Goal: Transaction & Acquisition: Purchase product/service

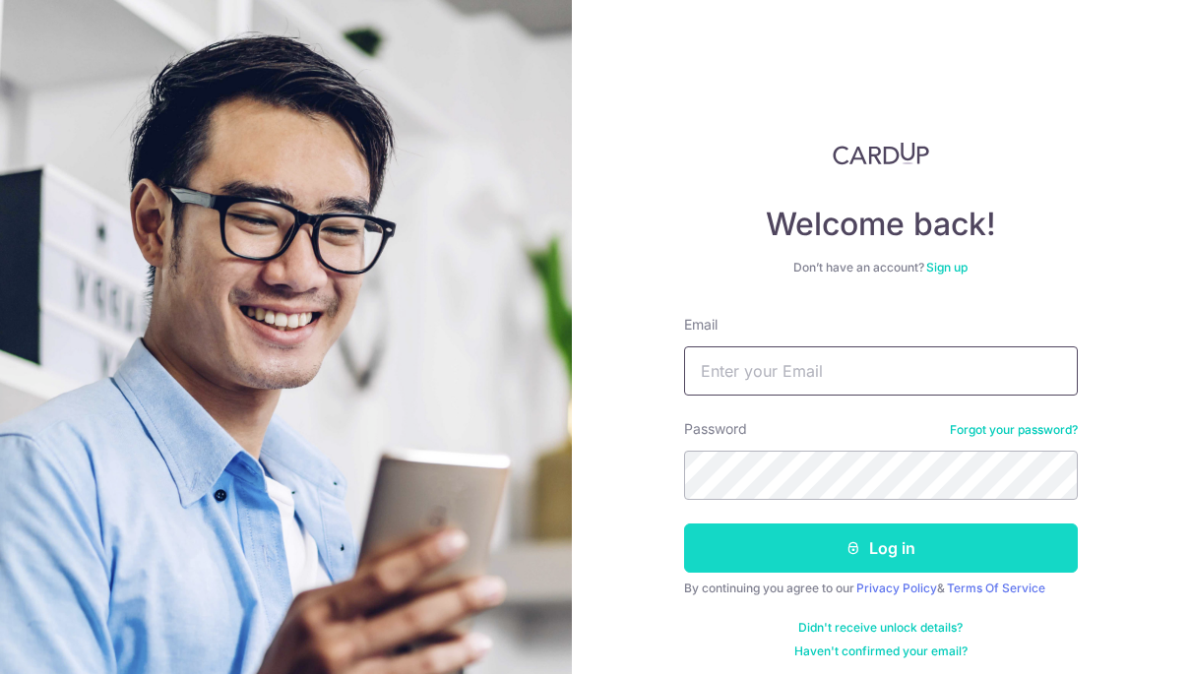
type input "[EMAIL_ADDRESS][DOMAIN_NAME]"
click at [947, 549] on button "Log in" at bounding box center [881, 547] width 394 height 49
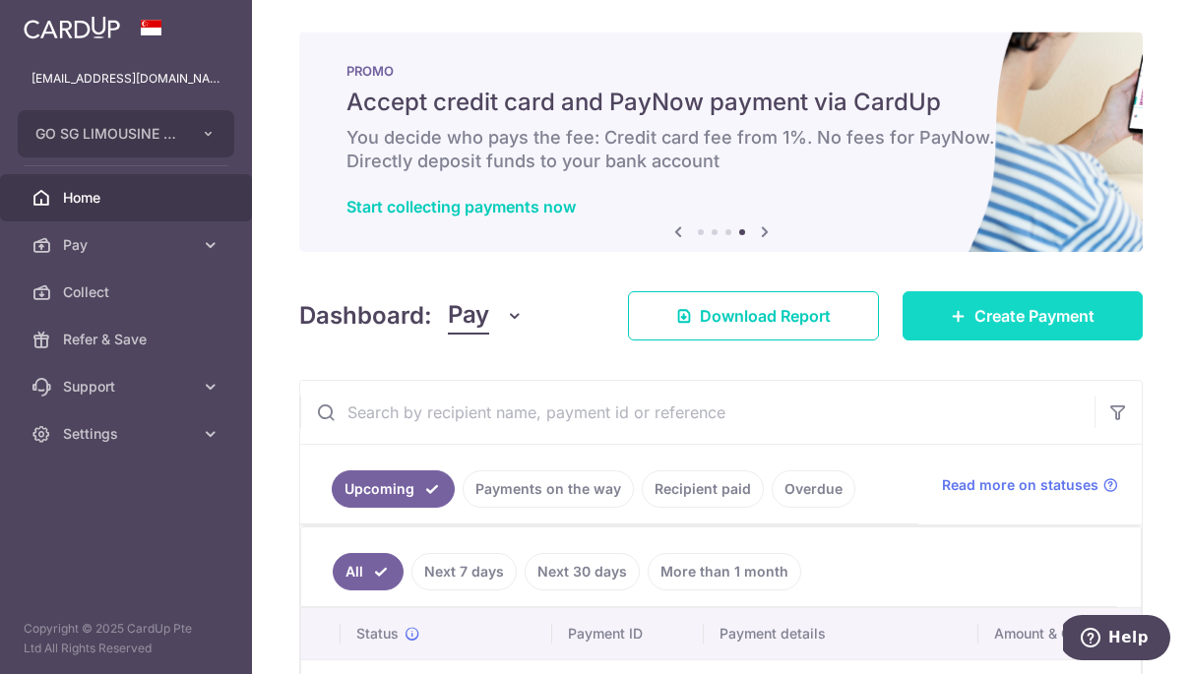
click at [1008, 324] on span "Create Payment" at bounding box center [1034, 316] width 120 height 24
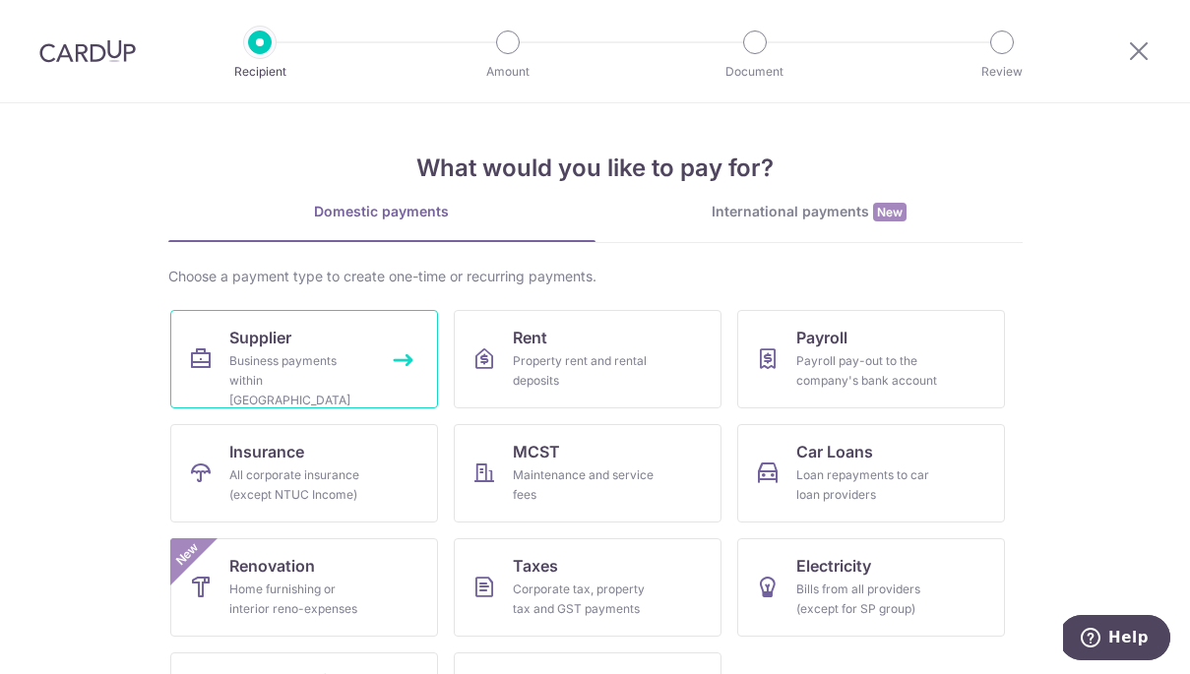
scroll to position [92, 0]
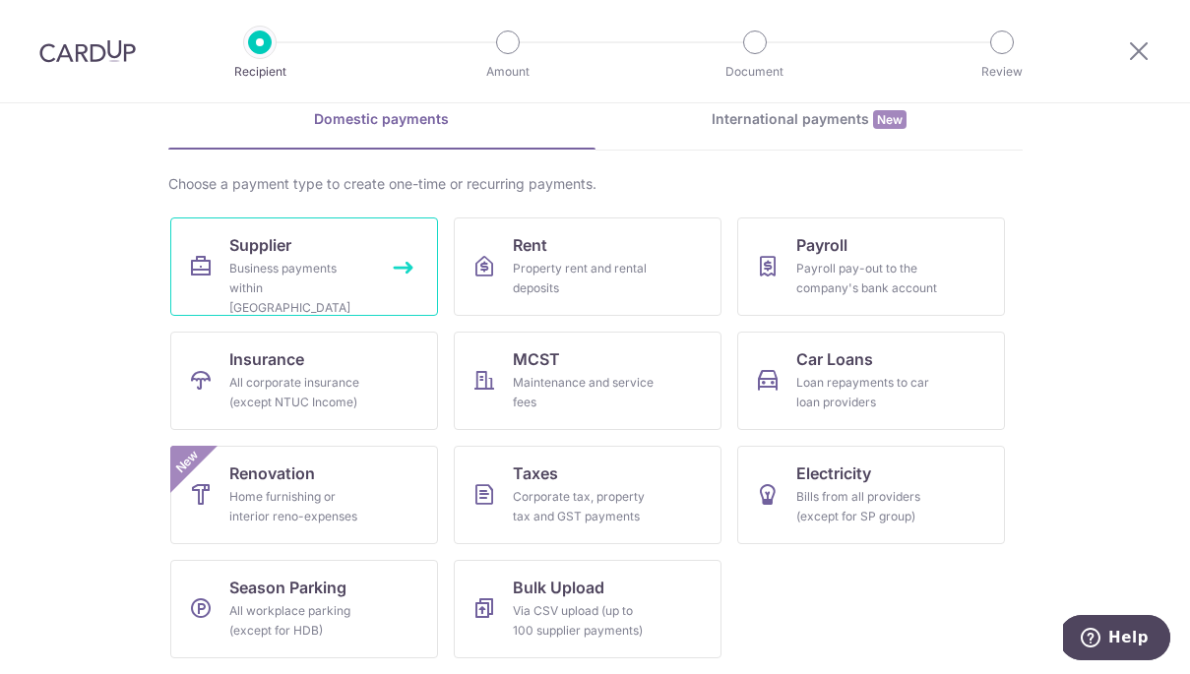
click at [331, 268] on div "Business payments within Singapore" at bounding box center [300, 288] width 142 height 59
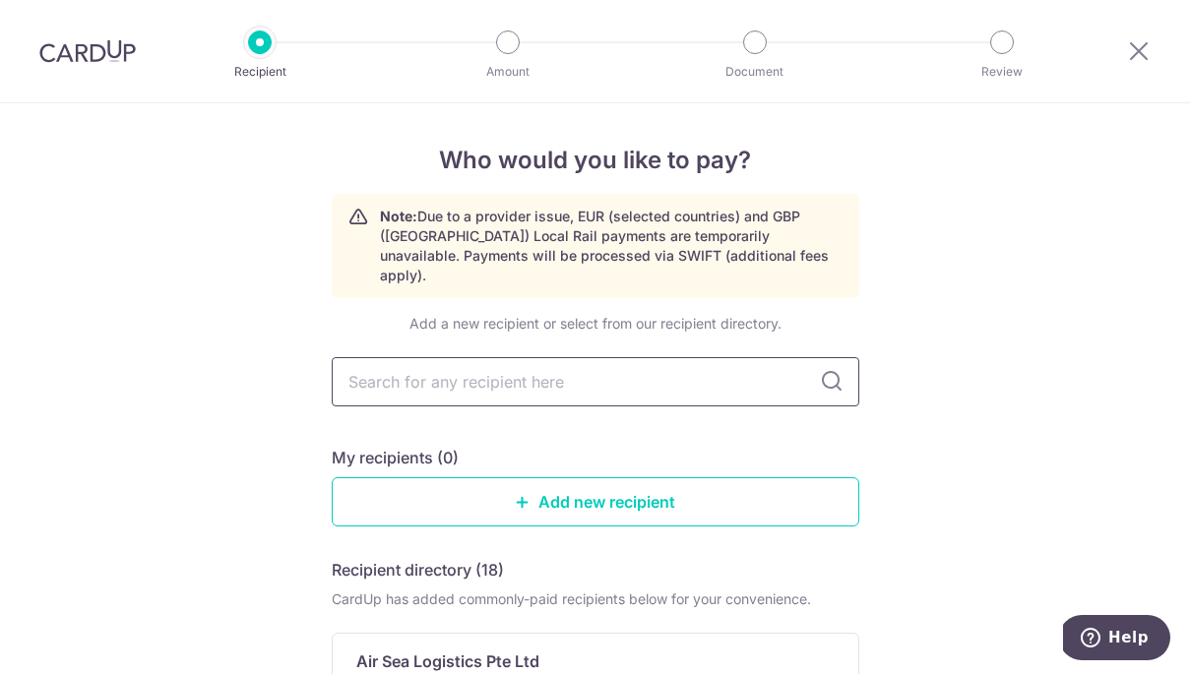
click at [453, 368] on input "text" at bounding box center [595, 381] width 527 height 49
type input "EJ CONSULTANCY SERVICES PTE LTD"
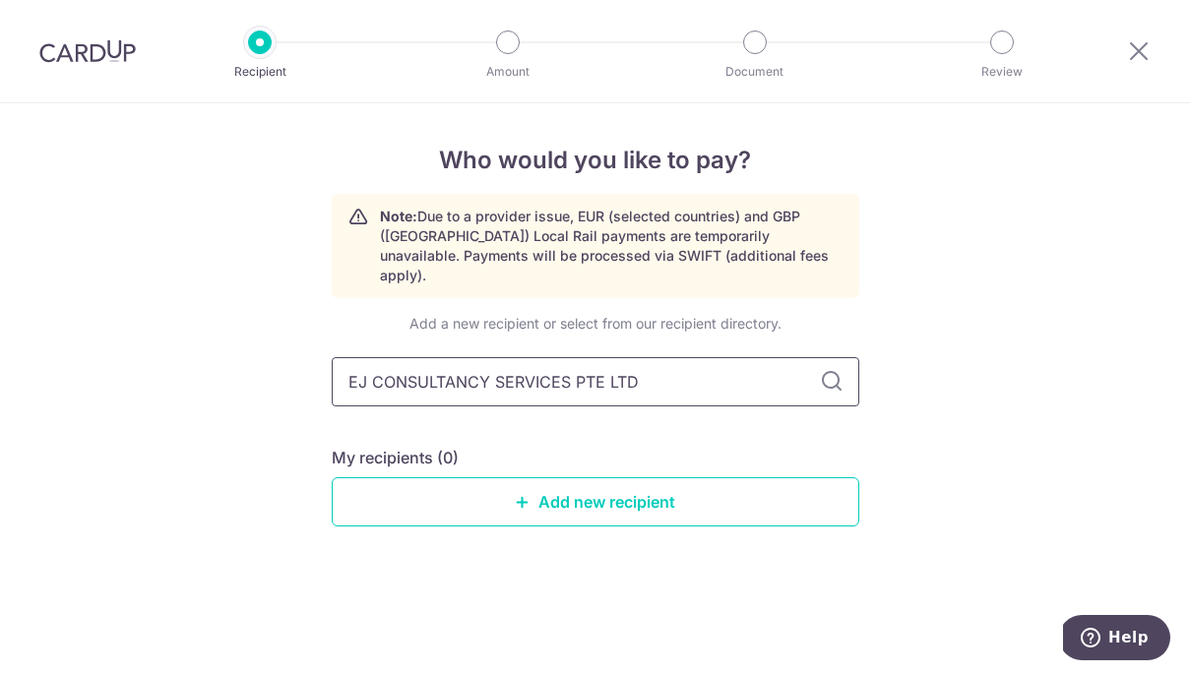
click at [715, 364] on input "EJ CONSULTANCY SERVICES PTE LTD" at bounding box center [595, 381] width 527 height 49
drag, startPoint x: 692, startPoint y: 364, endPoint x: 303, endPoint y: 388, distance: 389.4
click at [303, 388] on div "Who would you like to pay? Note: Due to a provider issue, EUR (selected countri…" at bounding box center [595, 388] width 1190 height 571
type input "E"
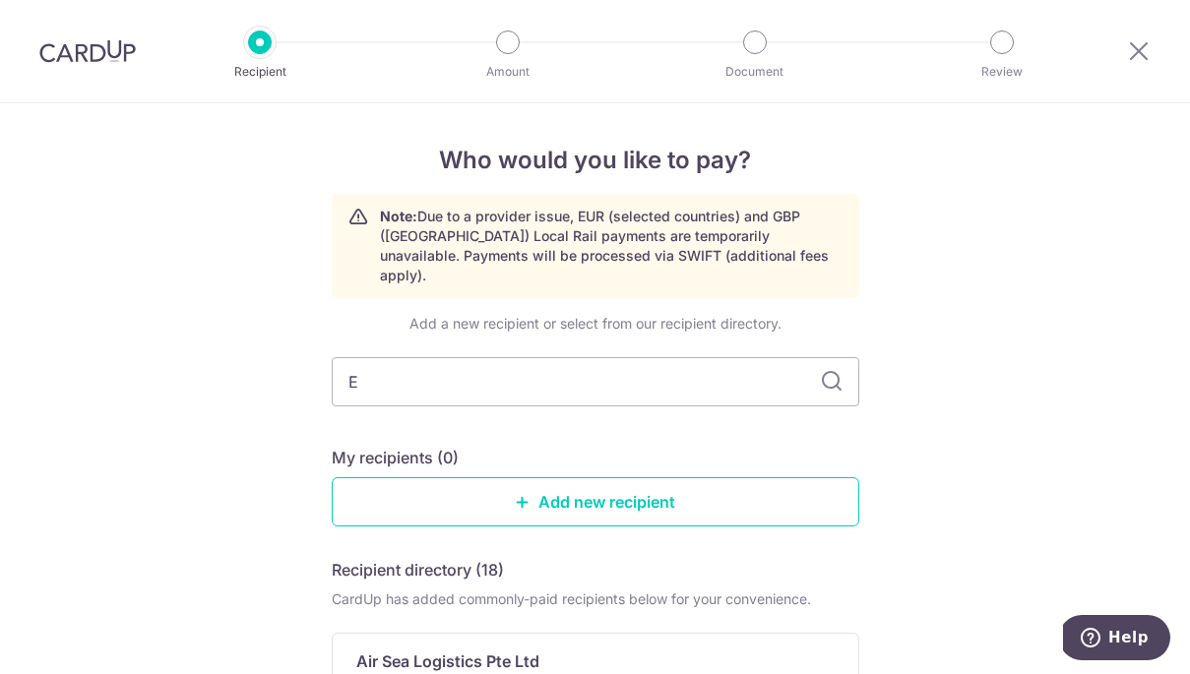
type input "EM"
type input "E"
click at [520, 446] on div "My recipients (0)" at bounding box center [595, 458] width 527 height 24
click at [528, 494] on icon at bounding box center [523, 502] width 16 height 16
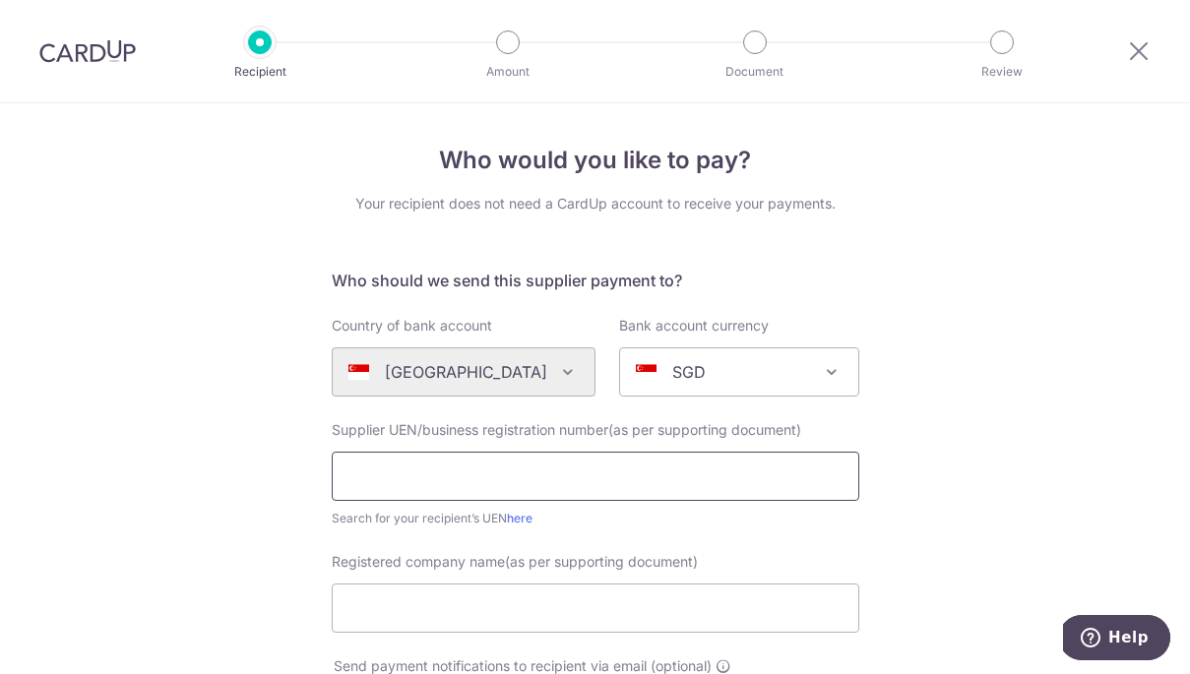
scroll to position [147, 0]
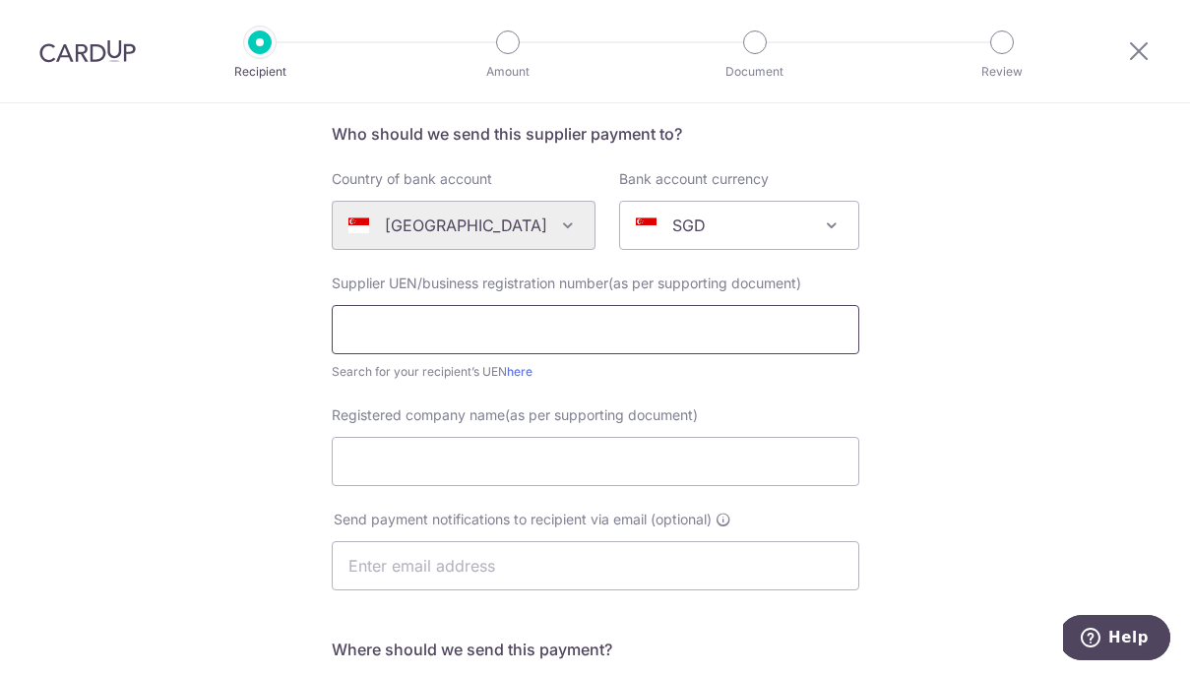
click at [588, 338] on input "text" at bounding box center [595, 329] width 527 height 49
type input "202107877H"
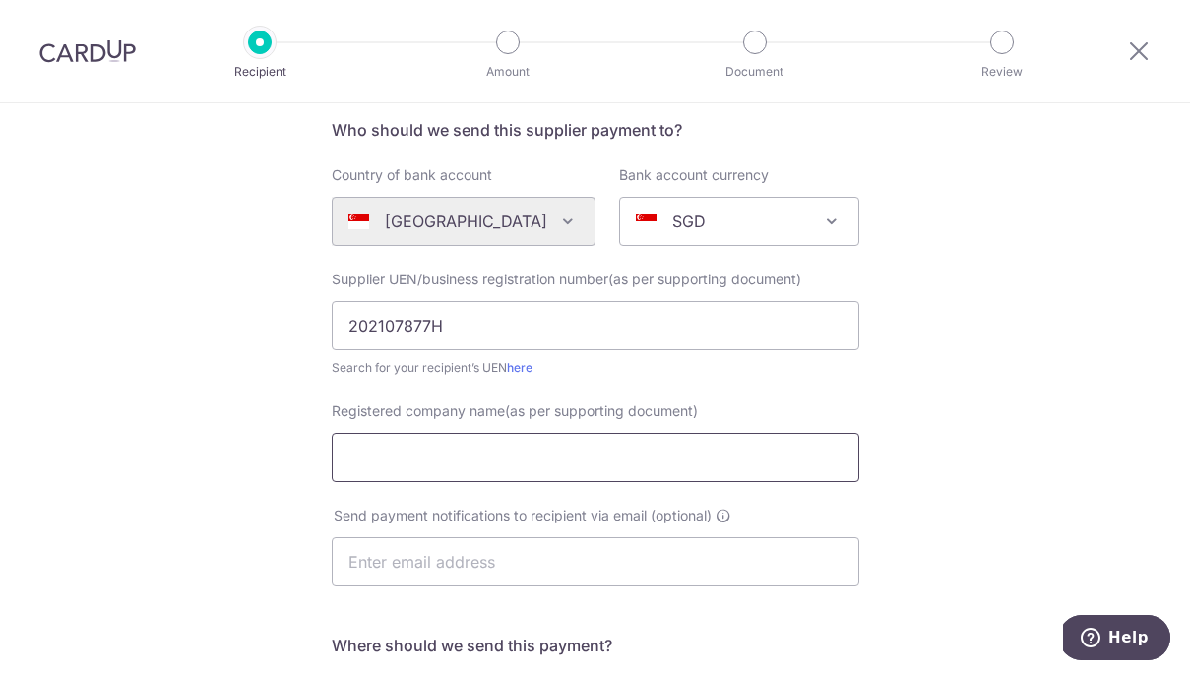
click at [559, 459] on input "Registered company name(as per supporting document)" at bounding box center [595, 457] width 527 height 49
click at [511, 459] on input "Registered company name(as per supporting document)" at bounding box center [595, 456] width 527 height 49
click at [854, 369] on div "Search for your recipient’s UEN here" at bounding box center [595, 367] width 527 height 20
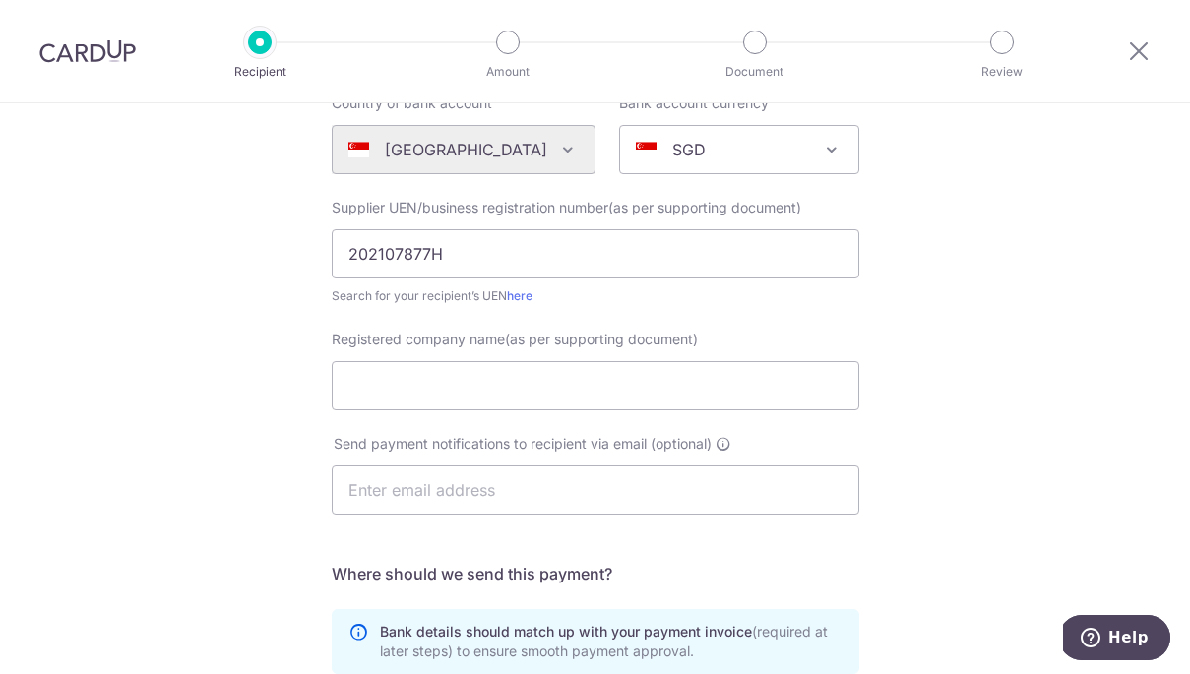
scroll to position [223, 0]
click at [696, 388] on input "Registered company name(as per supporting document)" at bounding box center [595, 384] width 527 height 49
type input "EM CONSULTANCY SERVICES PTE LTD"
click at [597, 484] on input "text" at bounding box center [595, 488] width 527 height 49
click at [535, 495] on input "KELL7" at bounding box center [595, 488] width 527 height 49
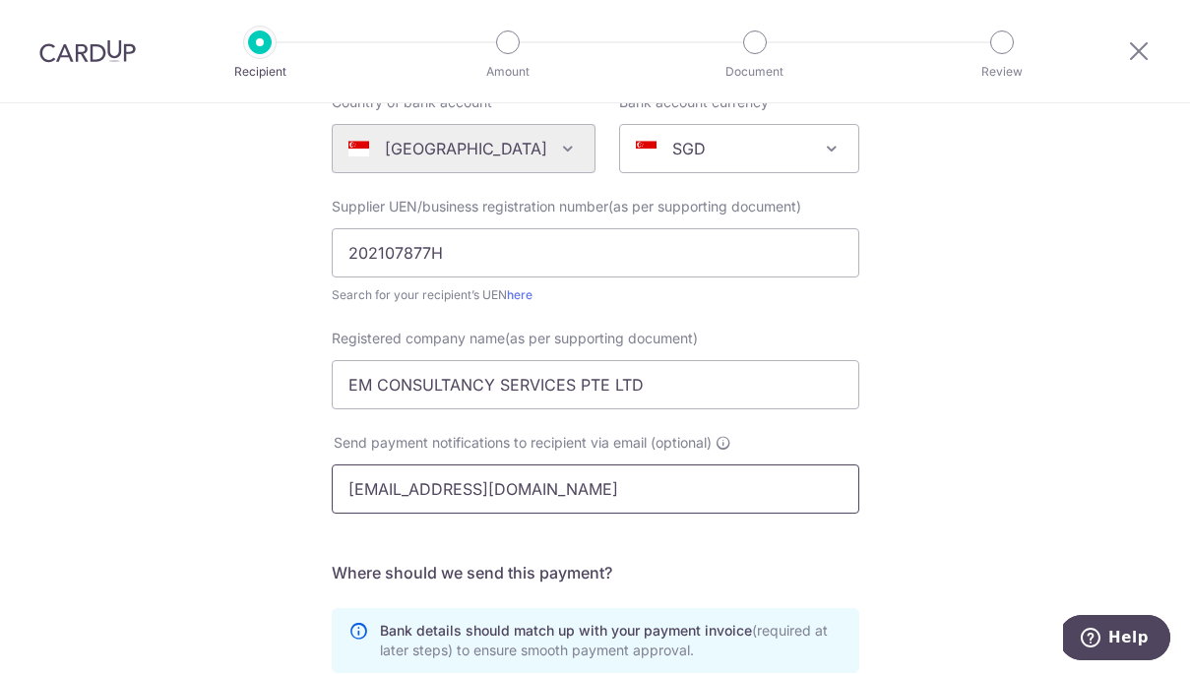
type input "KELL76@LIVE.COM"
click at [561, 542] on form "Who should we send this supplier payment to? Country of bank account Algeria An…" at bounding box center [595, 512] width 527 height 935
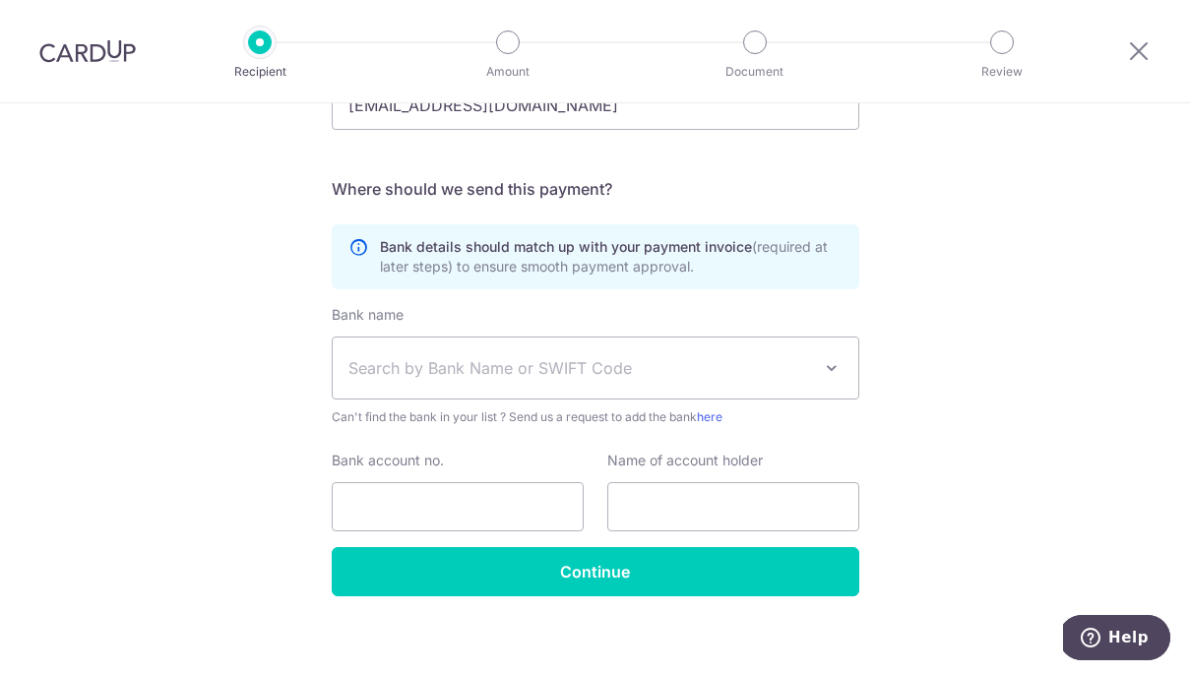
scroll to position [622, 0]
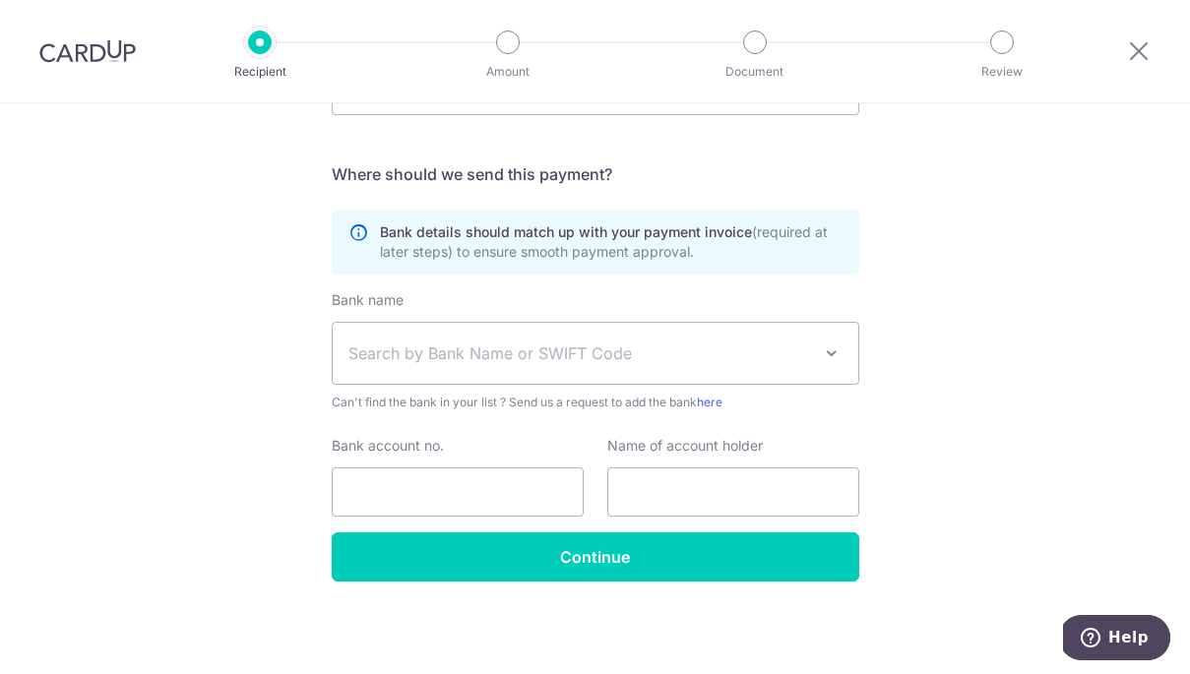
click at [568, 354] on span "Search by Bank Name or SWIFT Code" at bounding box center [579, 353] width 462 height 24
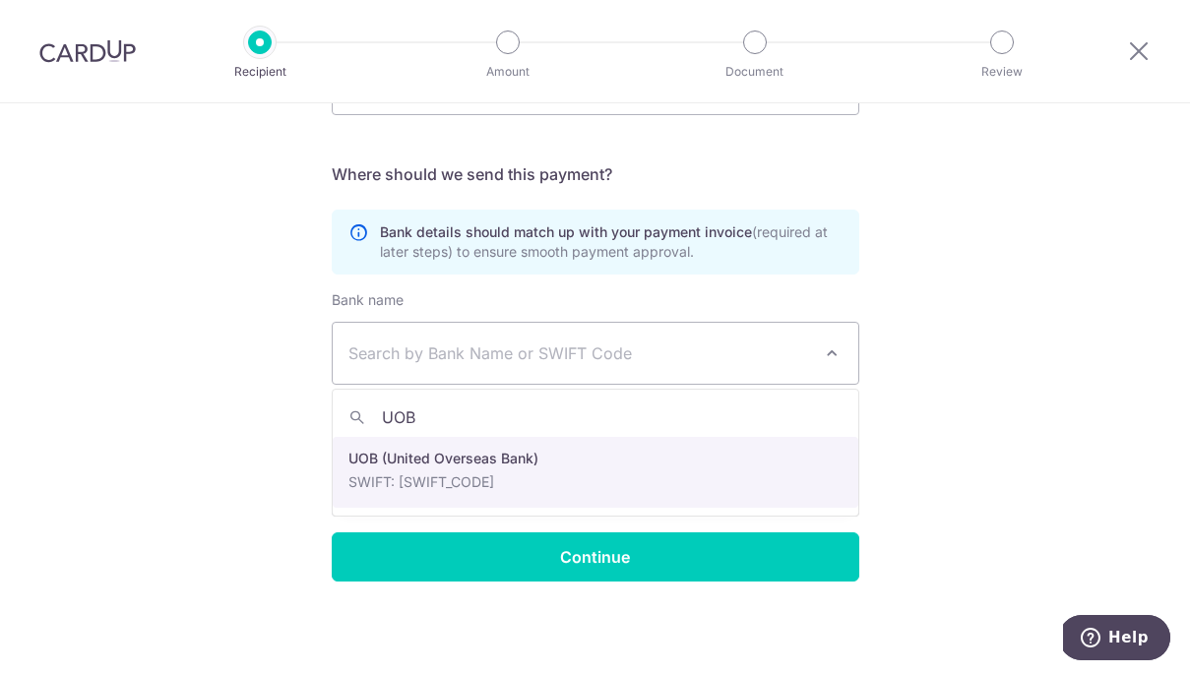
type input "UOB"
select select "18"
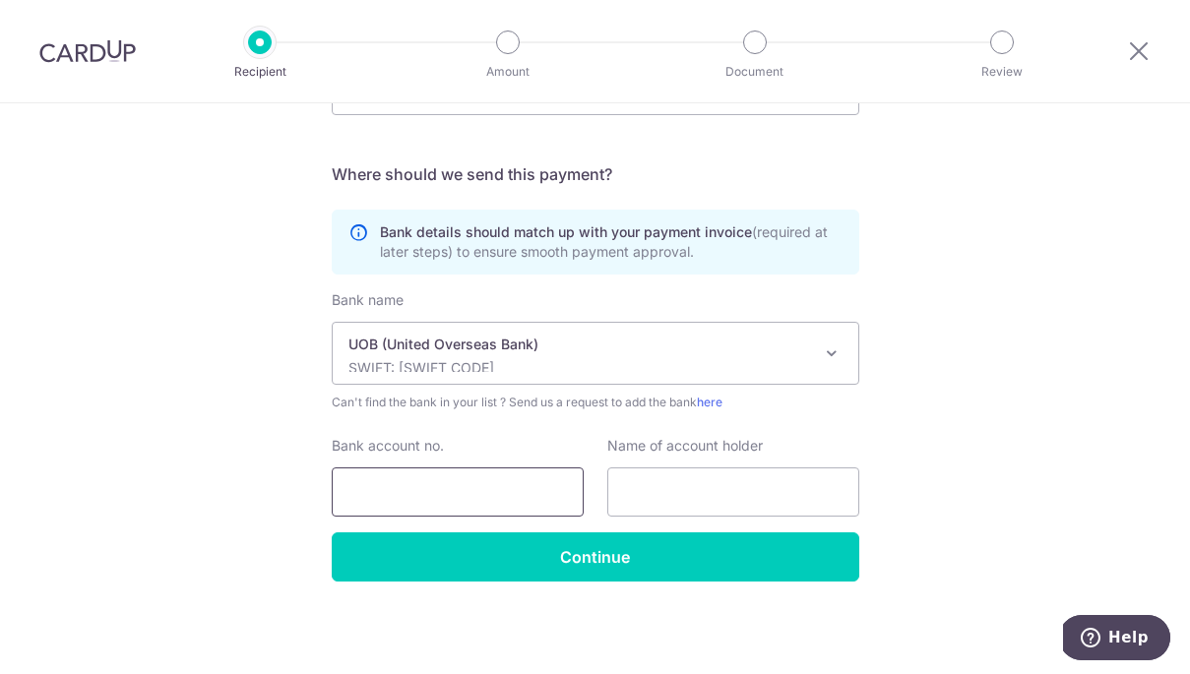
click at [513, 516] on input "Bank account no." at bounding box center [458, 491] width 252 height 49
click at [526, 499] on input "Bank account no." at bounding box center [458, 491] width 252 height 49
click at [742, 431] on div "Bank name (Select from our list, or add a new bank ) Select Bank UBS AG ANEXT B…" at bounding box center [595, 411] width 527 height 242
click at [524, 494] on input "Bank account no." at bounding box center [458, 491] width 252 height 49
type input "3143120722"
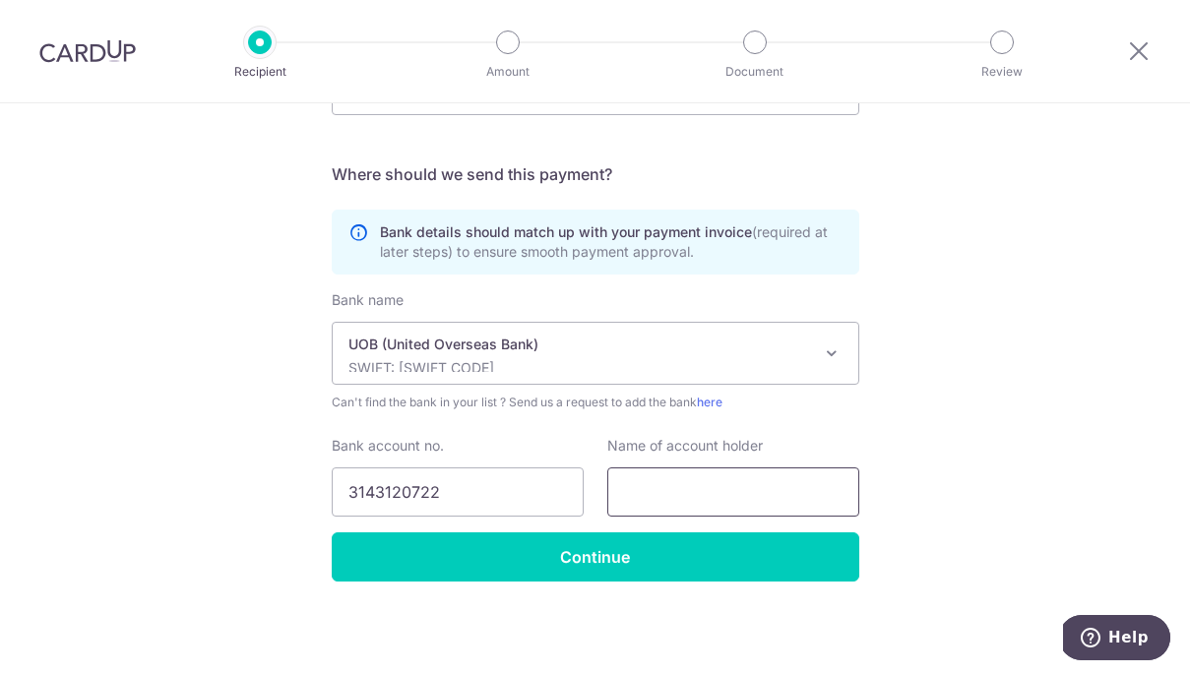
click at [735, 494] on input "text" at bounding box center [733, 491] width 252 height 49
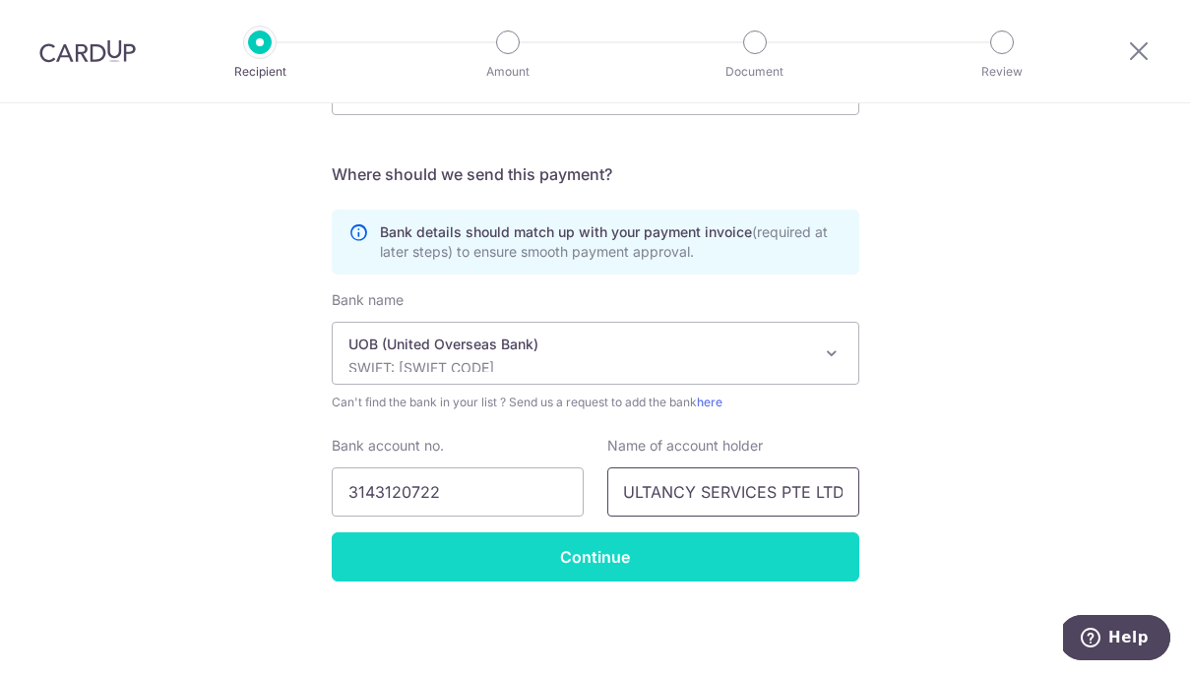
scroll to position [0, 0]
type input "EM CONSULTANCY SERVICES PTE LTD"
click at [673, 564] on input "Continue" at bounding box center [595, 556] width 527 height 49
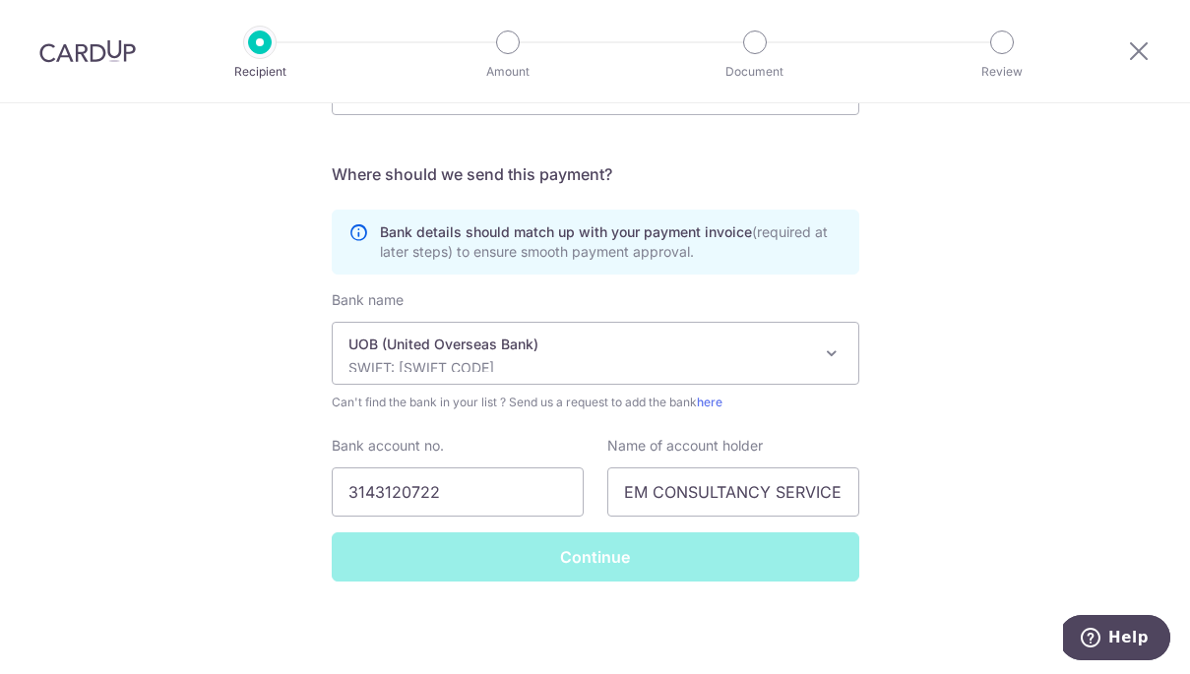
scroll to position [611, 0]
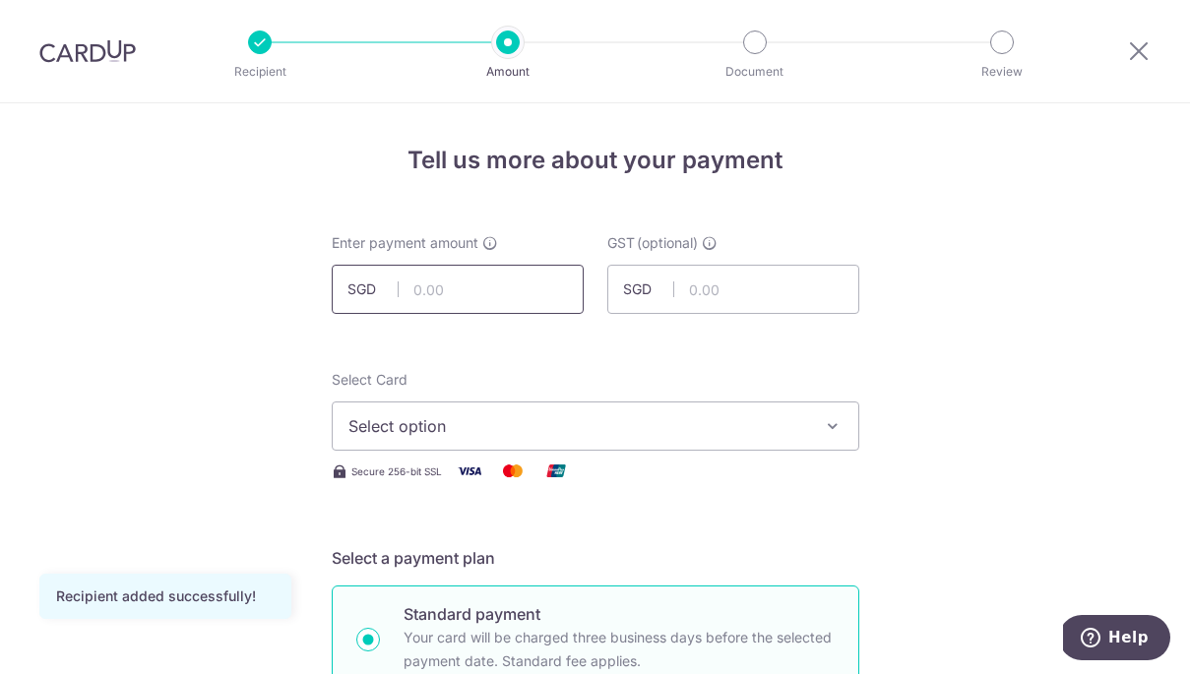
click at [478, 285] on input "text" at bounding box center [458, 289] width 252 height 49
type input "1,850.00"
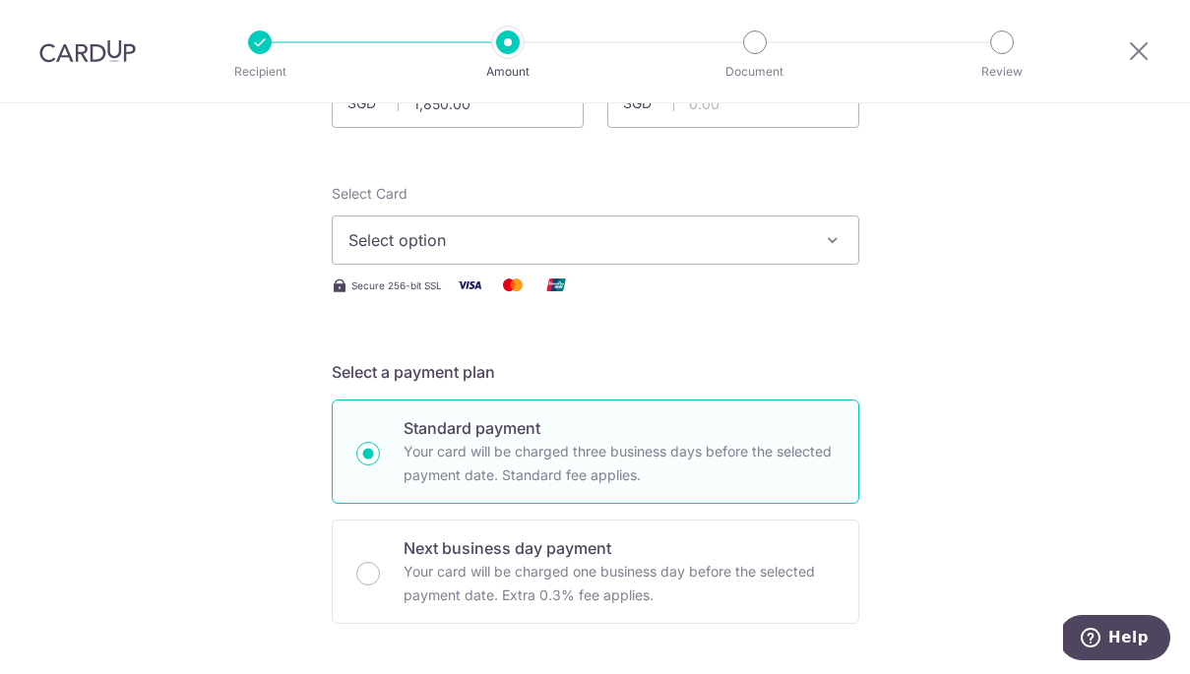
scroll to position [187, 0]
click at [823, 241] on icon "button" at bounding box center [833, 239] width 20 height 20
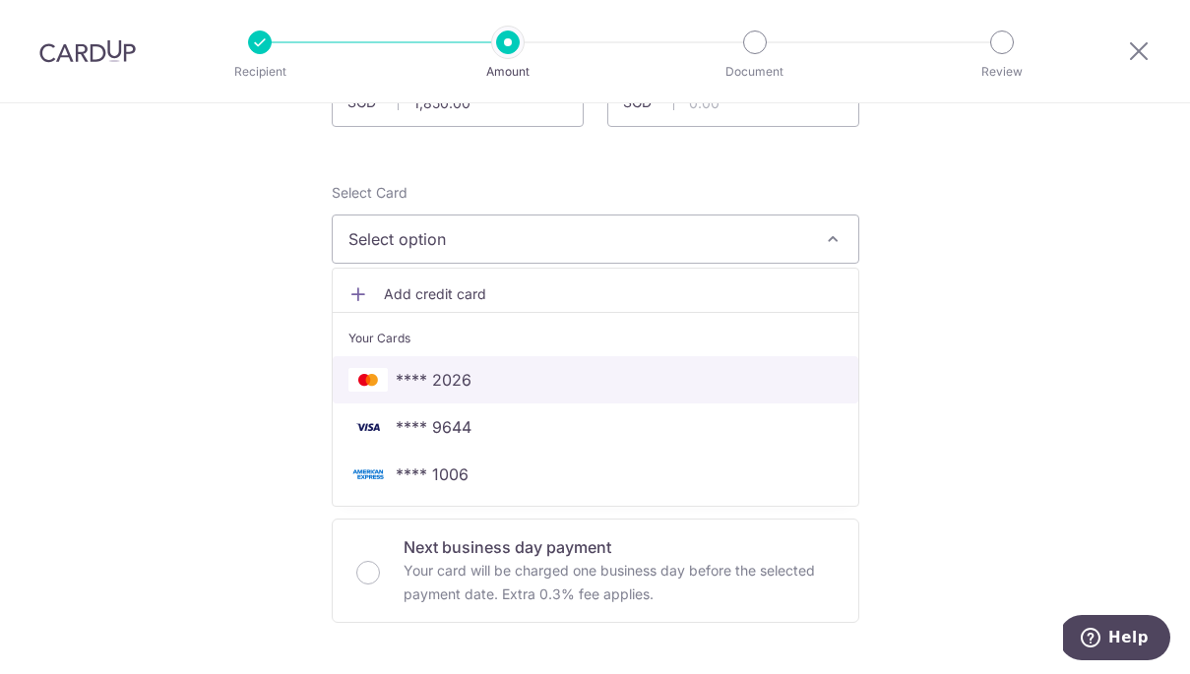
click at [526, 377] on span "**** 2026" at bounding box center [595, 380] width 494 height 24
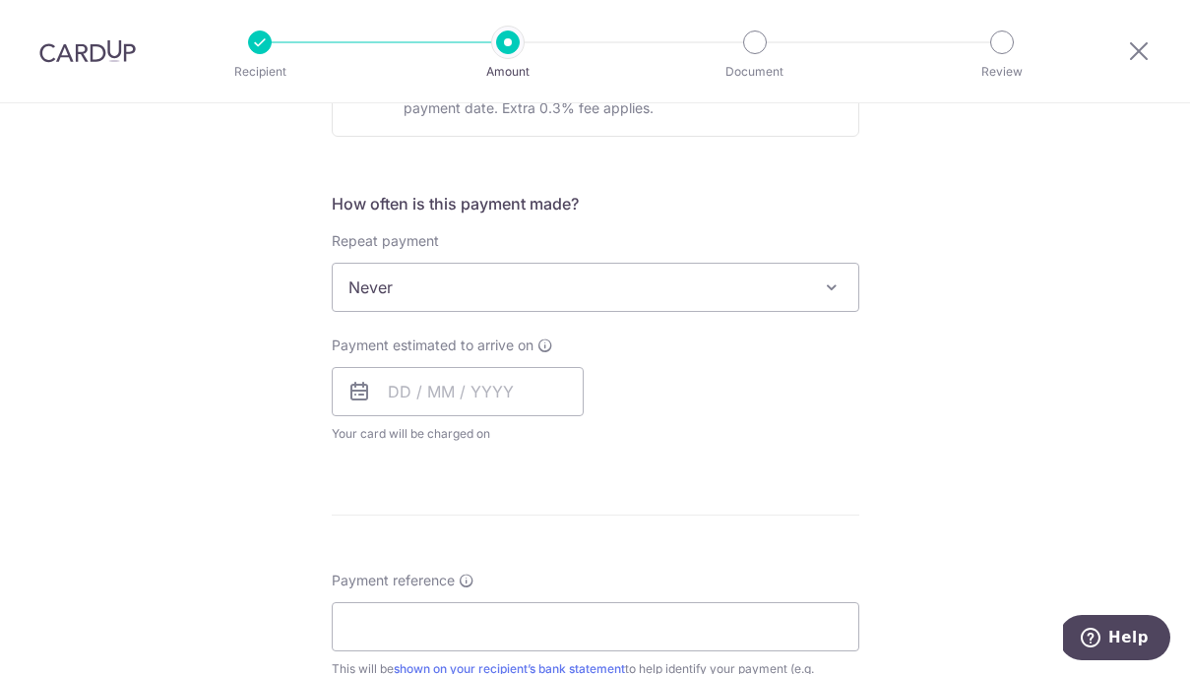
scroll to position [672, 0]
click at [782, 292] on span "Never" at bounding box center [595, 288] width 525 height 47
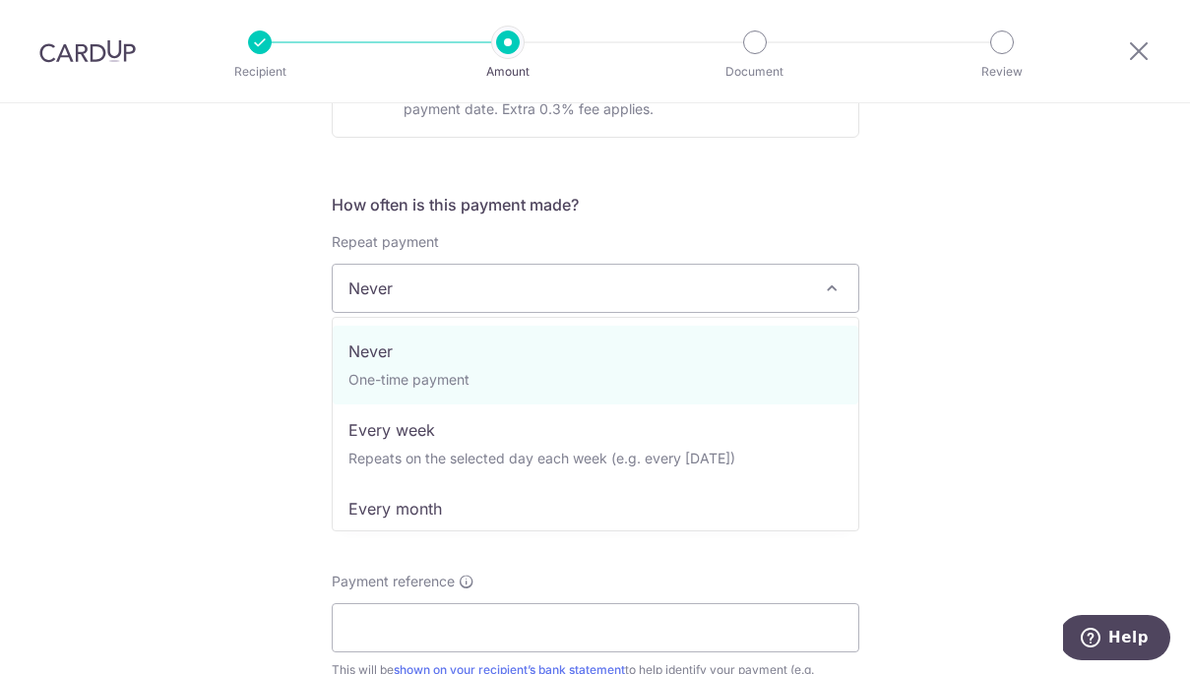
click at [782, 292] on span "Never" at bounding box center [595, 288] width 525 height 47
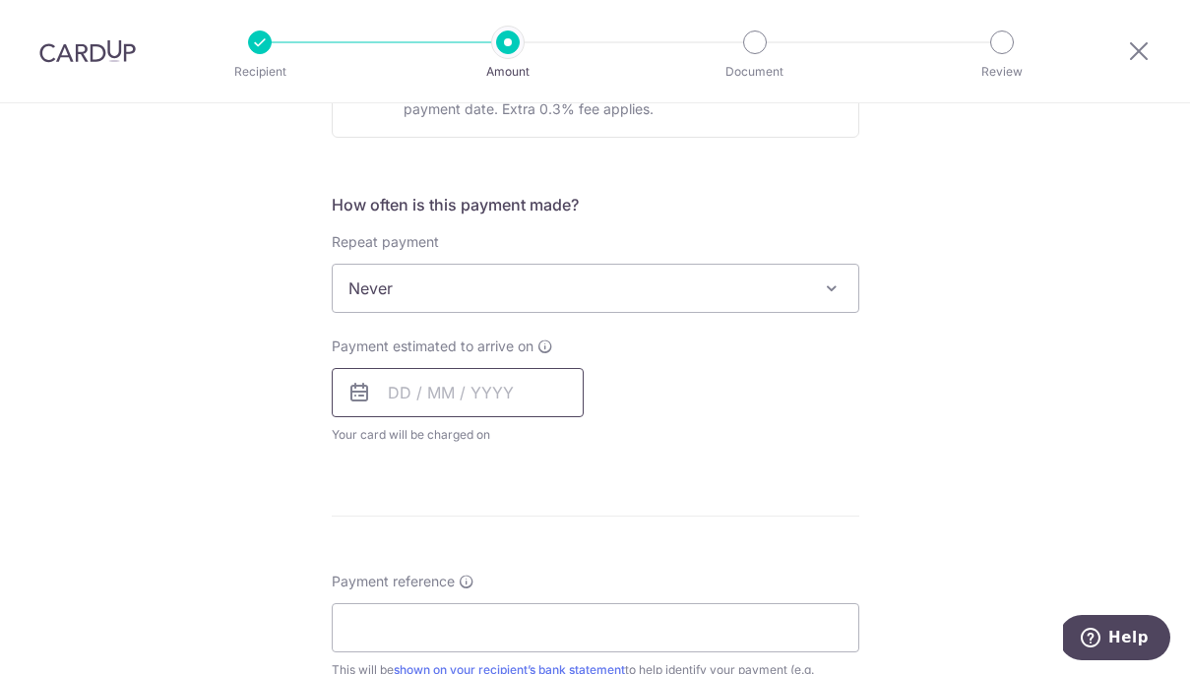
click at [402, 392] on input "text" at bounding box center [458, 392] width 252 height 49
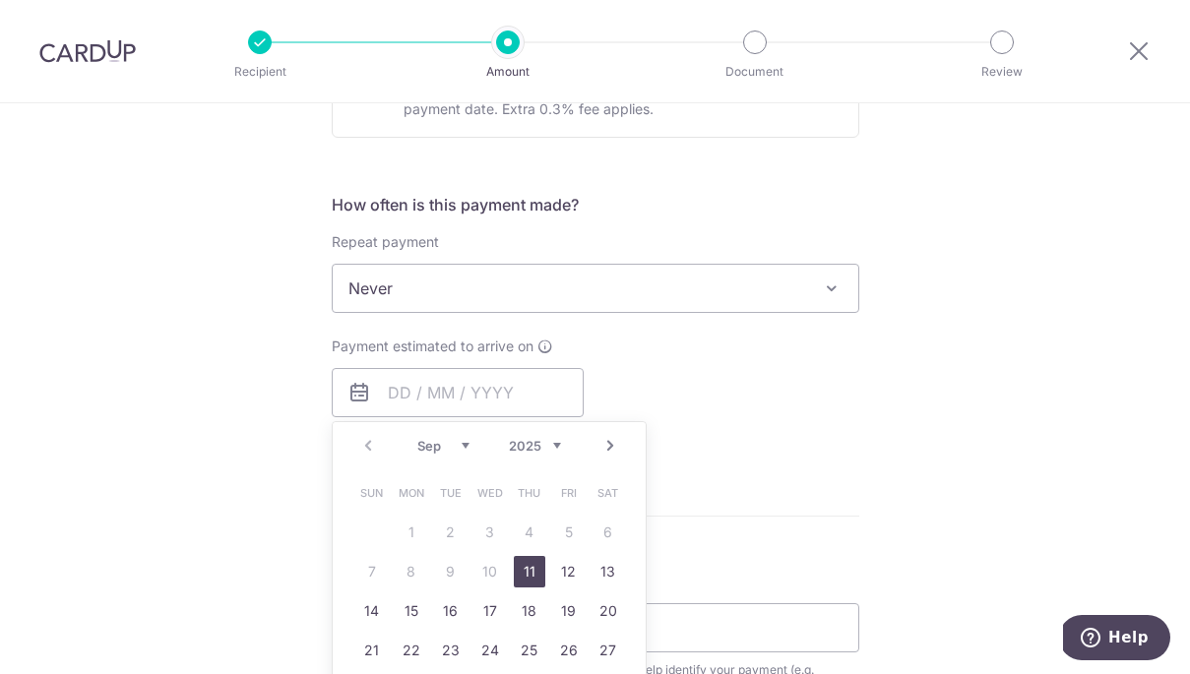
click at [531, 565] on link "11" at bounding box center [529, 571] width 31 height 31
type input "[DATE]"
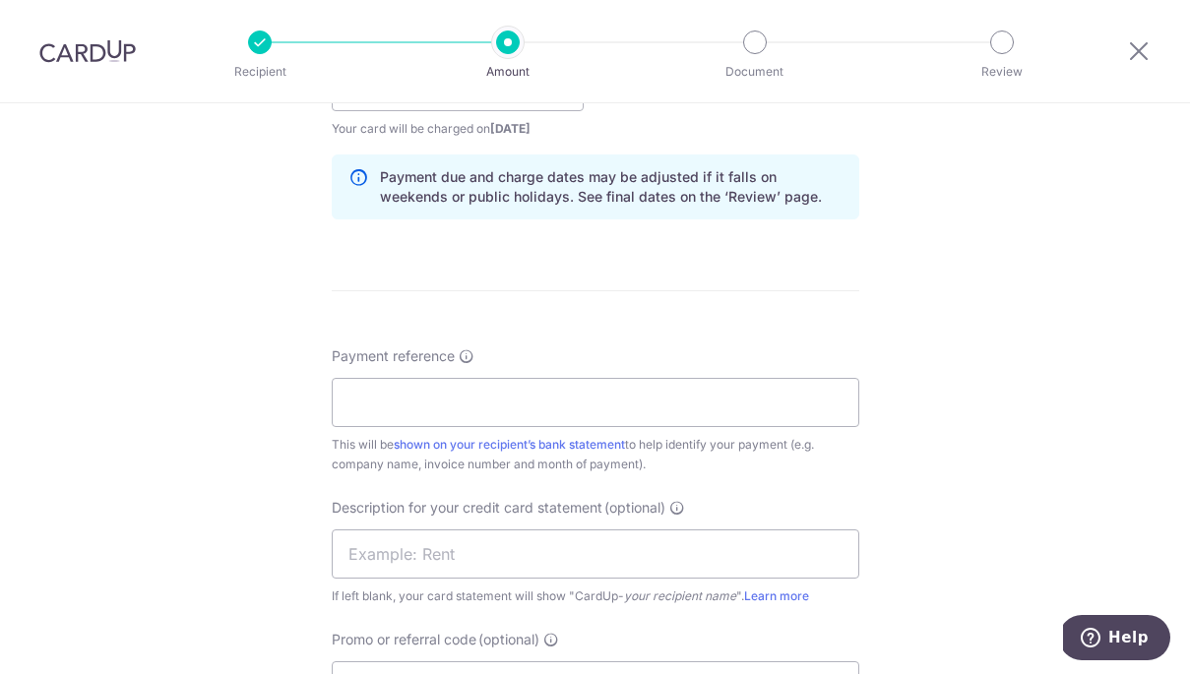
scroll to position [982, 0]
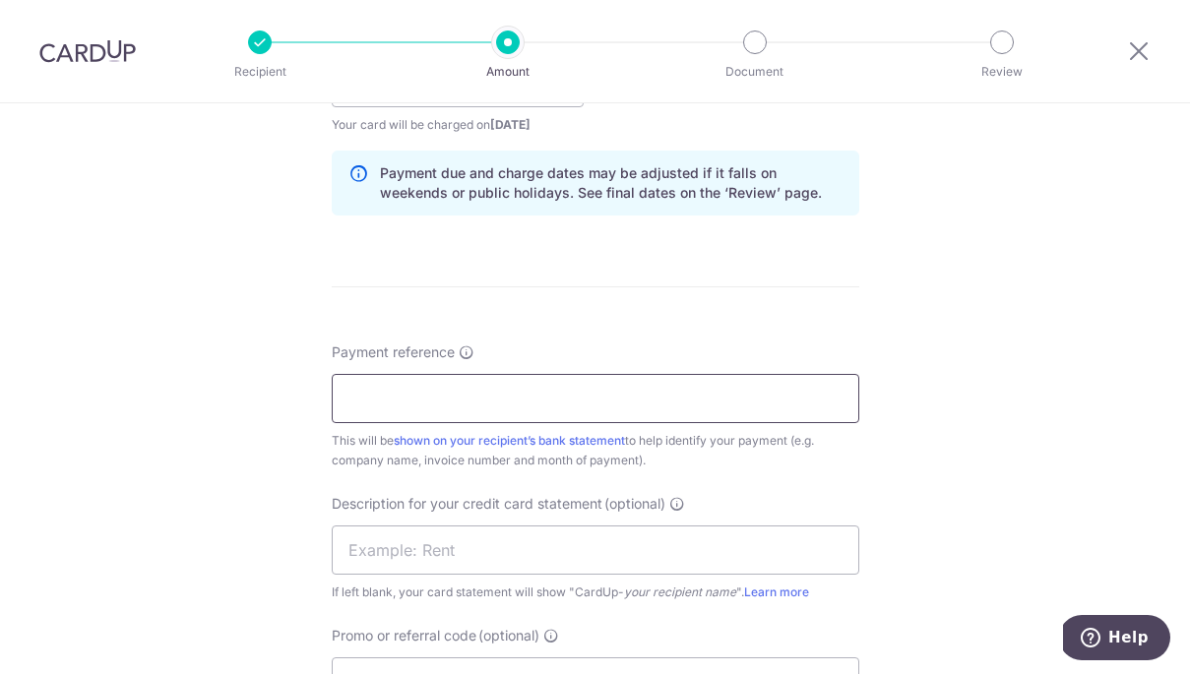
click at [622, 405] on input "Payment reference" at bounding box center [595, 398] width 527 height 49
click at [636, 366] on div "Payment reference This will be shown on your recipient’s bank statement to help…" at bounding box center [595, 406] width 527 height 128
click at [629, 404] on input "Payment reference" at bounding box center [595, 398] width 527 height 49
type input "EM26/0053"
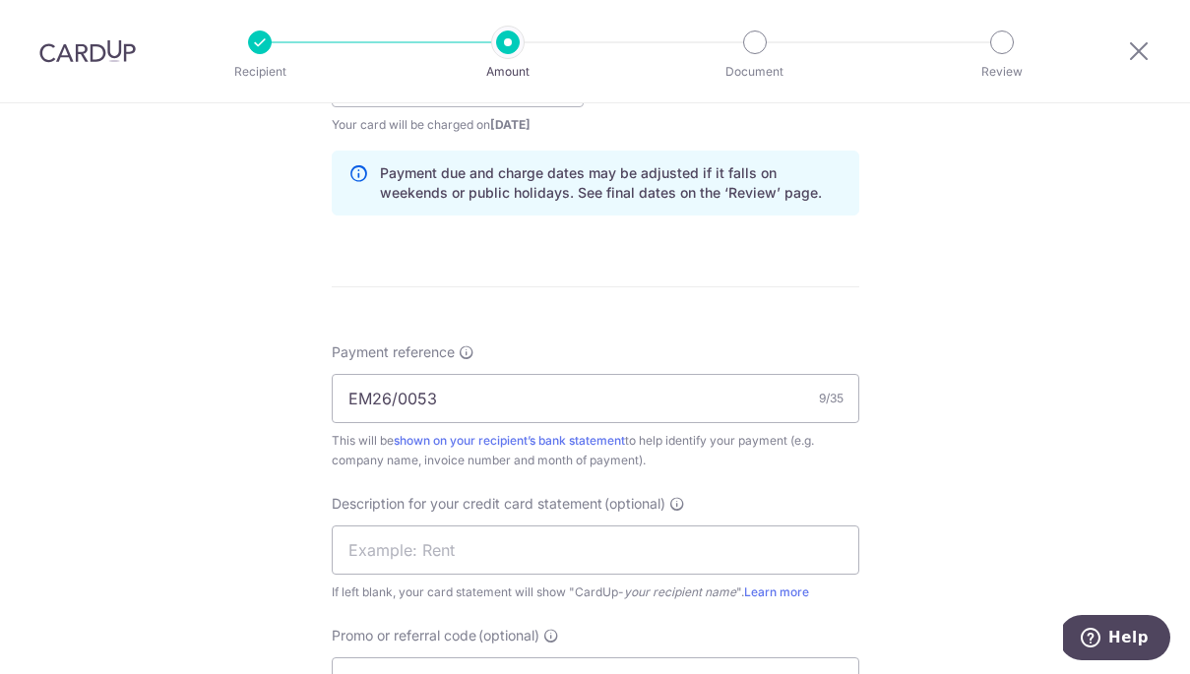
scroll to position [987, 0]
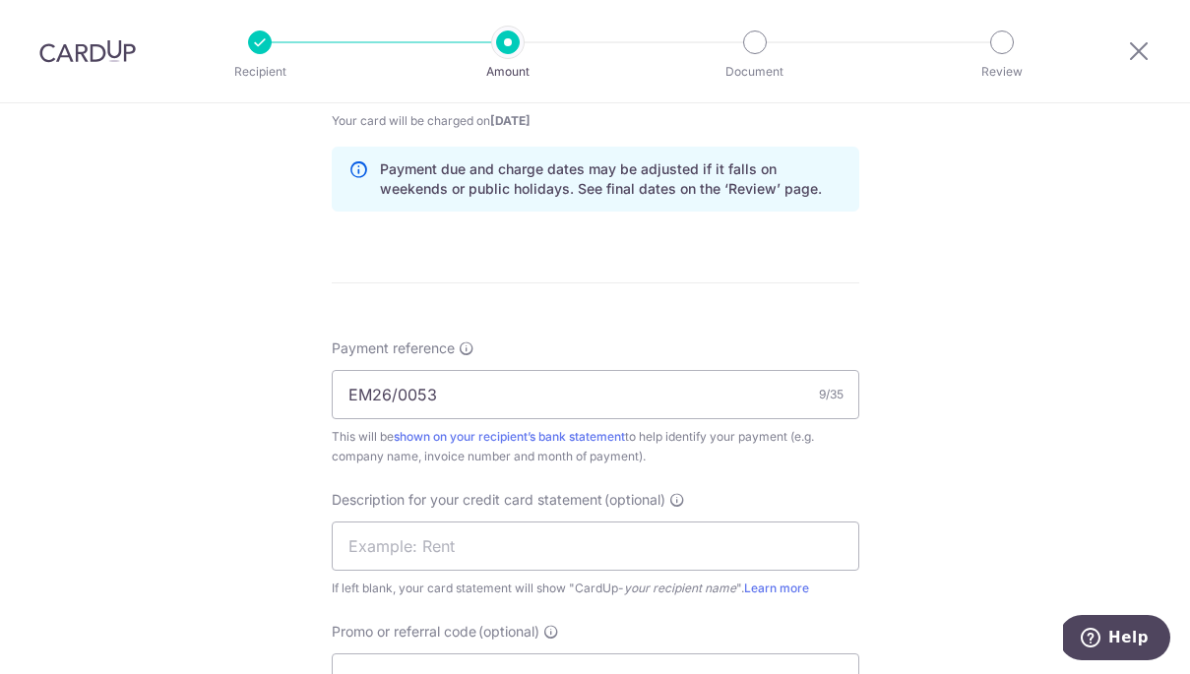
click at [659, 354] on div "Payment reference EM26/0053 9/35 This will be shown on your recipient’s bank st…" at bounding box center [595, 402] width 527 height 128
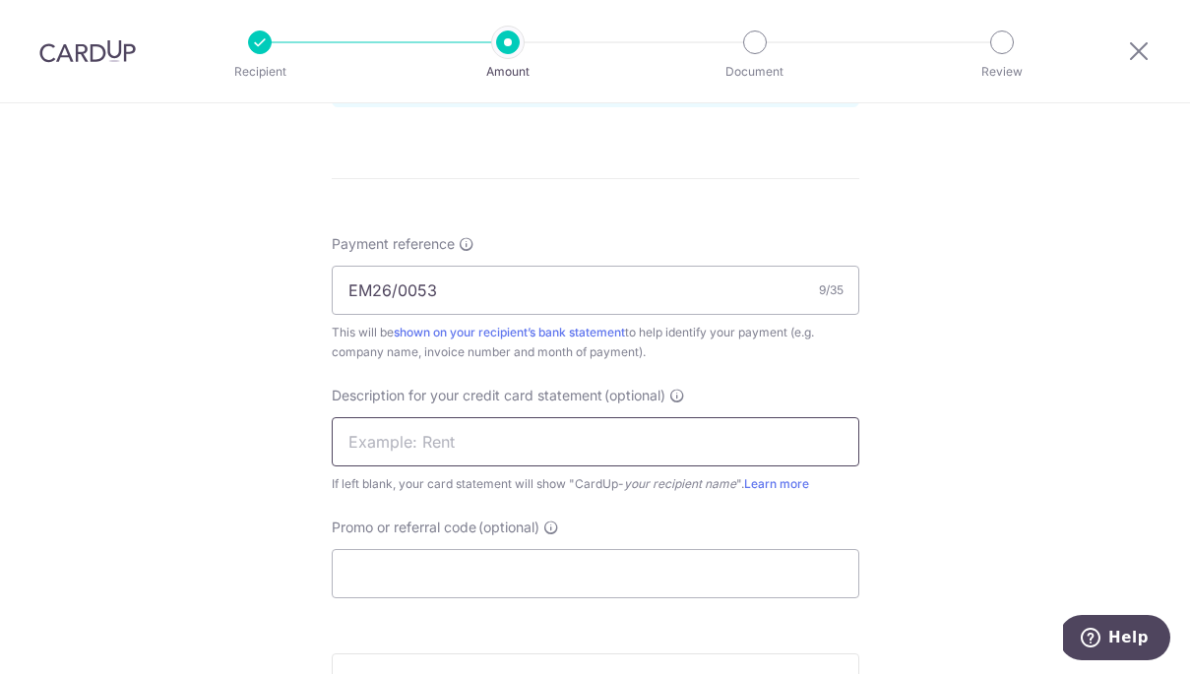
scroll to position [1093, 0]
click at [634, 446] on input "text" at bounding box center [595, 438] width 527 height 49
click at [581, 437] on input "ACCOUNTING FEES" at bounding box center [595, 438] width 527 height 49
type input "ACCOUNTING FEES"
click at [564, 512] on div "Payment reference EM26/0053 9/35 This will be shown on your recipient’s bank st…" at bounding box center [595, 413] width 527 height 364
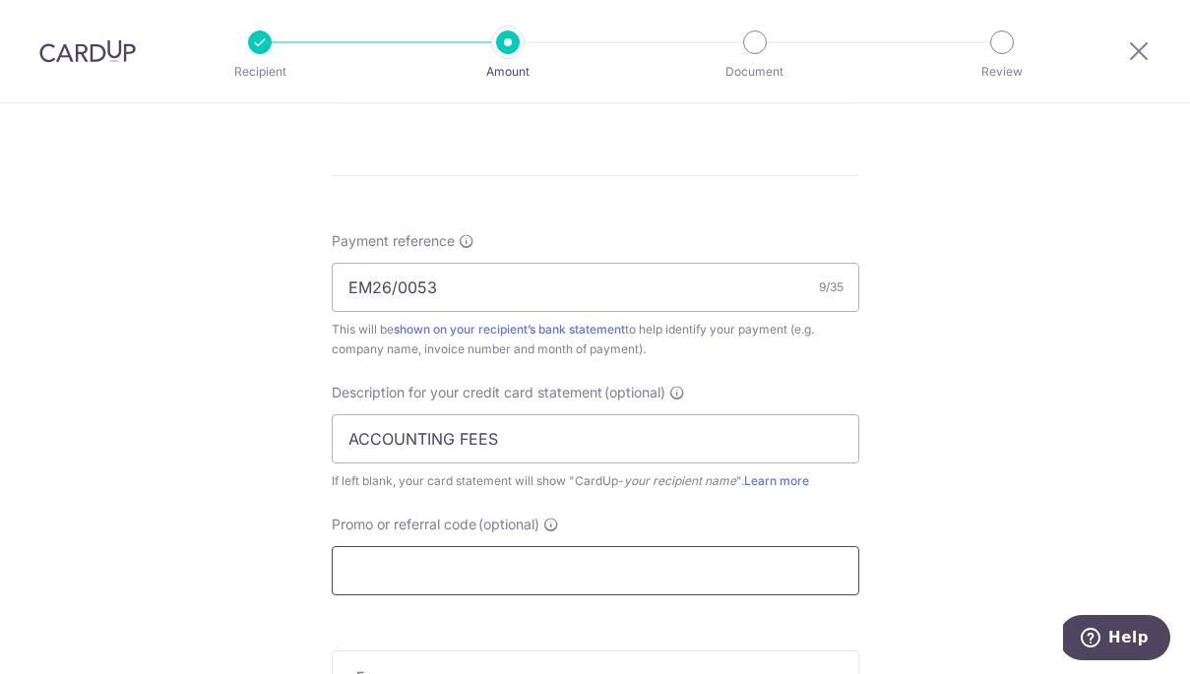
click at [555, 576] on input "Promo or referral code (optional)" at bounding box center [595, 570] width 527 height 49
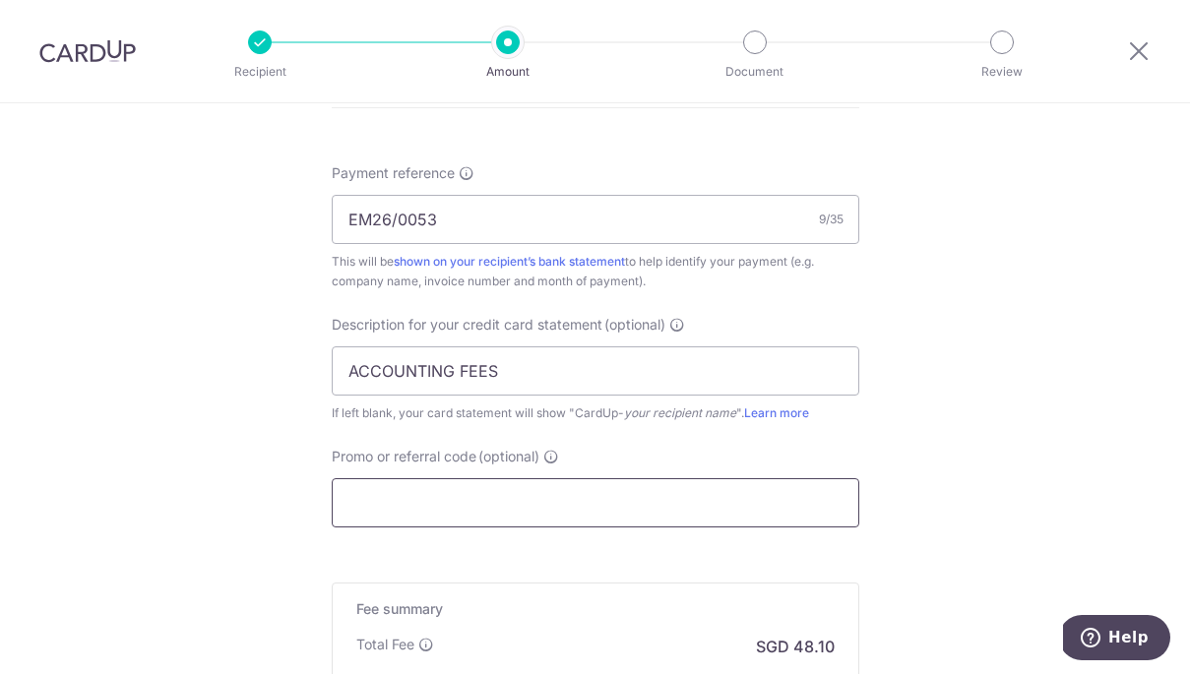
scroll to position [1164, 0]
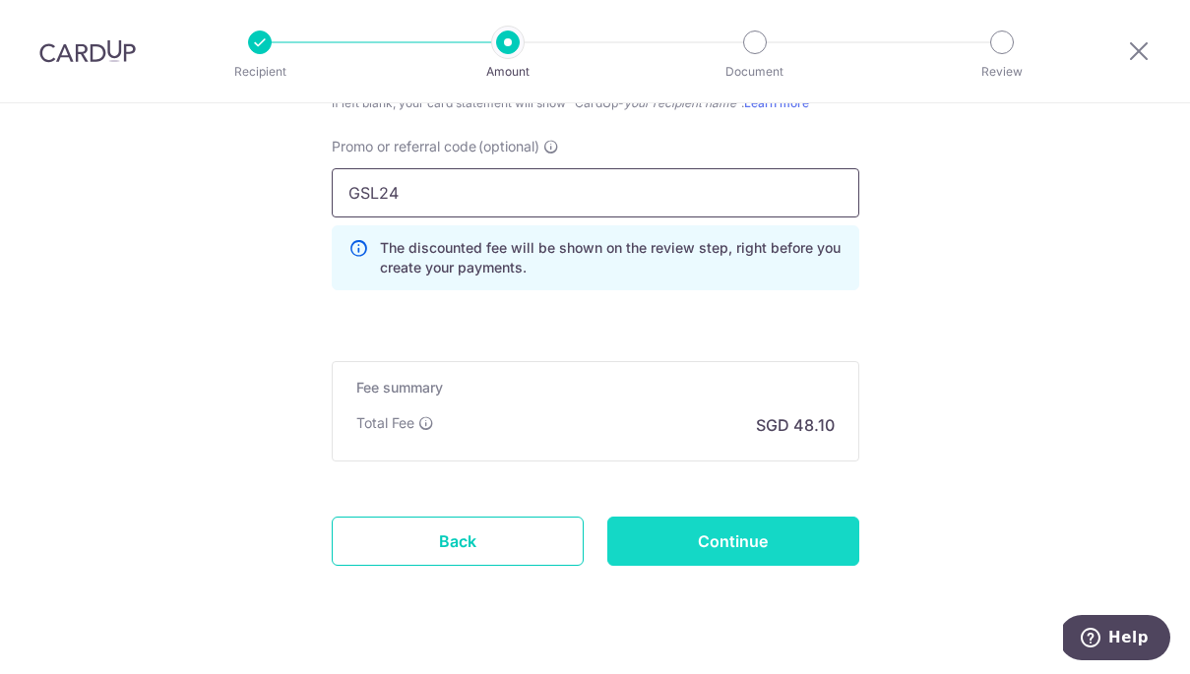
type input "GSL24"
click at [767, 544] on input "Continue" at bounding box center [733, 539] width 252 height 49
type input "Create Schedule"
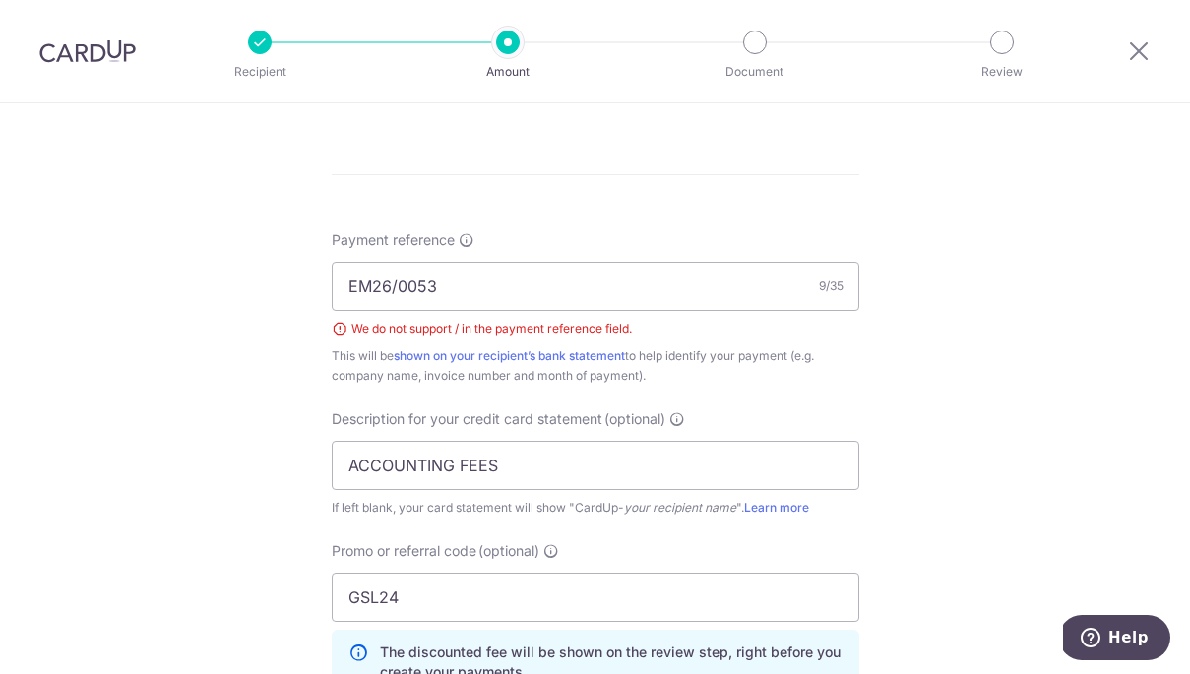
scroll to position [1079, 0]
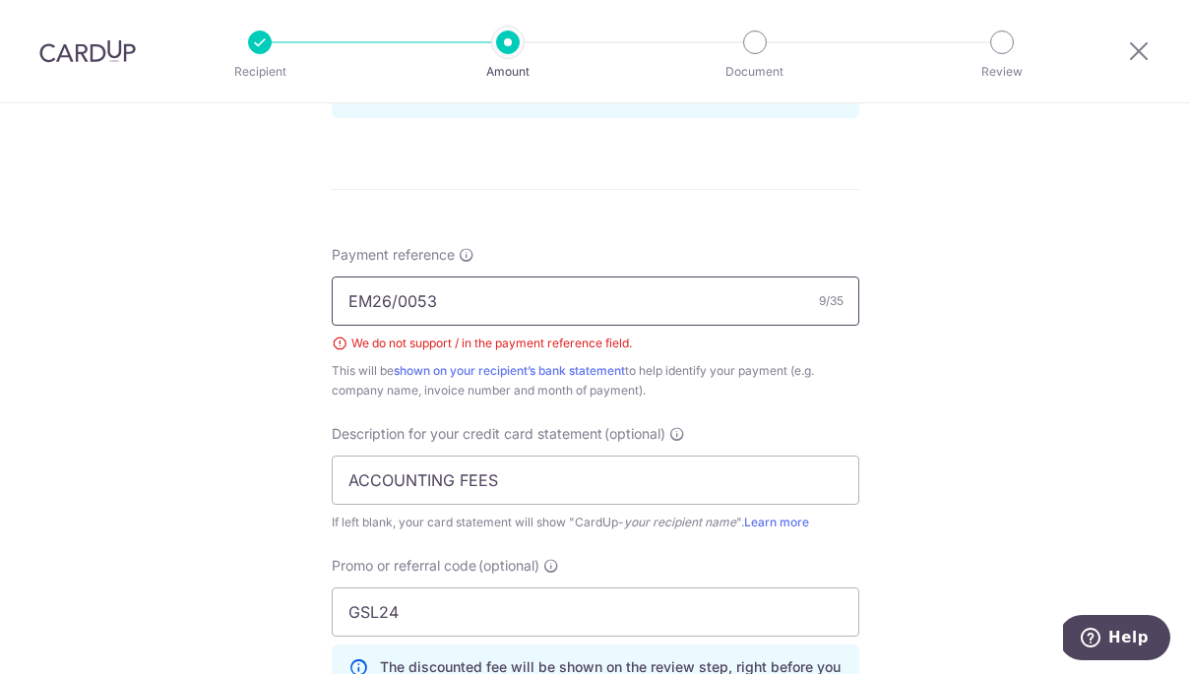
click at [396, 292] on input "EM26/0053" at bounding box center [595, 300] width 527 height 49
type input "EM26_0053"
click at [772, 404] on div "Payment reference EM26_0053 9/35 We do not support / in the payment reference f…" at bounding box center [595, 485] width 527 height 480
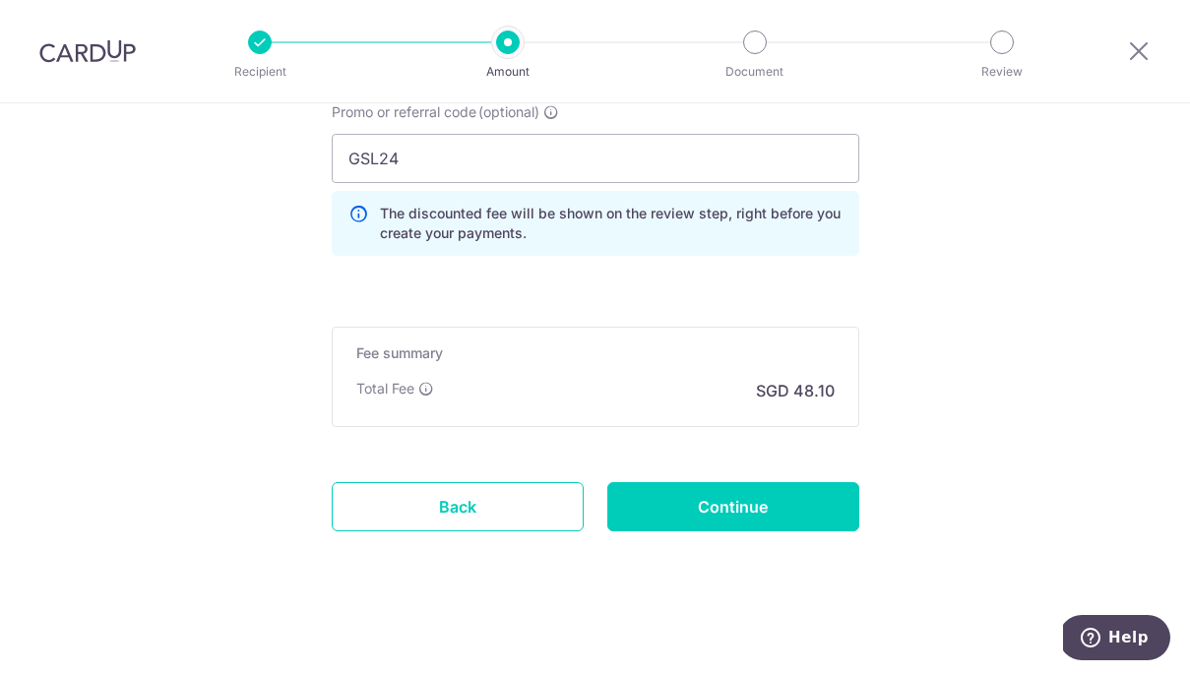
scroll to position [1538, 0]
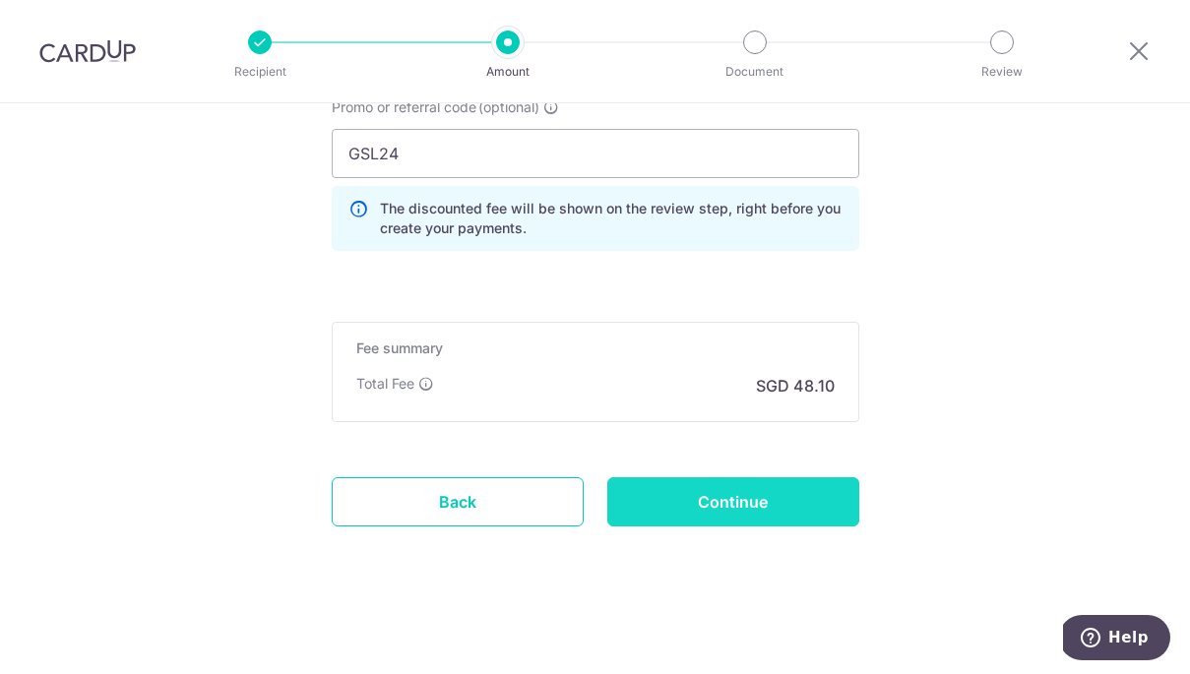
click at [764, 504] on input "Continue" at bounding box center [733, 501] width 252 height 49
type input "Create Schedule"
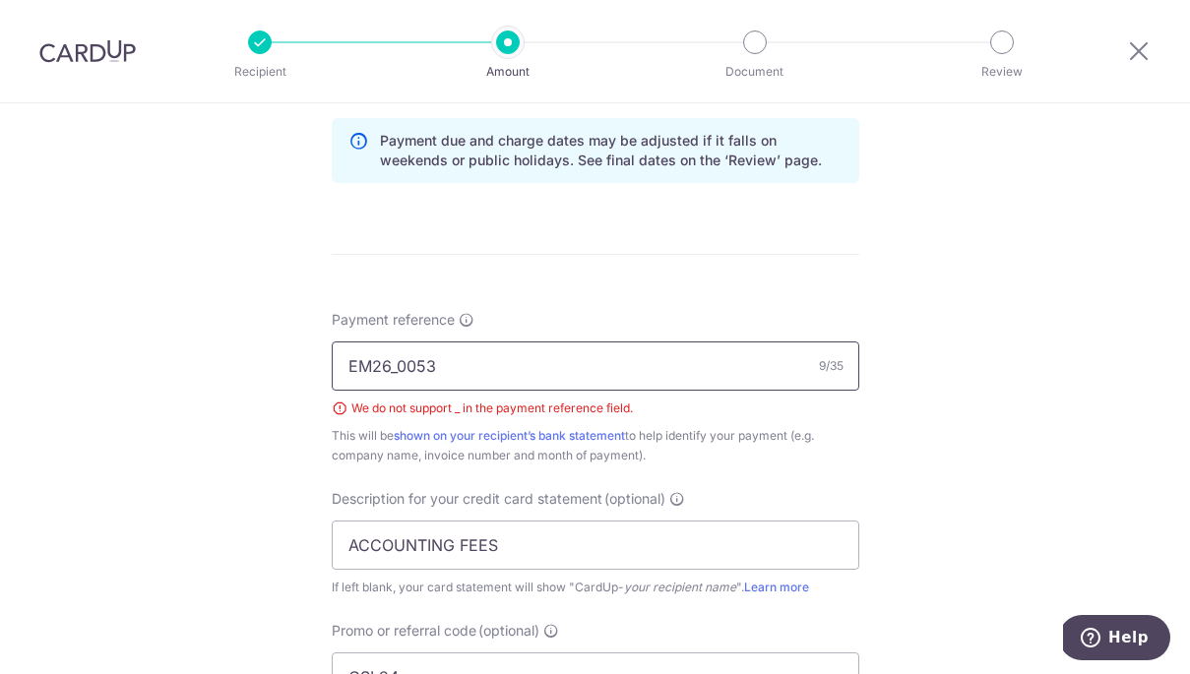
scroll to position [1012, 0]
drag, startPoint x: 398, startPoint y: 365, endPoint x: 466, endPoint y: 340, distance: 73.1
click at [398, 365] on input "EM26_0053" at bounding box center [595, 367] width 527 height 49
type input "EM26 0053"
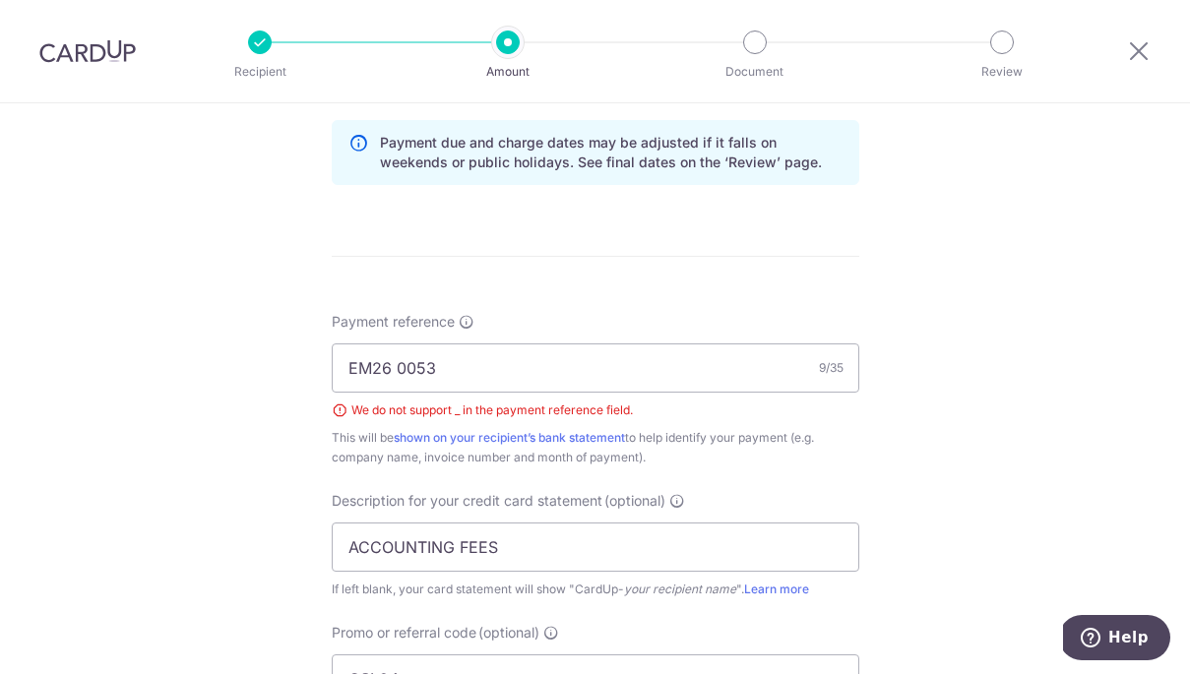
click at [694, 479] on div "Payment reference EM26 0053 9/35 We do not support _ in the payment reference f…" at bounding box center [595, 552] width 527 height 480
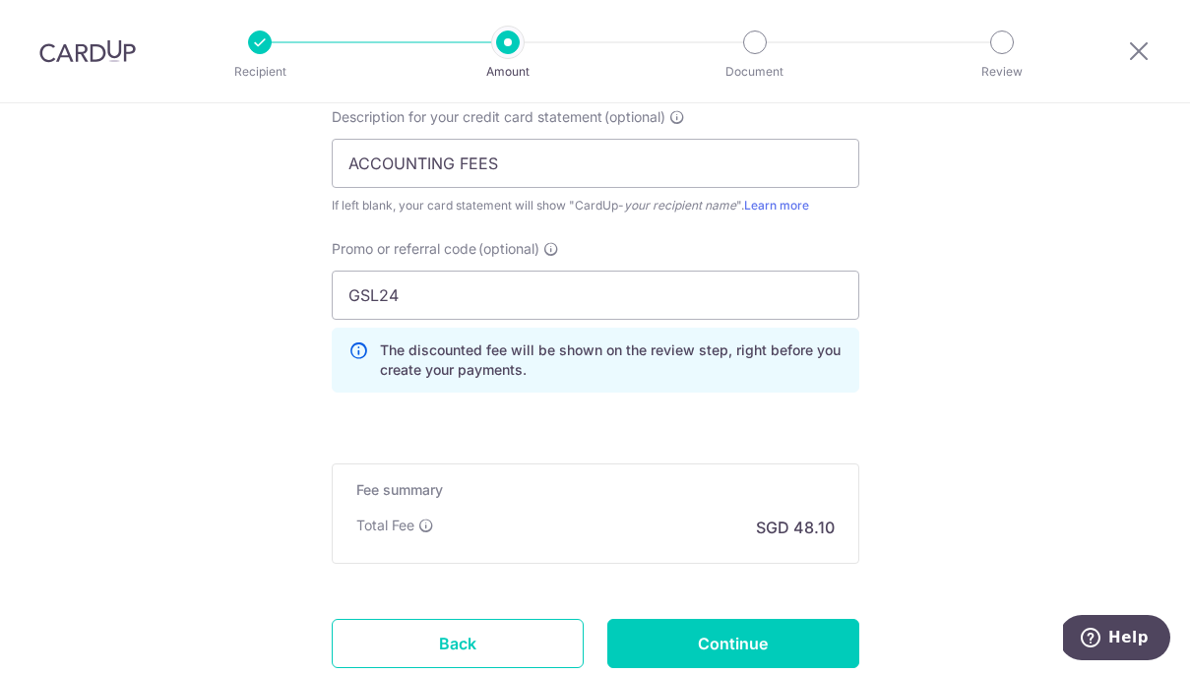
scroll to position [1538, 0]
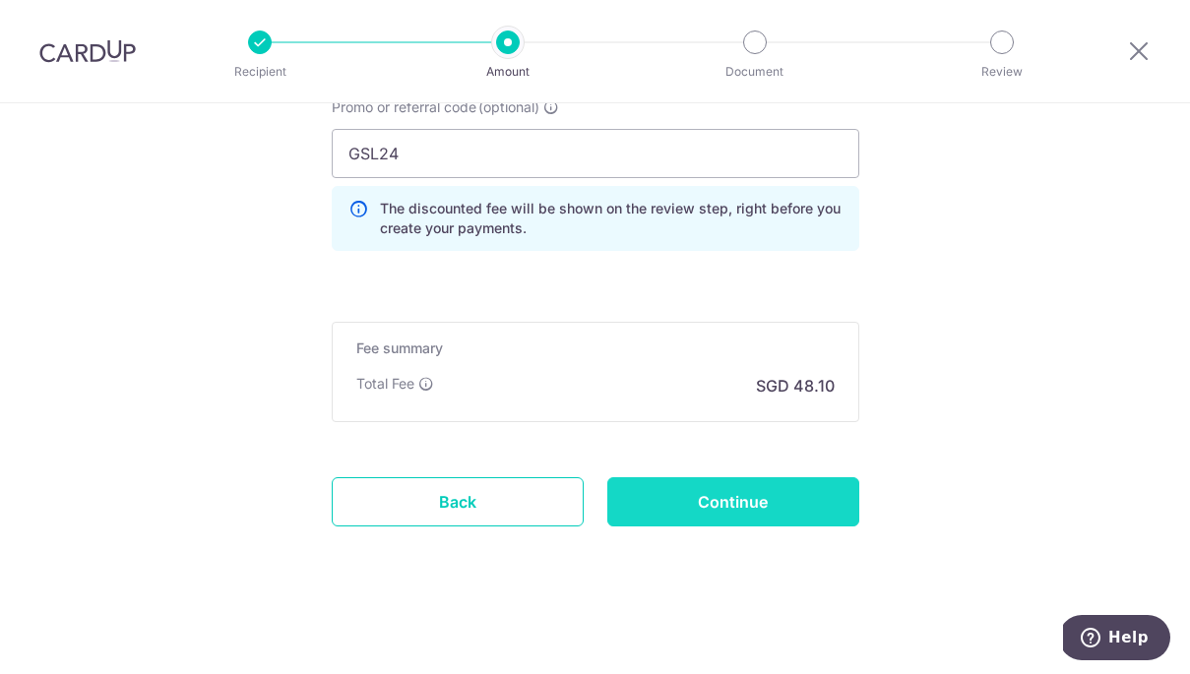
click at [727, 493] on input "Continue" at bounding box center [733, 501] width 252 height 49
type input "Create Schedule"
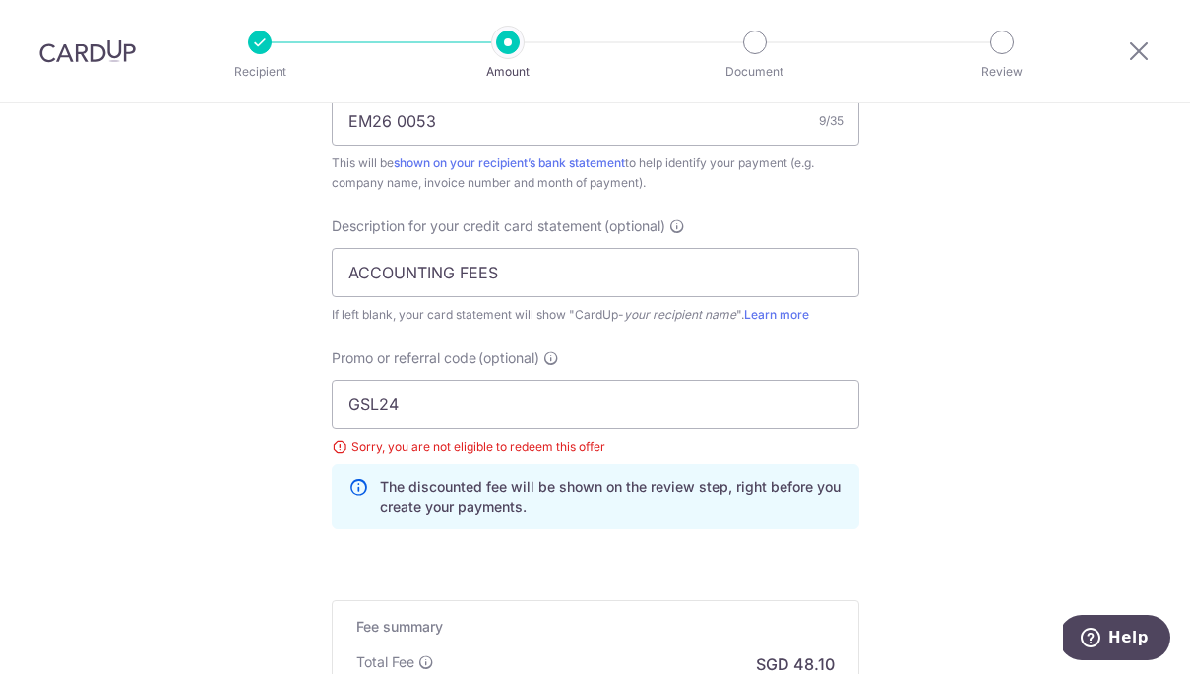
scroll to position [1243, 0]
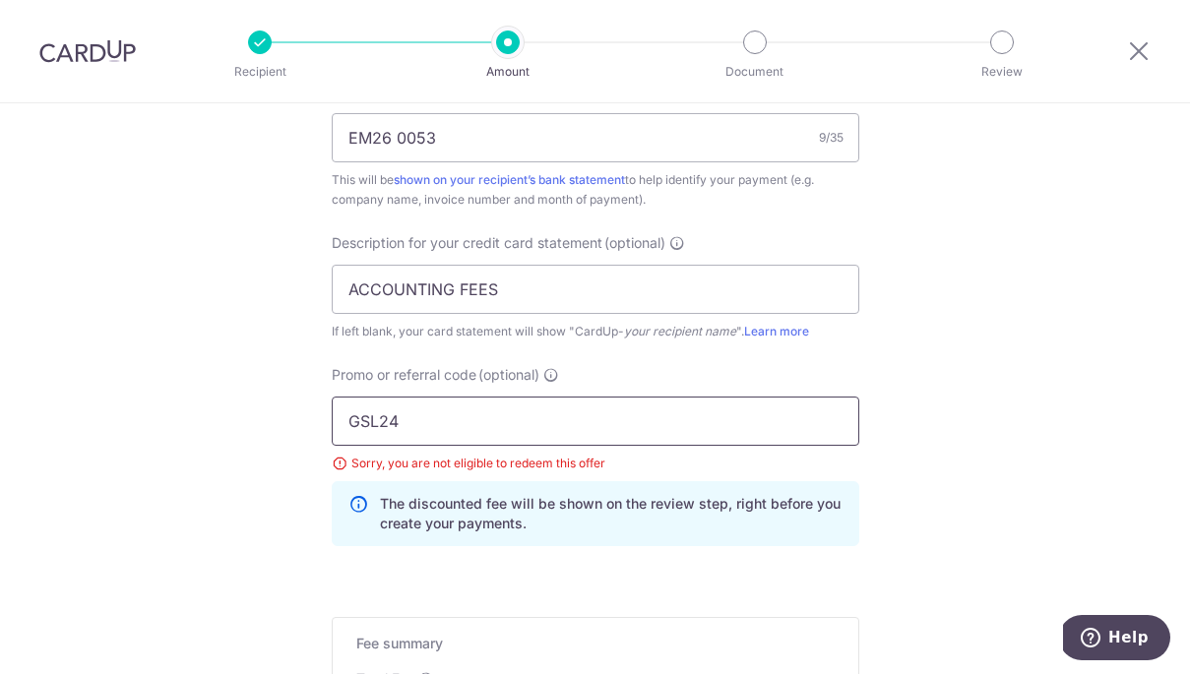
drag, startPoint x: 424, startPoint y: 427, endPoint x: 404, endPoint y: 426, distance: 19.7
click at [400, 425] on input "GSL24" at bounding box center [595, 421] width 527 height 49
drag, startPoint x: 413, startPoint y: 427, endPoint x: 335, endPoint y: 424, distance: 78.8
click at [333, 424] on input "GSL24" at bounding box center [595, 421] width 527 height 49
paste input "BOFF185"
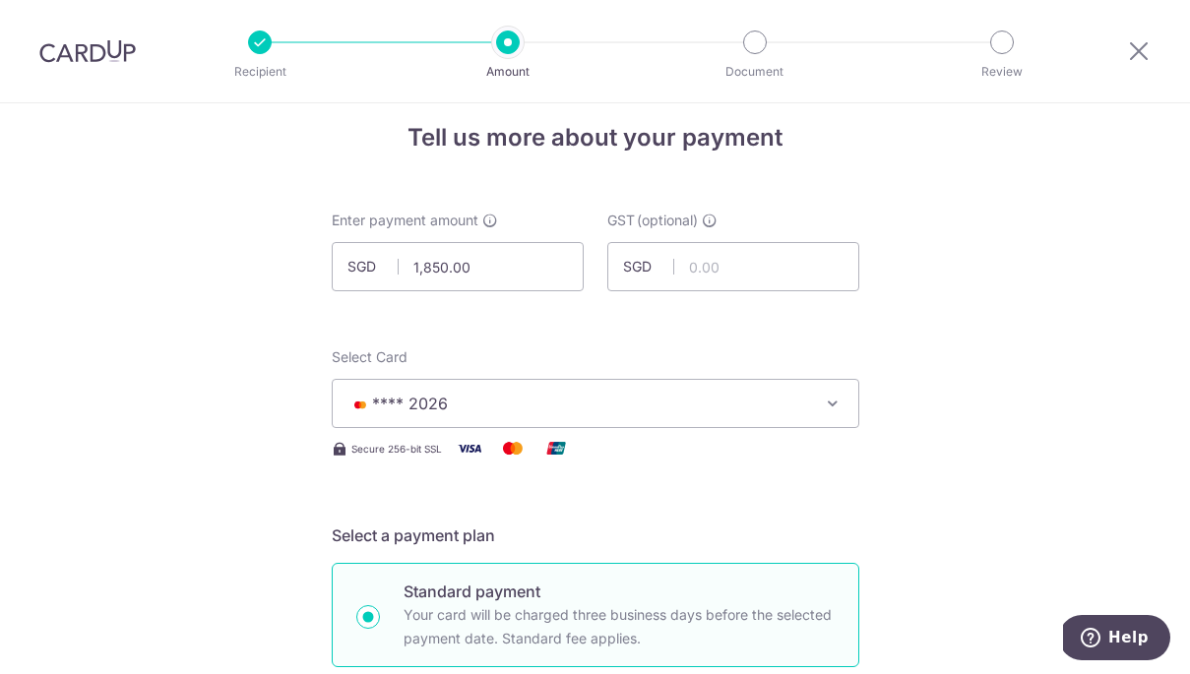
scroll to position [0, 0]
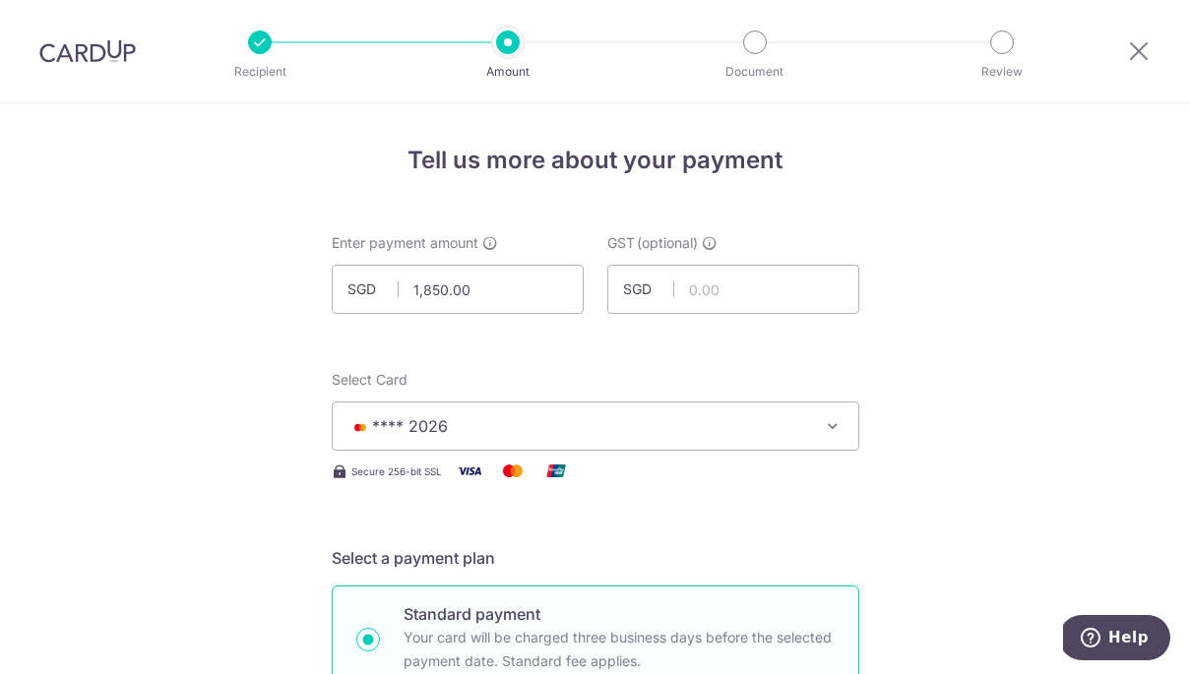
type input "BOFF185"
click at [536, 429] on span "**** 2026" at bounding box center [577, 426] width 459 height 24
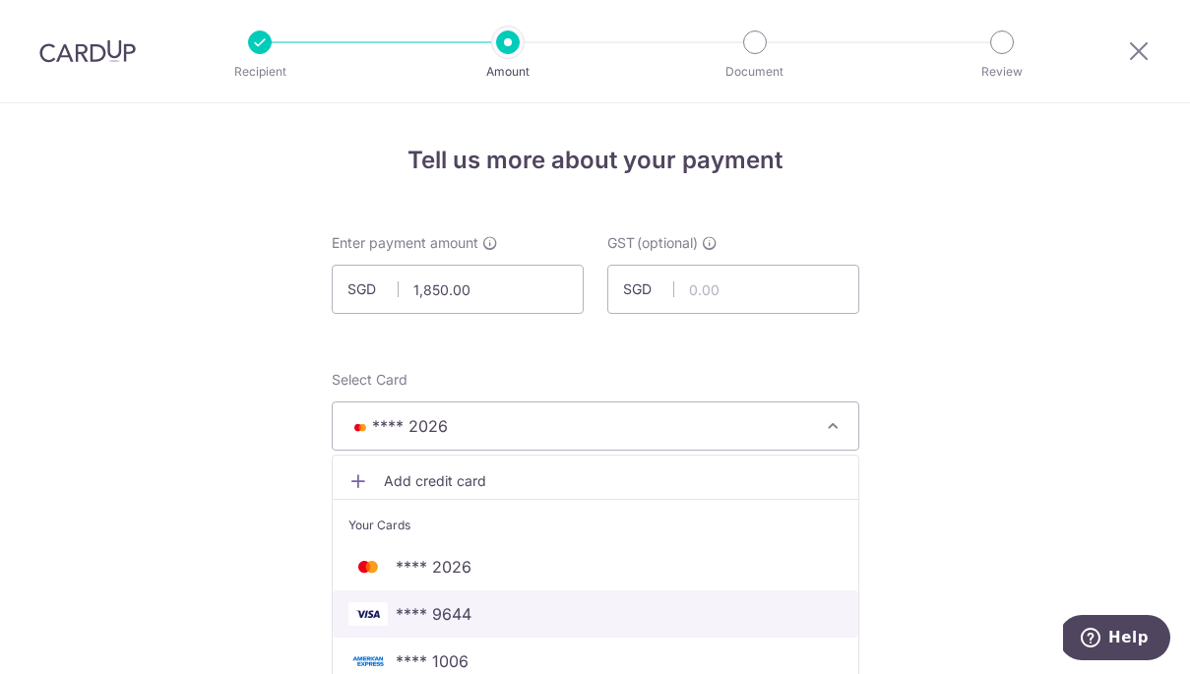
click at [517, 608] on span "**** 9644" at bounding box center [595, 614] width 494 height 24
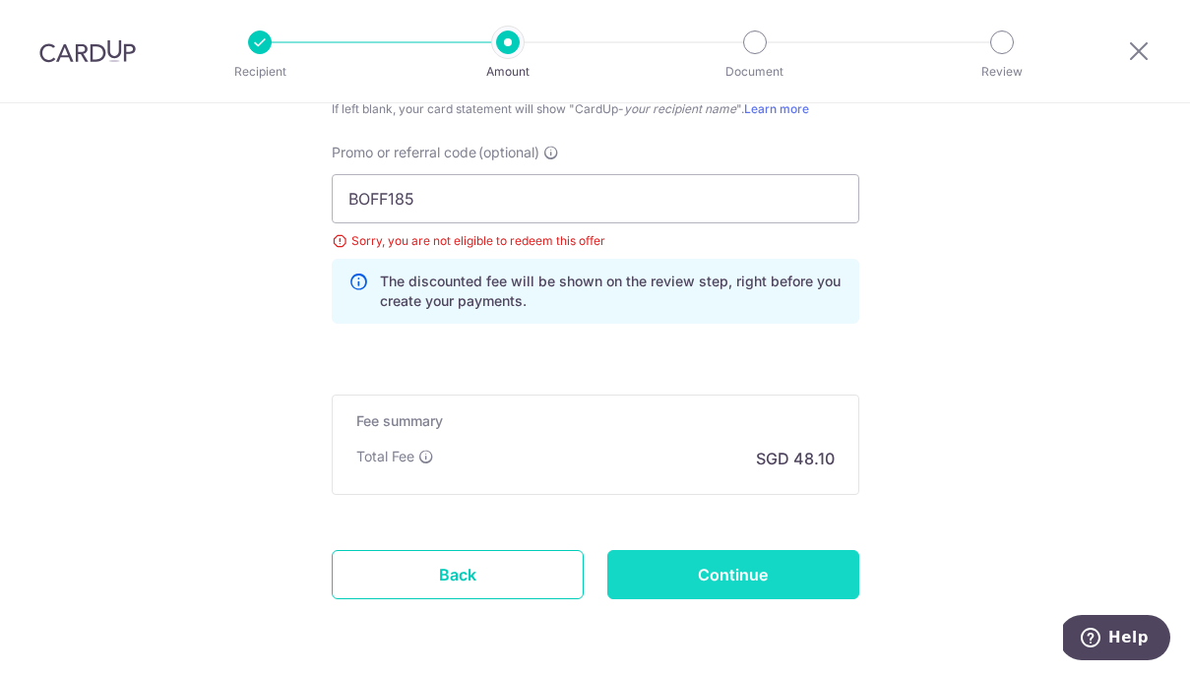
click at [745, 574] on input "Continue" at bounding box center [733, 574] width 252 height 49
type input "Update Schedule"
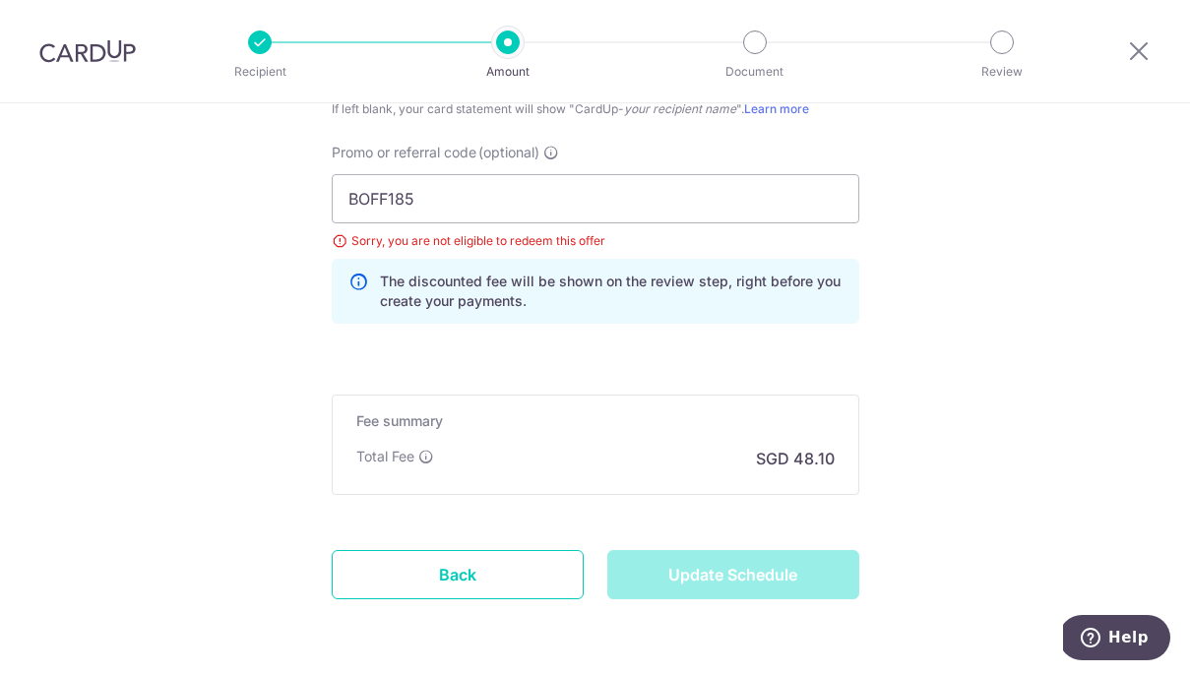
scroll to position [1463, 0]
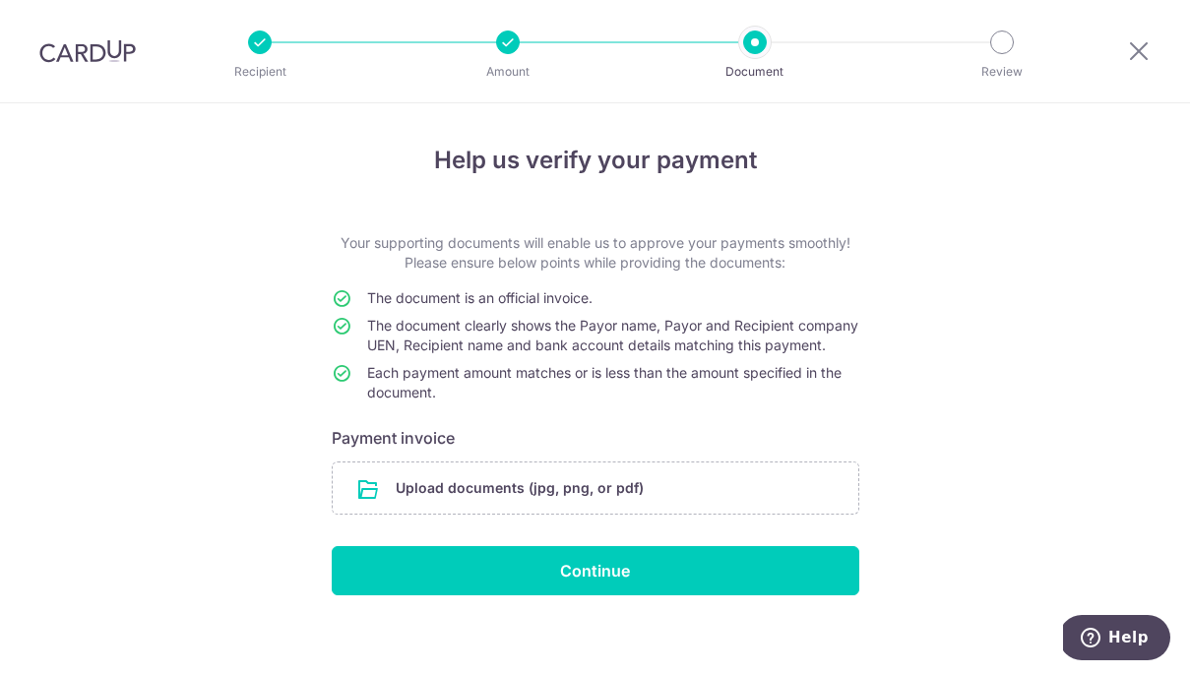
scroll to position [33, 0]
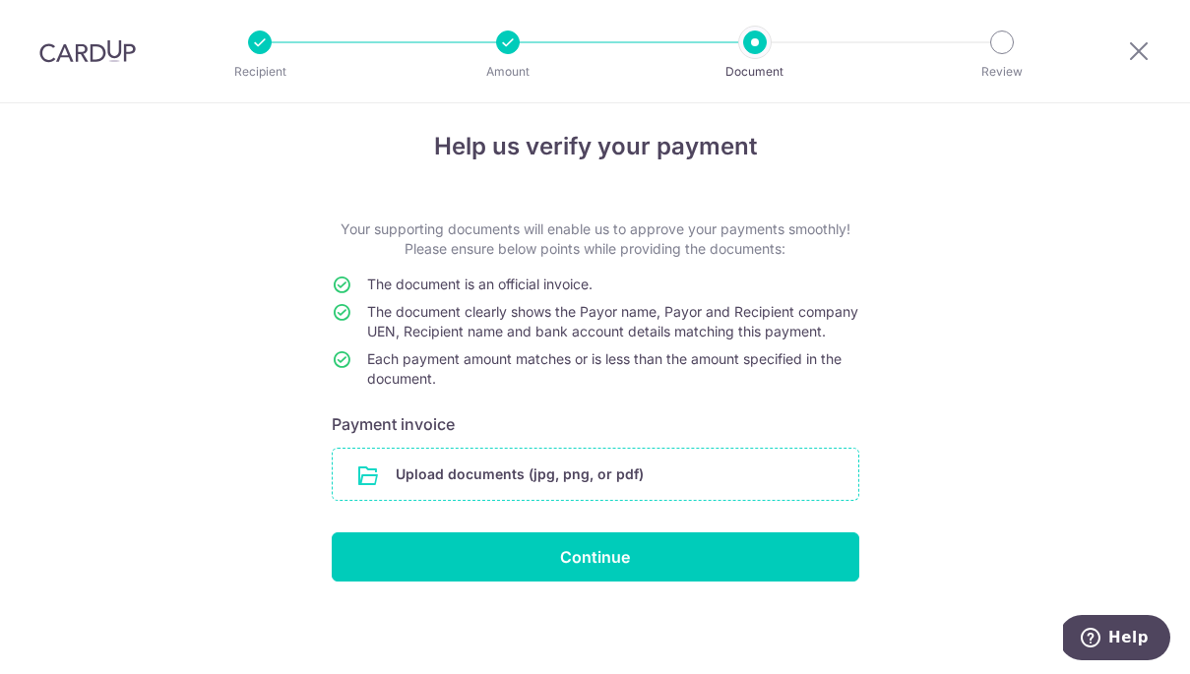
click at [599, 473] on input "file" at bounding box center [595, 474] width 525 height 51
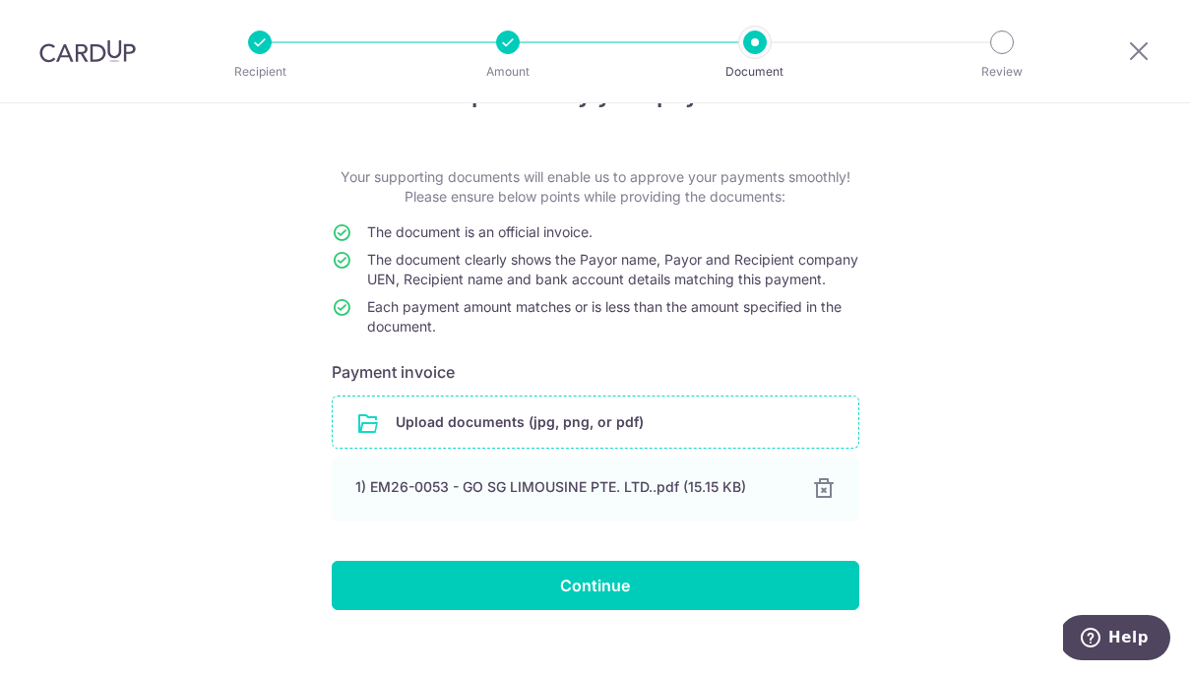
scroll to position [114, 0]
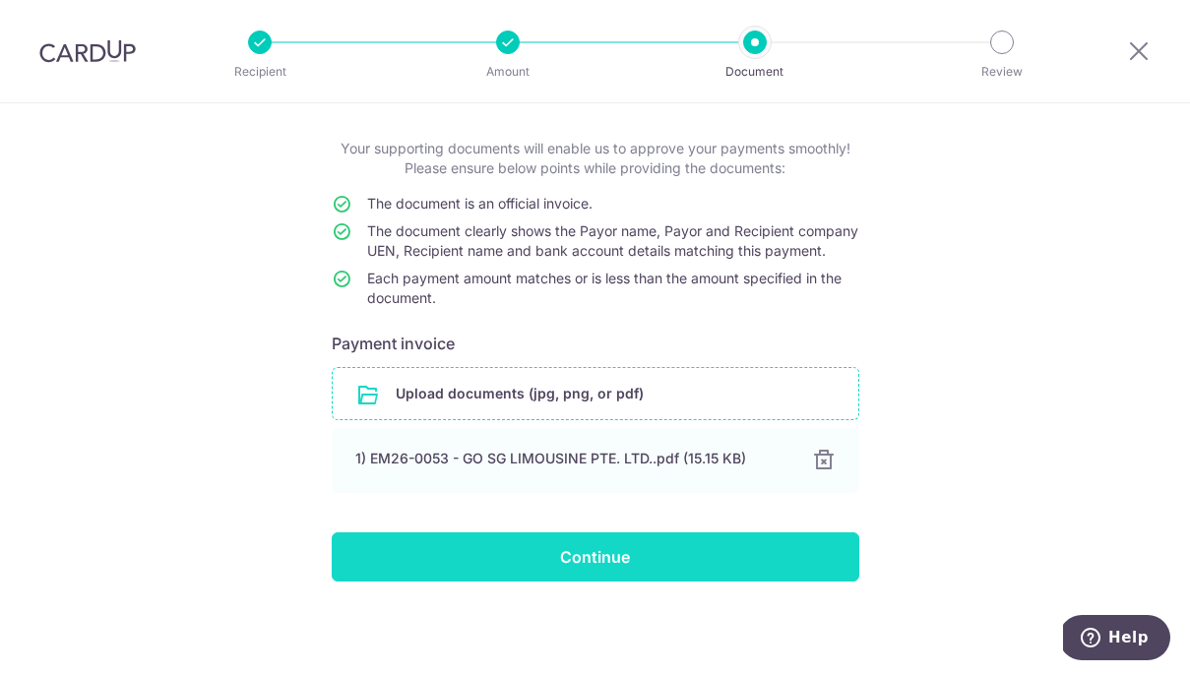
click at [704, 560] on input "Continue" at bounding box center [595, 556] width 527 height 49
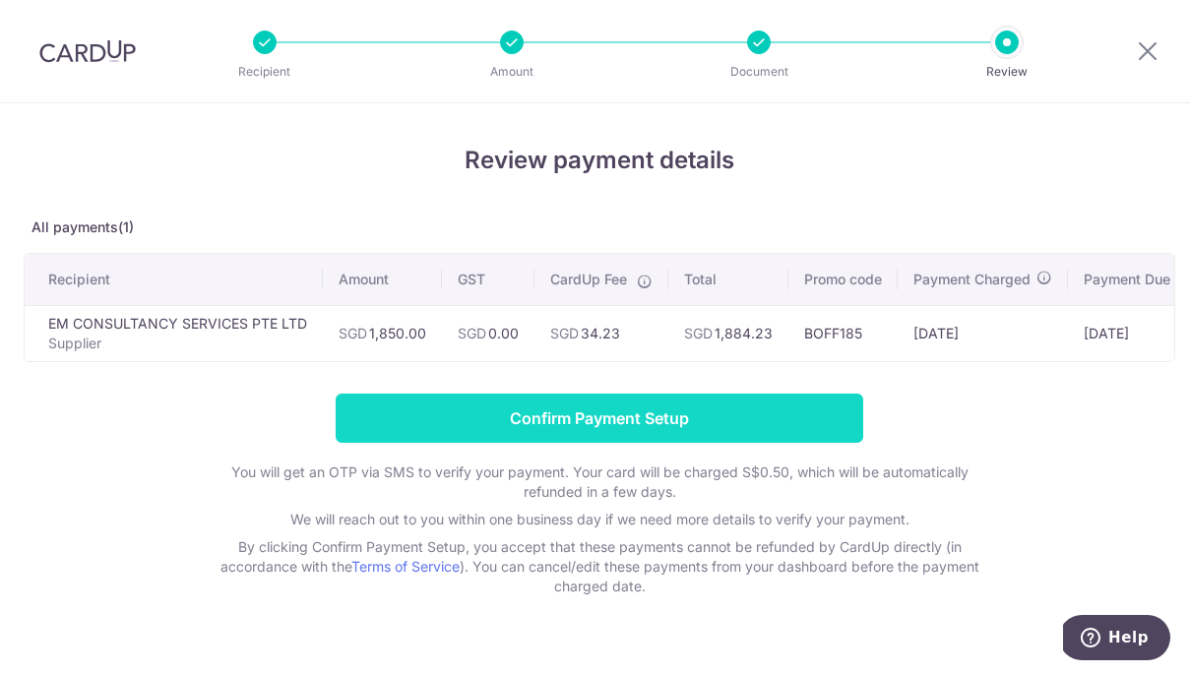
click at [599, 418] on input "Confirm Payment Setup" at bounding box center [599, 418] width 527 height 49
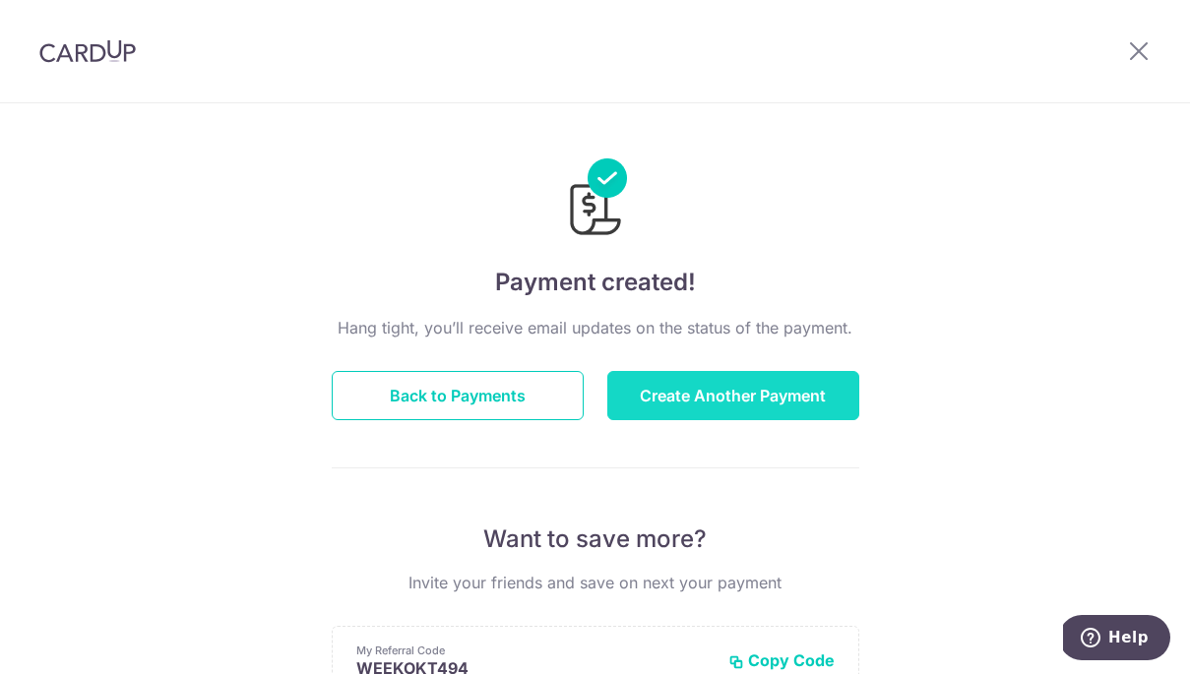
click at [766, 408] on button "Create Another Payment" at bounding box center [733, 395] width 252 height 49
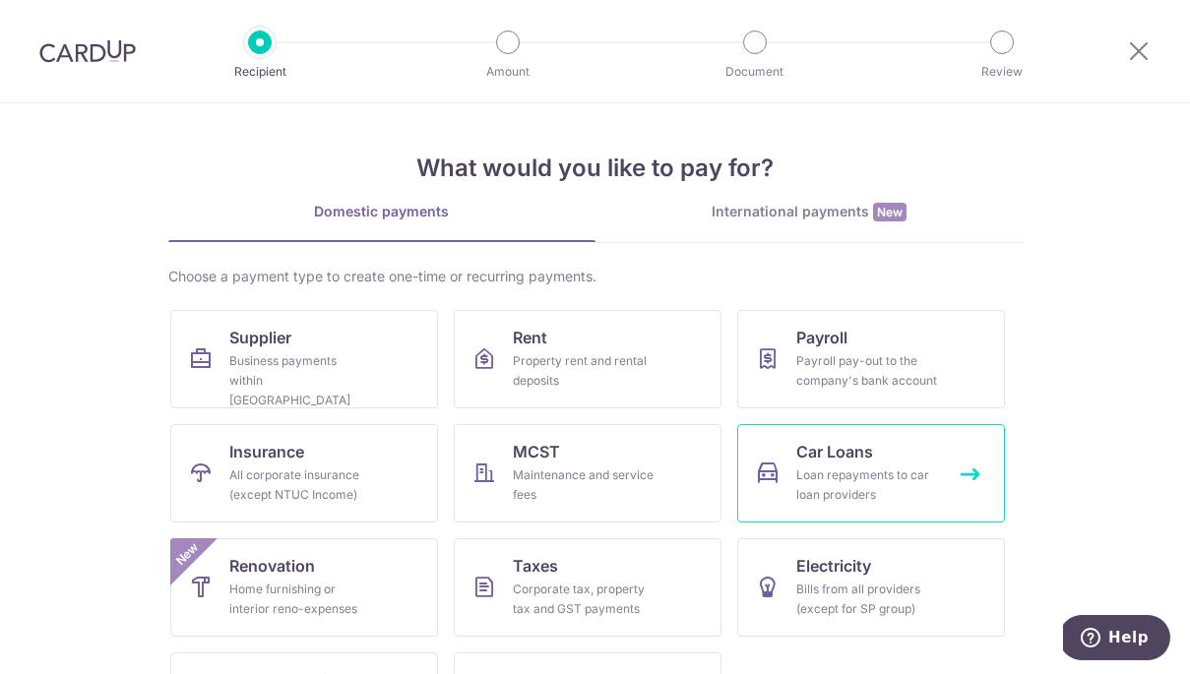
click at [885, 454] on link "Car Loans Loan repayments to car loan providers" at bounding box center [871, 473] width 268 height 98
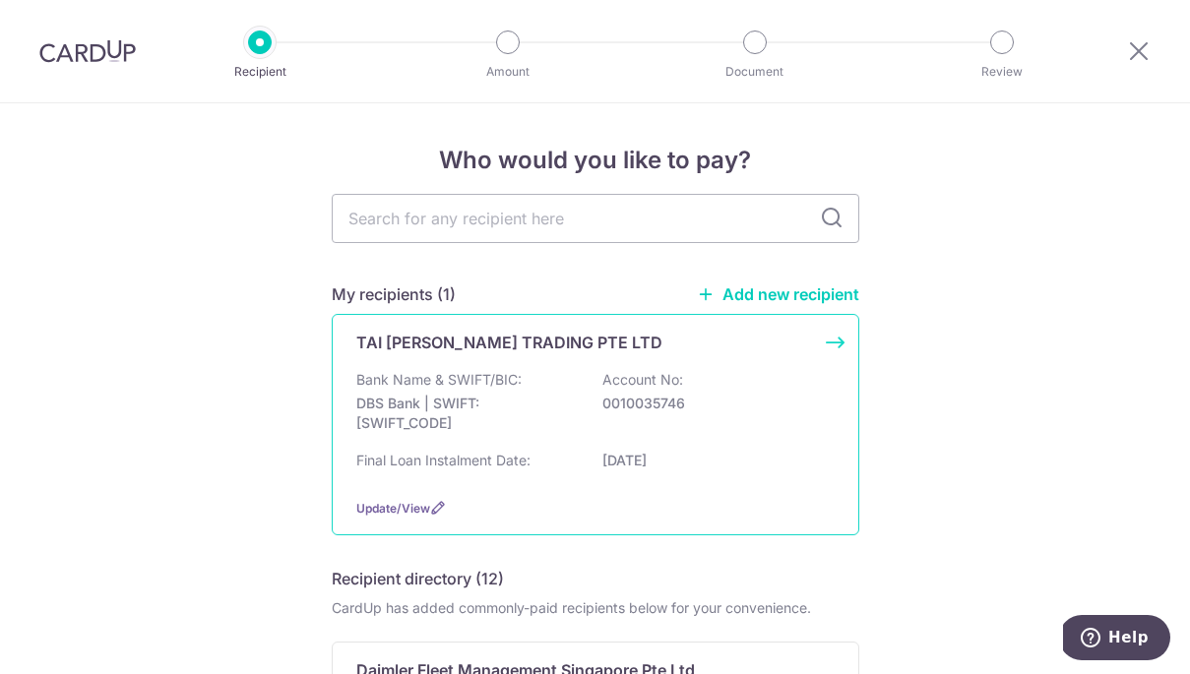
click at [763, 349] on div "TAI [PERSON_NAME] TRADING PTE LTD" at bounding box center [583, 343] width 455 height 24
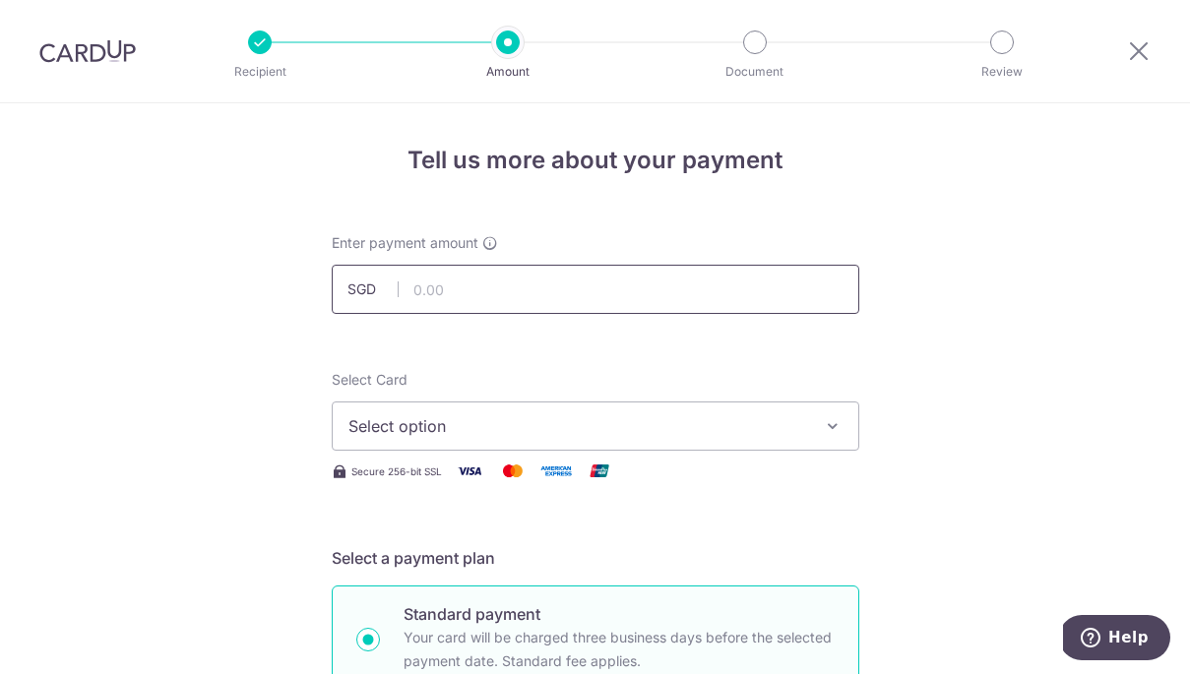
click at [612, 303] on input "text" at bounding box center [595, 289] width 527 height 49
type input "4,520.00"
click at [556, 451] on div "Select Card Select option Add credit card Your Cards **** 2026 **** 9644 **** 1…" at bounding box center [595, 426] width 527 height 113
click at [560, 434] on span "Select option" at bounding box center [577, 426] width 459 height 24
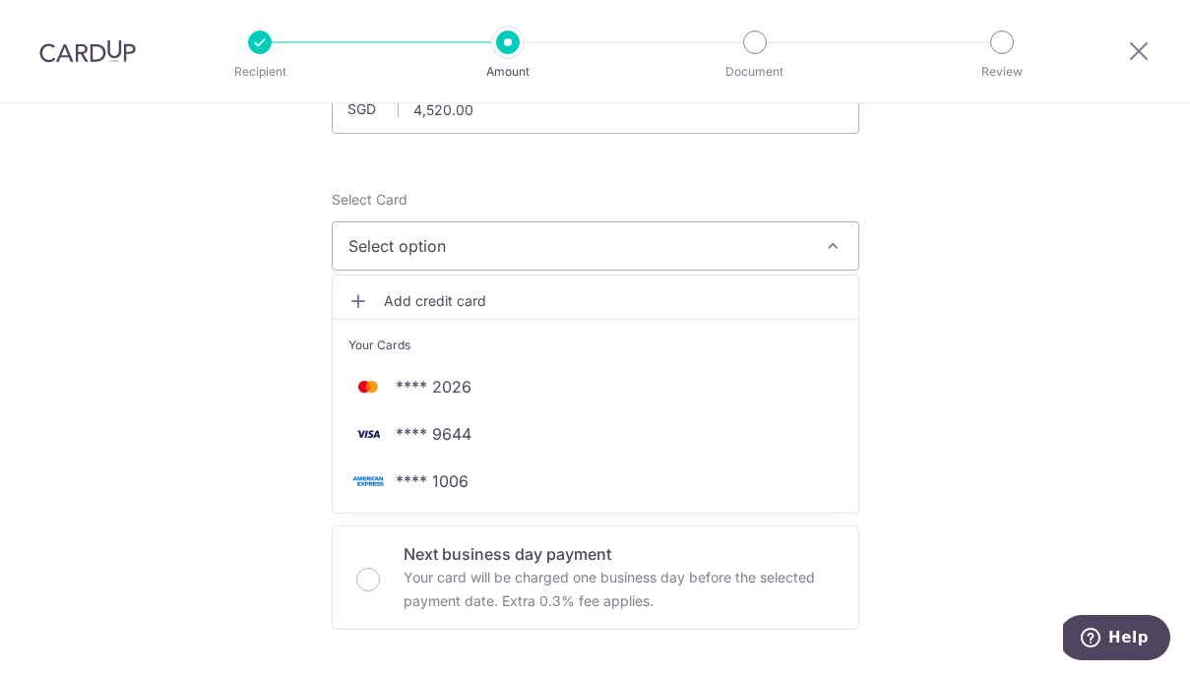
scroll to position [183, 0]
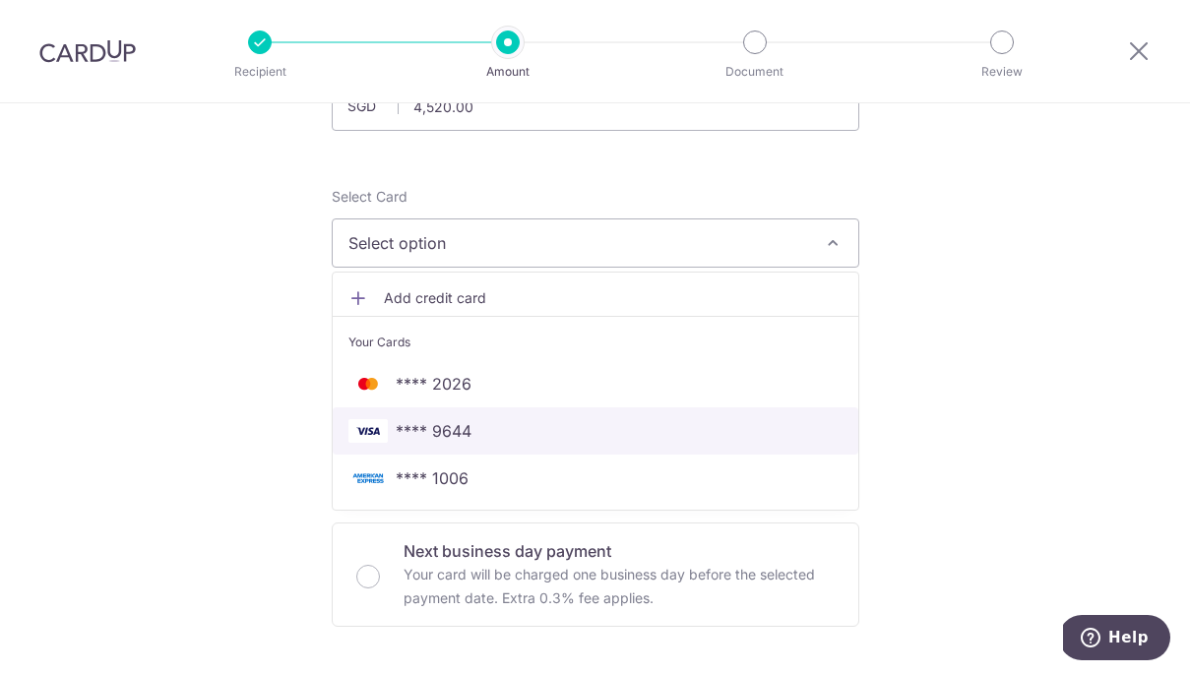
click at [593, 438] on span "**** 9644" at bounding box center [595, 431] width 494 height 24
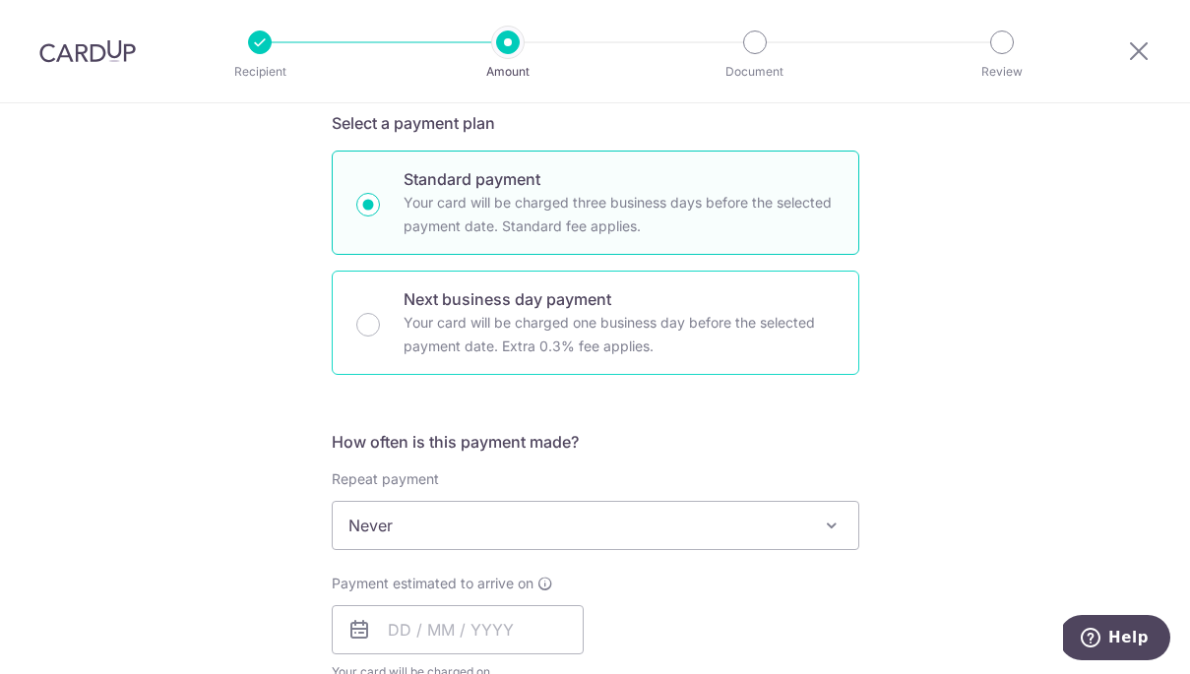
scroll to position [593, 0]
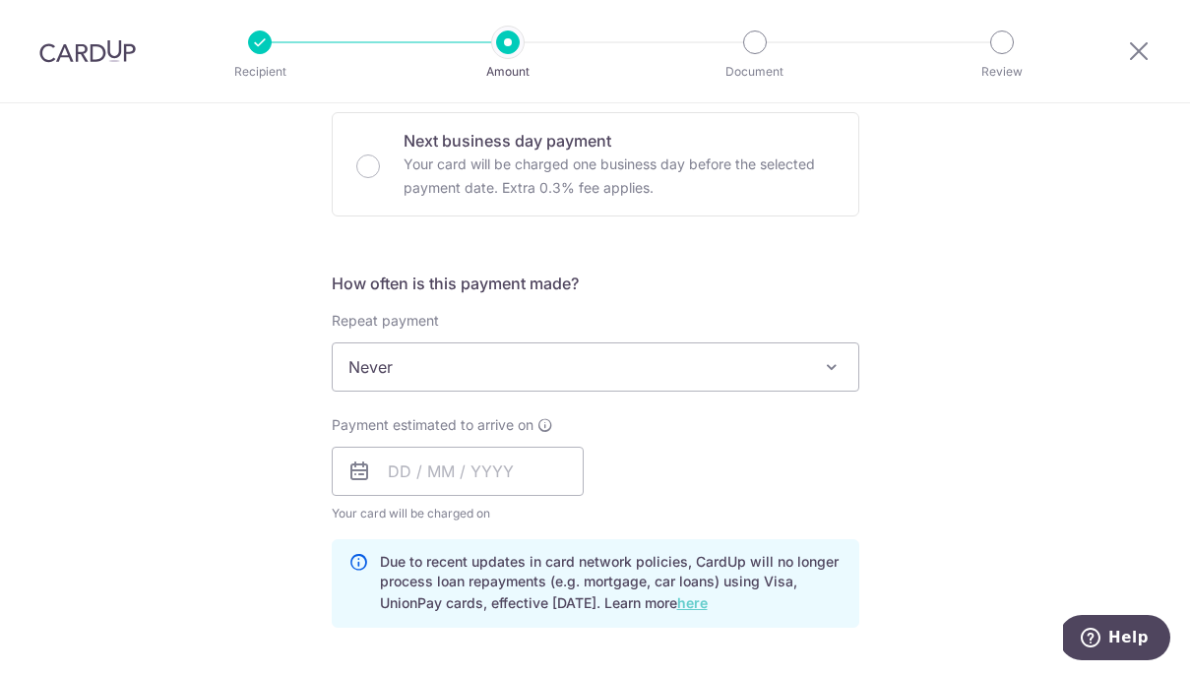
click at [751, 361] on span "Never" at bounding box center [595, 366] width 525 height 47
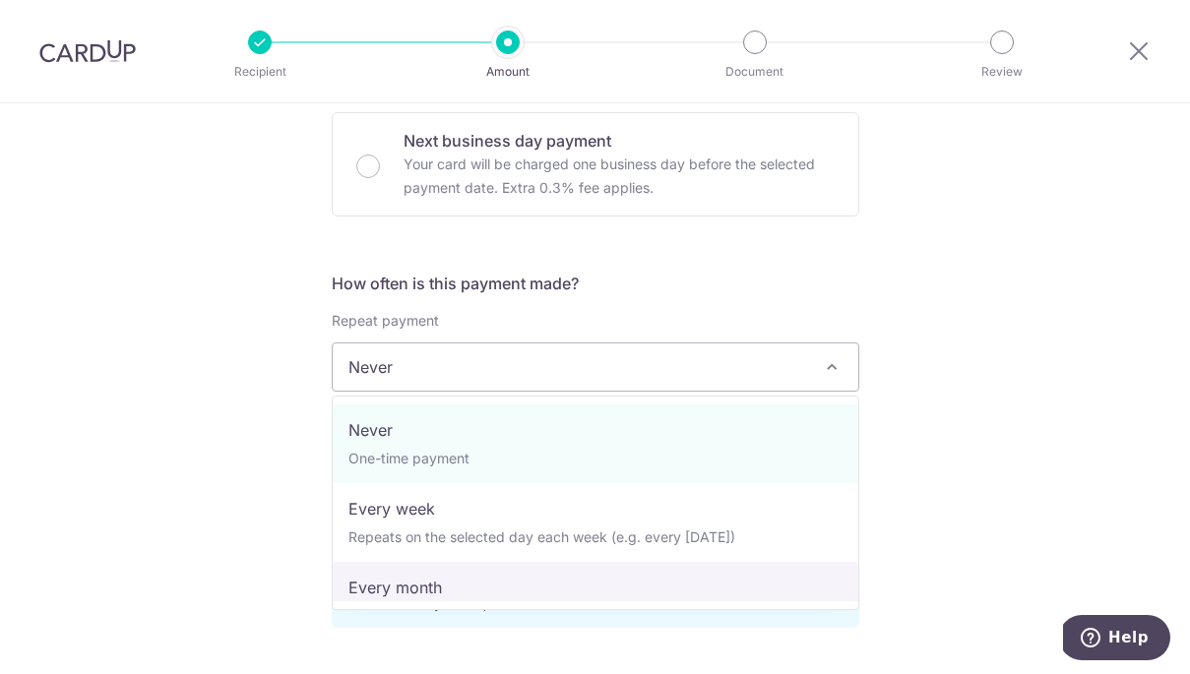
select select "3"
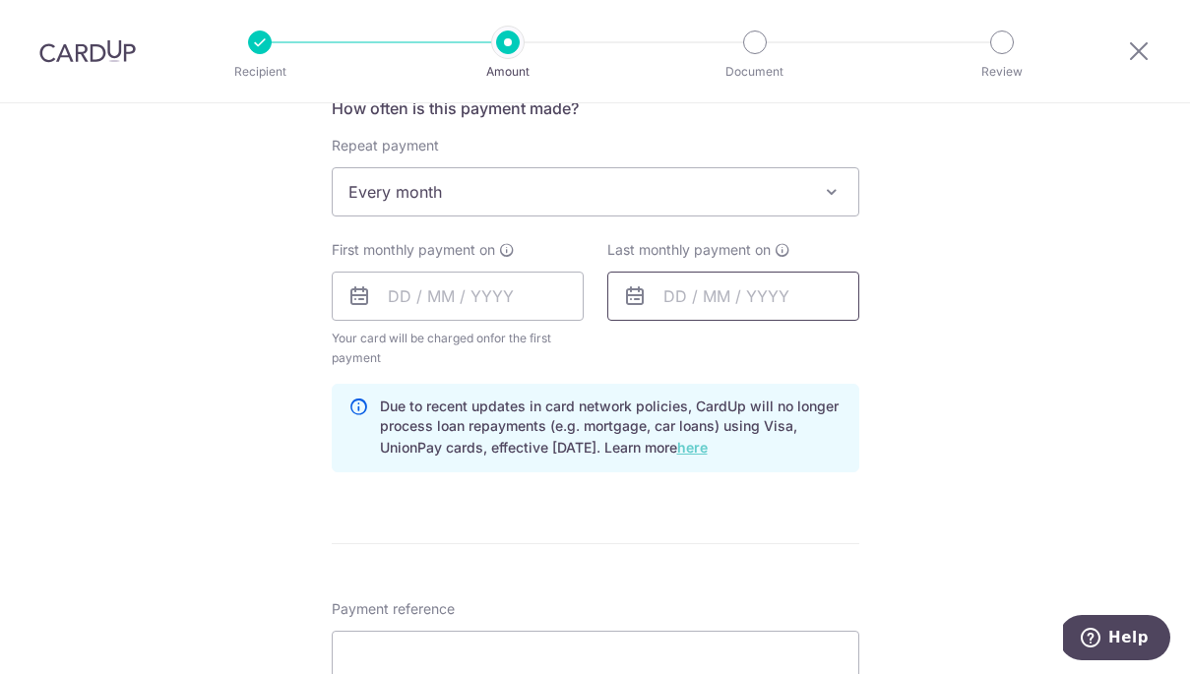
scroll to position [771, 0]
click at [414, 290] on input "text" at bounding box center [458, 293] width 252 height 49
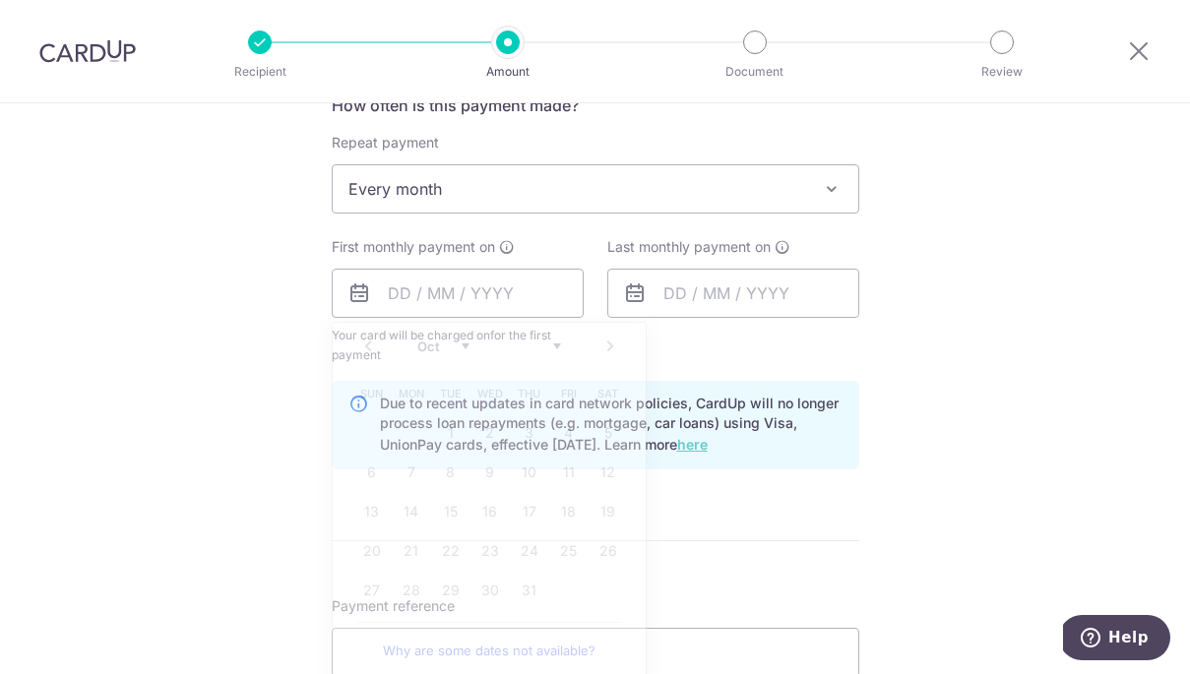
click at [710, 361] on div "Last monthly payment on" at bounding box center [732, 301] width 275 height 128
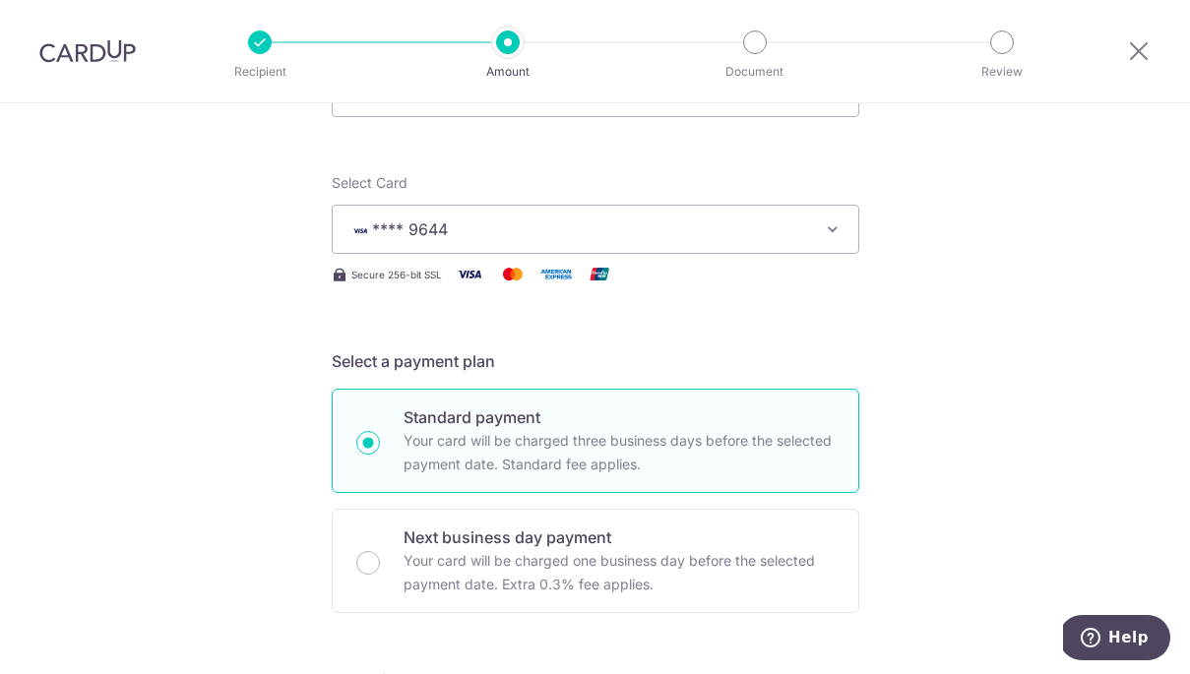
scroll to position [185, 0]
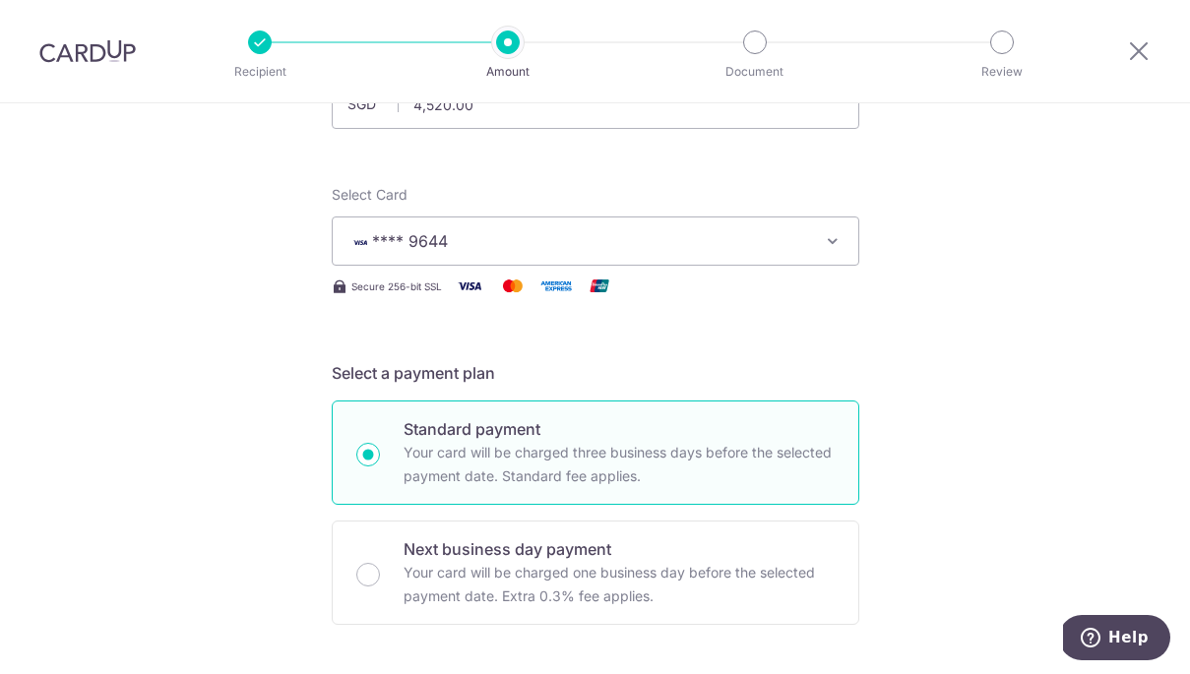
click at [501, 232] on span "**** 9644" at bounding box center [577, 241] width 459 height 24
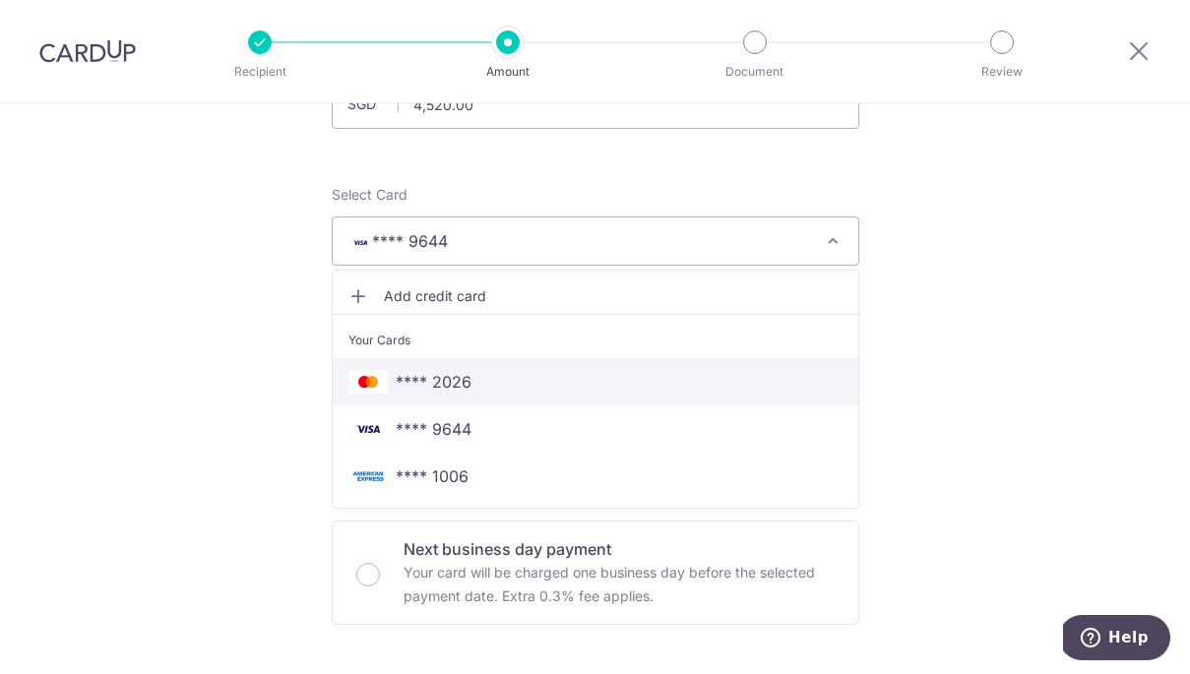
click at [499, 383] on span "**** 2026" at bounding box center [595, 382] width 494 height 24
type input "26/11/2031"
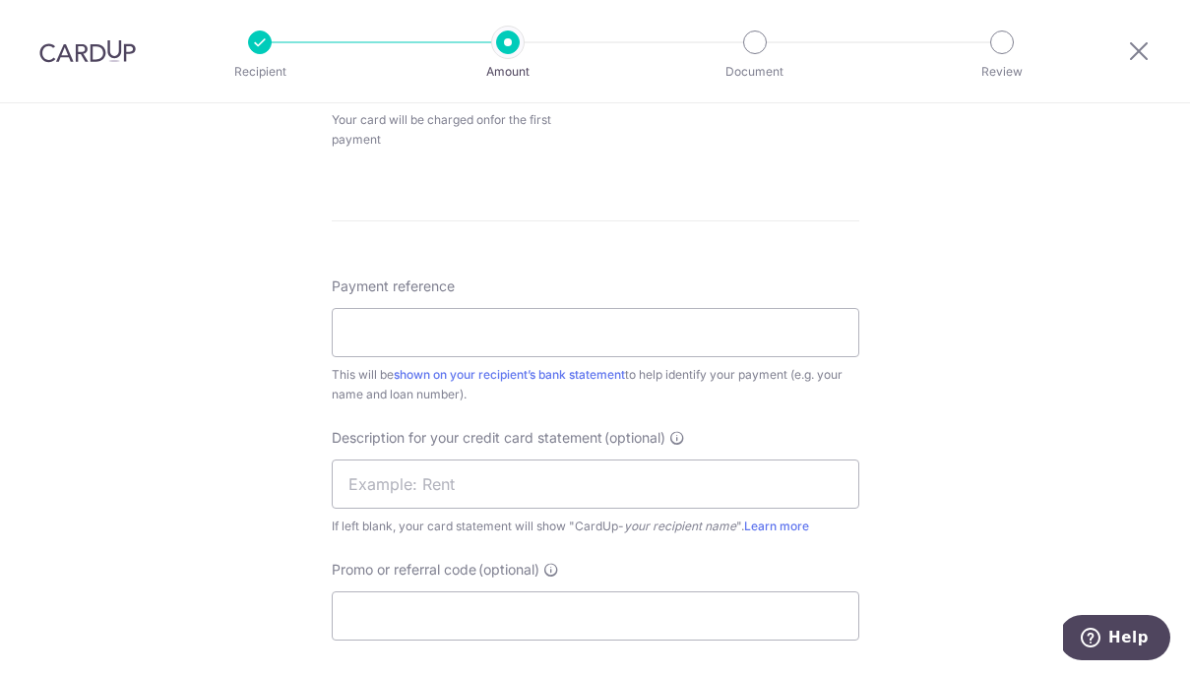
scroll to position [1020, 0]
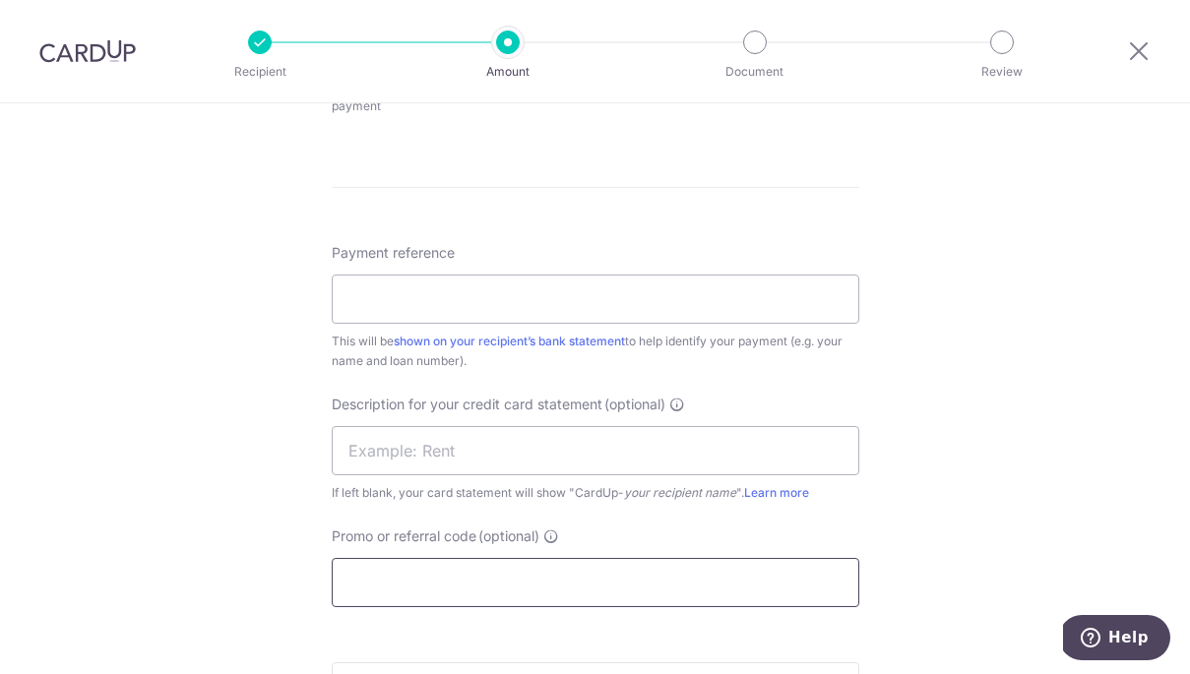
click at [515, 588] on input "Promo or referral code (optional)" at bounding box center [595, 582] width 527 height 49
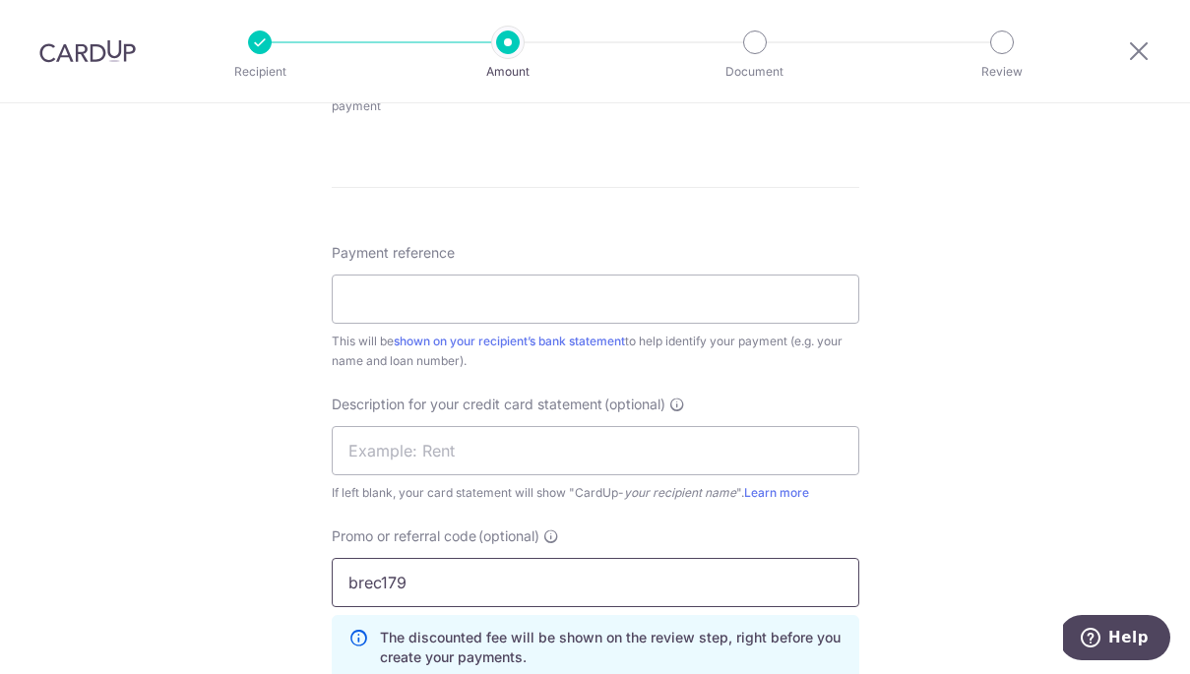
click at [635, 586] on input "brec179" at bounding box center [595, 582] width 527 height 49
drag, startPoint x: 382, startPoint y: 579, endPoint x: 416, endPoint y: 568, distance: 36.1
click at [383, 578] on input "brec179" at bounding box center [595, 582] width 527 height 49
click at [484, 564] on input "BREC179" at bounding box center [595, 582] width 527 height 49
type input "BREC179"
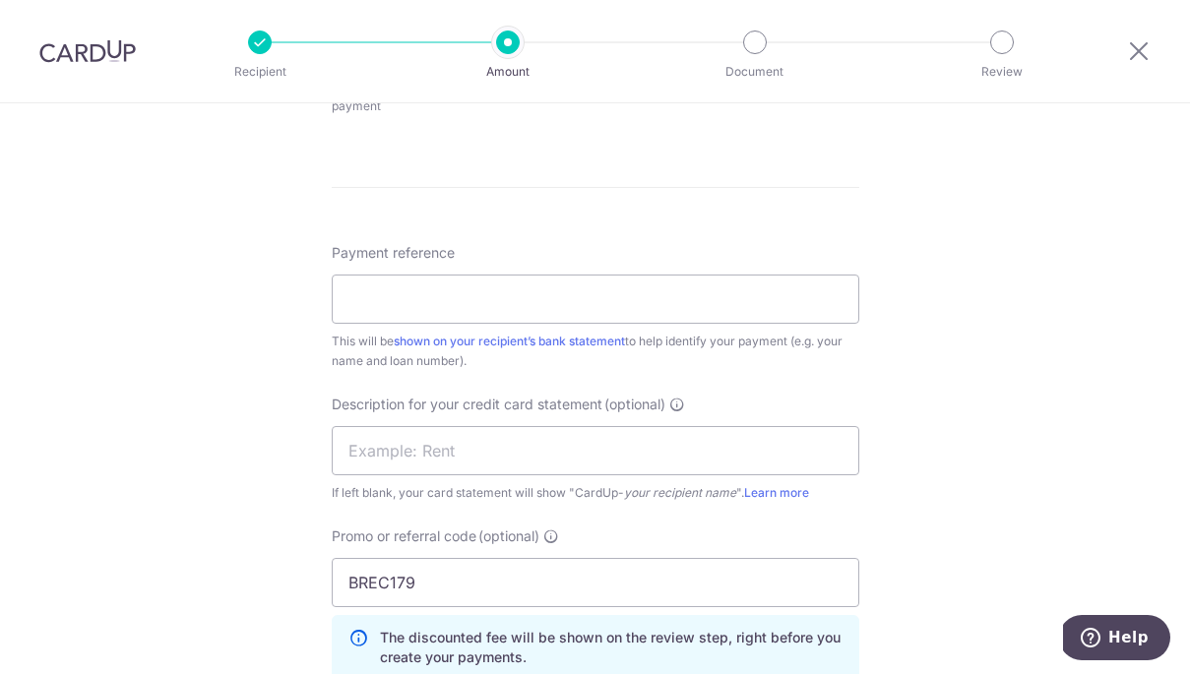
click at [565, 542] on div "Promo or referral code (optional) BREC179 The discounted fee will be shown on t…" at bounding box center [595, 602] width 527 height 153
click at [545, 442] on input "text" at bounding box center [595, 450] width 527 height 49
type input "SNU9091B"
click at [541, 301] on input "Payment reference" at bounding box center [595, 299] width 527 height 49
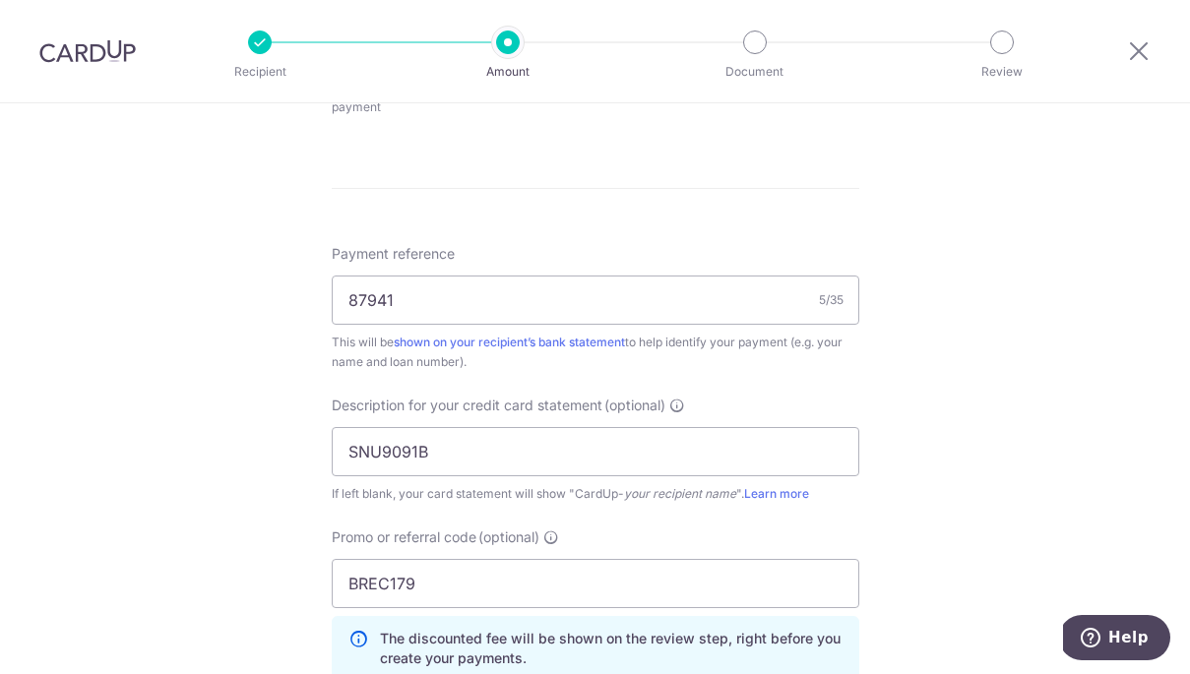
click at [521, 374] on div "Payment reference 87941 5/35 This will be shown on your recipient’s bank statem…" at bounding box center [595, 470] width 527 height 453
drag, startPoint x: 433, startPoint y: 304, endPoint x: 387, endPoint y: 301, distance: 46.3
click at [382, 302] on input "87941" at bounding box center [595, 299] width 527 height 49
drag, startPoint x: 431, startPoint y: 302, endPoint x: 318, endPoint y: 306, distance: 113.2
click at [318, 306] on div "Tell us more about your payment Enter payment amount SGD 4,520.00 4520.00 Selec…" at bounding box center [595, 94] width 1190 height 2020
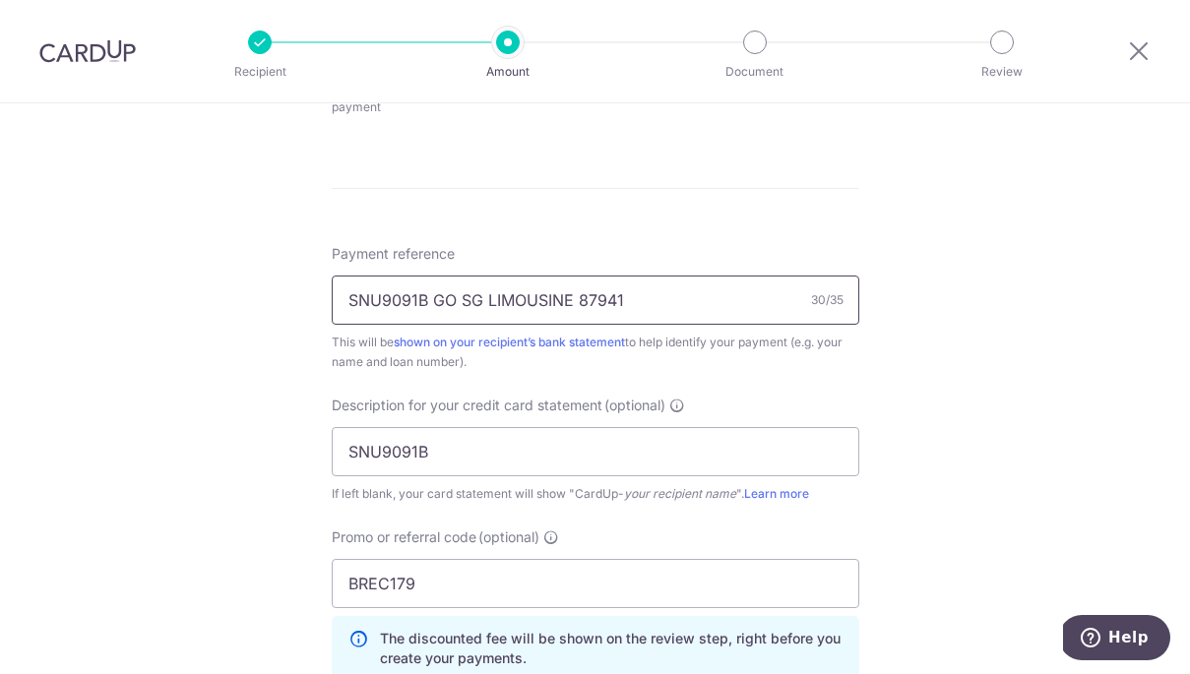
type input "SNU9091B GO SG LIMOUSINE 87941"
click at [672, 371] on div "This will be shown on your recipient’s bank statement to help identify your pay…" at bounding box center [595, 352] width 527 height 39
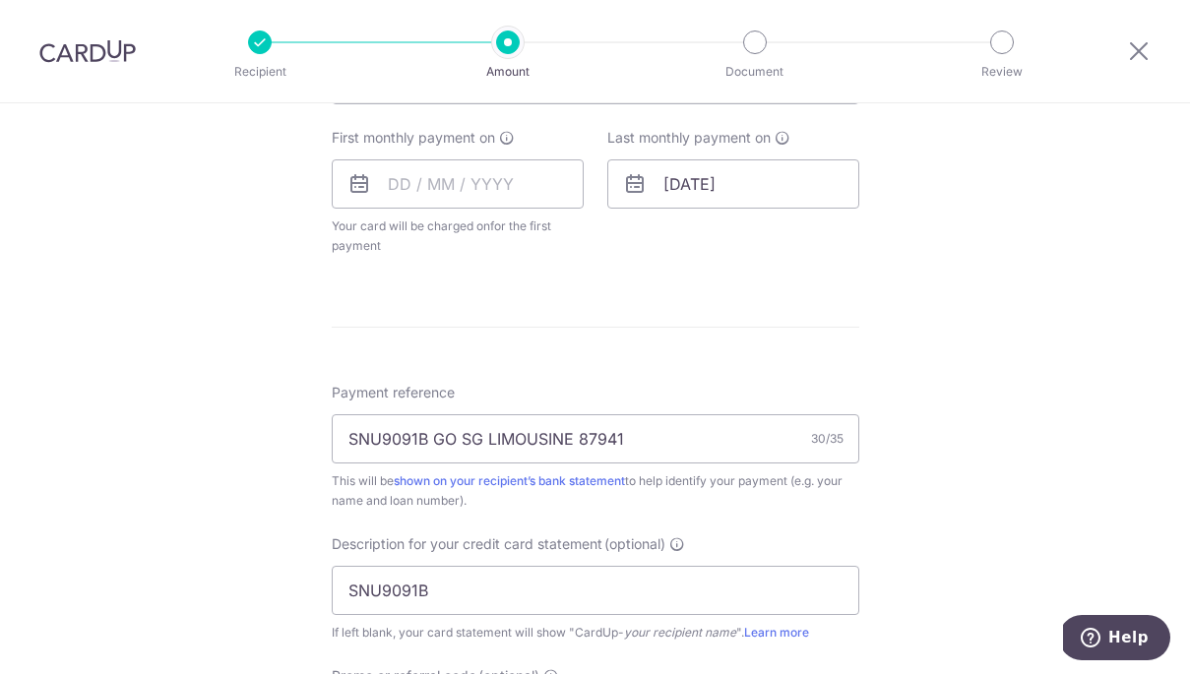
scroll to position [874, 0]
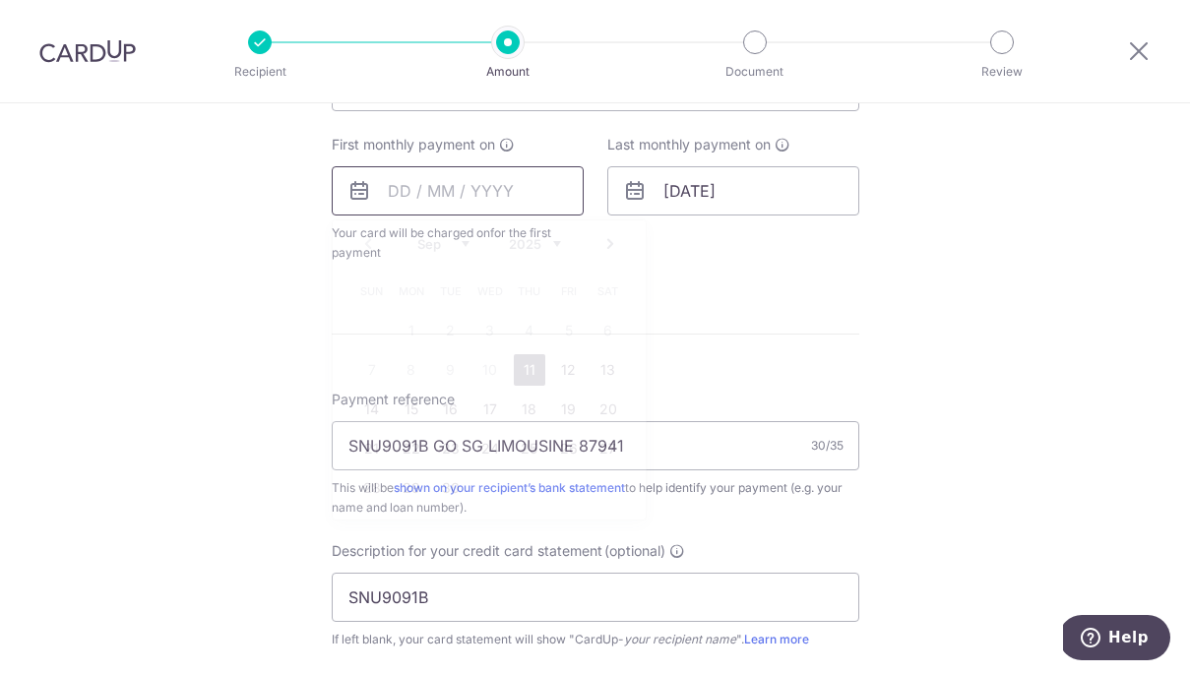
click at [401, 190] on input "text" at bounding box center [458, 190] width 252 height 49
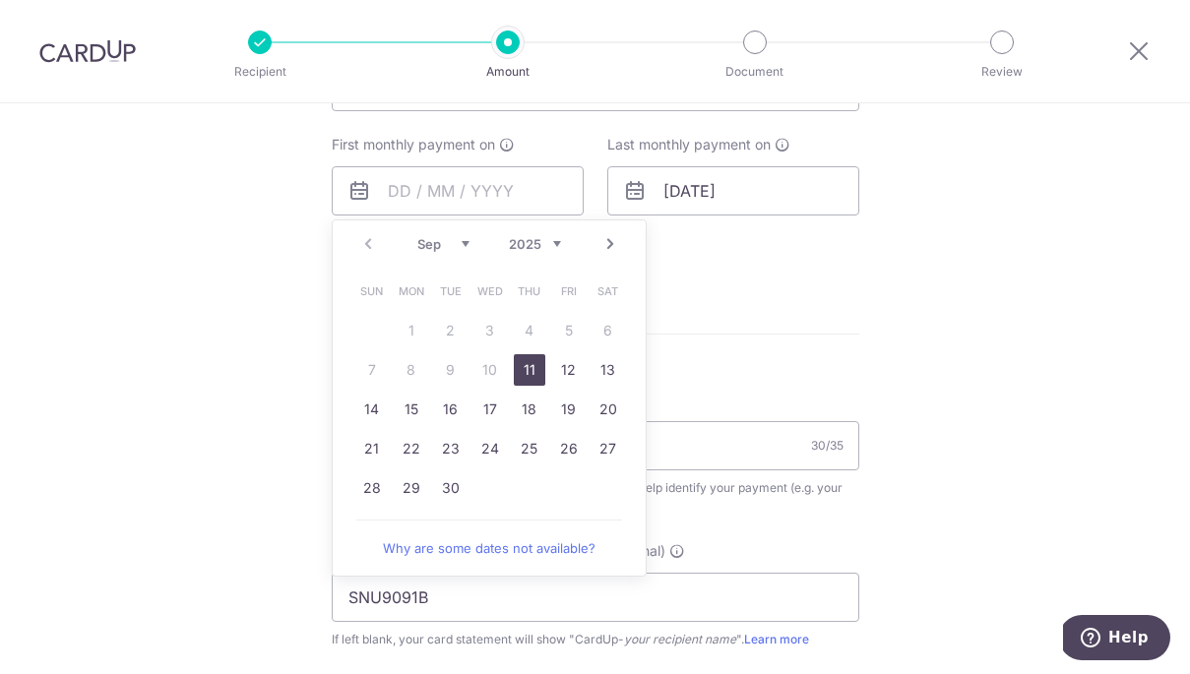
click at [528, 370] on link "11" at bounding box center [529, 369] width 31 height 31
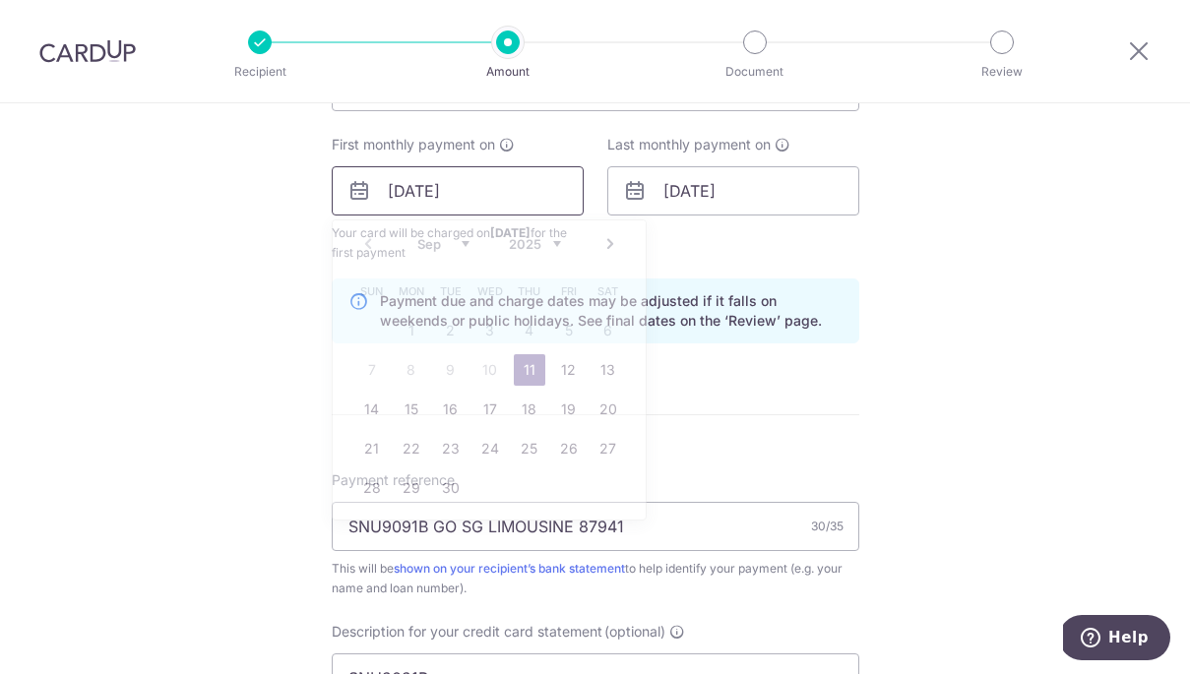
click at [397, 187] on input "11/09/2025" at bounding box center [458, 190] width 252 height 49
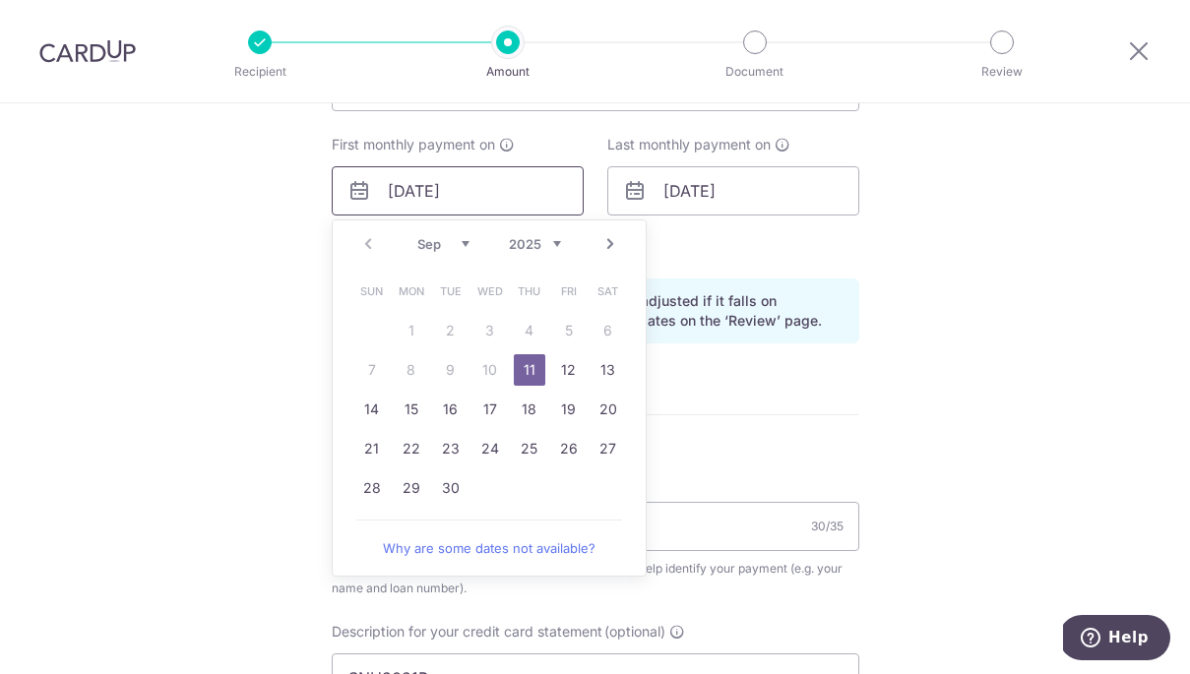
click at [401, 186] on input "11/09/2025" at bounding box center [458, 190] width 252 height 49
click at [568, 362] on link "12" at bounding box center [568, 369] width 31 height 31
type input "12/09/2025"
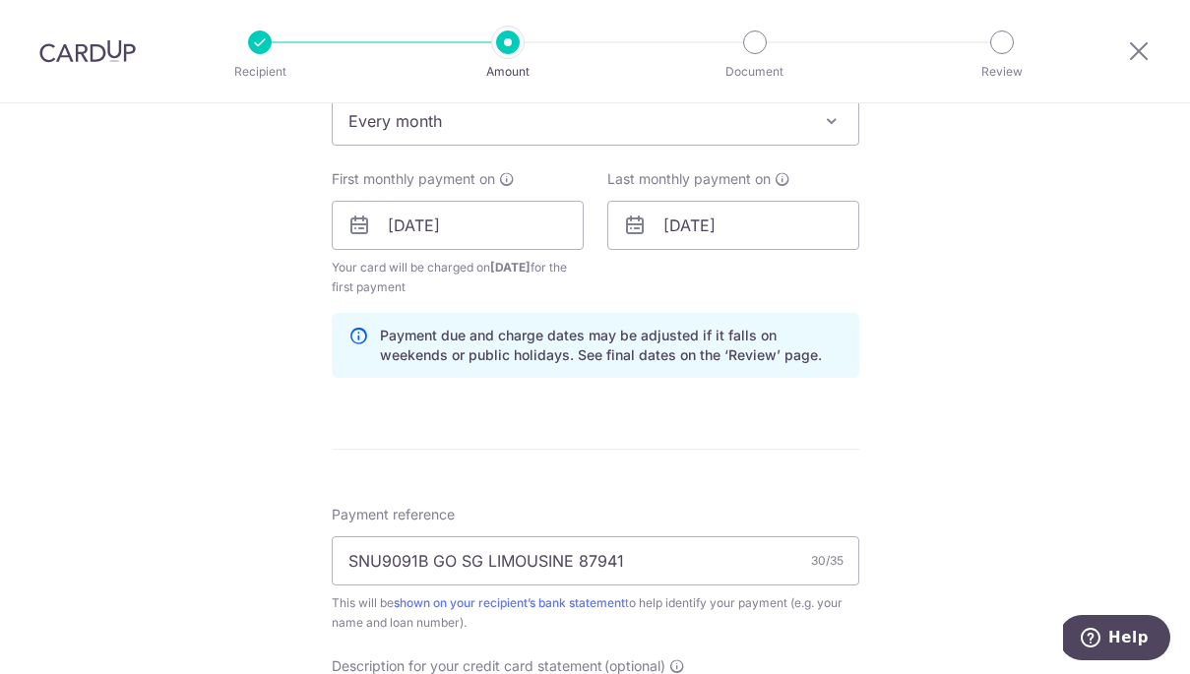
scroll to position [826, 0]
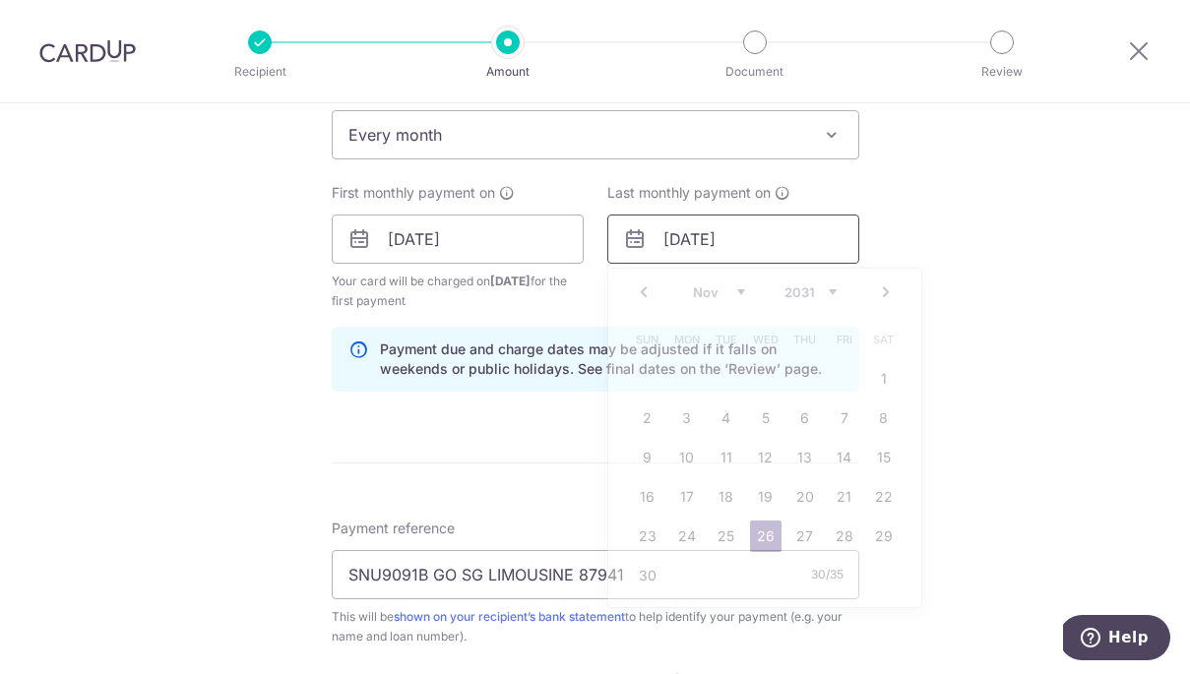
click at [680, 241] on input "26/11/2031" at bounding box center [733, 238] width 252 height 49
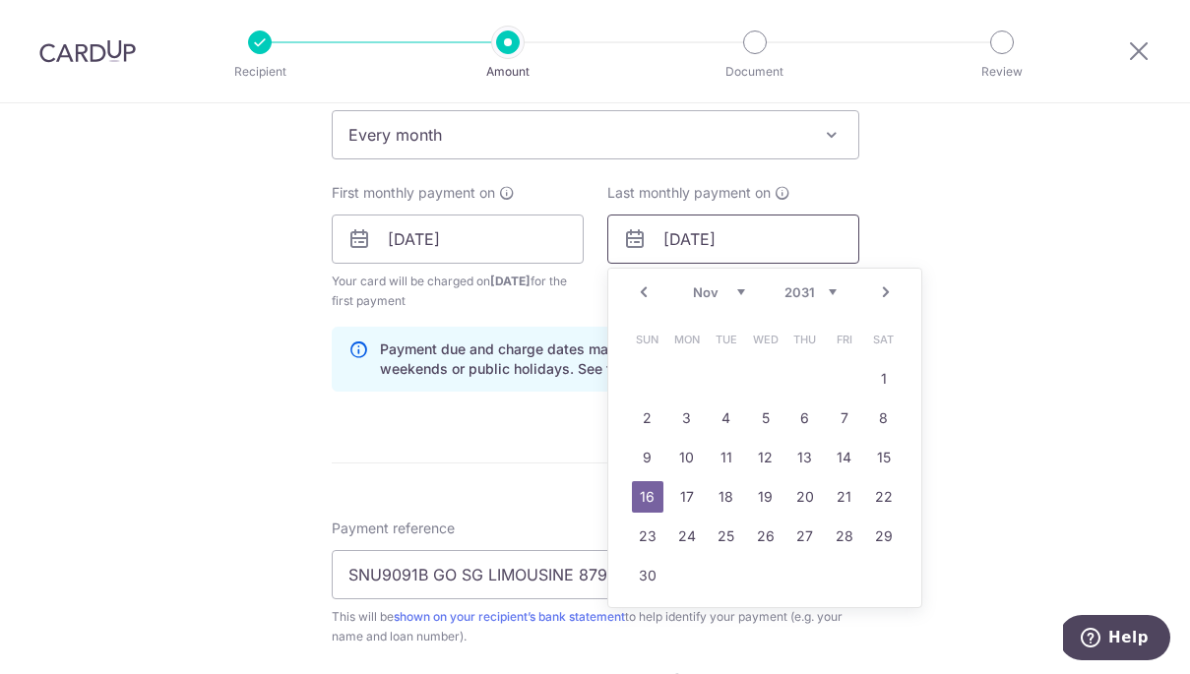
type input "16/11/2031"
click at [1001, 267] on div "Tell us more about your payment Enter payment amount SGD 4,520.00 4520.00 Selec…" at bounding box center [595, 328] width 1190 height 2101
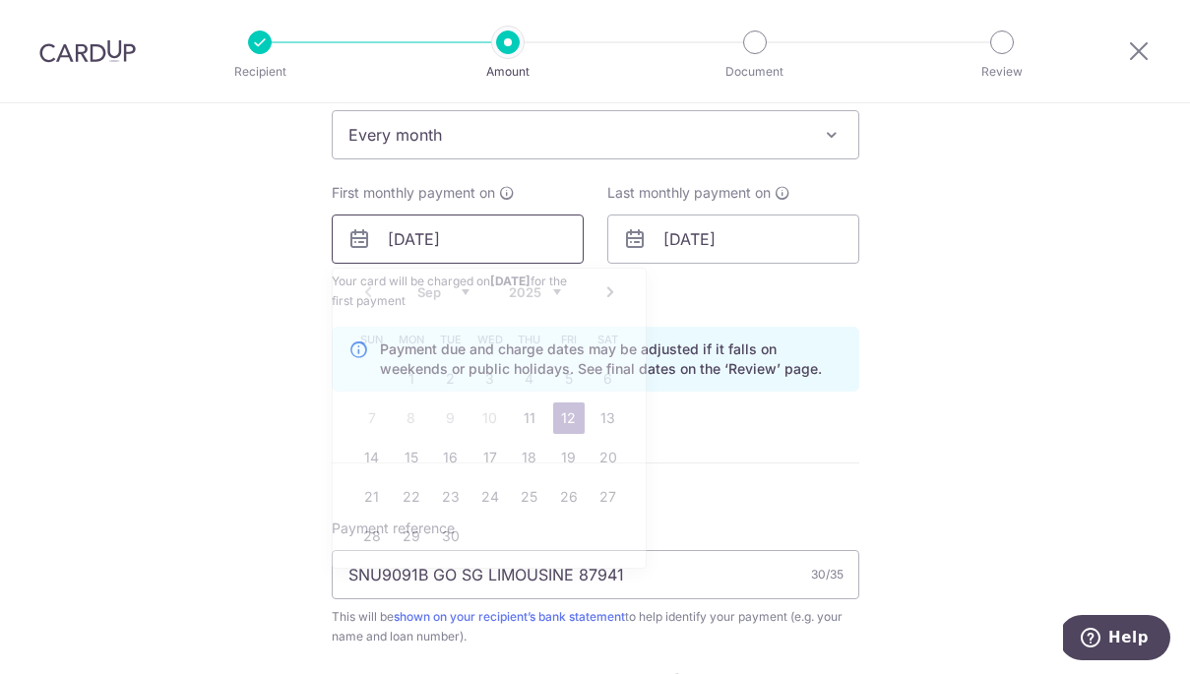
drag, startPoint x: 399, startPoint y: 237, endPoint x: 456, endPoint y: 228, distance: 56.8
click at [400, 237] on input "12/09/2025" at bounding box center [458, 238] width 252 height 49
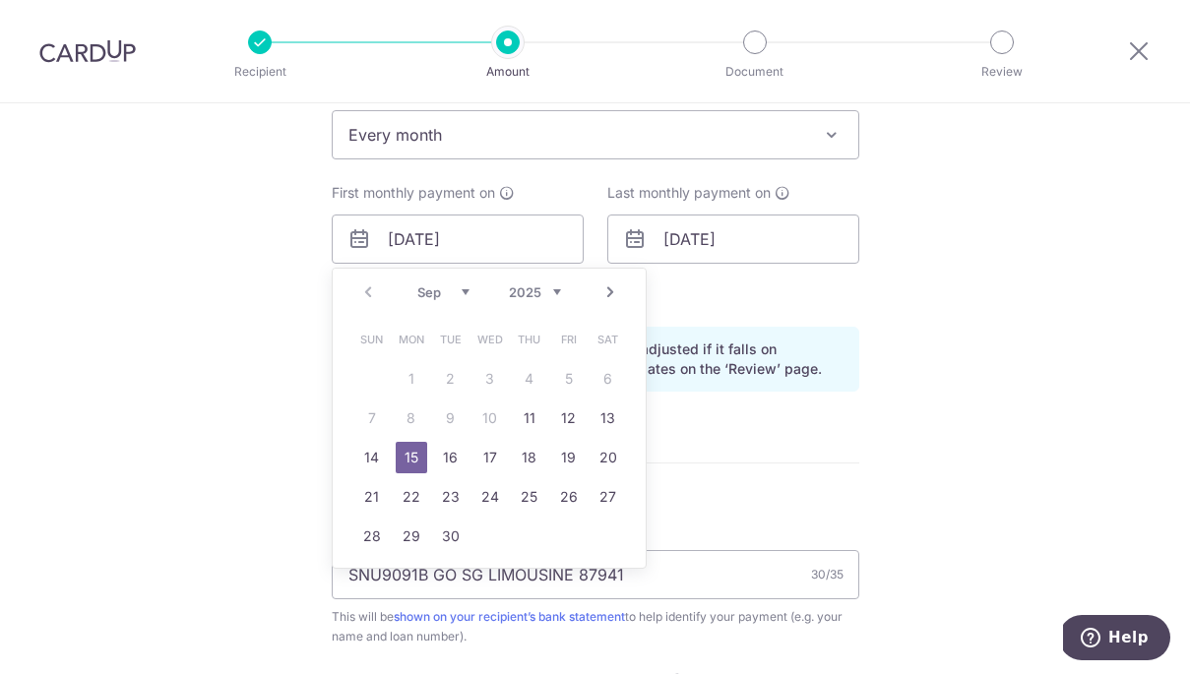
click at [784, 442] on form "Enter payment amount SGD 4,520.00 4520.00 Select Card **** 2026 Add credit card…" at bounding box center [595, 347] width 527 height 1878
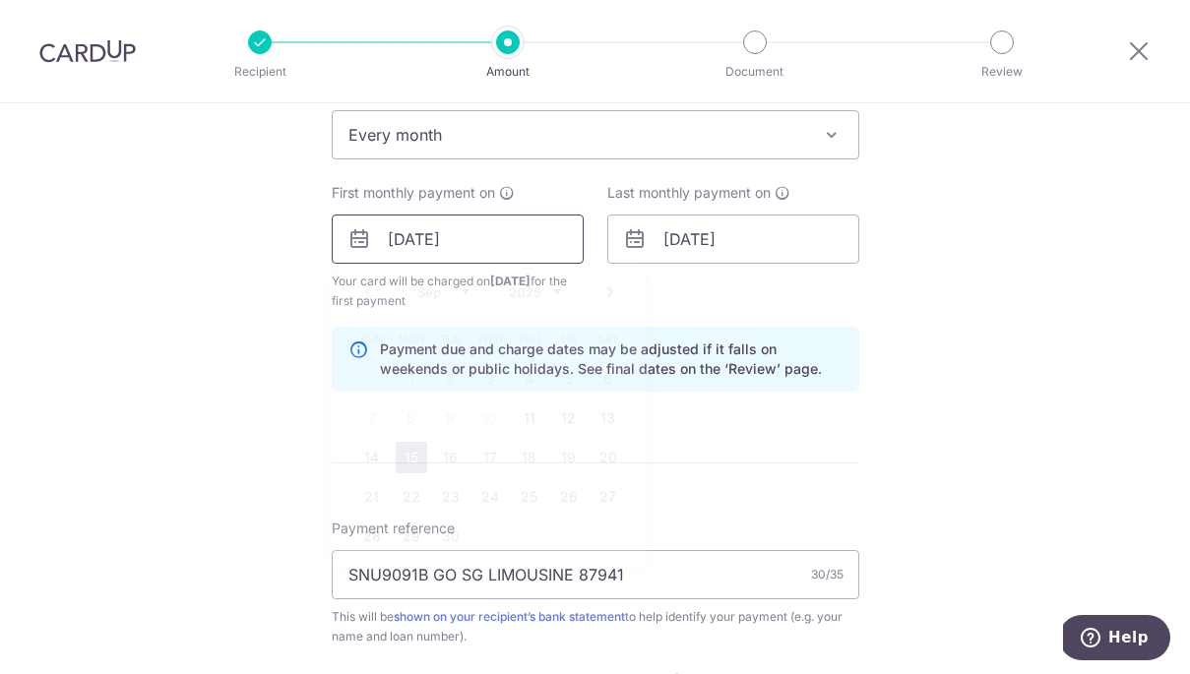
click at [402, 239] on input "15/09/2025" at bounding box center [458, 238] width 252 height 49
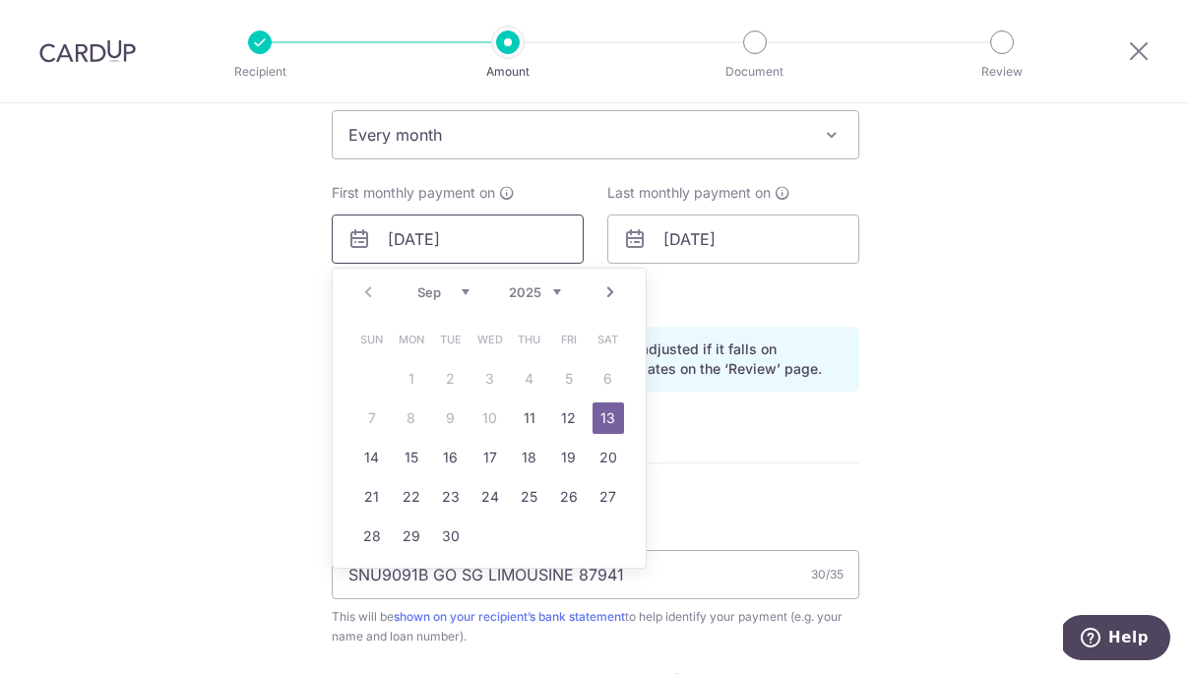
type input "13/09/2025"
click at [934, 424] on div "Tell us more about your payment Enter payment amount SGD 4,520.00 4520.00 Selec…" at bounding box center [595, 328] width 1190 height 2101
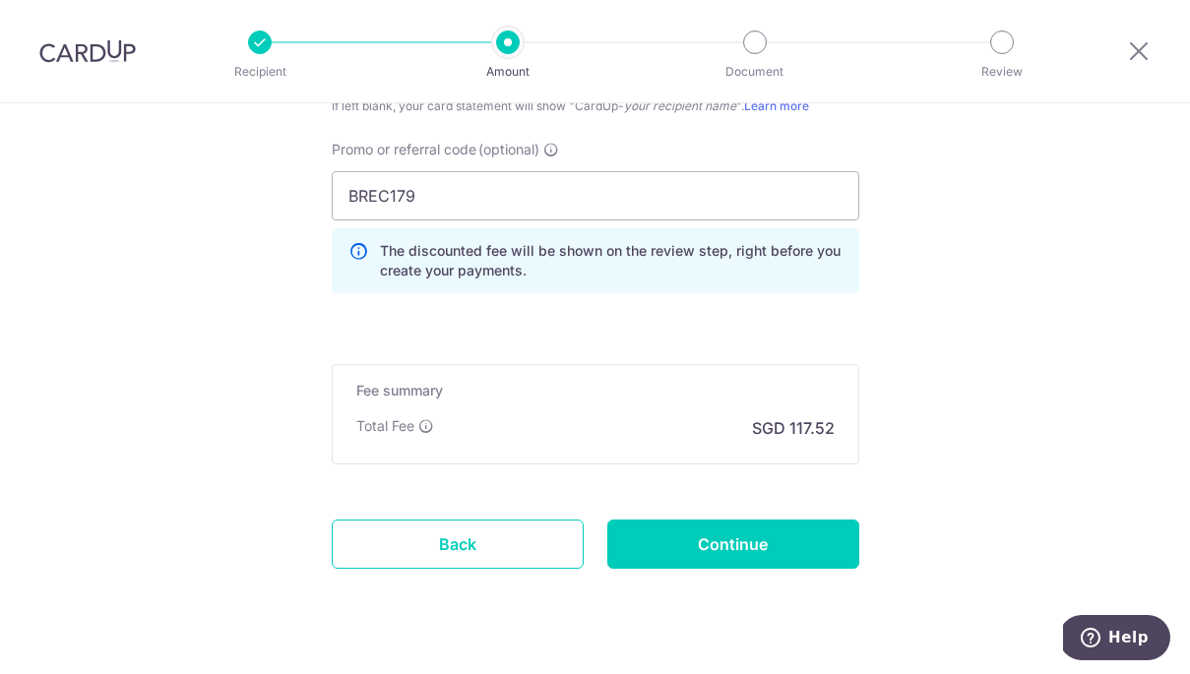
scroll to position [1499, 0]
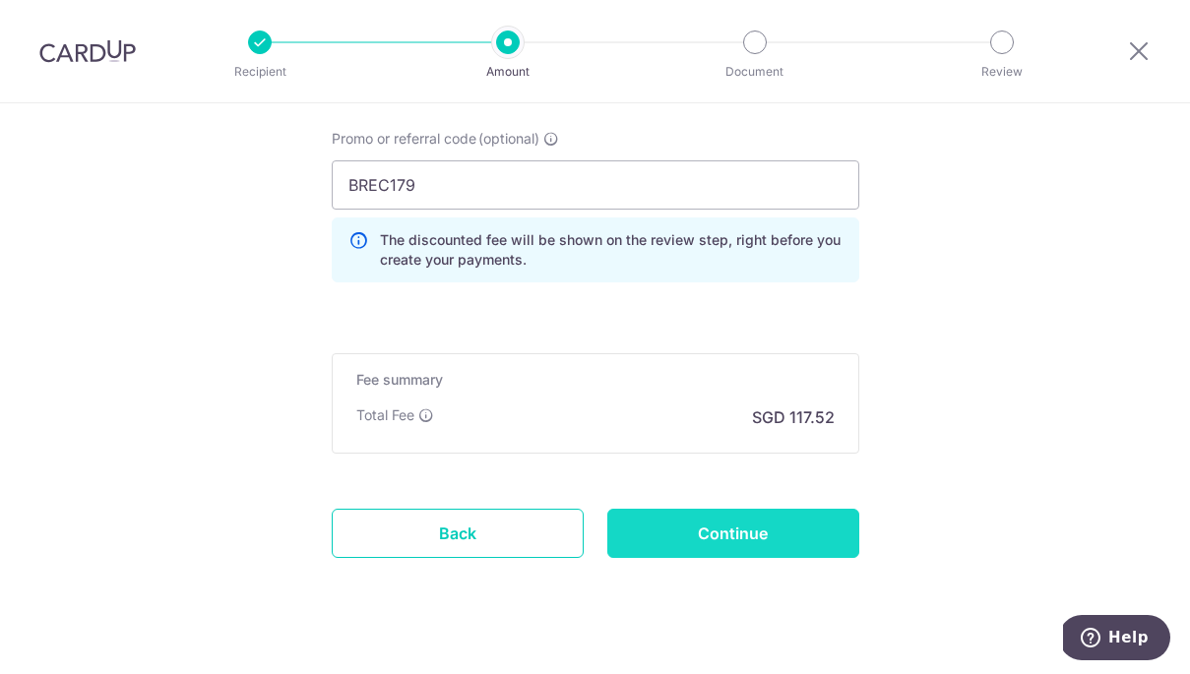
click at [799, 539] on input "Continue" at bounding box center [733, 533] width 252 height 49
type input "Create Schedule"
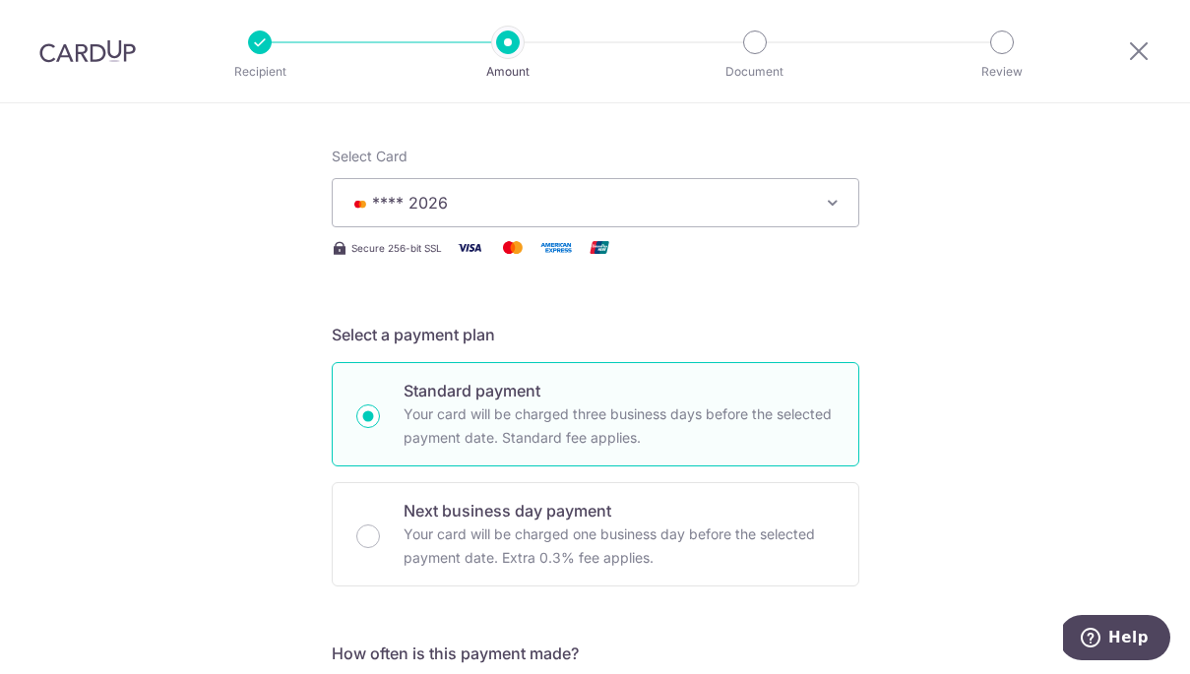
scroll to position [204, 0]
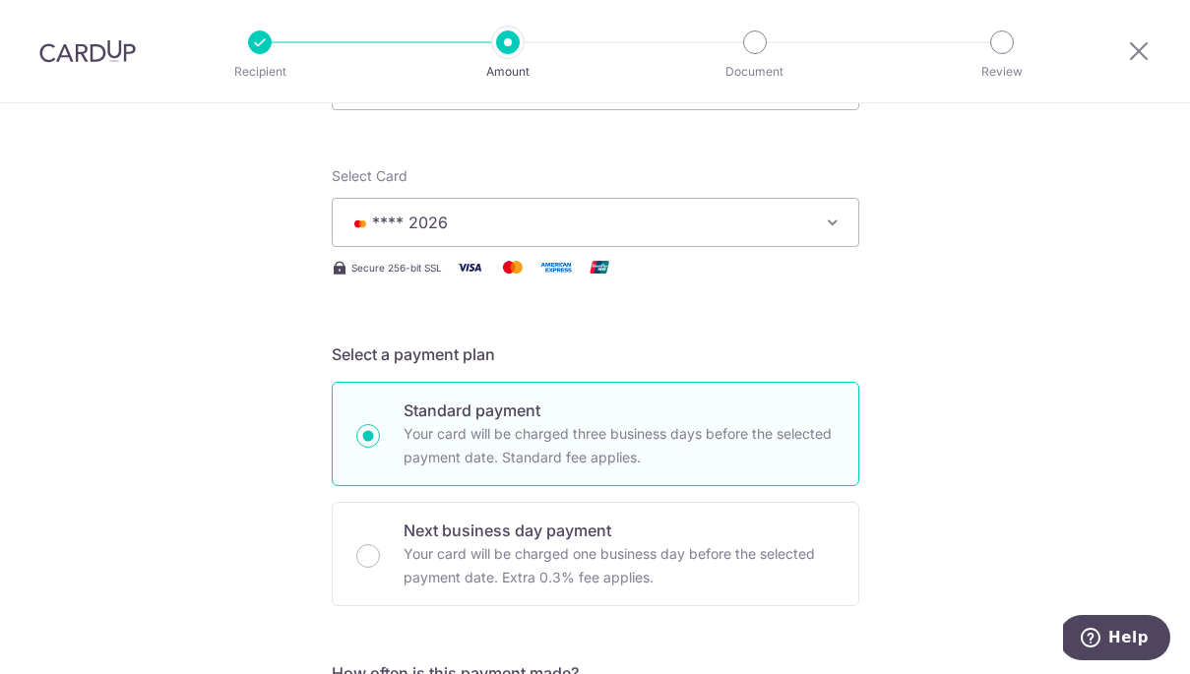
click at [643, 222] on span "**** 2026" at bounding box center [577, 223] width 459 height 24
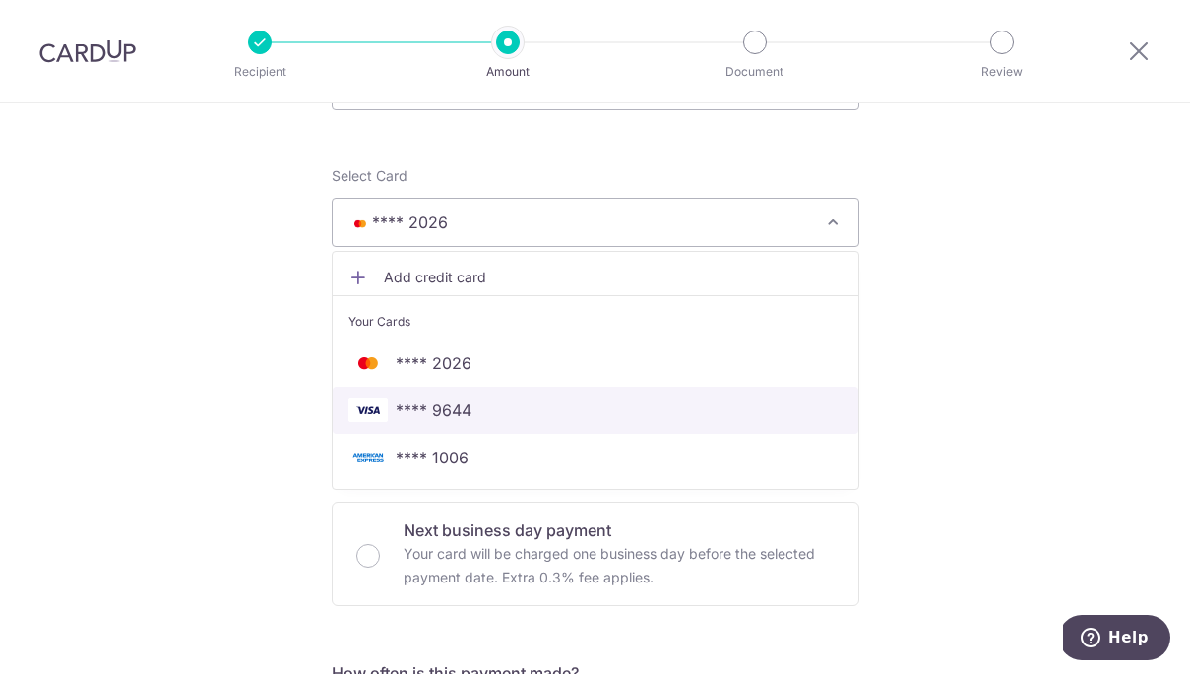
click at [606, 394] on link "**** 9644" at bounding box center [595, 410] width 525 height 47
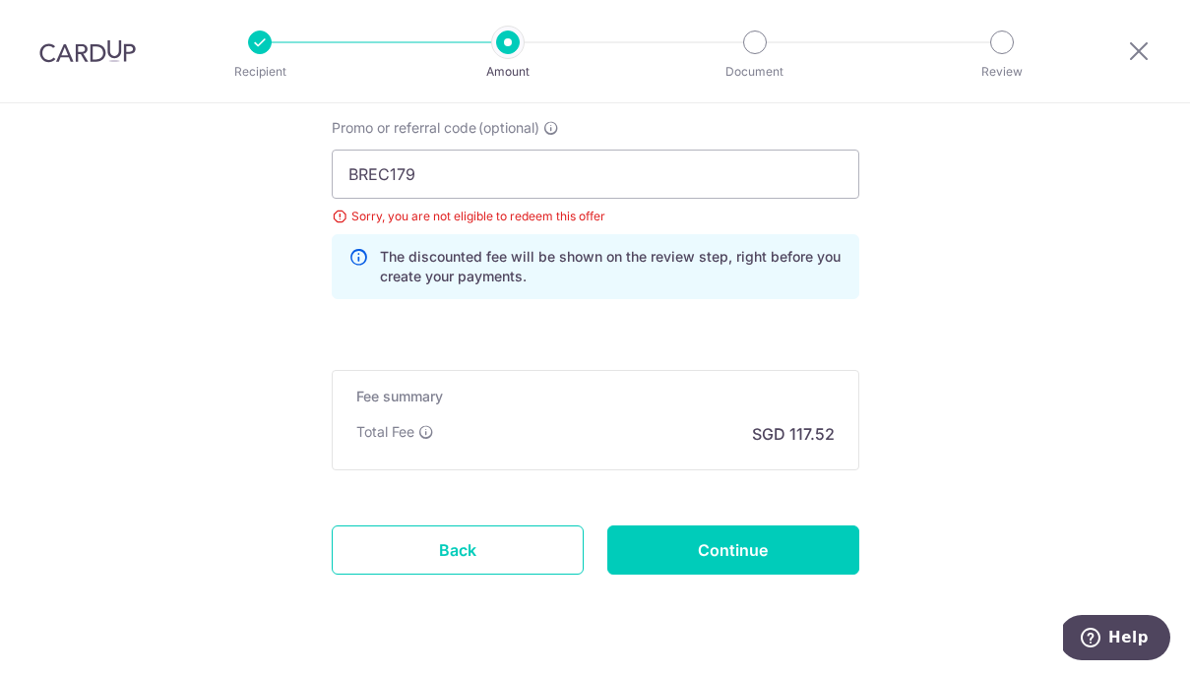
scroll to position [1489, 0]
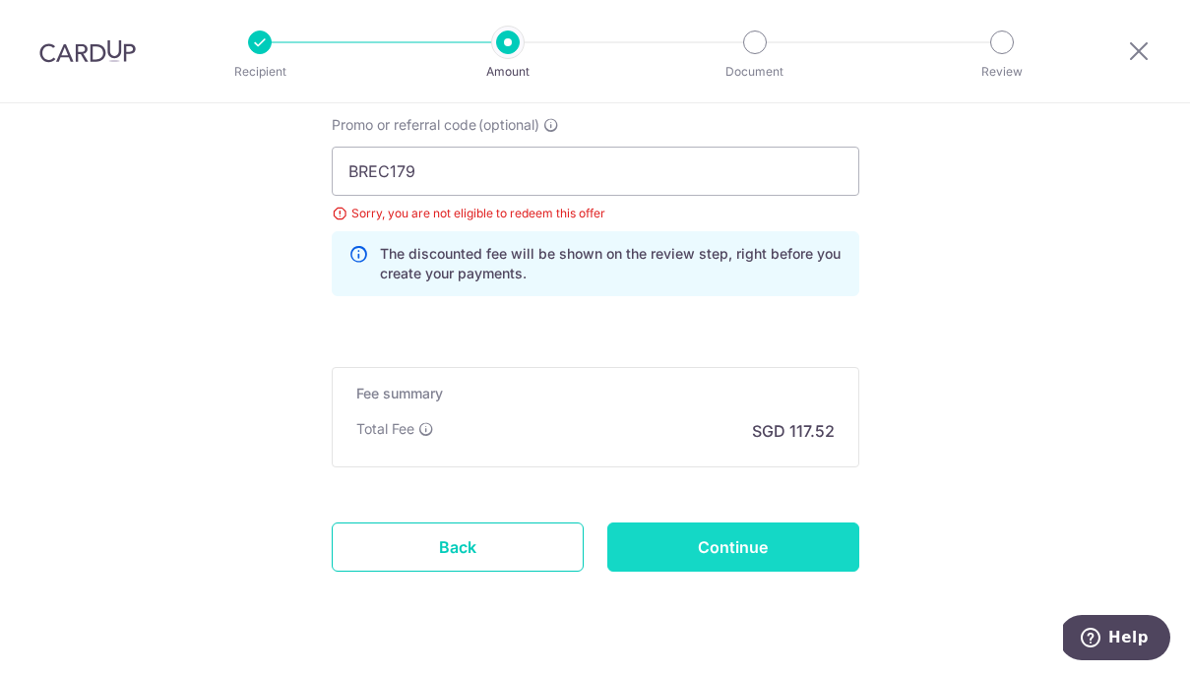
click at [751, 536] on input "Continue" at bounding box center [733, 546] width 252 height 49
type input "Update Schedule"
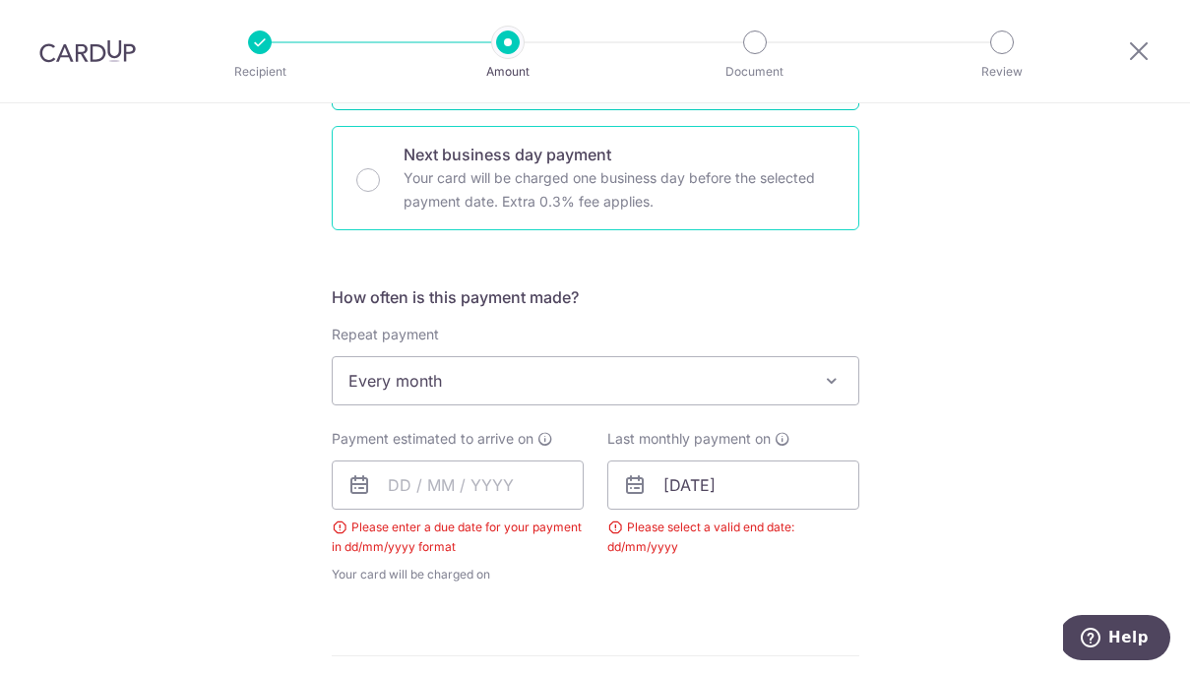
scroll to position [582, 0]
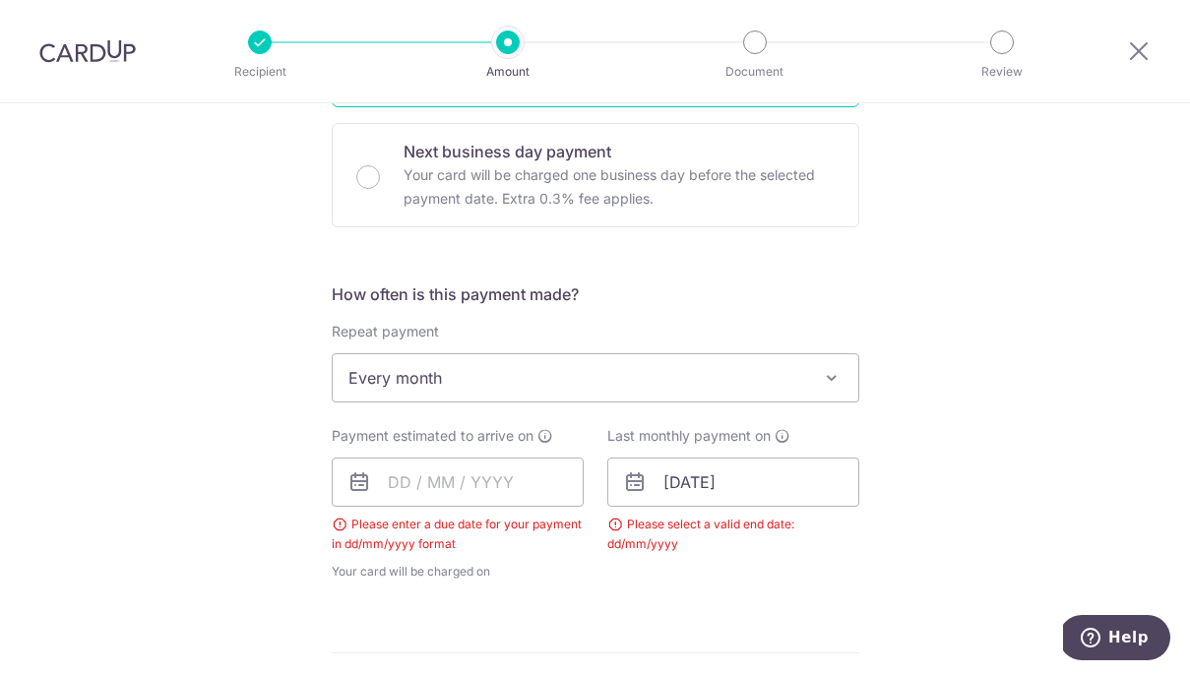
click at [449, 366] on span "Every month" at bounding box center [595, 377] width 525 height 47
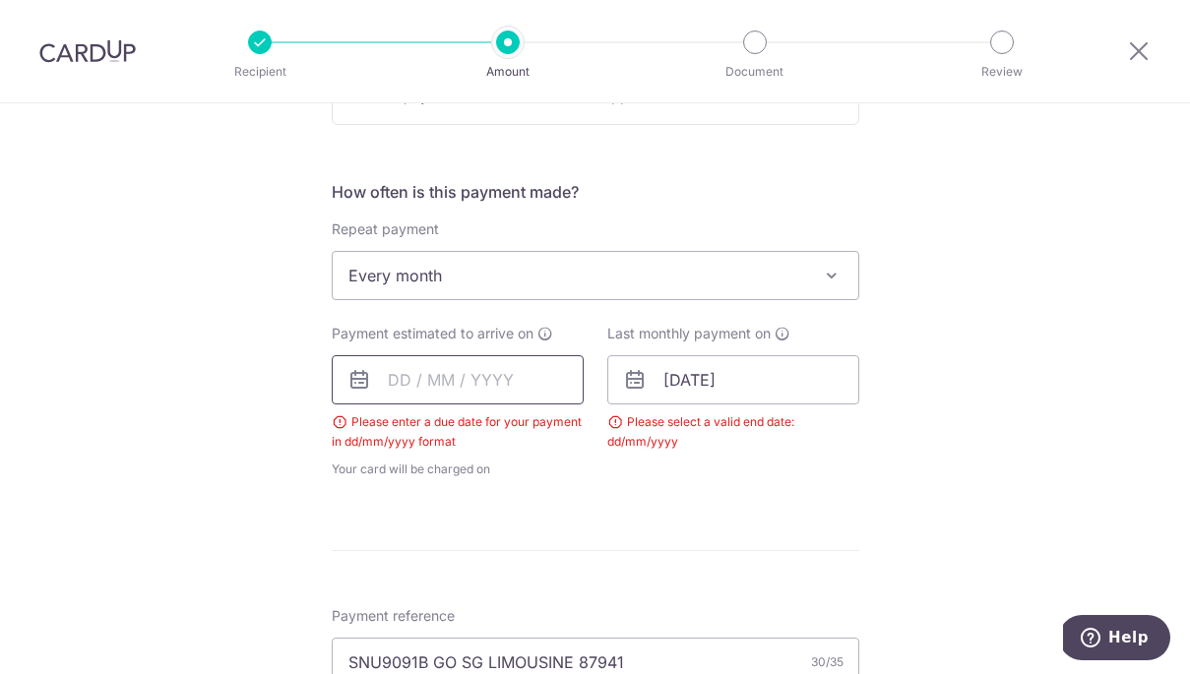
click at [412, 379] on input "text" at bounding box center [458, 379] width 252 height 49
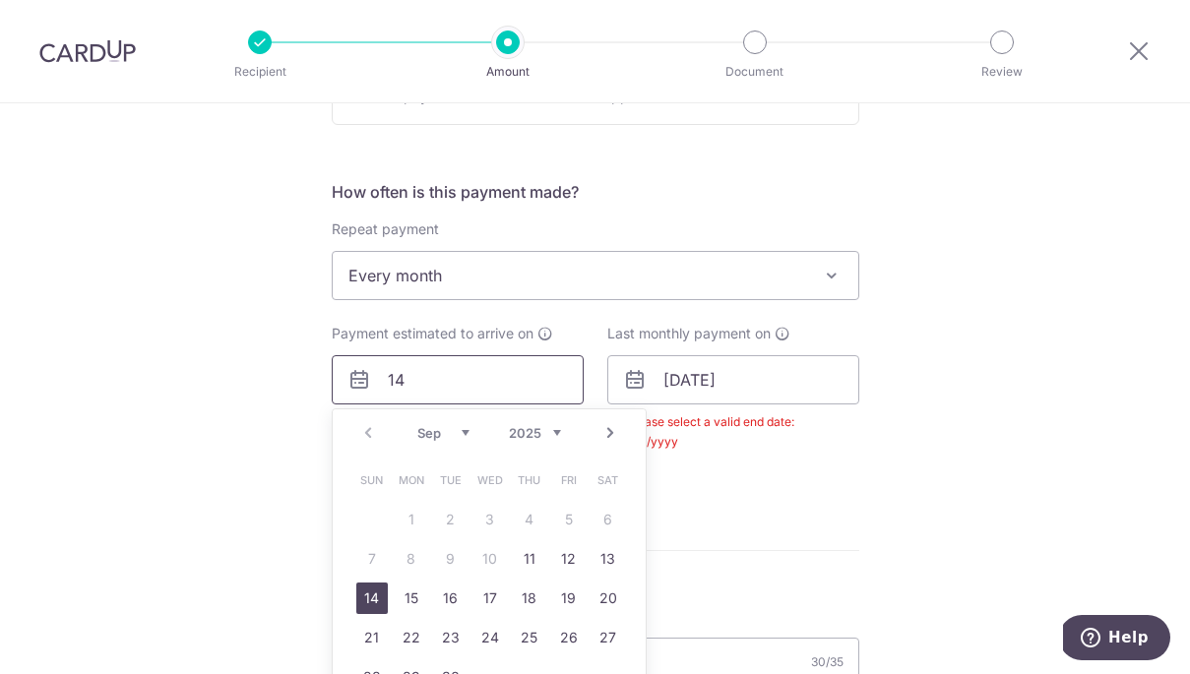
type input "14"
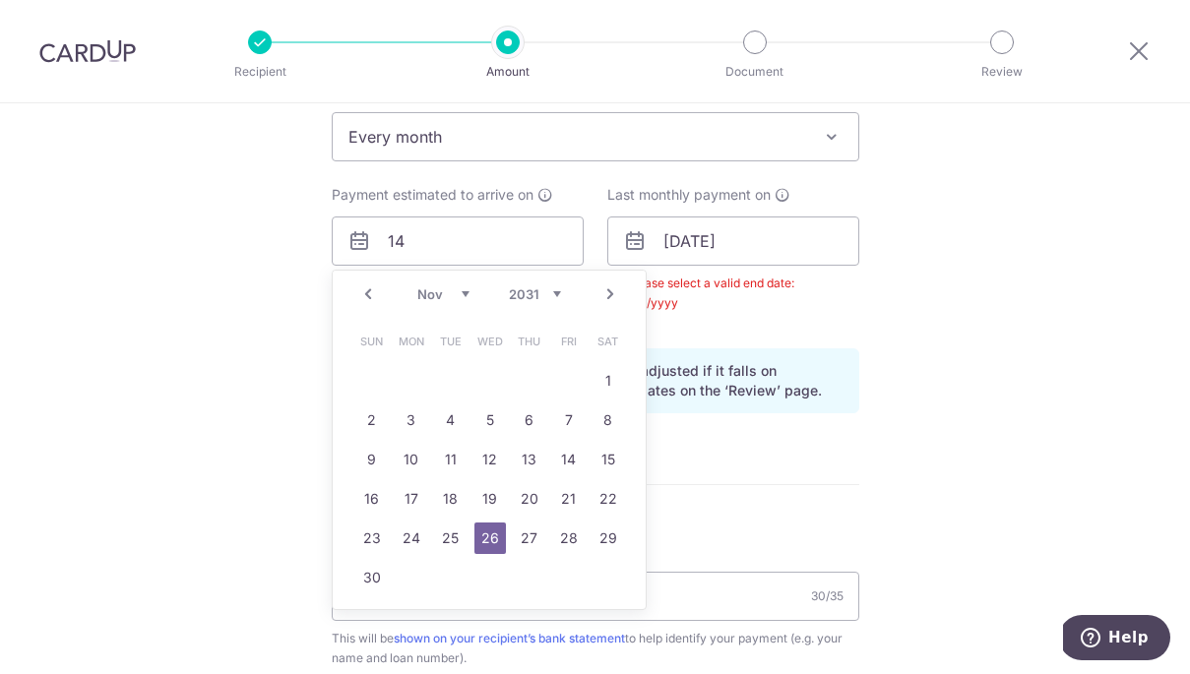
scroll to position [825, 0]
click at [571, 456] on link "14" at bounding box center [568, 458] width 31 height 31
type input "14/11/2031"
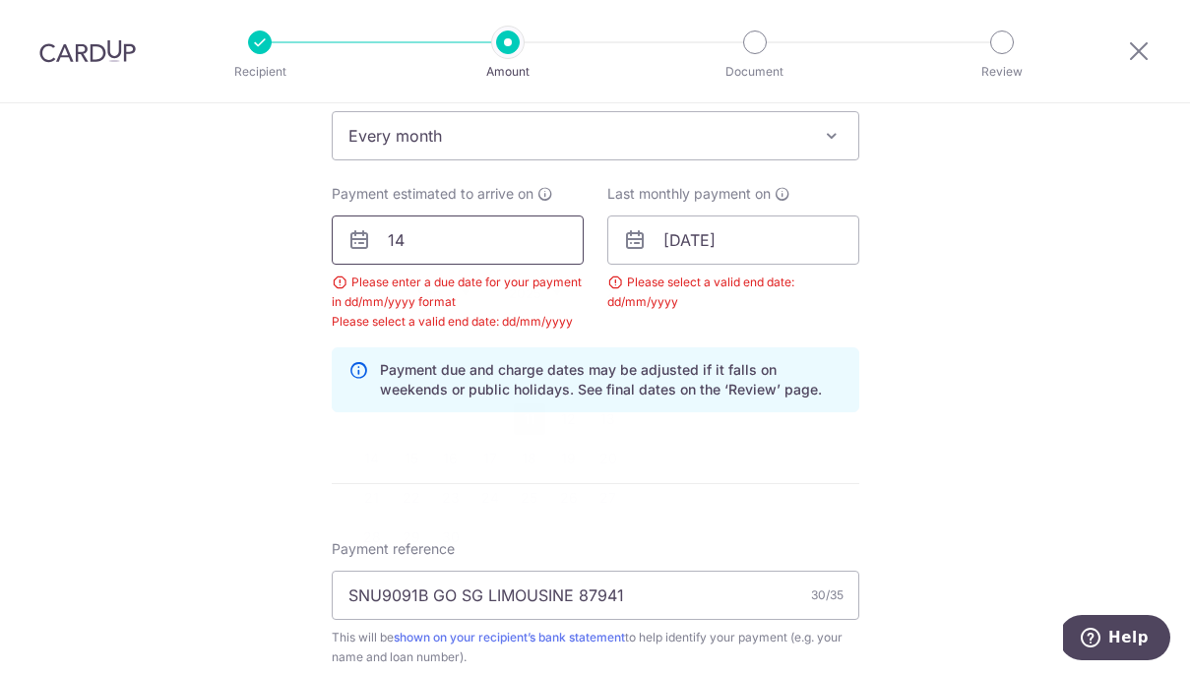
click at [432, 246] on input "14" at bounding box center [458, 239] width 252 height 49
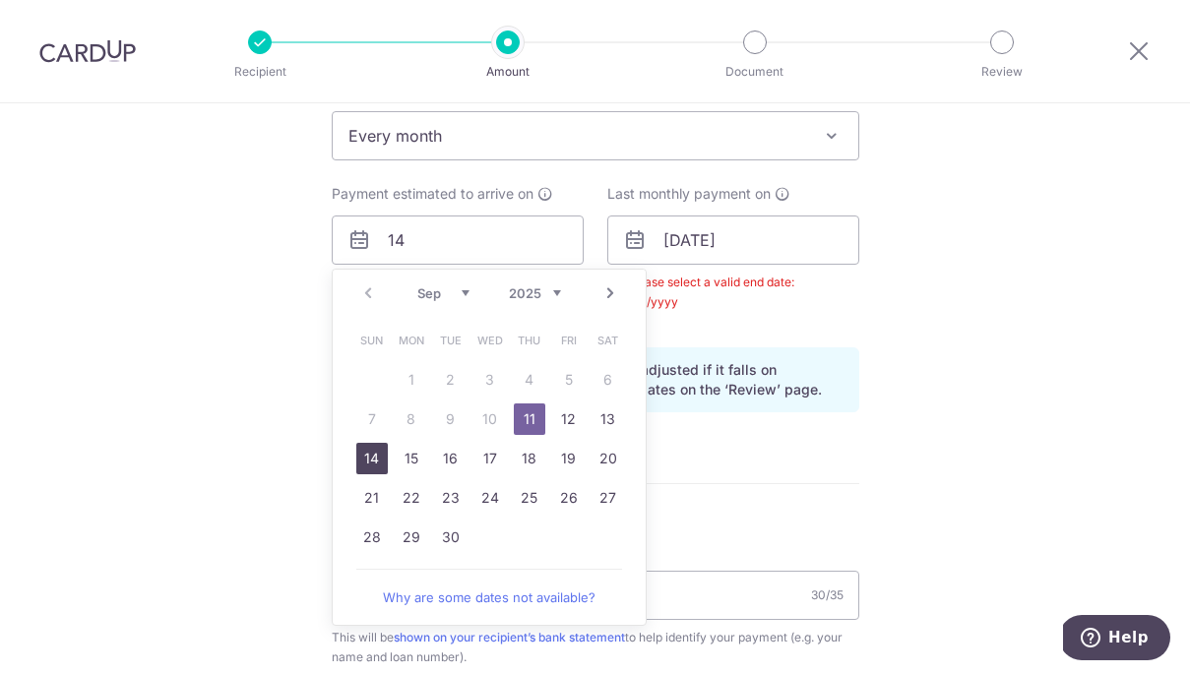
click at [382, 458] on link "14" at bounding box center [371, 458] width 31 height 31
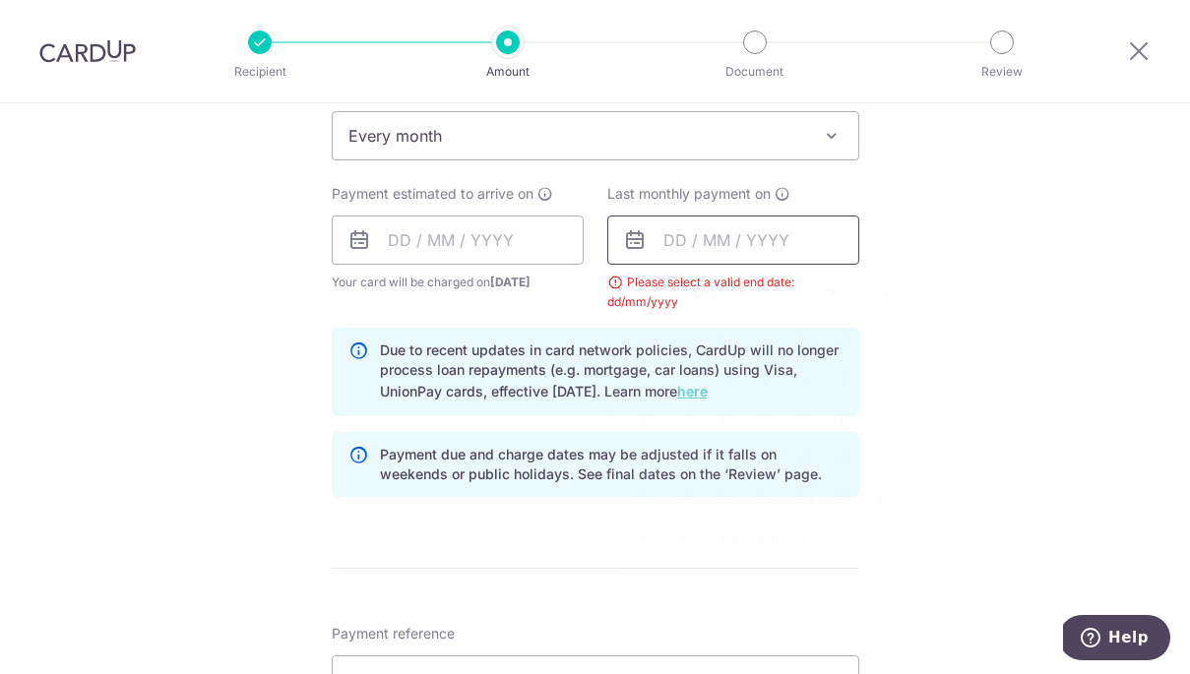
click at [663, 244] on input "text" at bounding box center [733, 239] width 252 height 49
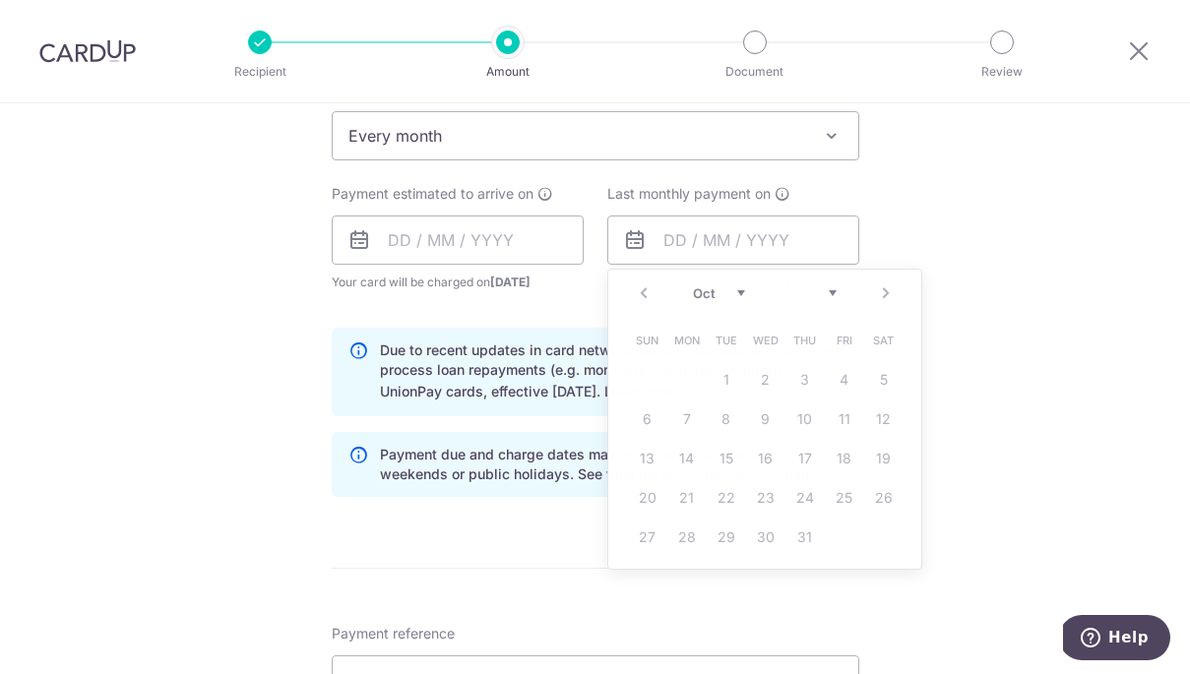
click at [986, 321] on div "Tell us more about your payment Enter payment amount SGD 4,520.00 4520.00 Selec…" at bounding box center [595, 381] width 1190 height 2205
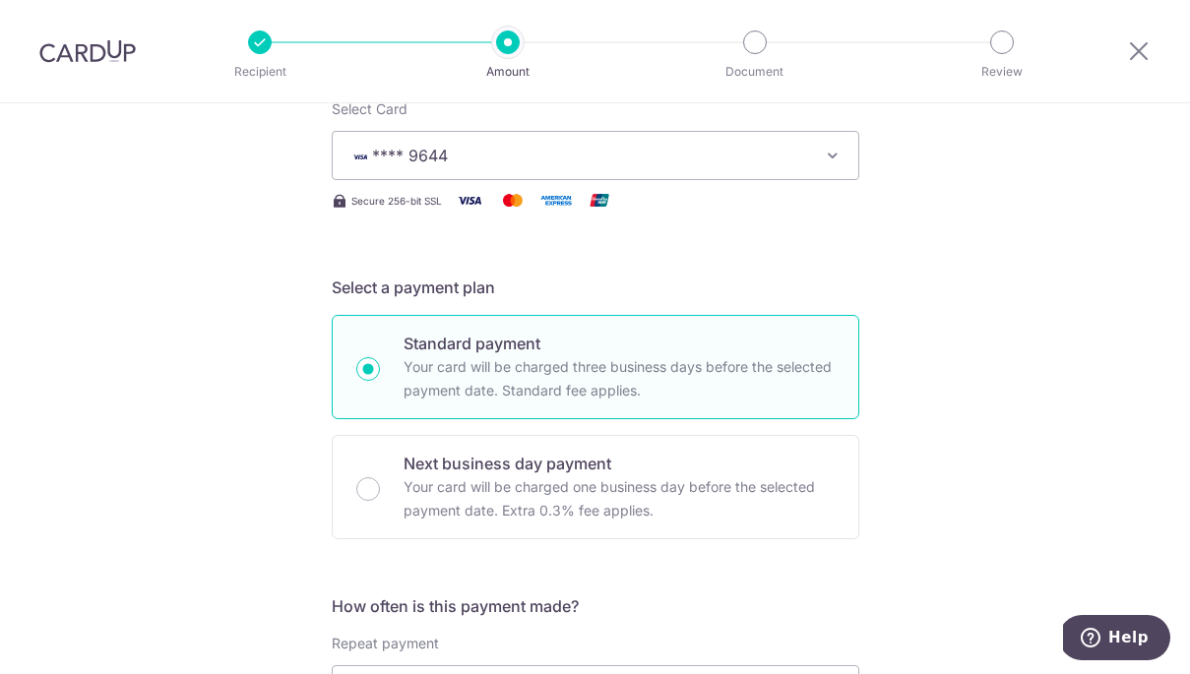
scroll to position [262, 0]
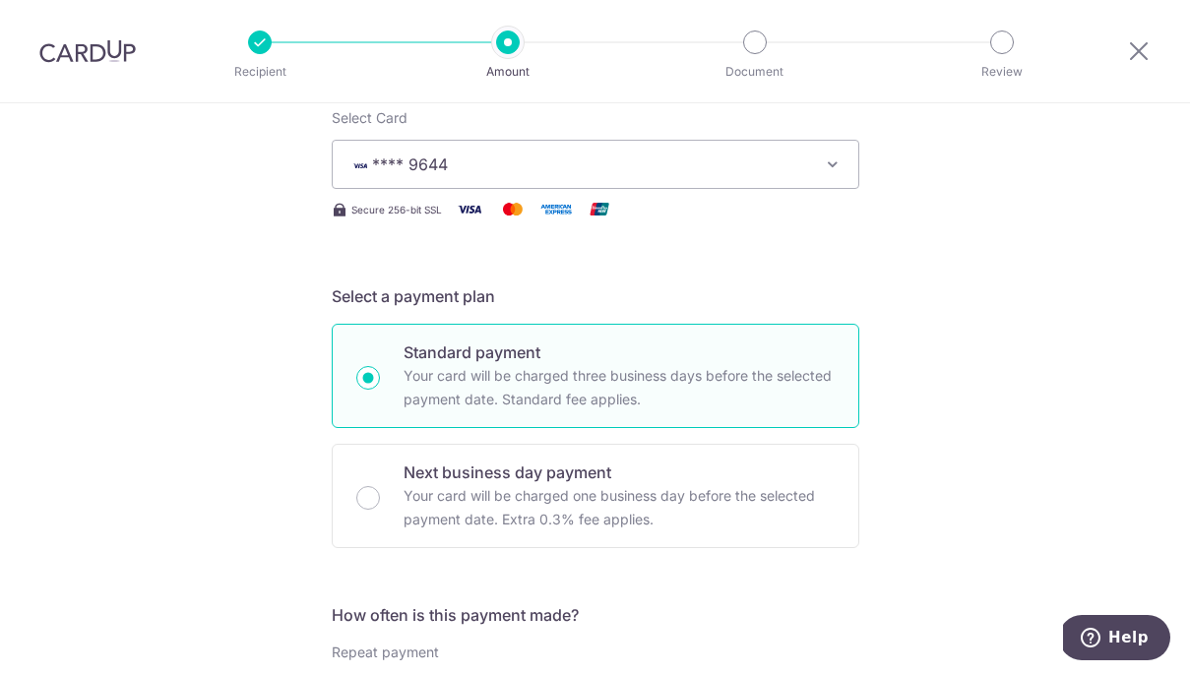
click at [631, 164] on span "**** 9644" at bounding box center [577, 165] width 459 height 24
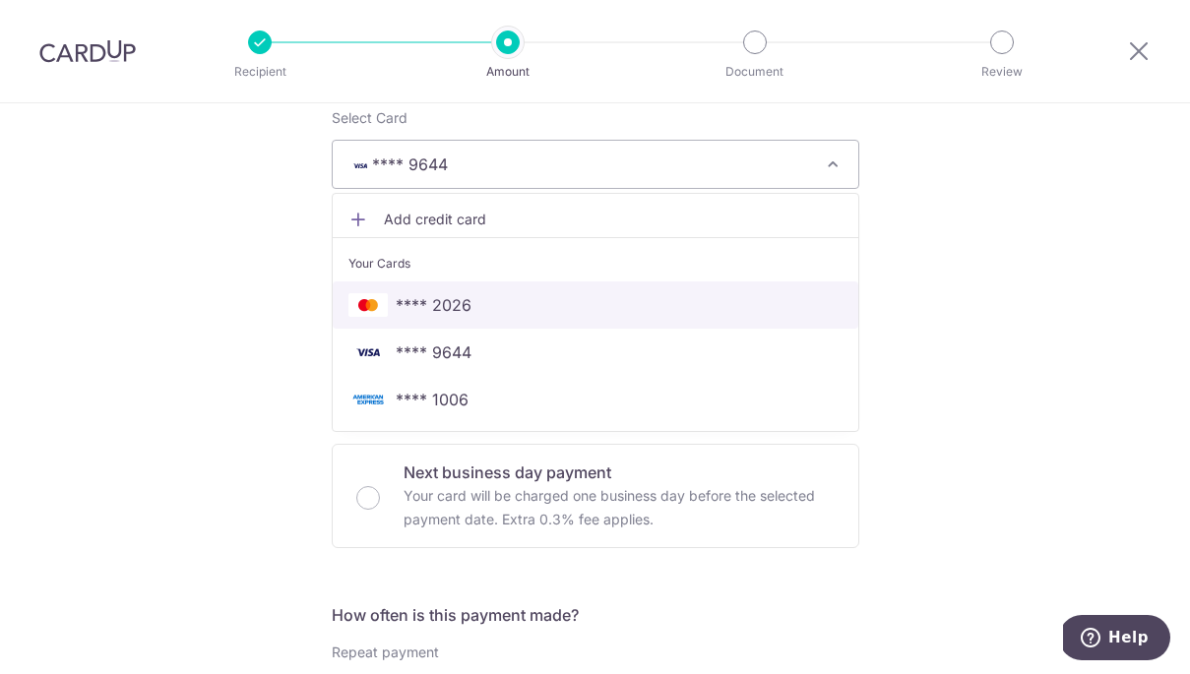
click at [582, 315] on span "**** 2026" at bounding box center [595, 305] width 494 height 24
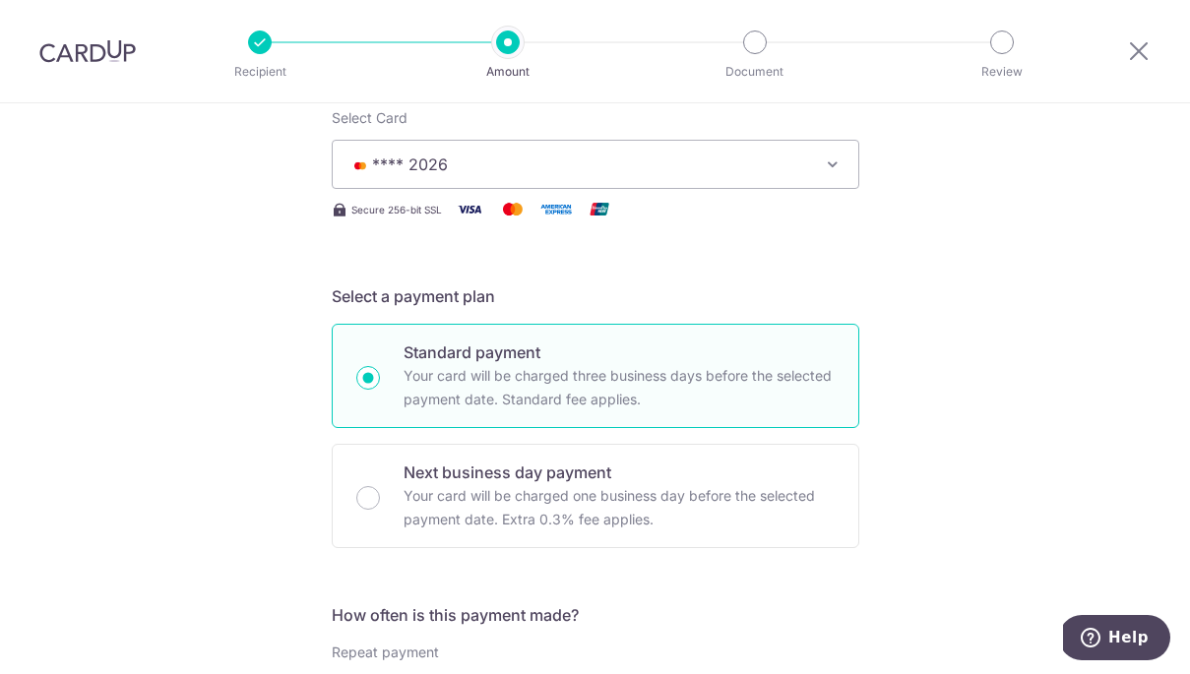
type input "[DATE]"
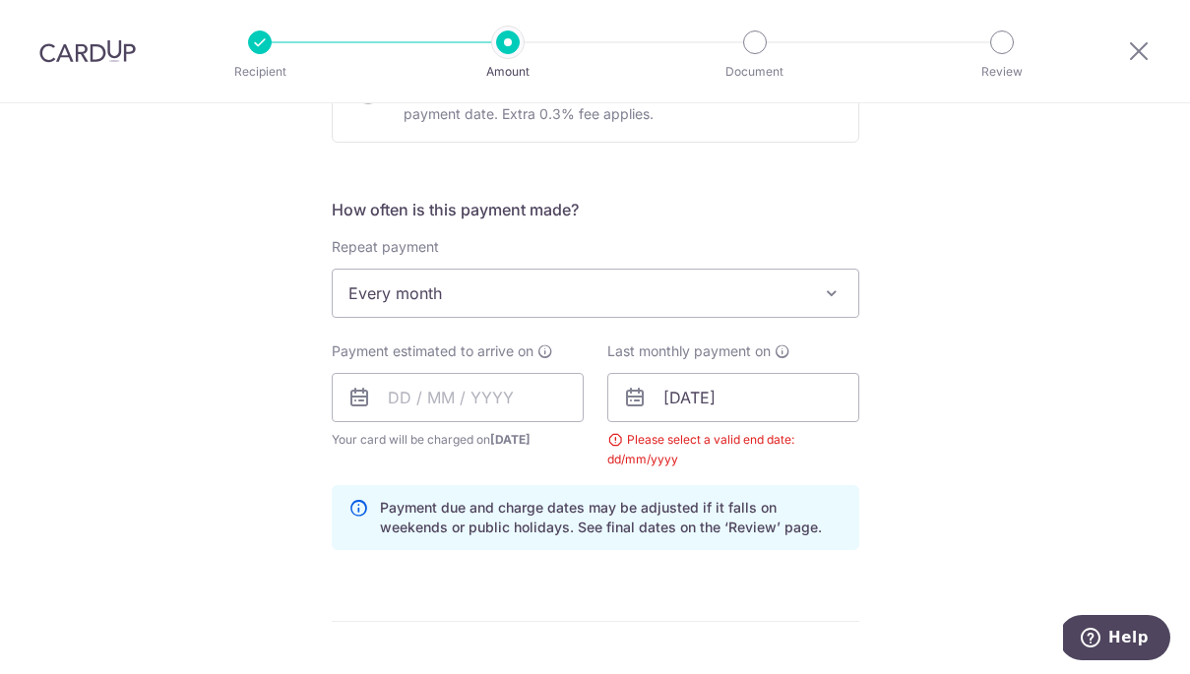
scroll to position [766, 0]
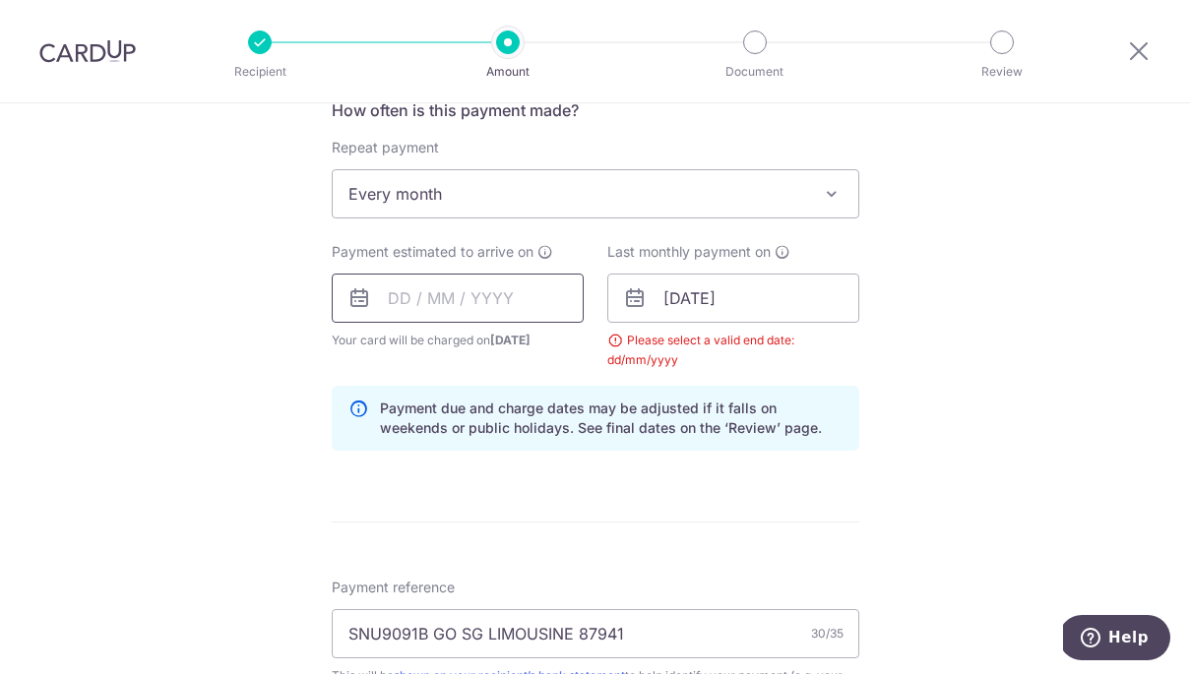
click at [394, 299] on input "text" at bounding box center [458, 298] width 252 height 49
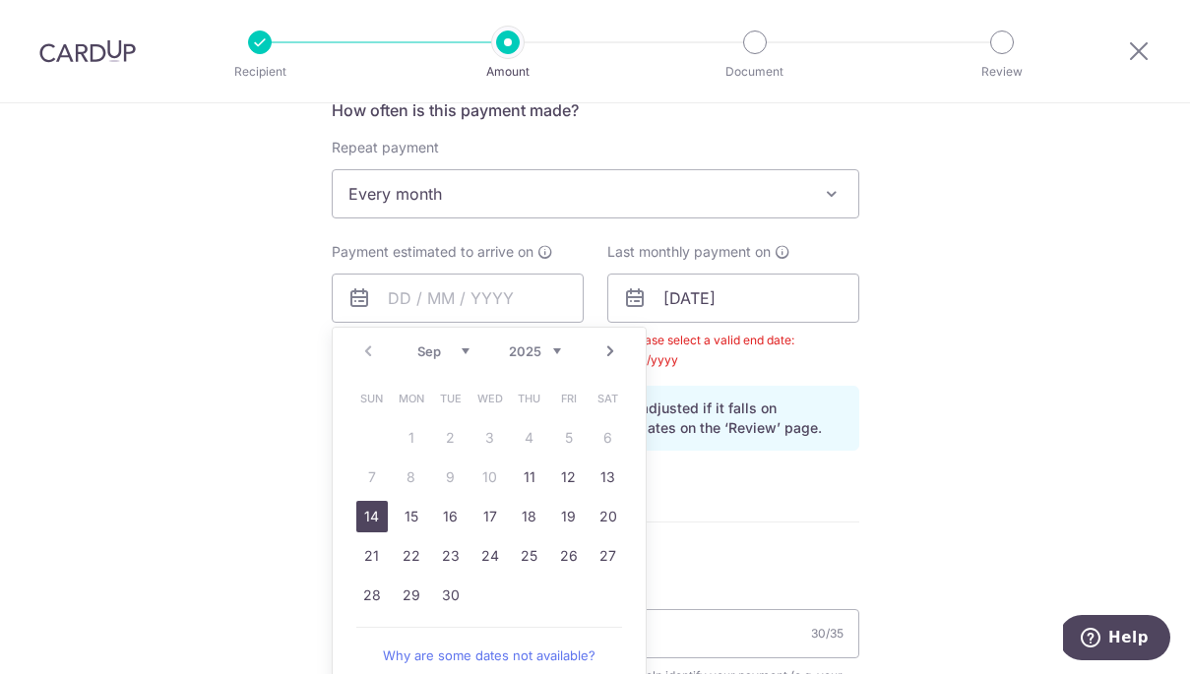
click at [385, 511] on link "14" at bounding box center [371, 516] width 31 height 31
type input "[DATE]"
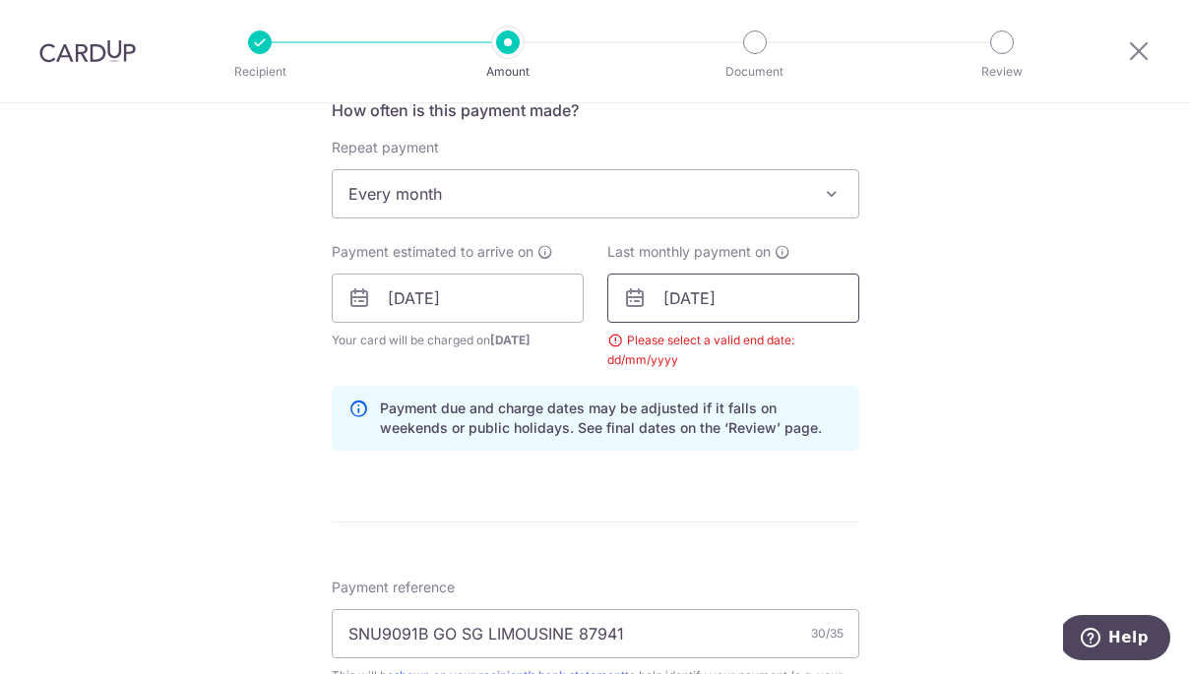
click at [681, 295] on input "26/11/2031" at bounding box center [733, 298] width 252 height 49
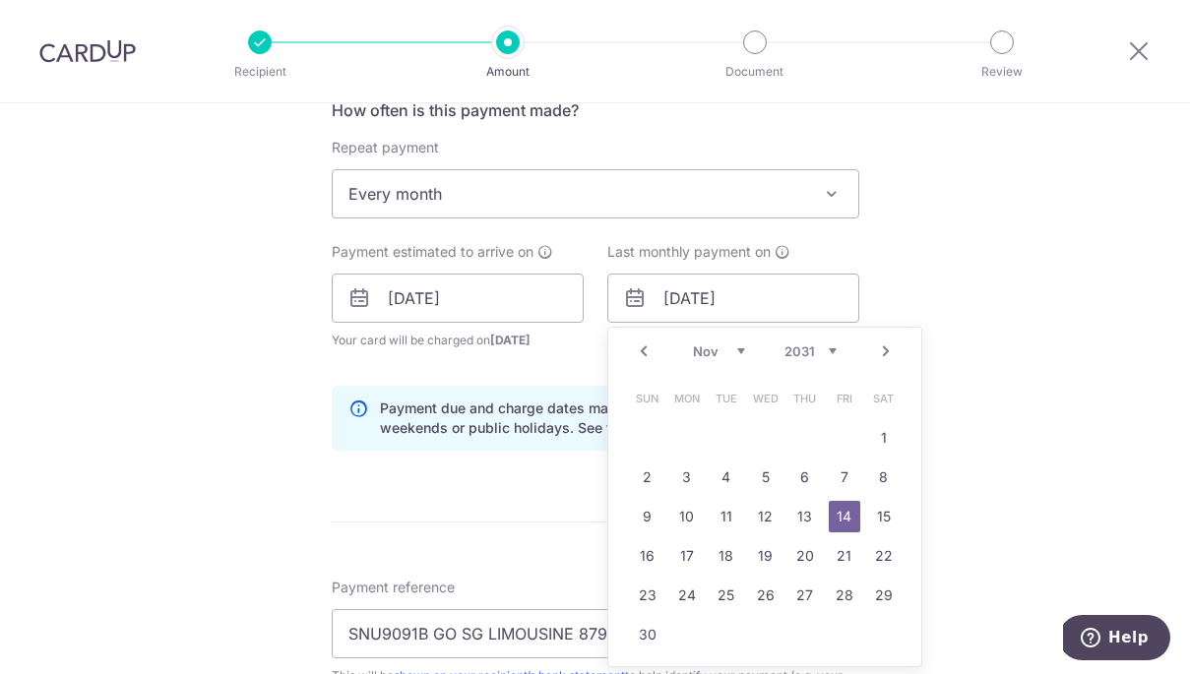
click at [944, 308] on div "Tell us more about your payment Enter payment amount SGD 4,520.00 4520.00 Selec…" at bounding box center [595, 387] width 1190 height 2101
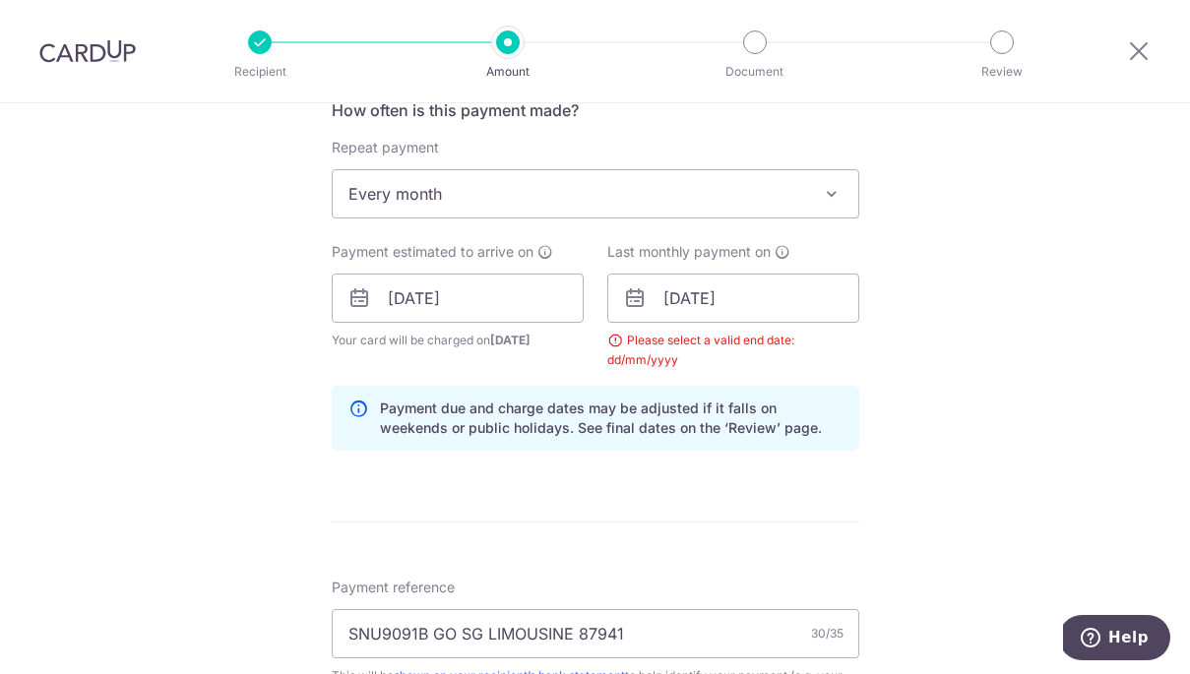
click at [888, 341] on div "Tell us more about your payment Enter payment amount SGD 4,520.00 4520.00 Selec…" at bounding box center [595, 387] width 1190 height 2101
click at [680, 298] on input "14/11/2031" at bounding box center [733, 298] width 252 height 49
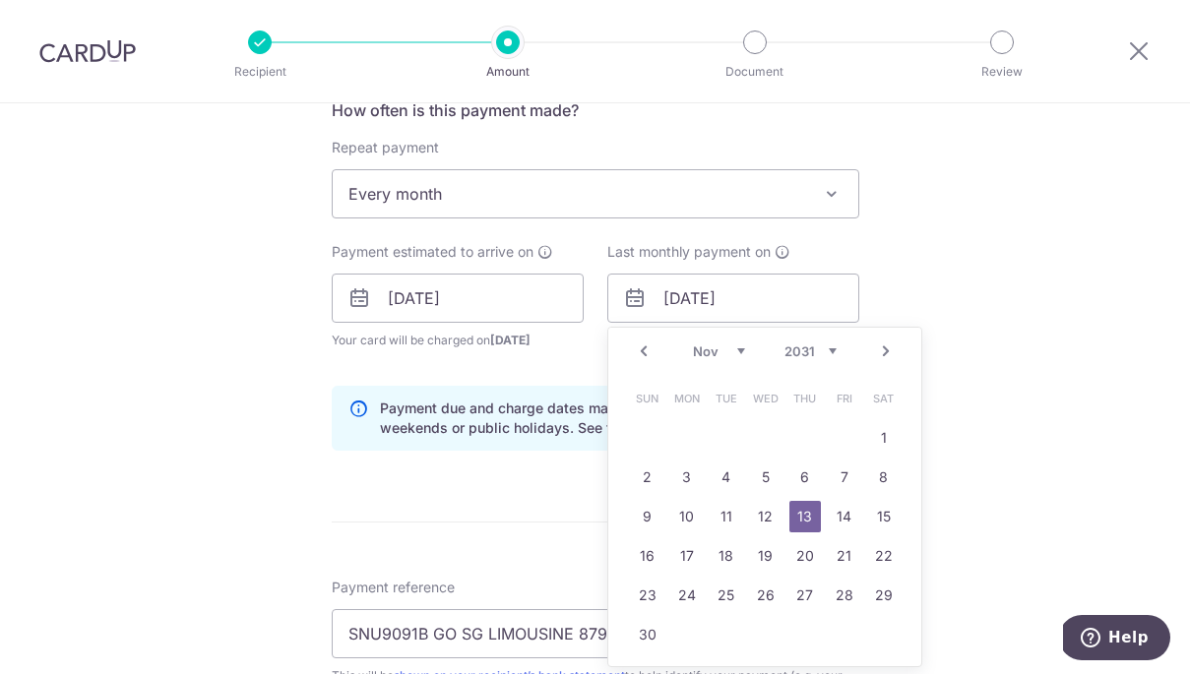
click at [905, 296] on div "Tell us more about your payment Enter payment amount SGD 4,520.00 4520.00 Selec…" at bounding box center [595, 387] width 1190 height 2101
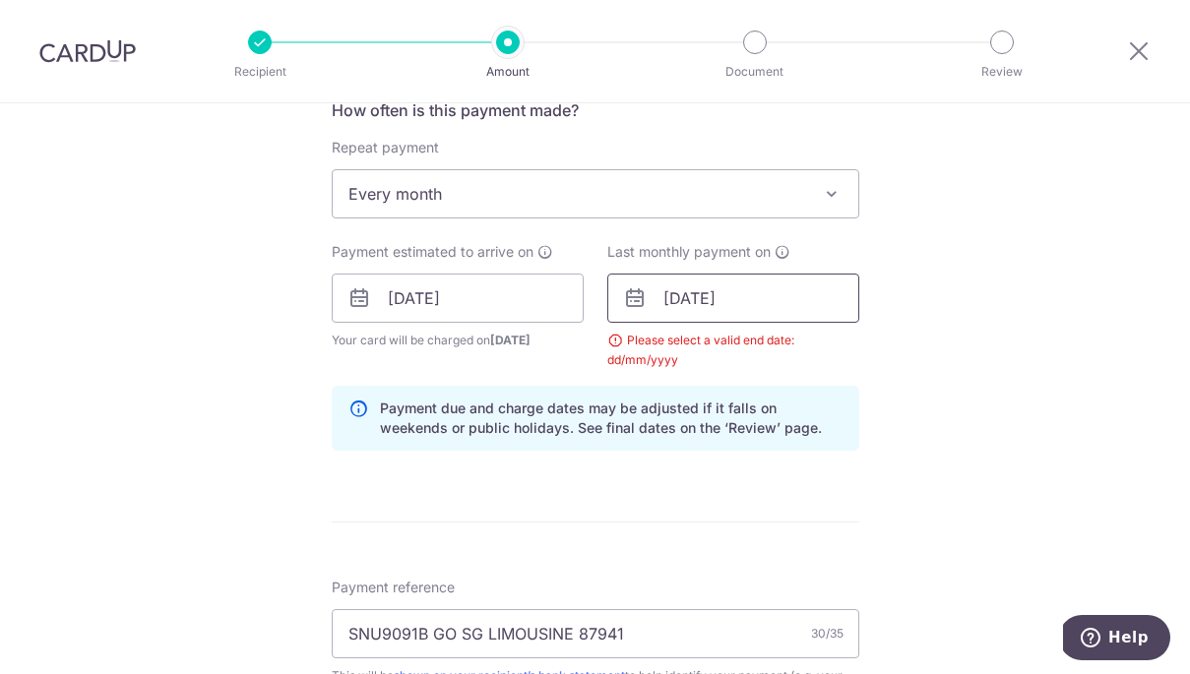
click at [809, 299] on input "13/11/2031" at bounding box center [733, 298] width 252 height 49
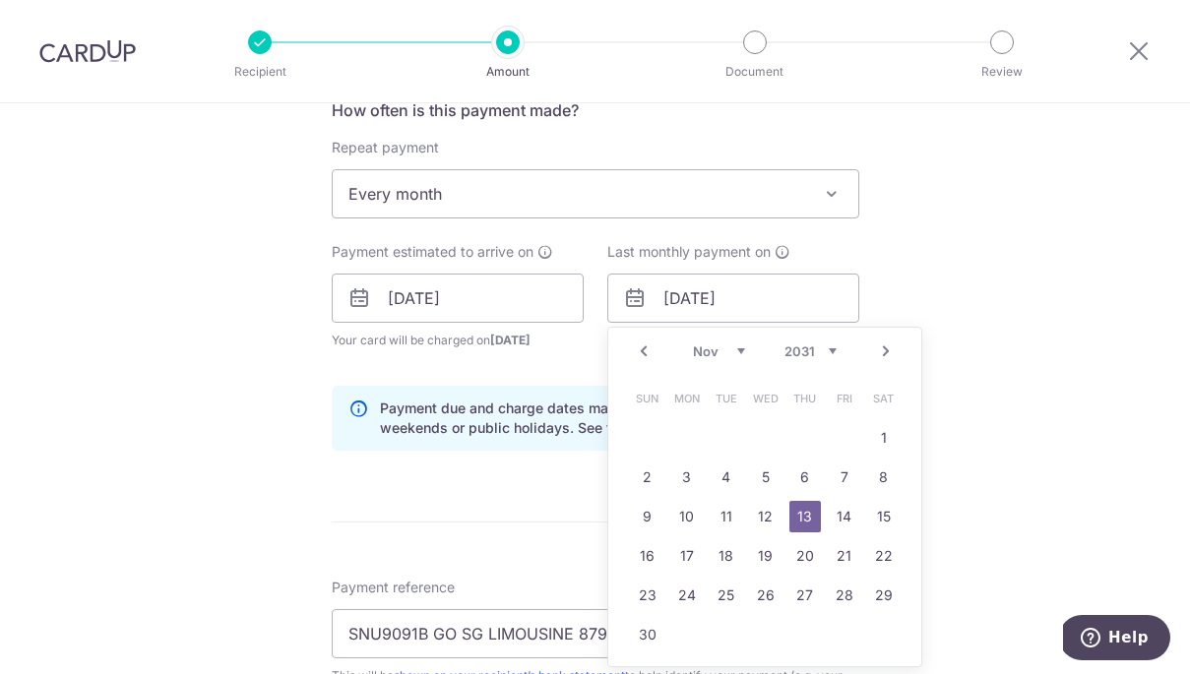
click at [804, 514] on link "13" at bounding box center [804, 516] width 31 height 31
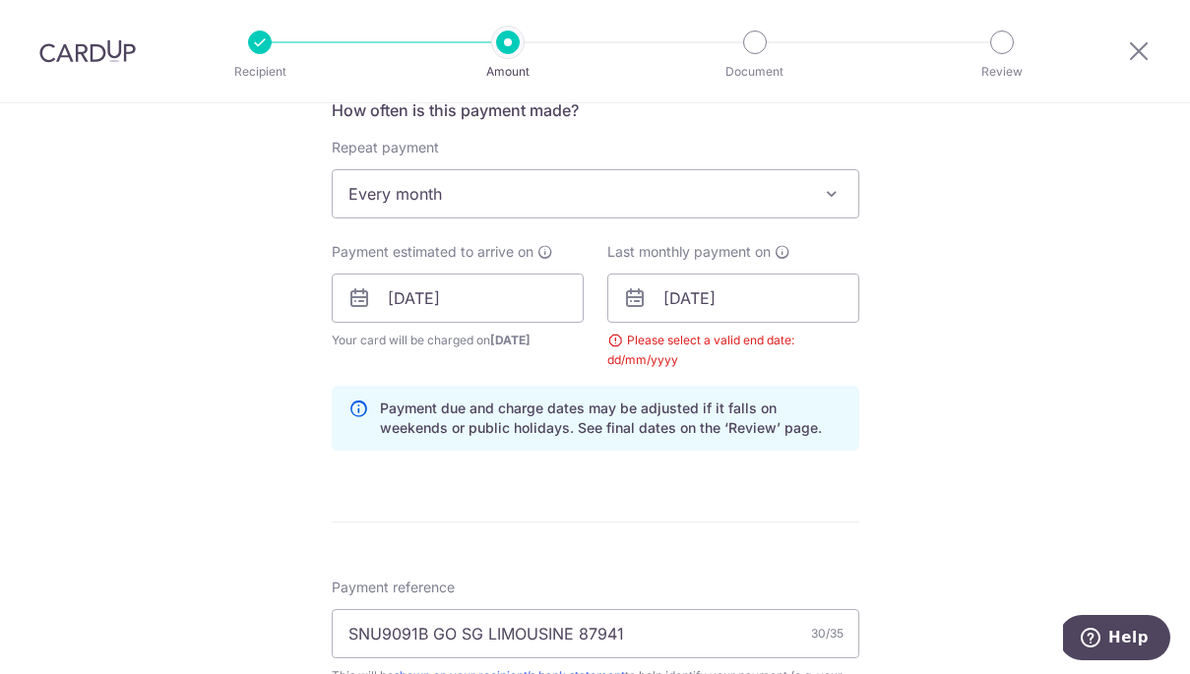
click at [913, 377] on div "Tell us more about your payment Enter payment amount SGD 4,520.00 4520.00 Selec…" at bounding box center [595, 387] width 1190 height 2101
click at [730, 298] on input "13/11/2031" at bounding box center [733, 298] width 252 height 49
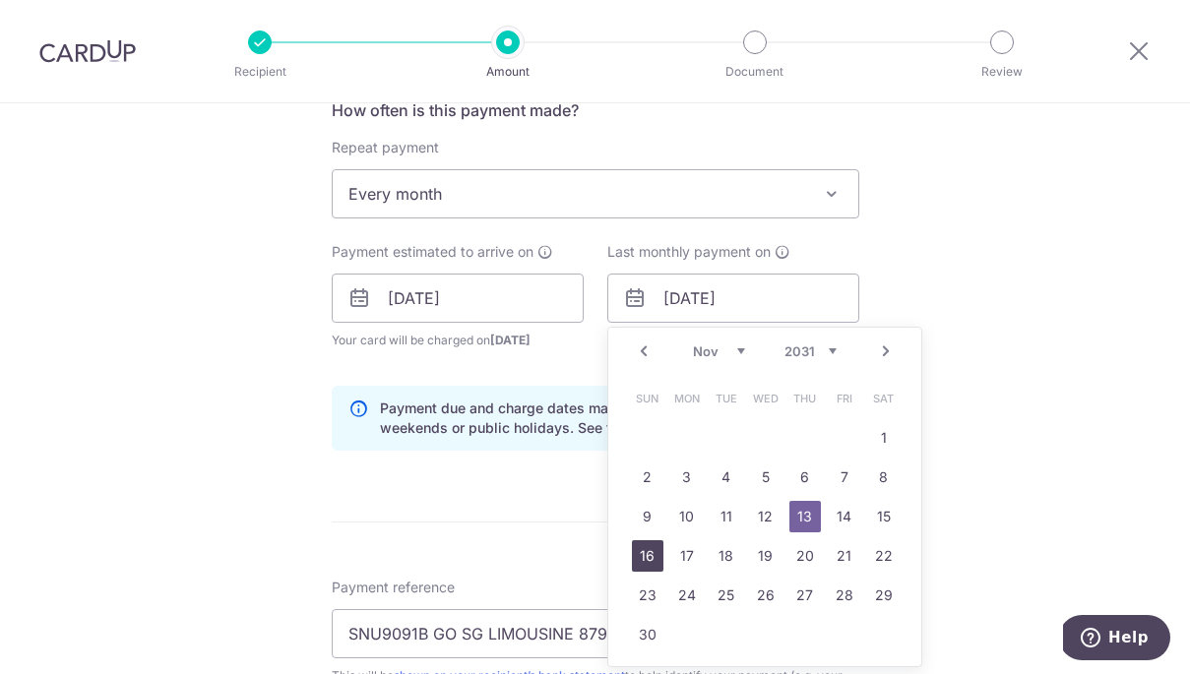
click at [646, 555] on link "16" at bounding box center [647, 555] width 31 height 31
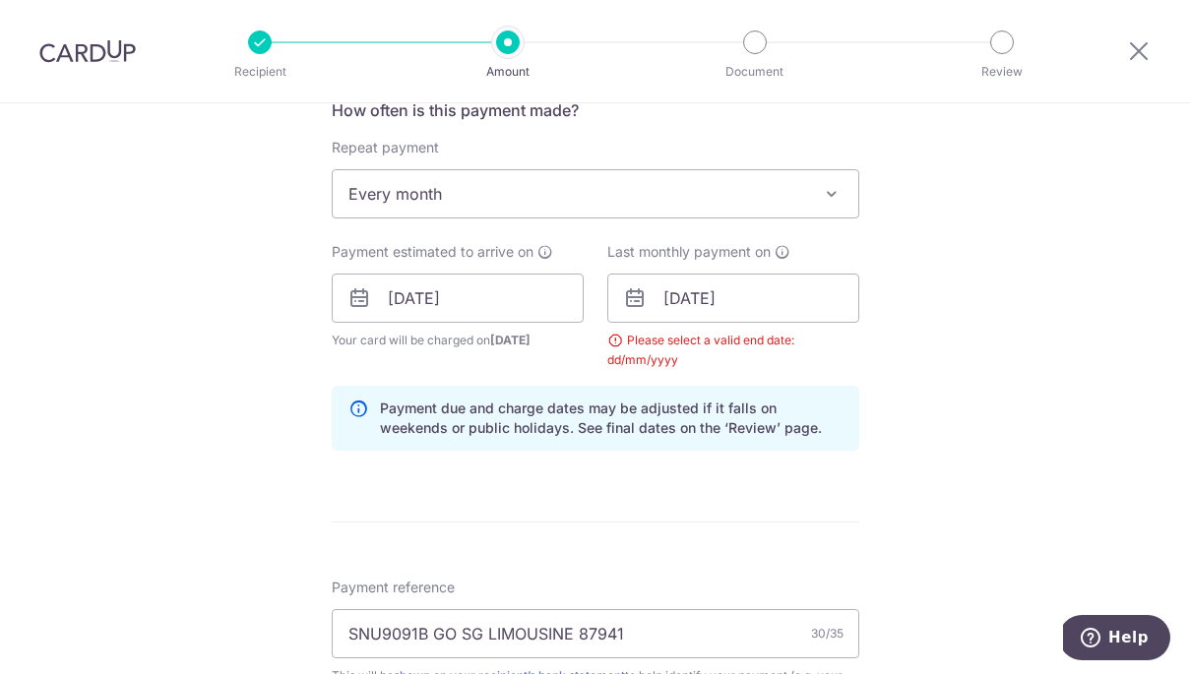
click at [850, 402] on div "Payment due and charge dates may be adjusted if it falls on weekends or public …" at bounding box center [595, 418] width 527 height 65
click at [773, 307] on input "16/11/2031" at bounding box center [733, 298] width 252 height 49
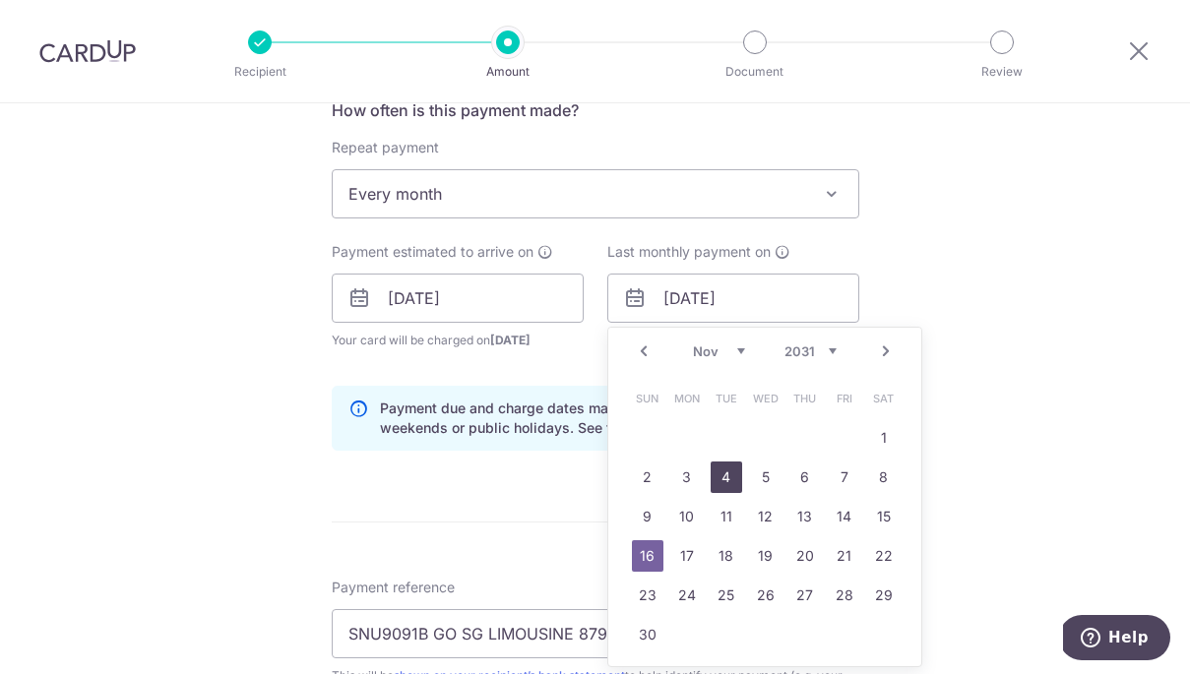
click at [723, 470] on link "4" at bounding box center [725, 476] width 31 height 31
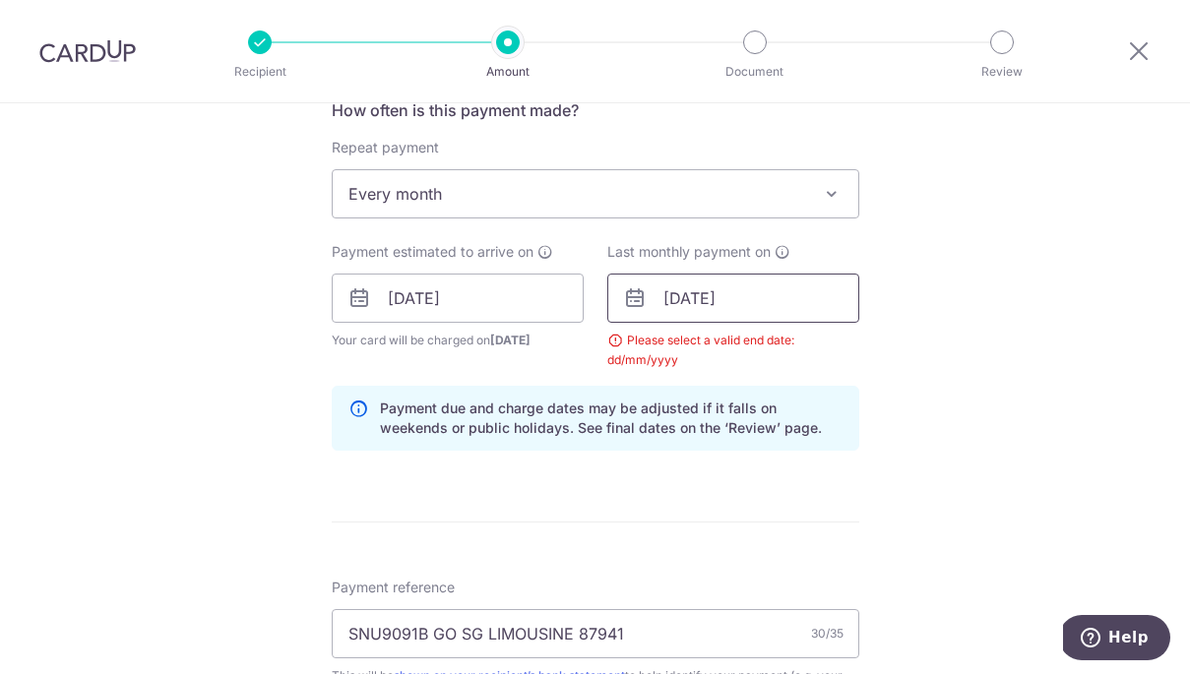
click at [753, 310] on input "04/11/2031" at bounding box center [733, 298] width 252 height 49
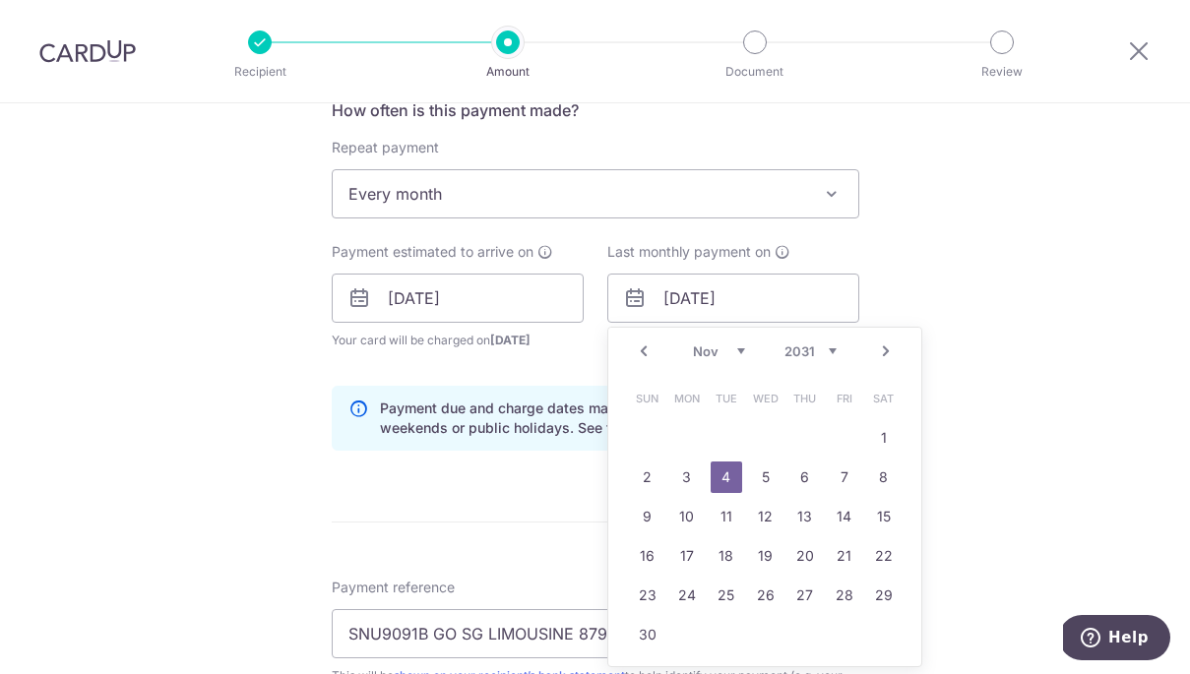
click at [645, 349] on link "Prev" at bounding box center [644, 351] width 24 height 24
click at [738, 349] on select "Jan Feb Mar Apr May Jun Jul Aug Sep Oct Nov Dec" at bounding box center [719, 351] width 52 height 16
click at [651, 511] on link "14" at bounding box center [647, 516] width 31 height 31
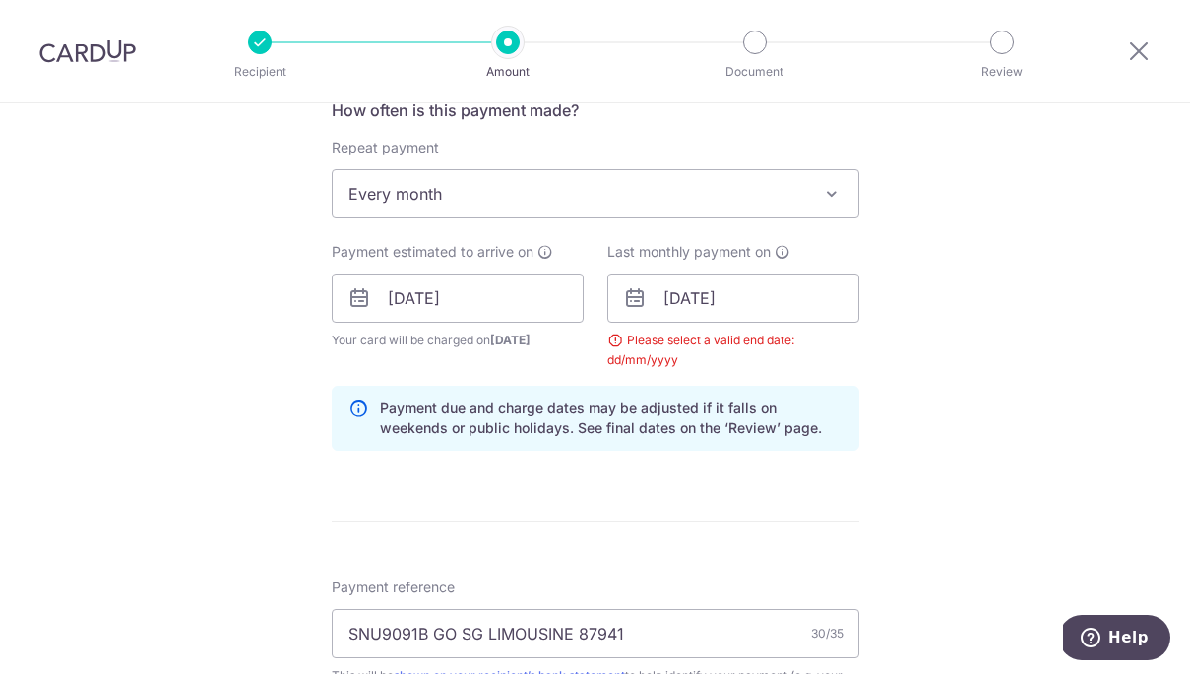
click at [955, 369] on div "Tell us more about your payment Enter payment amount SGD 4,520.00 4520.00 Selec…" at bounding box center [595, 387] width 1190 height 2101
click at [746, 295] on input "14/09/2031" at bounding box center [733, 298] width 252 height 49
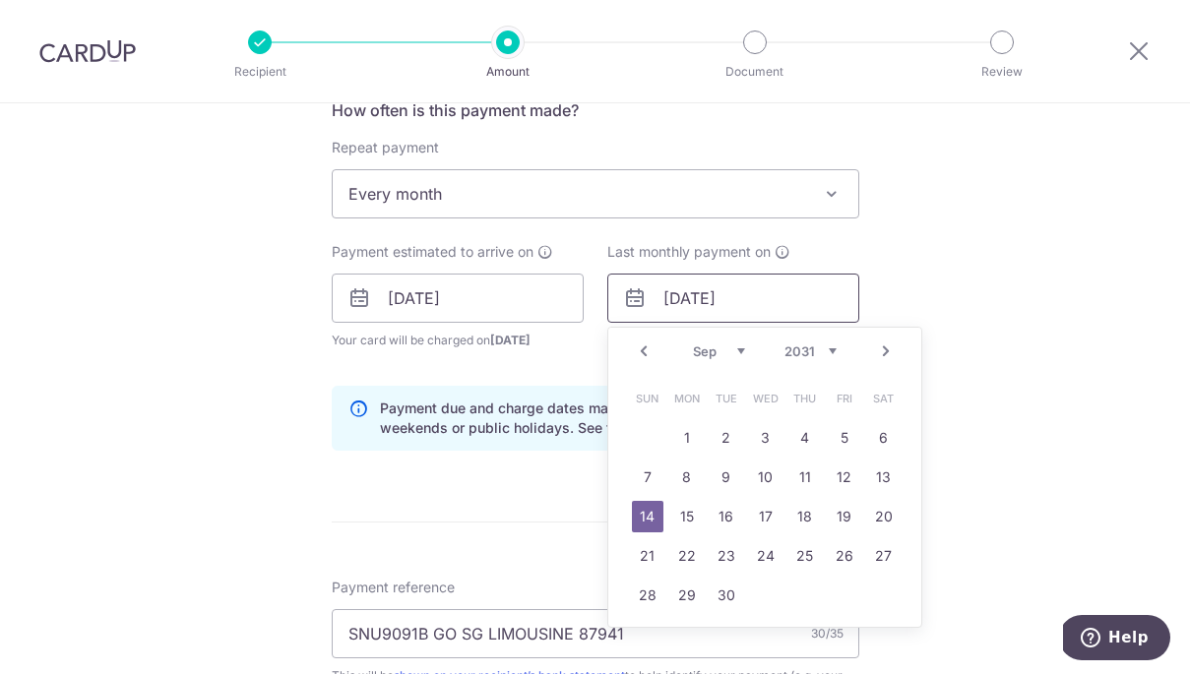
click at [706, 293] on input "14/09/2031" at bounding box center [733, 298] width 252 height 49
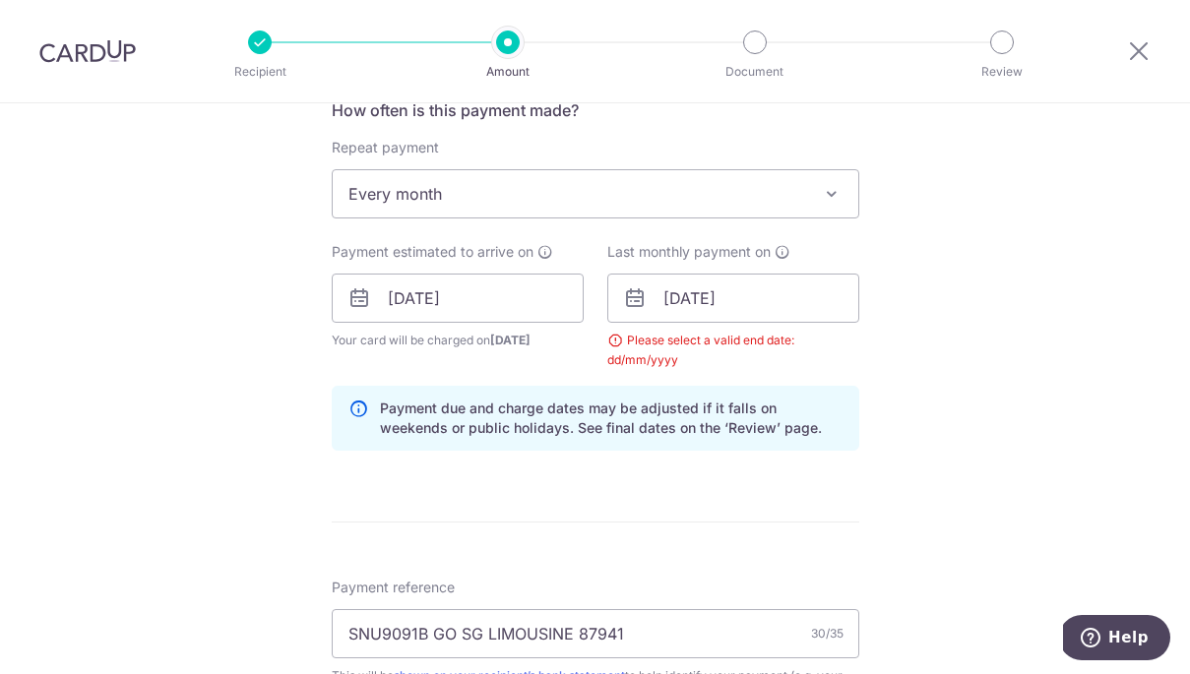
click at [839, 361] on div "Please select a valid end date: dd/mm/yyyy" at bounding box center [733, 350] width 252 height 39
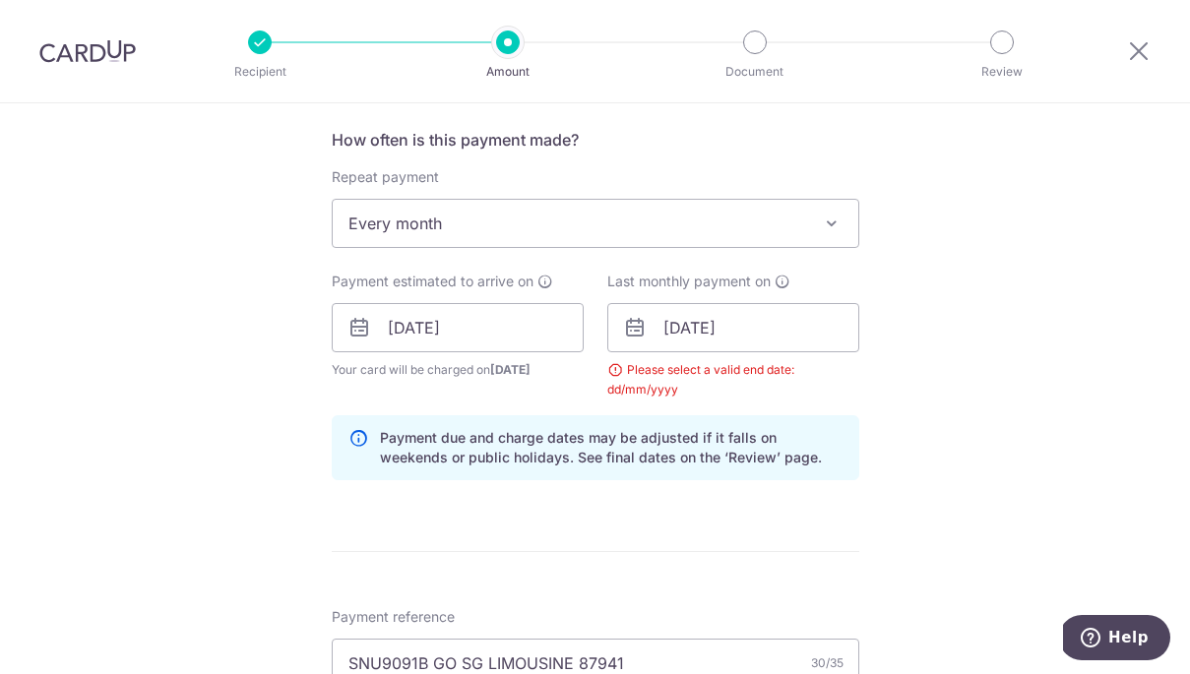
scroll to position [653, 0]
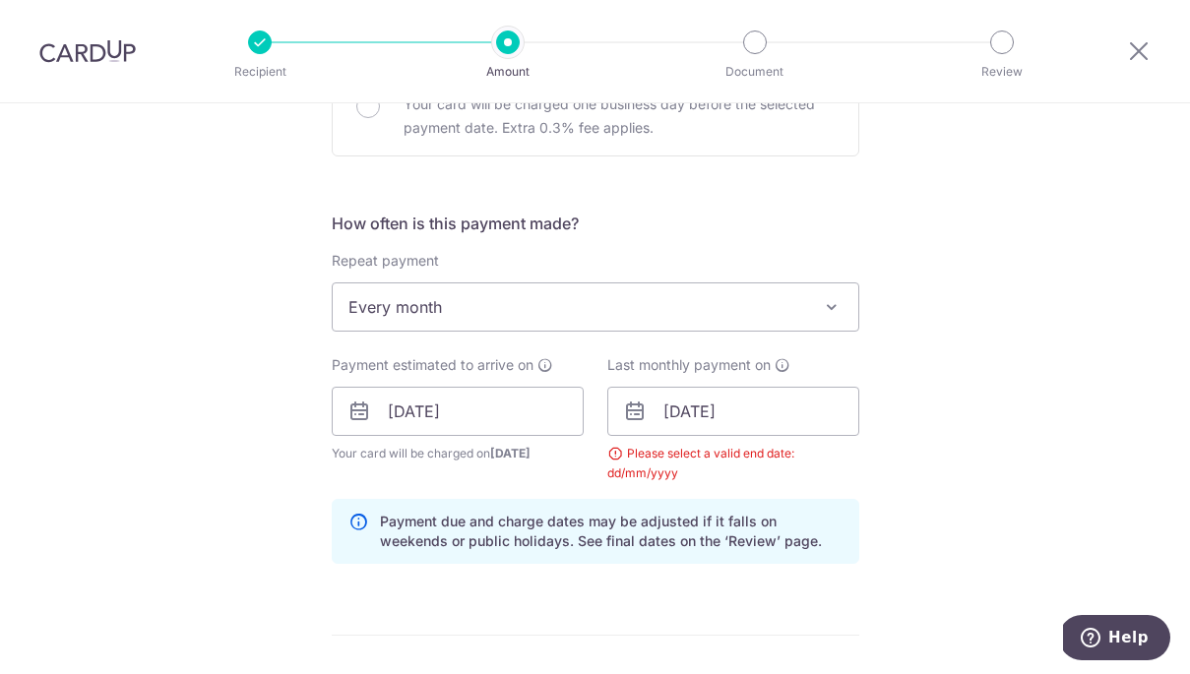
click at [665, 450] on div "Please select a valid end date: dd/mm/yyyy" at bounding box center [733, 463] width 252 height 39
click at [675, 408] on input "16/11/2031" at bounding box center [733, 411] width 252 height 49
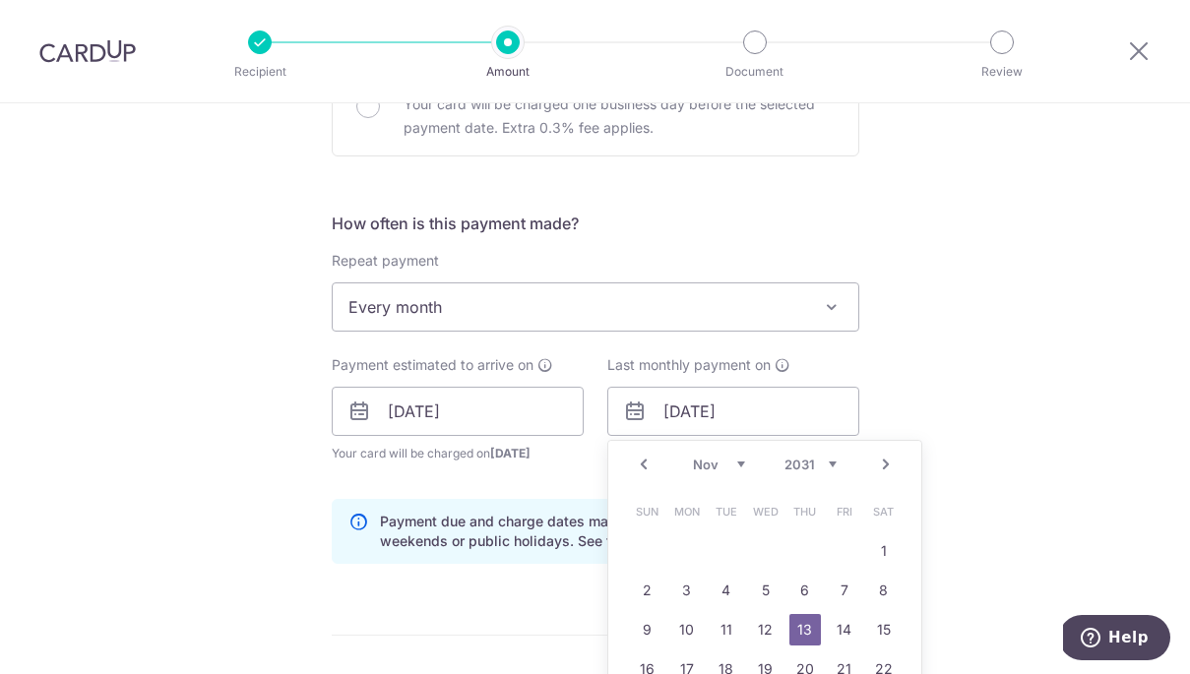
click at [723, 462] on select "Jan Feb Mar Apr May Jun Jul Aug Sep Oct Nov Dec" at bounding box center [719, 465] width 52 height 16
click at [978, 483] on div "Tell us more about your payment Enter payment amount SGD 4,520.00 4520.00 Selec…" at bounding box center [595, 500] width 1190 height 2101
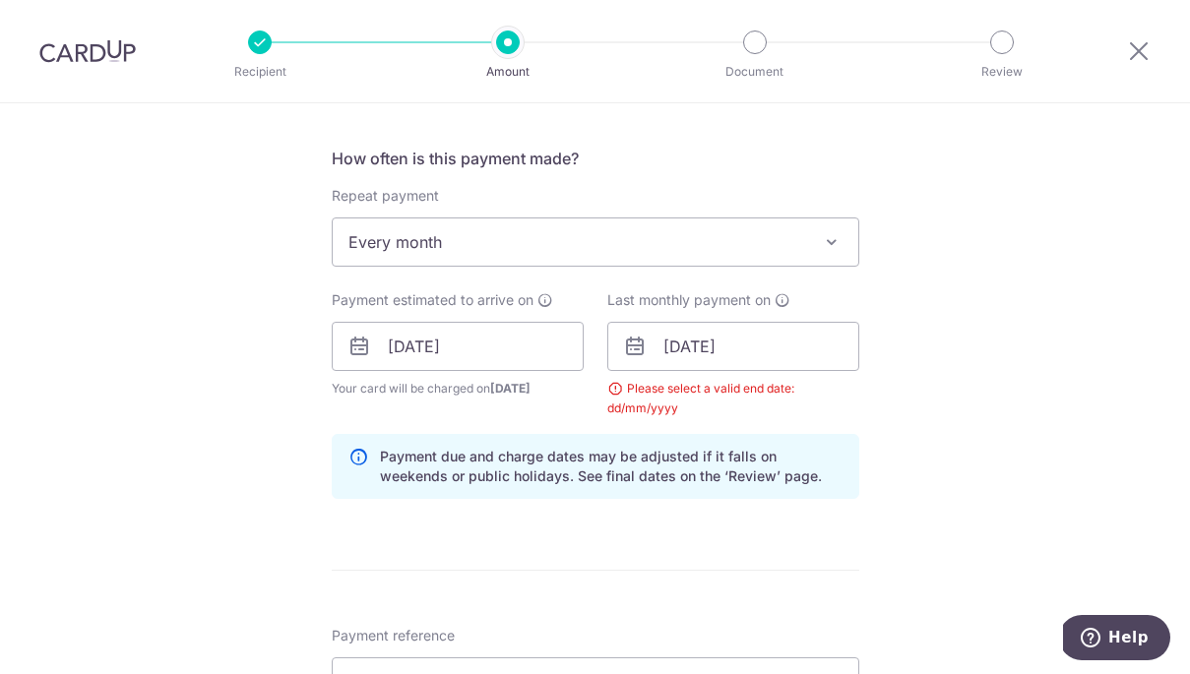
scroll to position [724, 0]
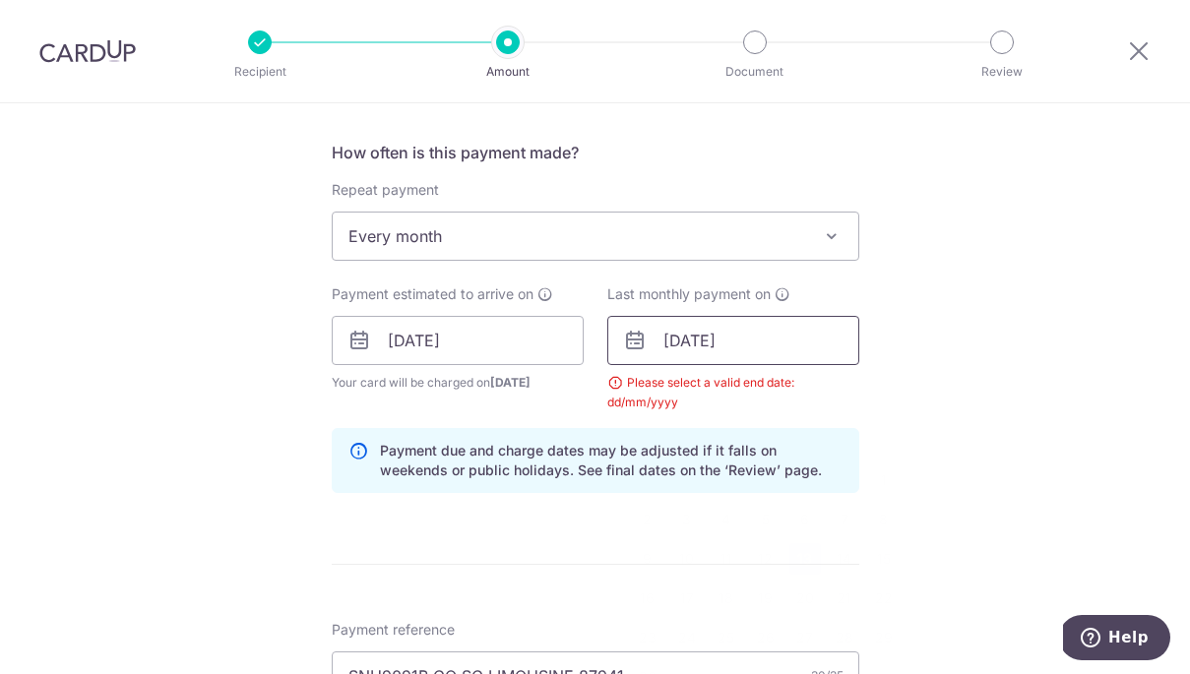
click at [798, 336] on input "13/11/2031" at bounding box center [733, 340] width 252 height 49
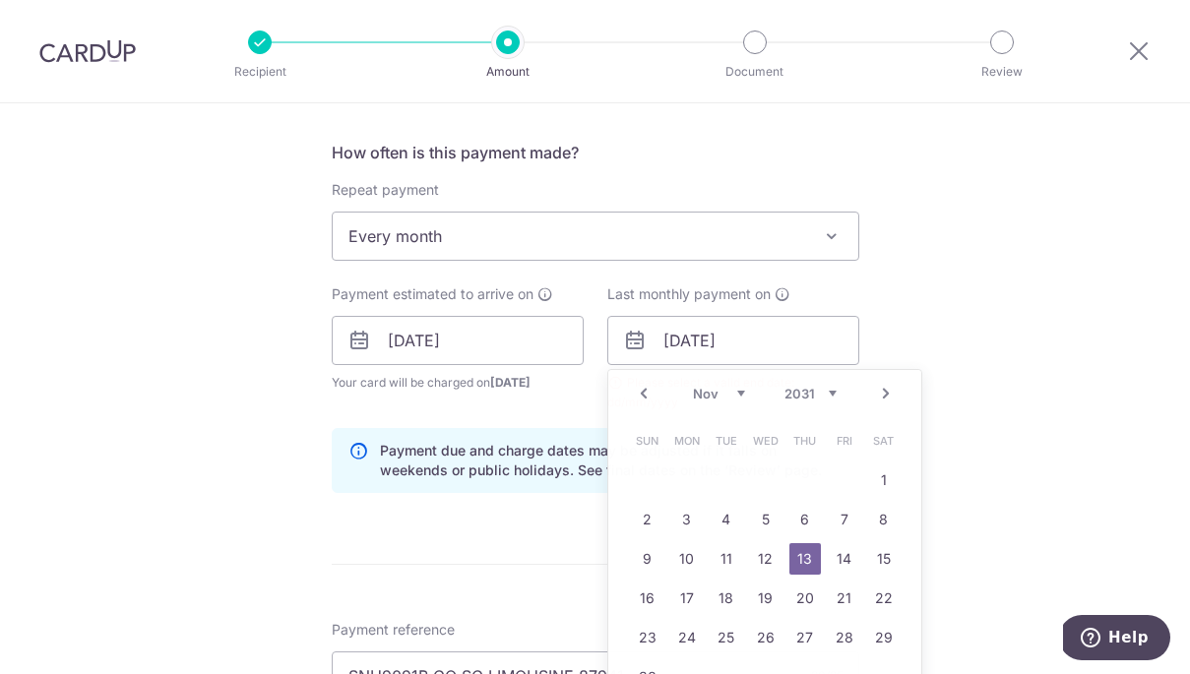
click at [929, 354] on div "Tell us more about your payment Enter payment amount SGD 4,520.00 4520.00 Selec…" at bounding box center [595, 429] width 1190 height 2101
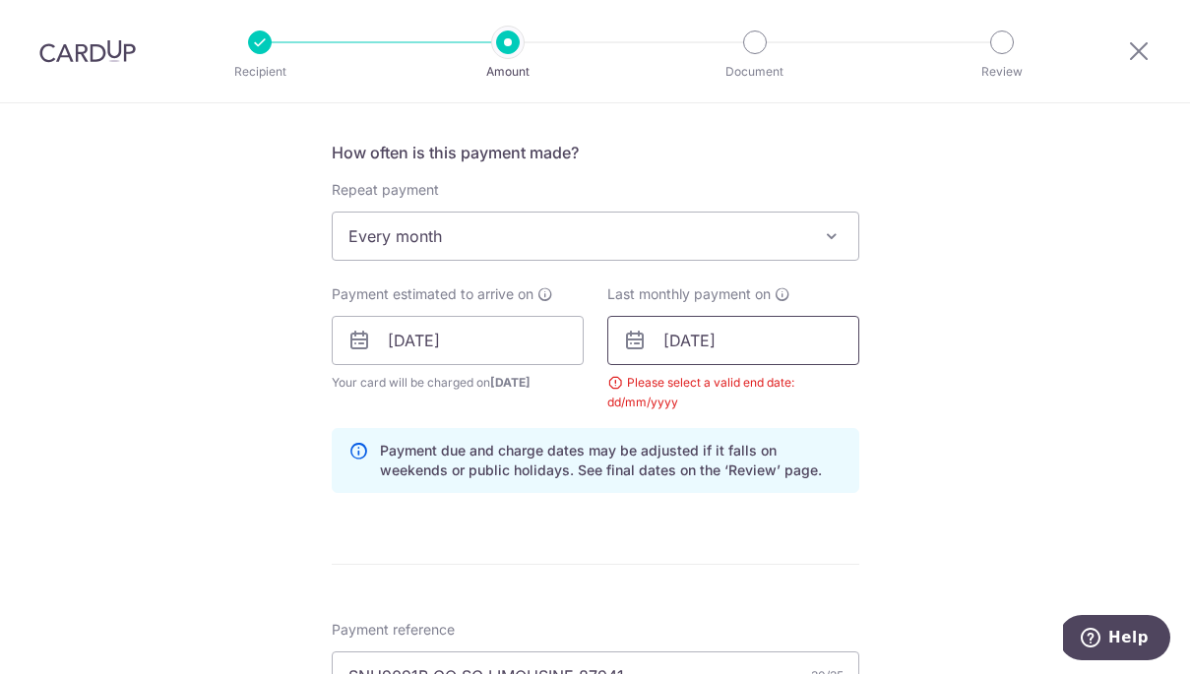
click at [699, 337] on input "13/11/2031" at bounding box center [733, 340] width 252 height 49
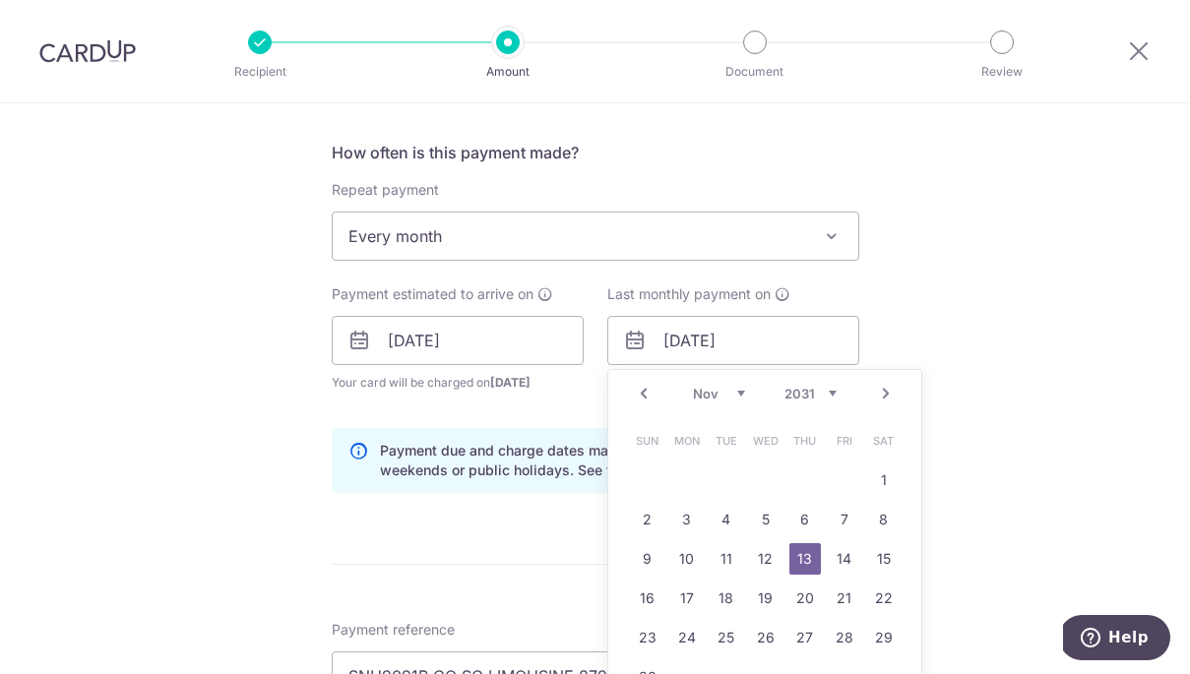
click at [734, 392] on select "Jan Feb Mar Apr May Jun Jul Aug Sep Oct Nov Dec" at bounding box center [719, 394] width 52 height 16
click at [887, 520] on link "13" at bounding box center [883, 519] width 31 height 31
type input "13/09/2031"
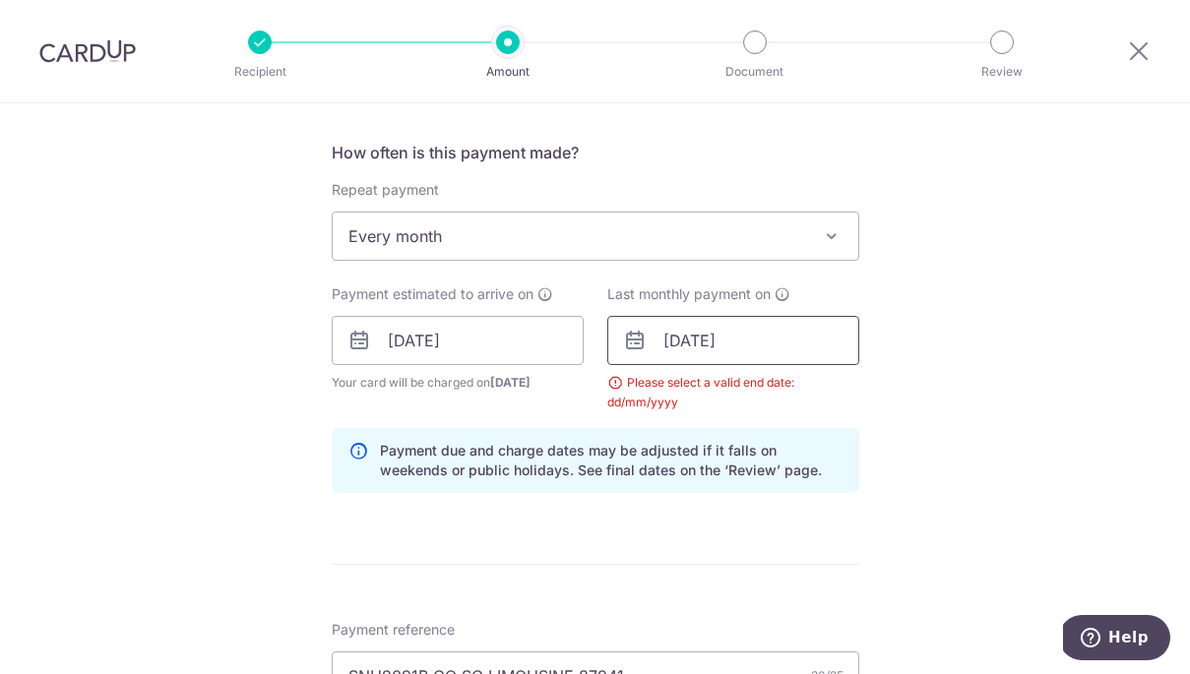
click at [766, 348] on input "13/09/2031" at bounding box center [733, 340] width 252 height 49
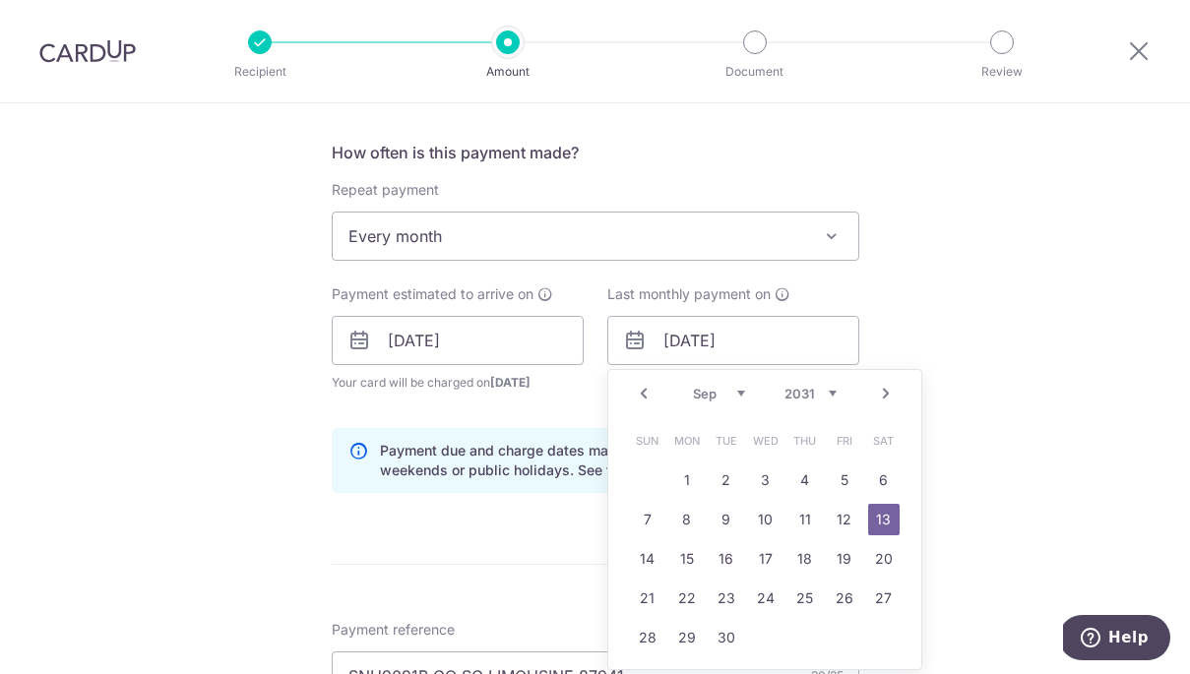
click at [912, 358] on div "Tell us more about your payment Enter payment amount SGD 4,520.00 4520.00 Selec…" at bounding box center [595, 429] width 1190 height 2101
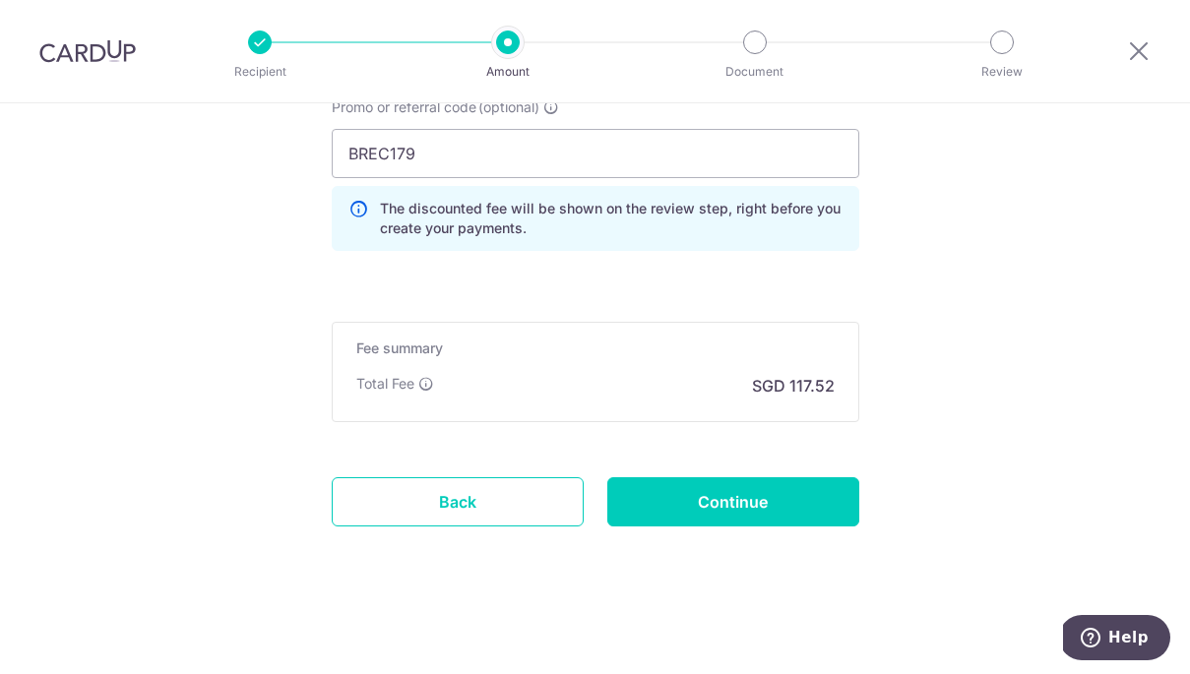
scroll to position [1522, 0]
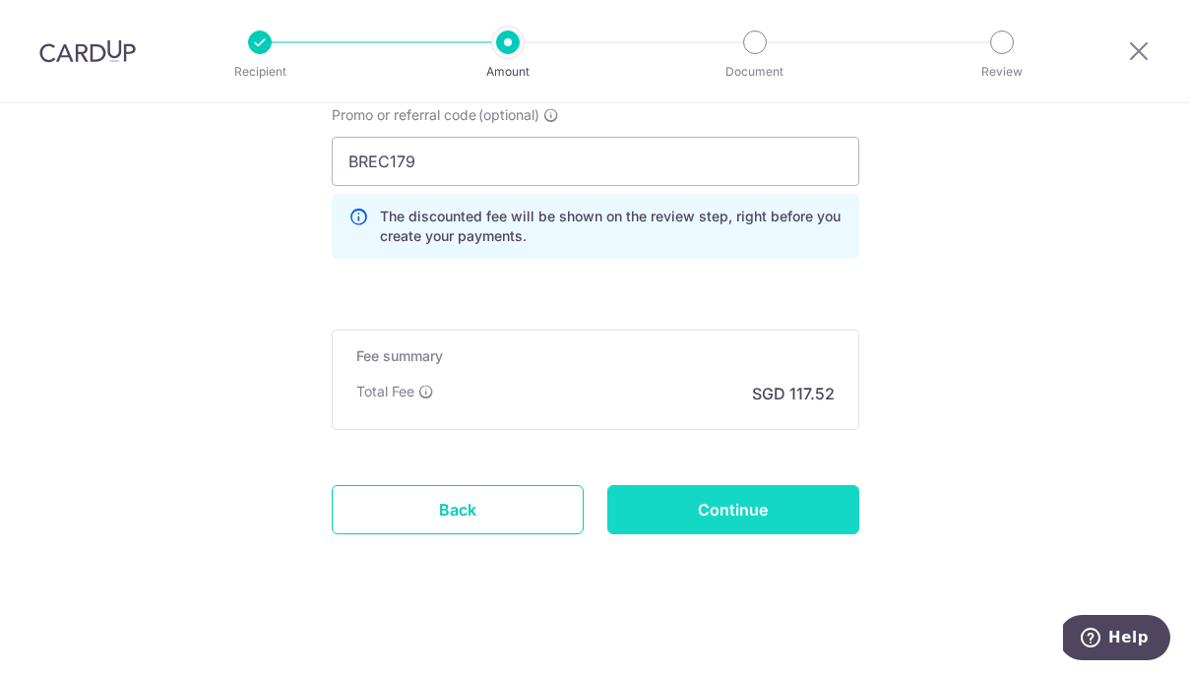
click at [764, 513] on input "Continue" at bounding box center [733, 509] width 252 height 49
type input "Update Schedule"
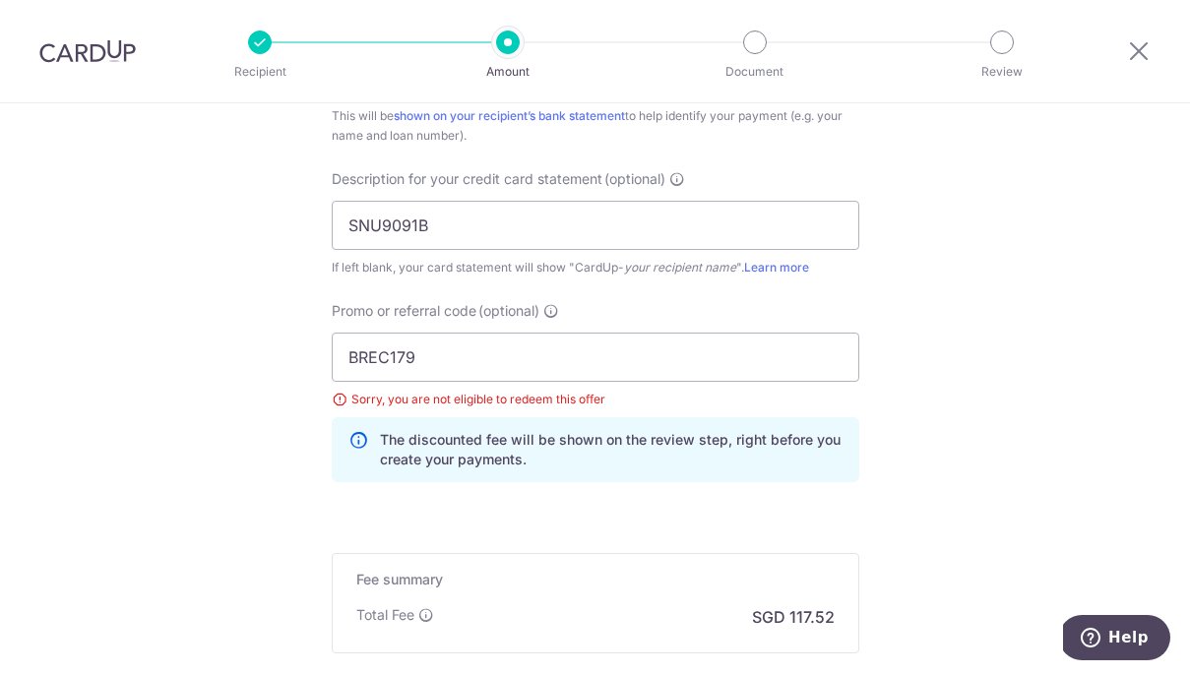
scroll to position [1224, 0]
drag, startPoint x: 478, startPoint y: 363, endPoint x: 348, endPoint y: 361, distance: 129.9
click at [348, 361] on input "BREC179" at bounding box center [595, 359] width 527 height 49
paste input "text"
click at [481, 363] on input "BREC179" at bounding box center [595, 359] width 527 height 49
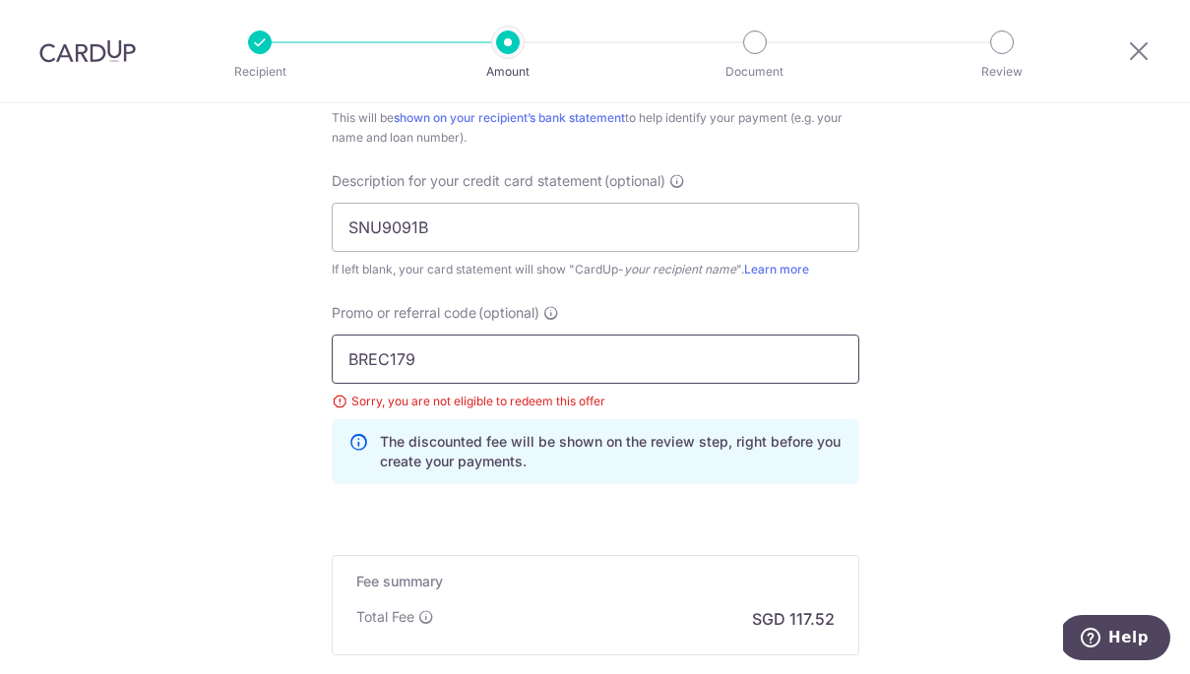
click at [353, 357] on input "BREC179" at bounding box center [595, 359] width 527 height 49
type input "BREC179"
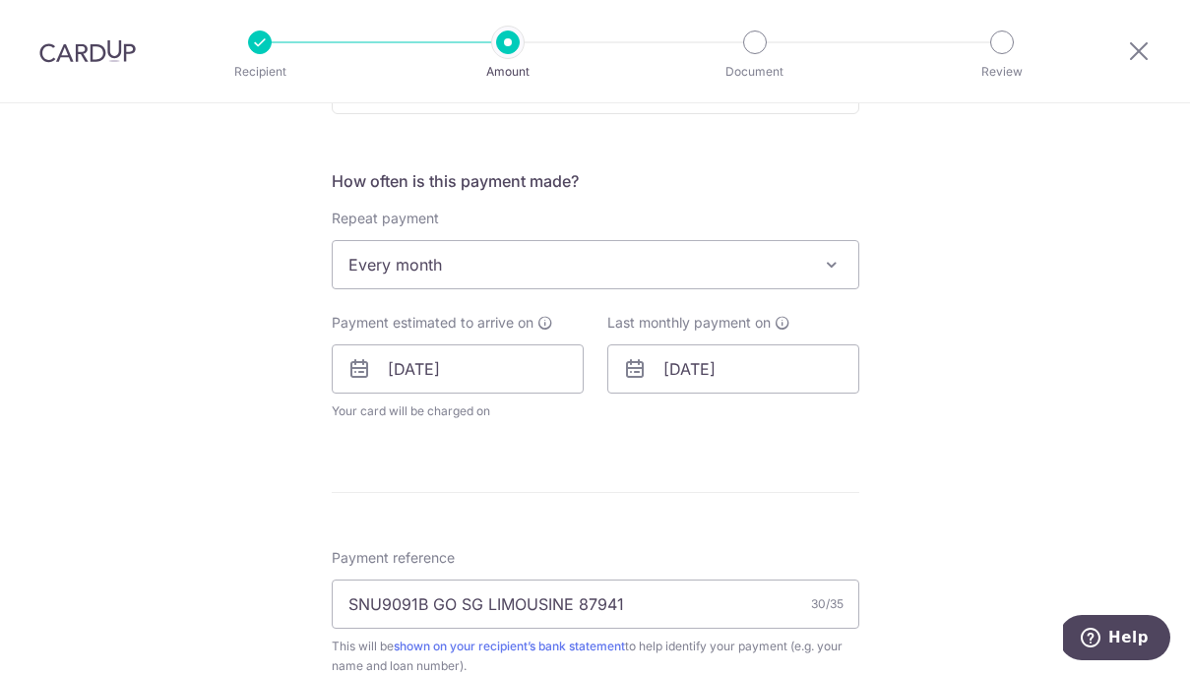
scroll to position [692, 0]
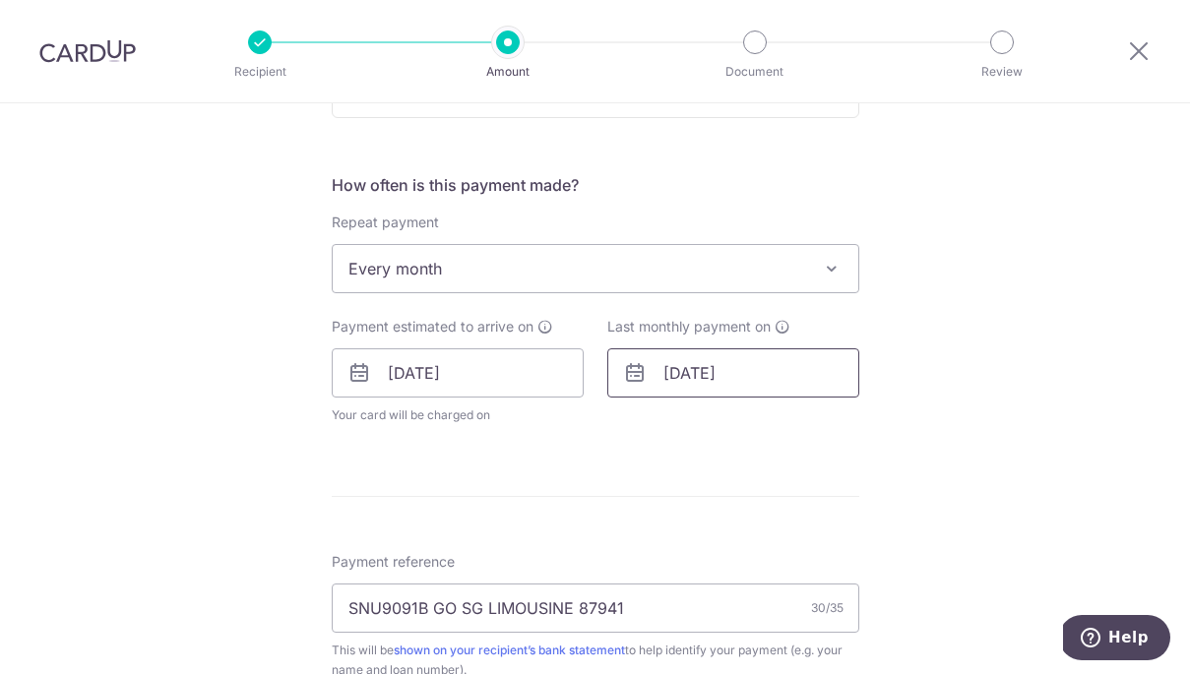
click at [703, 367] on input "13/09/2031" at bounding box center [733, 372] width 252 height 49
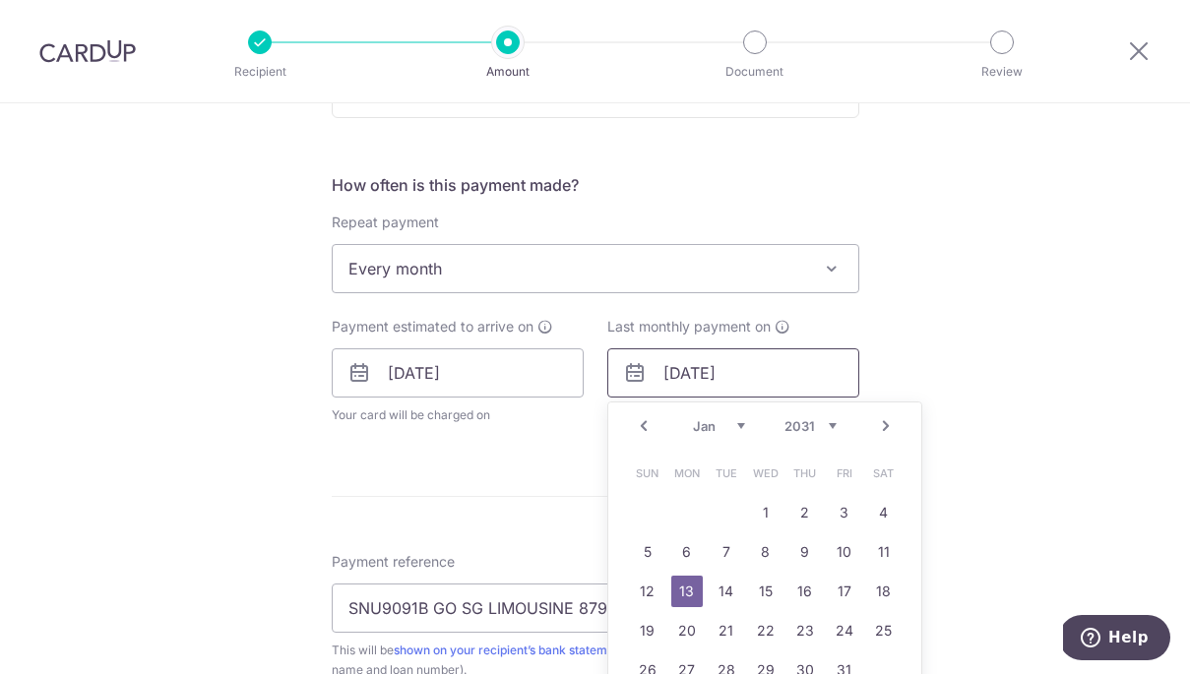
click at [755, 373] on input "13/01/2031" at bounding box center [733, 372] width 252 height 49
type input "[DATE]"
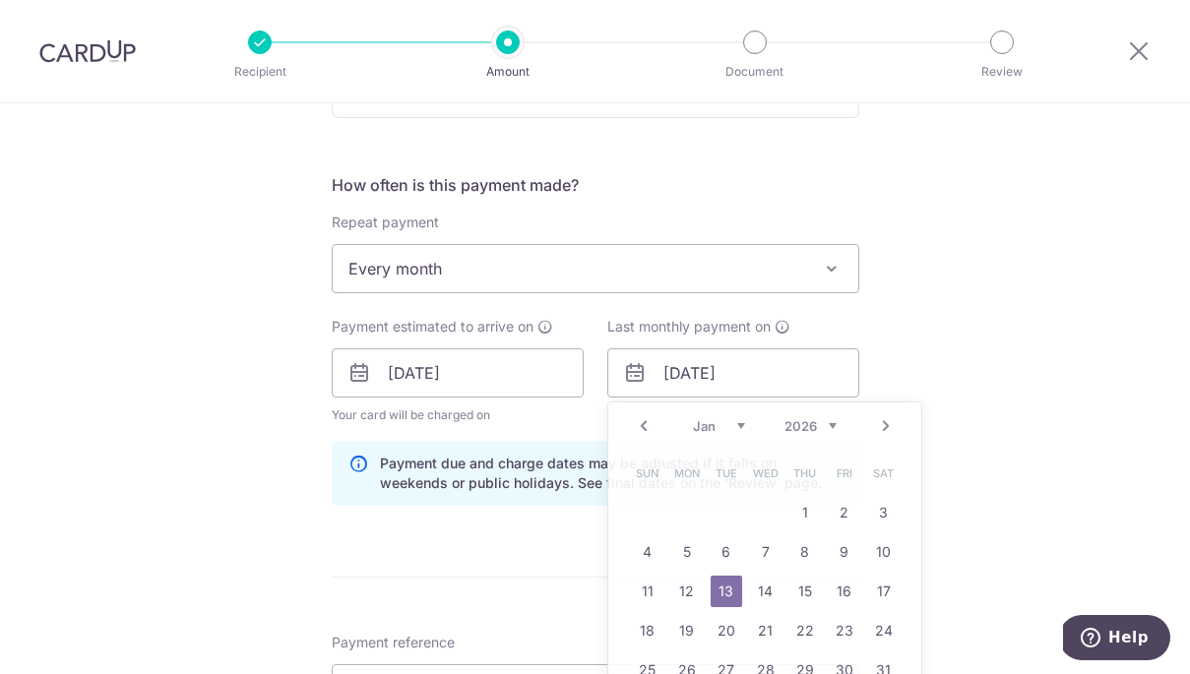
click at [899, 374] on div "Tell us more about your payment Enter payment amount SGD 4,520.00 4520.00 Selec…" at bounding box center [595, 466] width 1190 height 2109
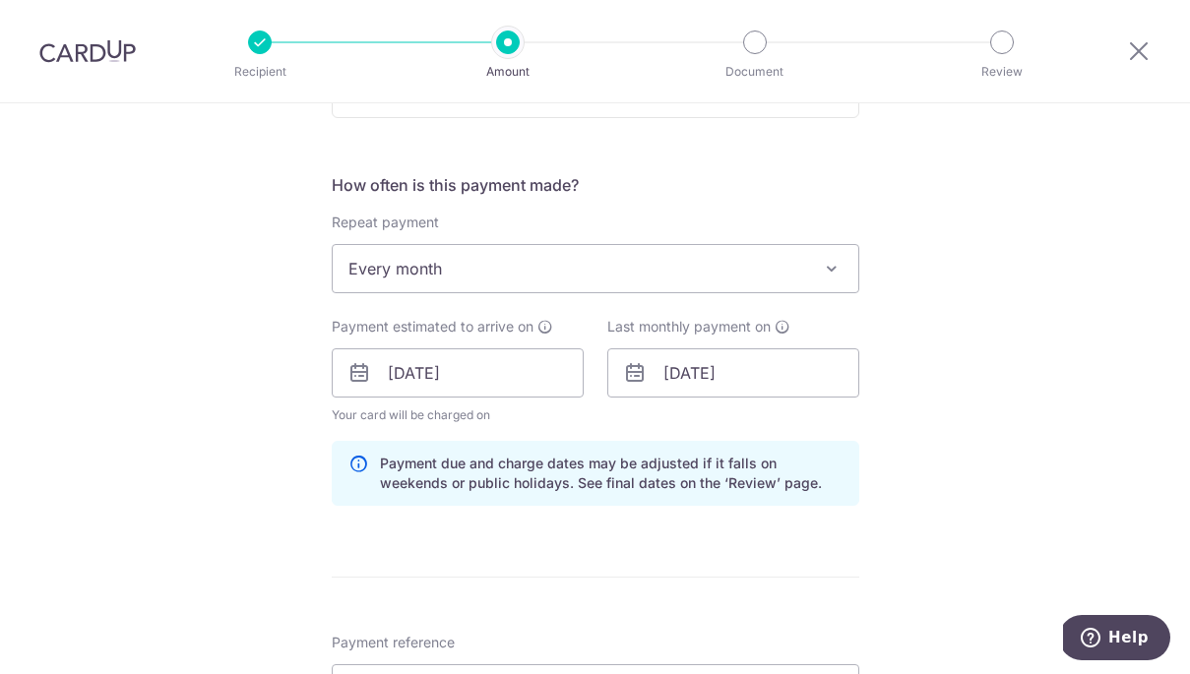
click at [898, 516] on div "Tell us more about your payment Enter payment amount SGD 4,520.00 4520.00 Selec…" at bounding box center [595, 466] width 1190 height 2109
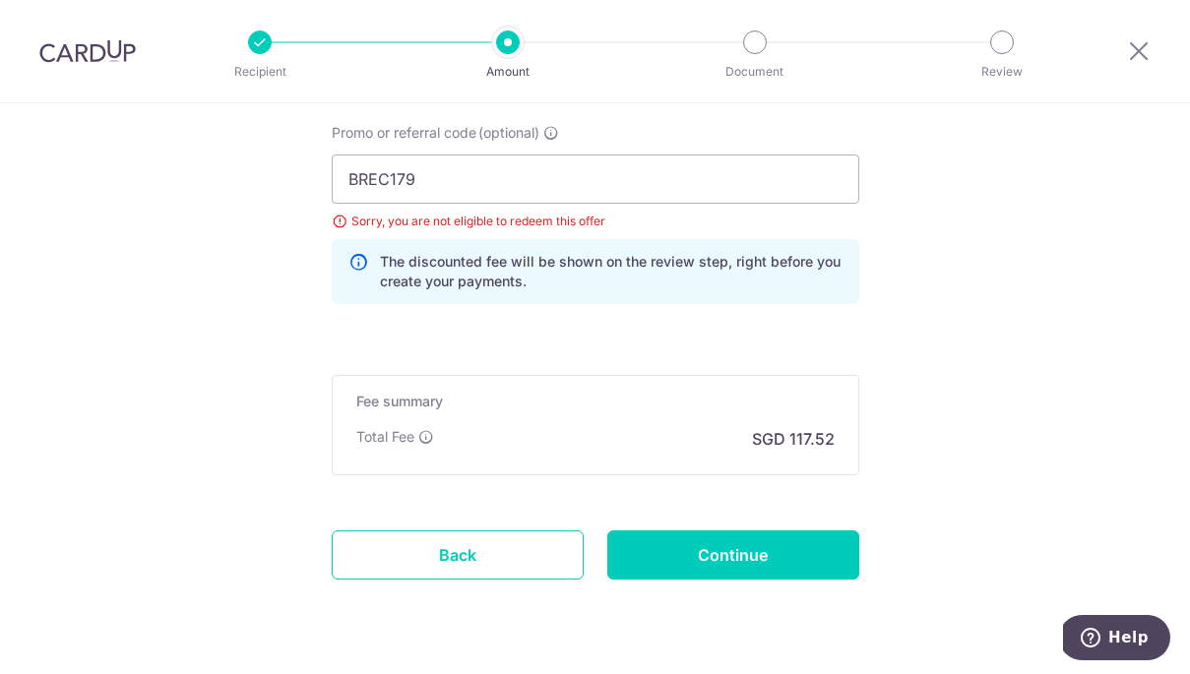
scroll to position [1488, 0]
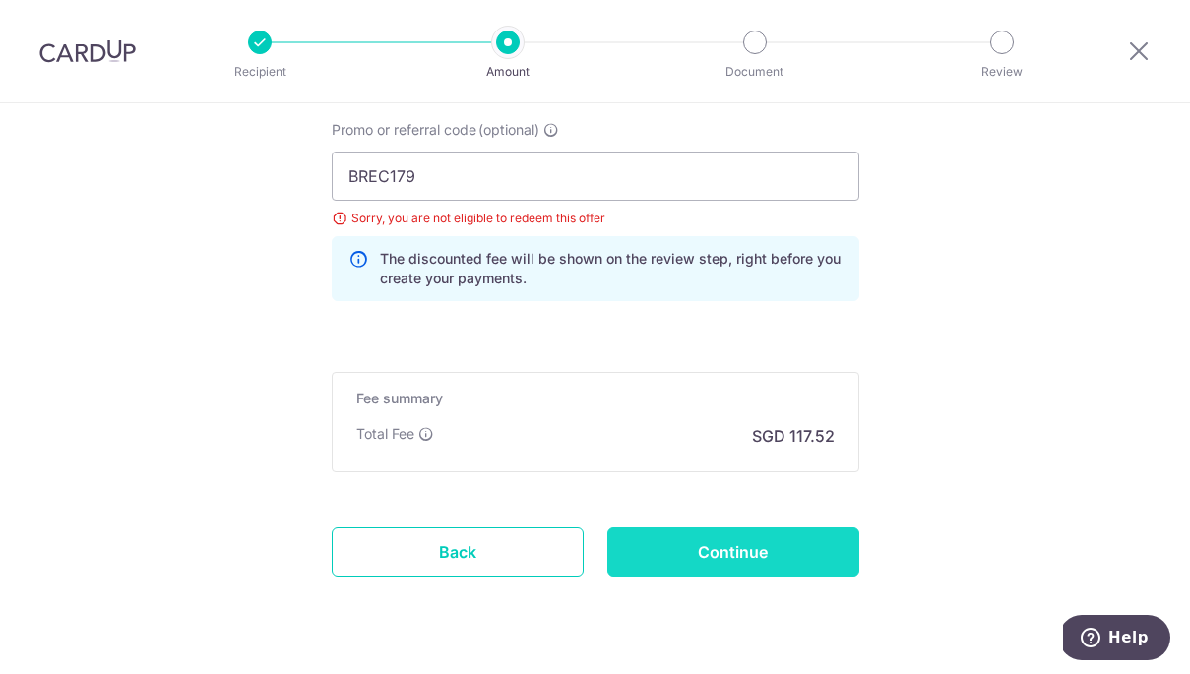
click at [707, 547] on input "Continue" at bounding box center [733, 551] width 252 height 49
type input "Update Schedule"
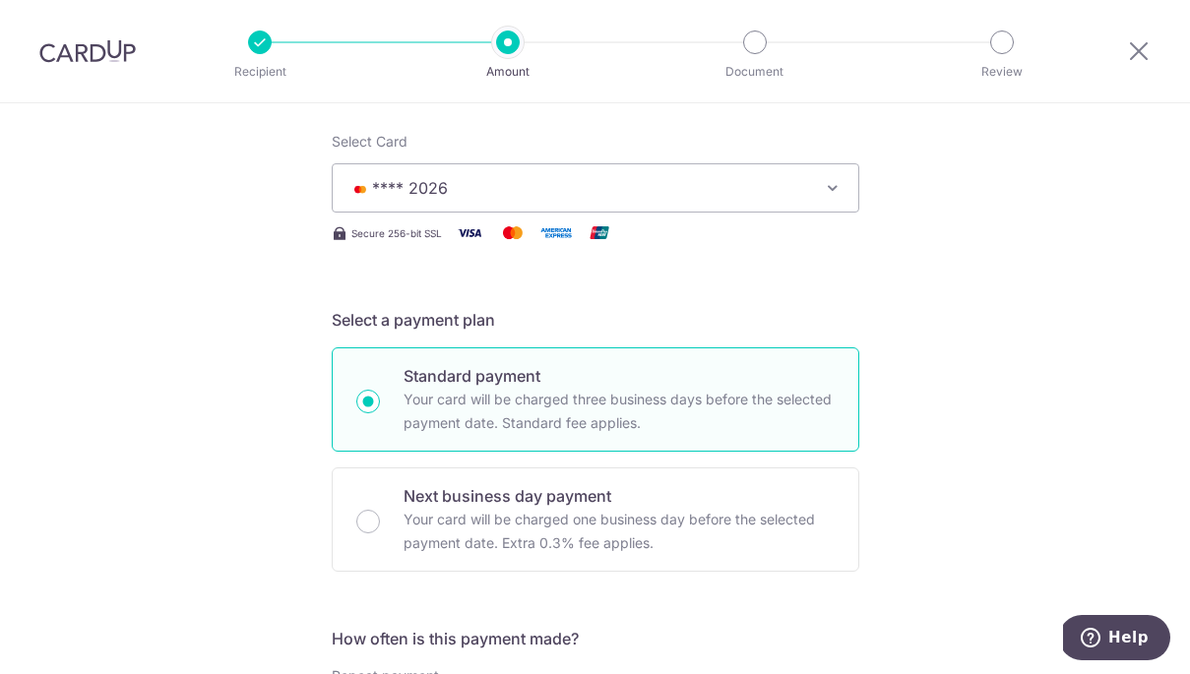
scroll to position [229, 0]
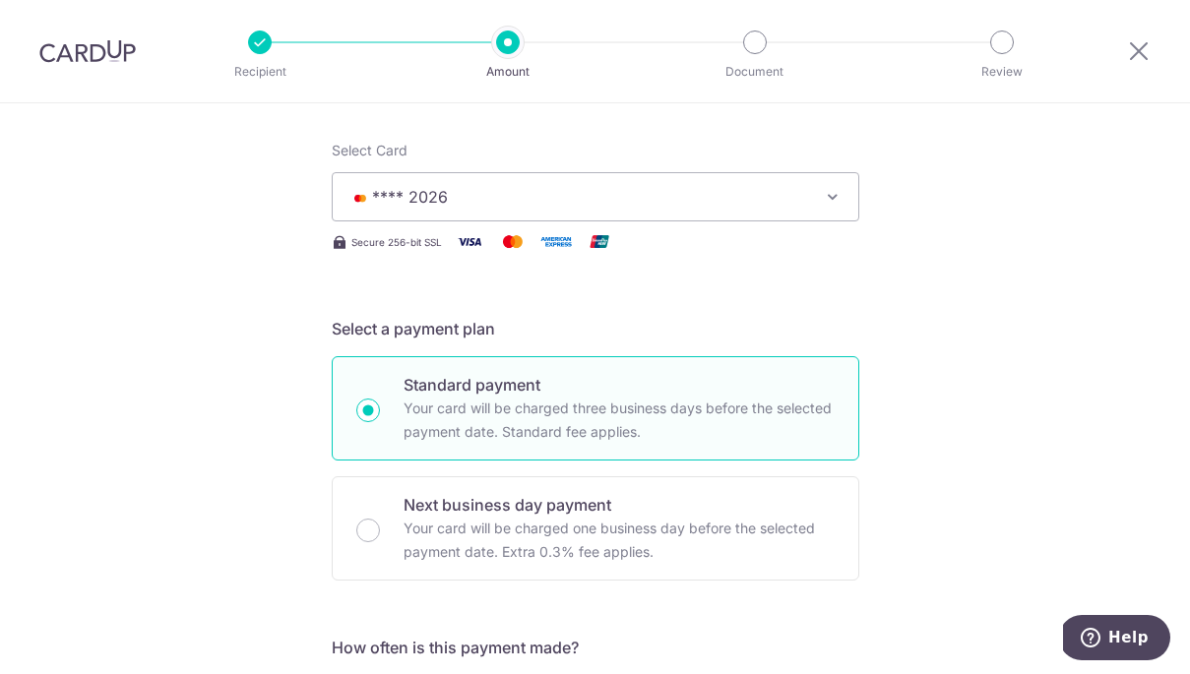
click at [633, 214] on button "**** 2026" at bounding box center [595, 196] width 527 height 49
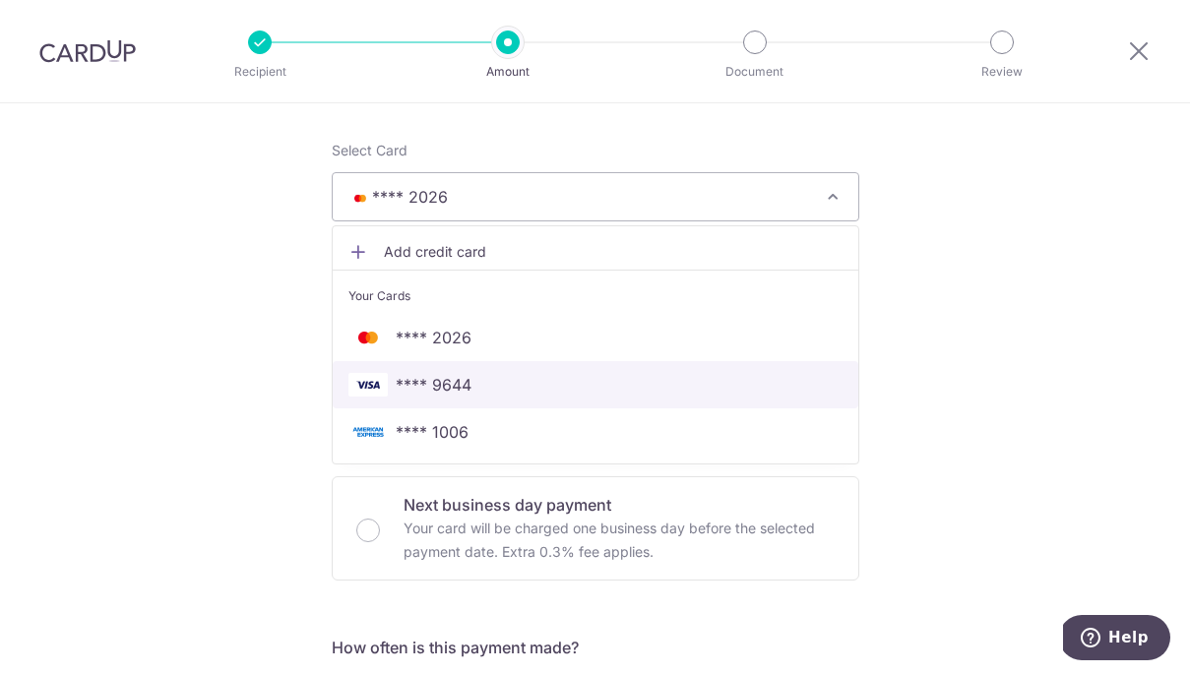
click at [613, 378] on span "**** 9644" at bounding box center [595, 385] width 494 height 24
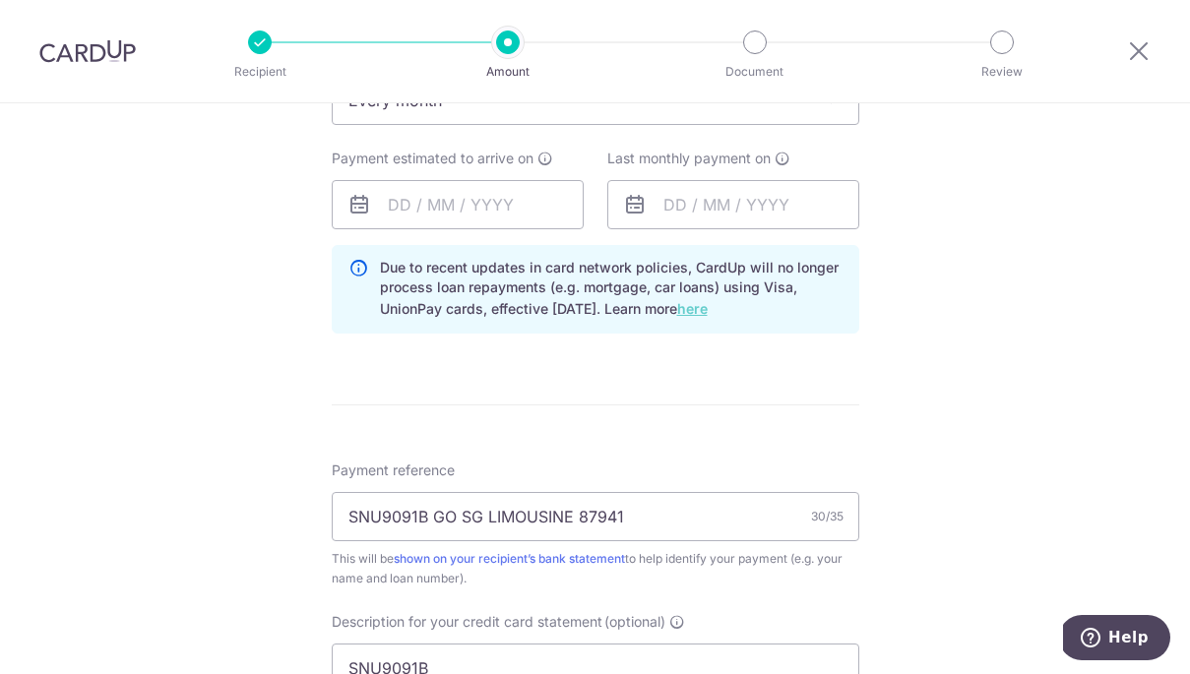
scroll to position [861, 0]
click at [481, 199] on input "text" at bounding box center [458, 203] width 252 height 49
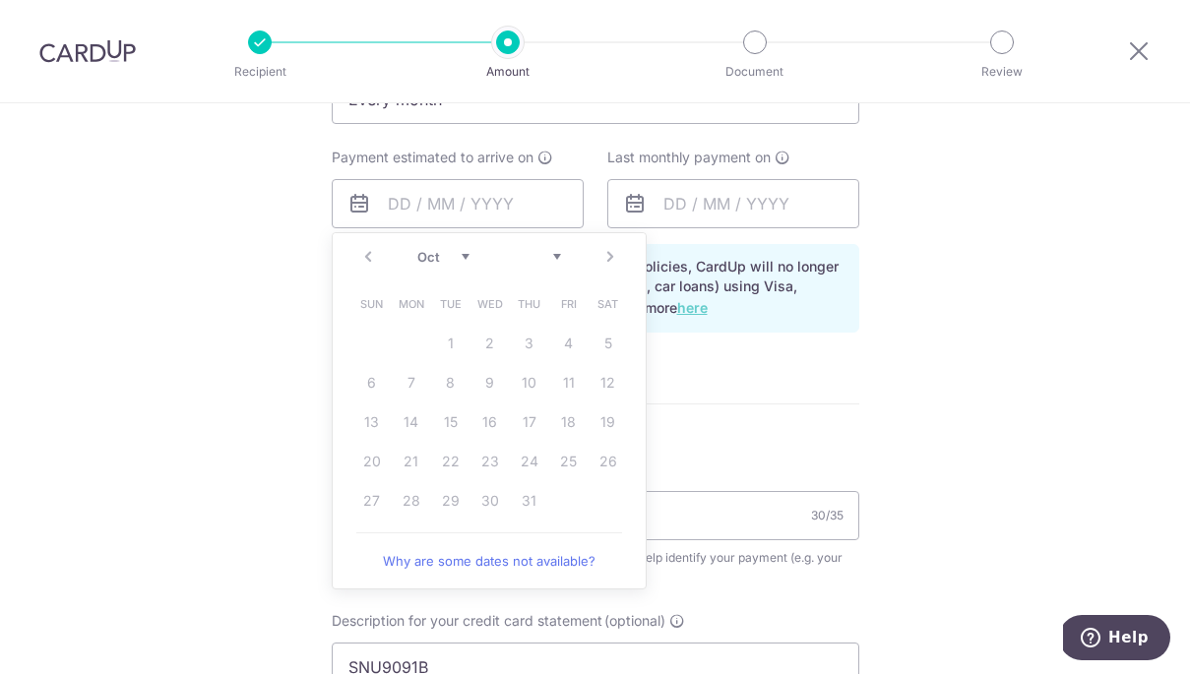
click at [466, 259] on select "Jan Feb Mar Apr May Jun [DATE] Aug Sep Oct" at bounding box center [443, 257] width 52 height 16
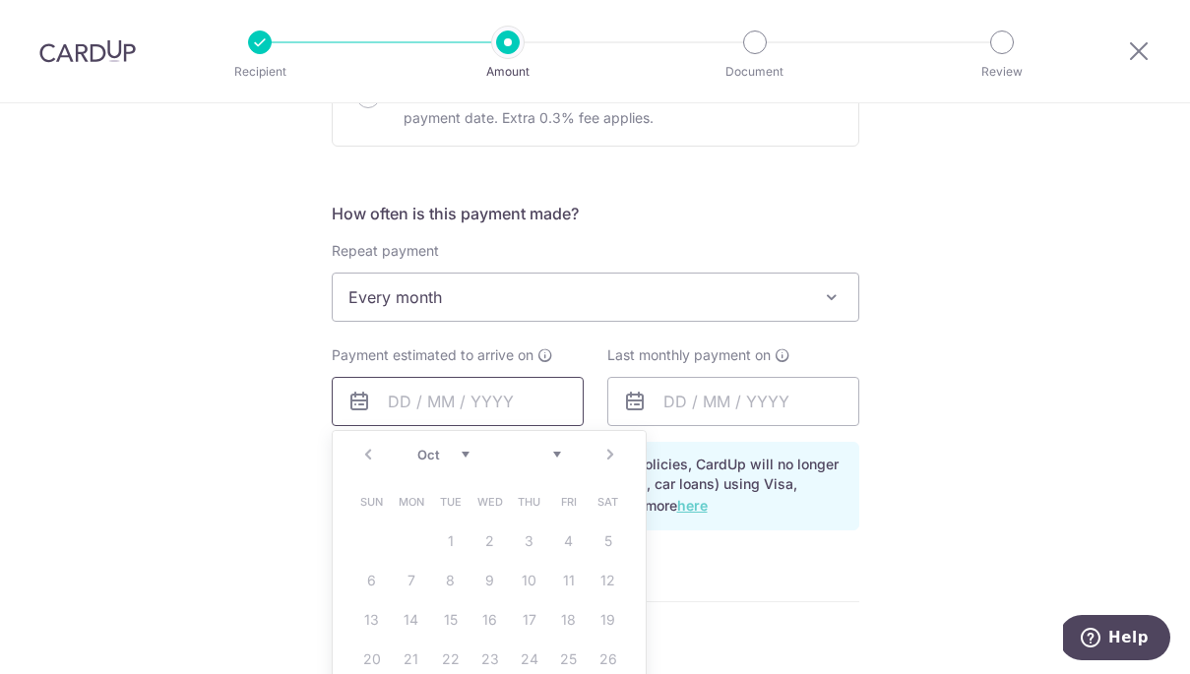
scroll to position [652, 0]
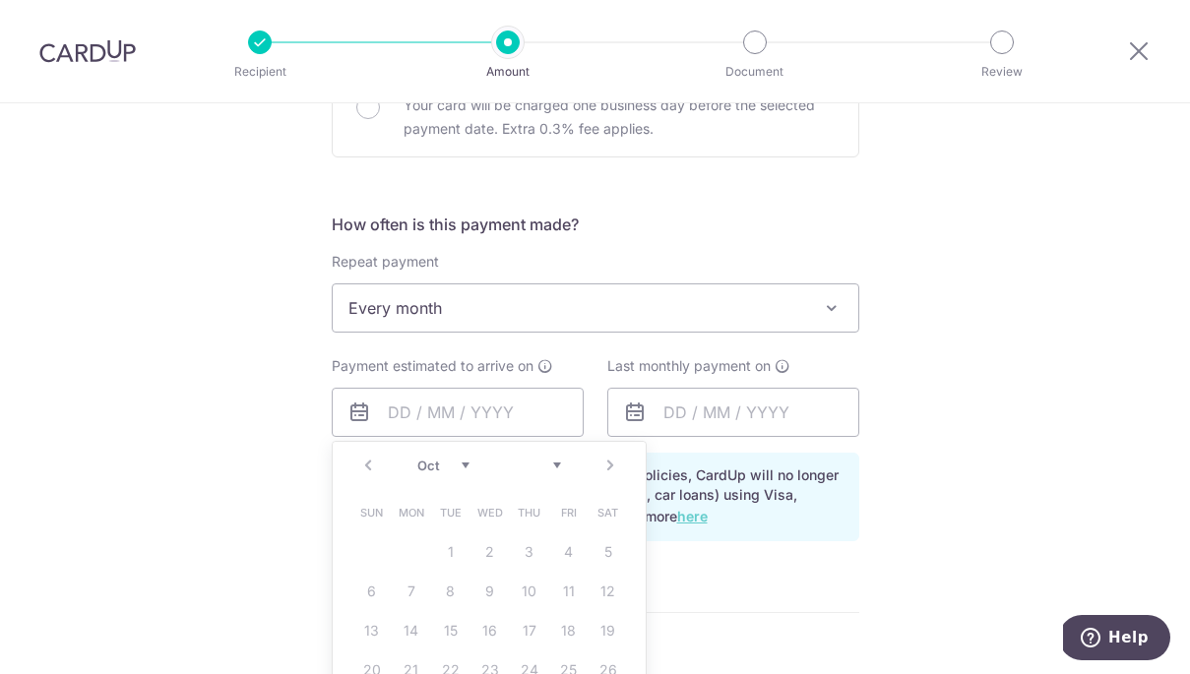
click at [643, 300] on span "Every month" at bounding box center [595, 307] width 525 height 47
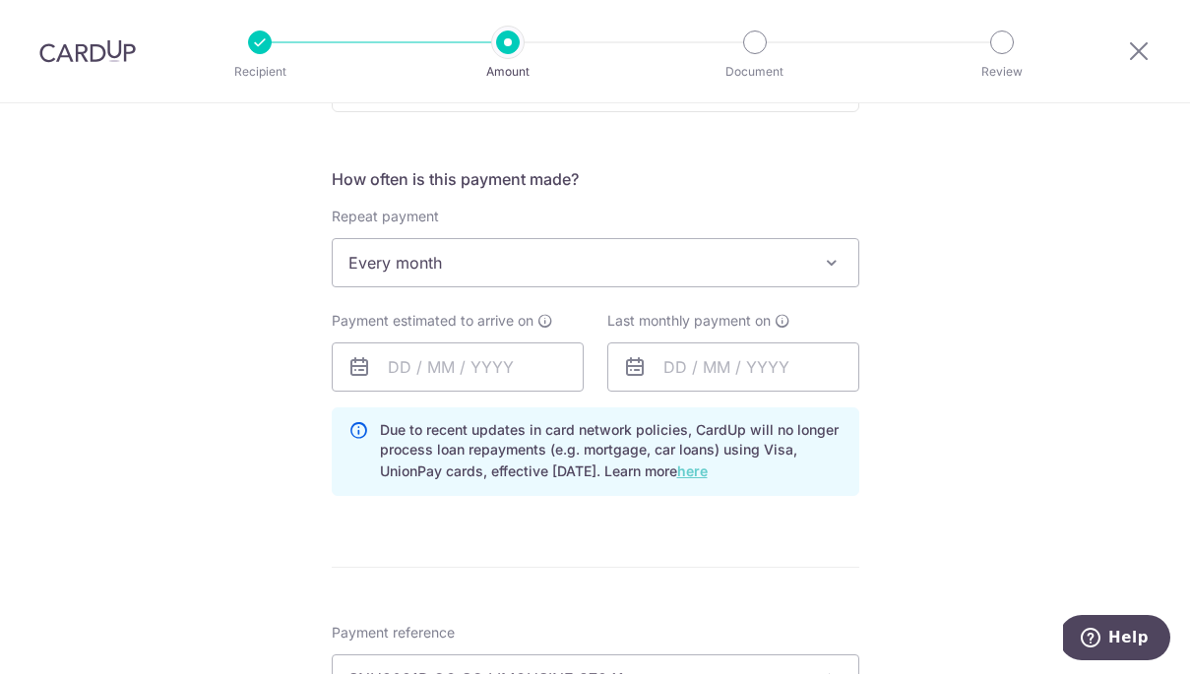
scroll to position [747, 0]
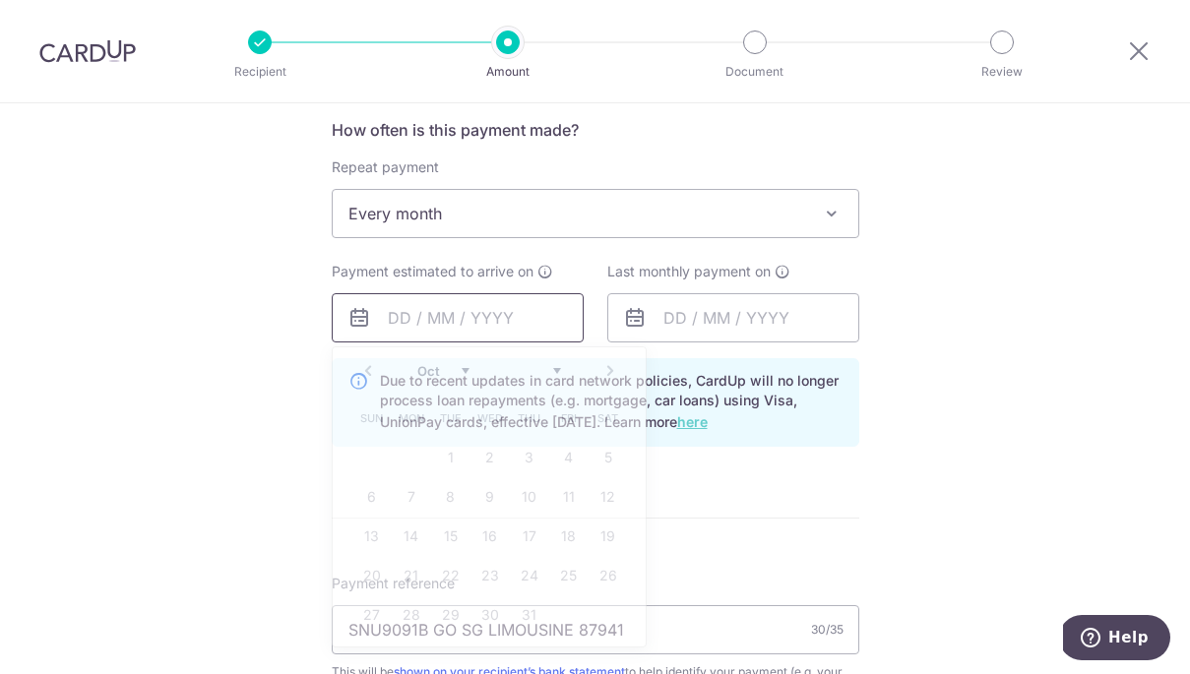
click at [531, 323] on input "text" at bounding box center [458, 317] width 252 height 49
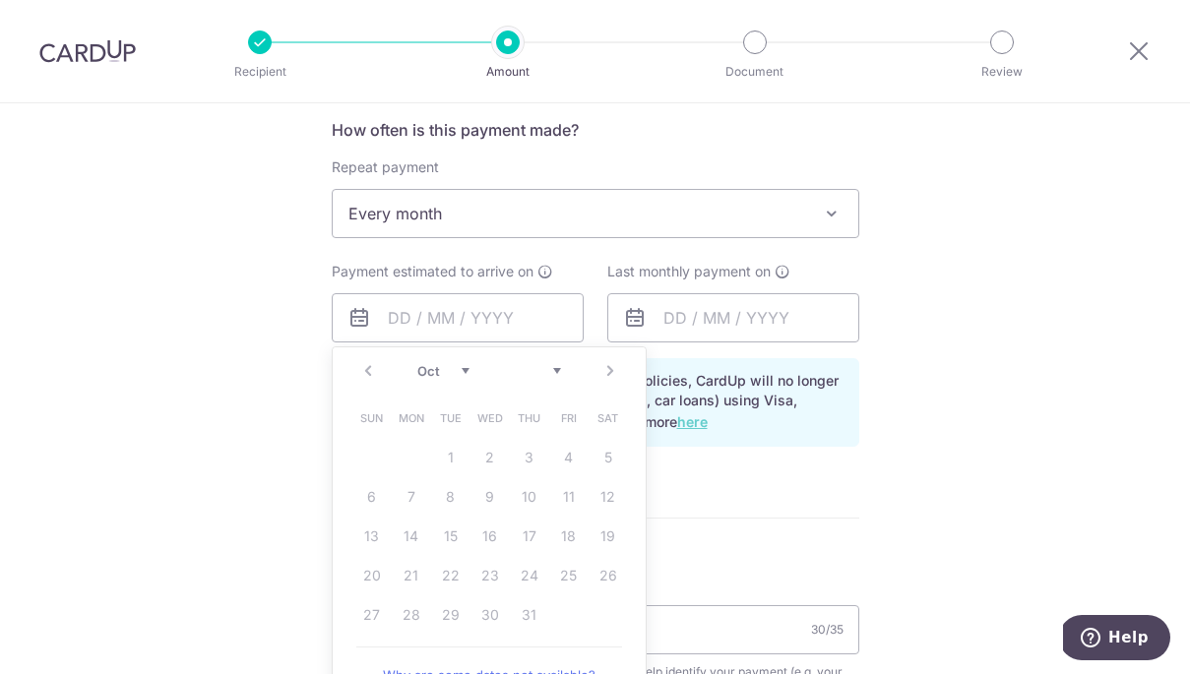
click at [464, 372] on select "Jan Feb Mar Apr May Jun Jul Aug Sep Oct" at bounding box center [443, 371] width 52 height 16
click at [364, 368] on div "Prev Next Jan Feb Mar Apr May Jun Jul Aug Sep Oct" at bounding box center [489, 370] width 313 height 47
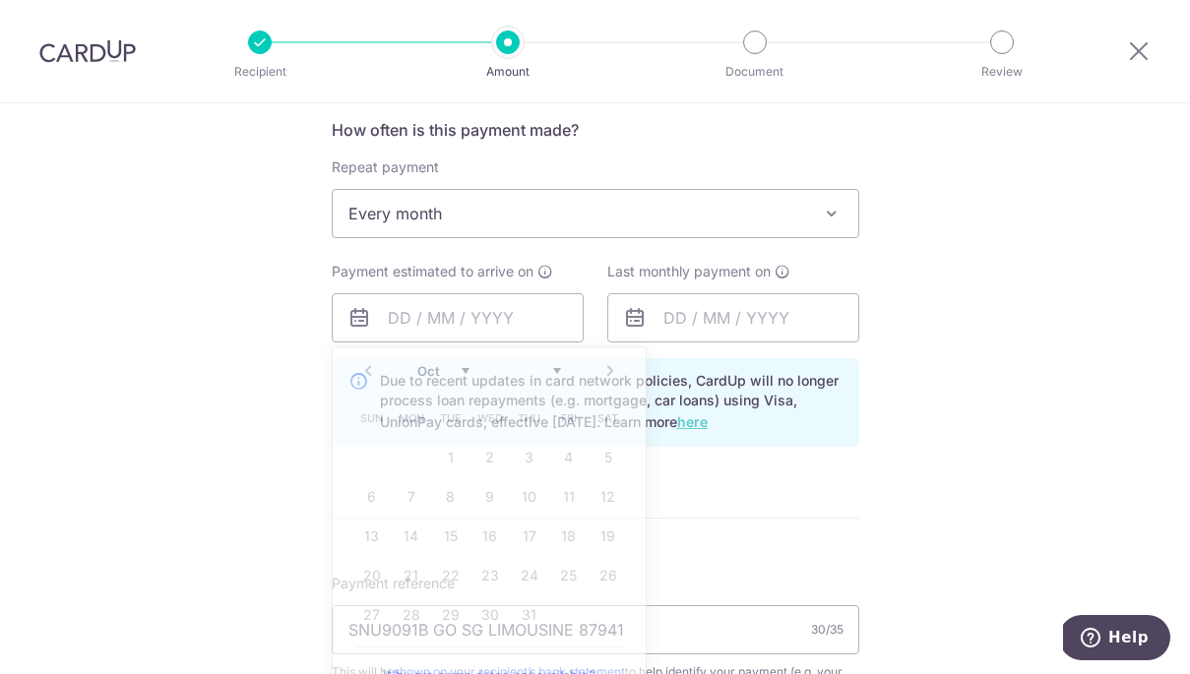
click at [984, 446] on div "Tell us more about your payment Enter payment amount SGD 4,520.00 4520.00 Selec…" at bounding box center [595, 409] width 1190 height 2105
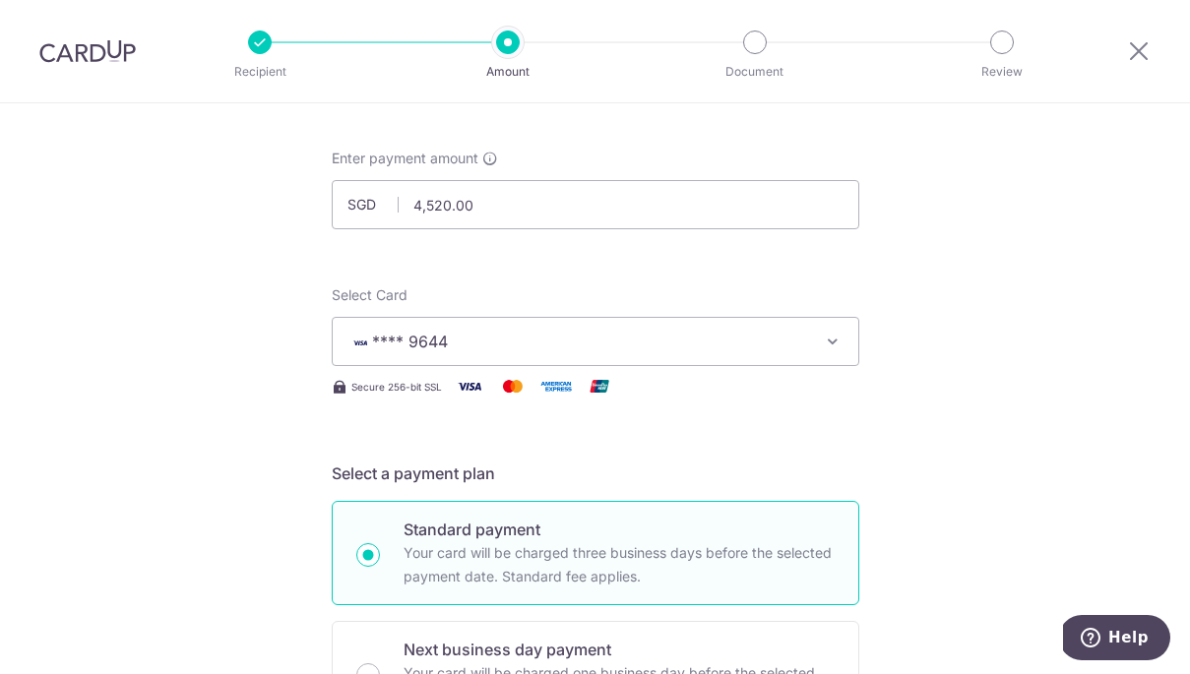
scroll to position [91, 0]
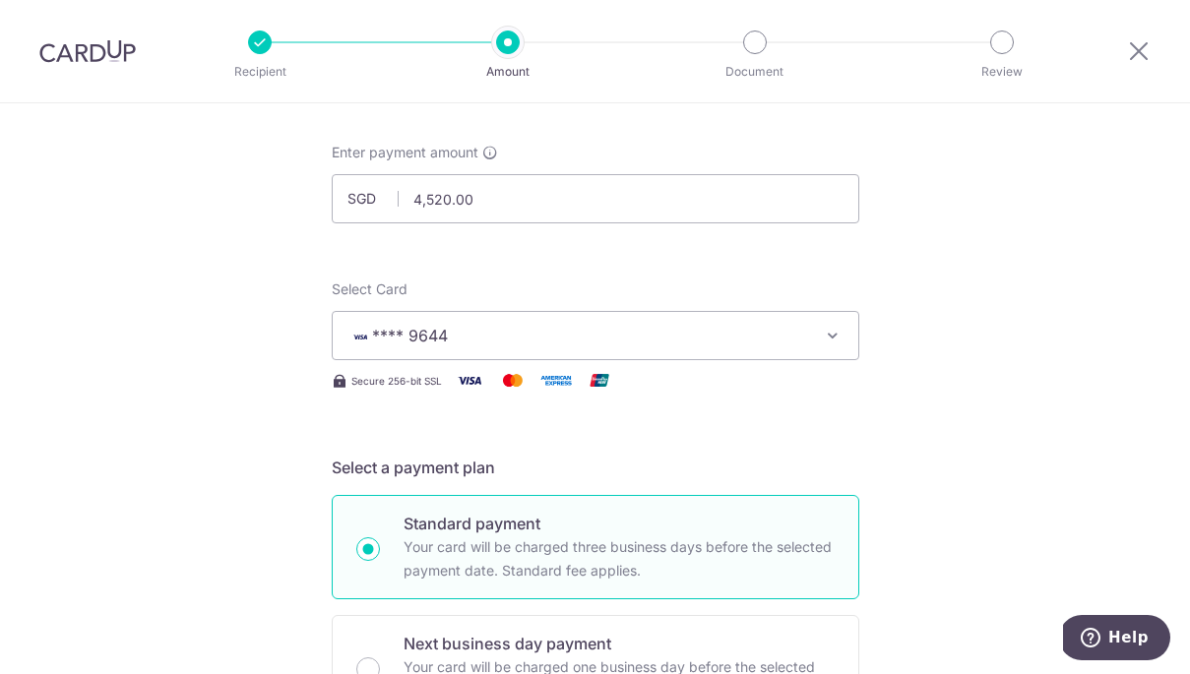
click at [504, 333] on span "**** 9644" at bounding box center [577, 336] width 459 height 24
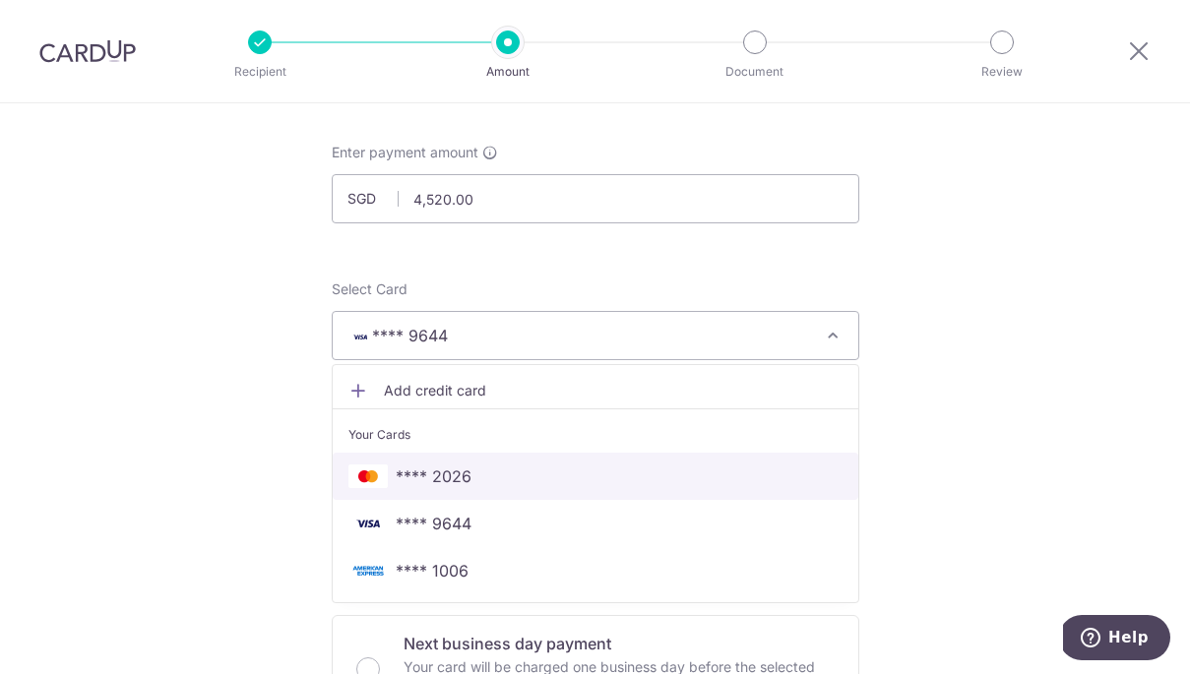
click at [514, 479] on span "**** 2026" at bounding box center [595, 476] width 494 height 24
type input "26/11/2031"
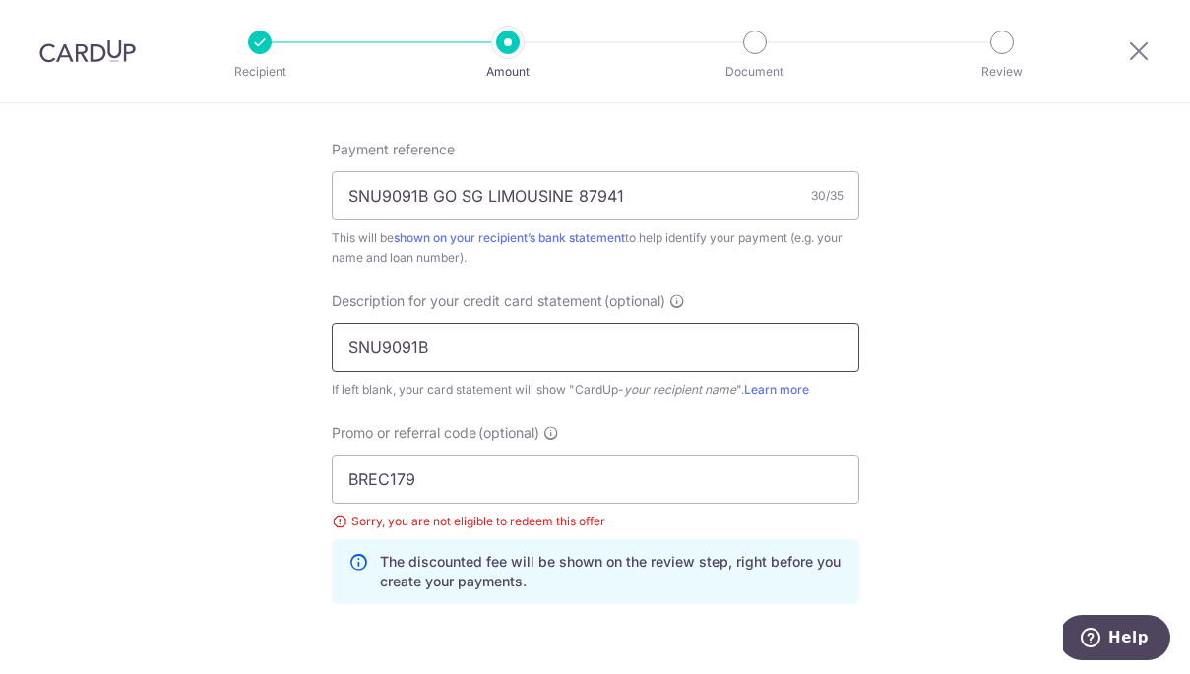
scroll to position [1077, 0]
drag, startPoint x: 468, startPoint y: 477, endPoint x: 306, endPoint y: 479, distance: 162.4
click at [306, 479] on div "Tell us more about your payment Enter payment amount SGD 4,520.00 4520.00 Selec…" at bounding box center [595, 26] width 1190 height 2000
type input "GLS24"
click at [700, 424] on div "Promo or referral code (optional) GLS24 Sorry, you are not eligible to redeem t…" at bounding box center [595, 512] width 527 height 181
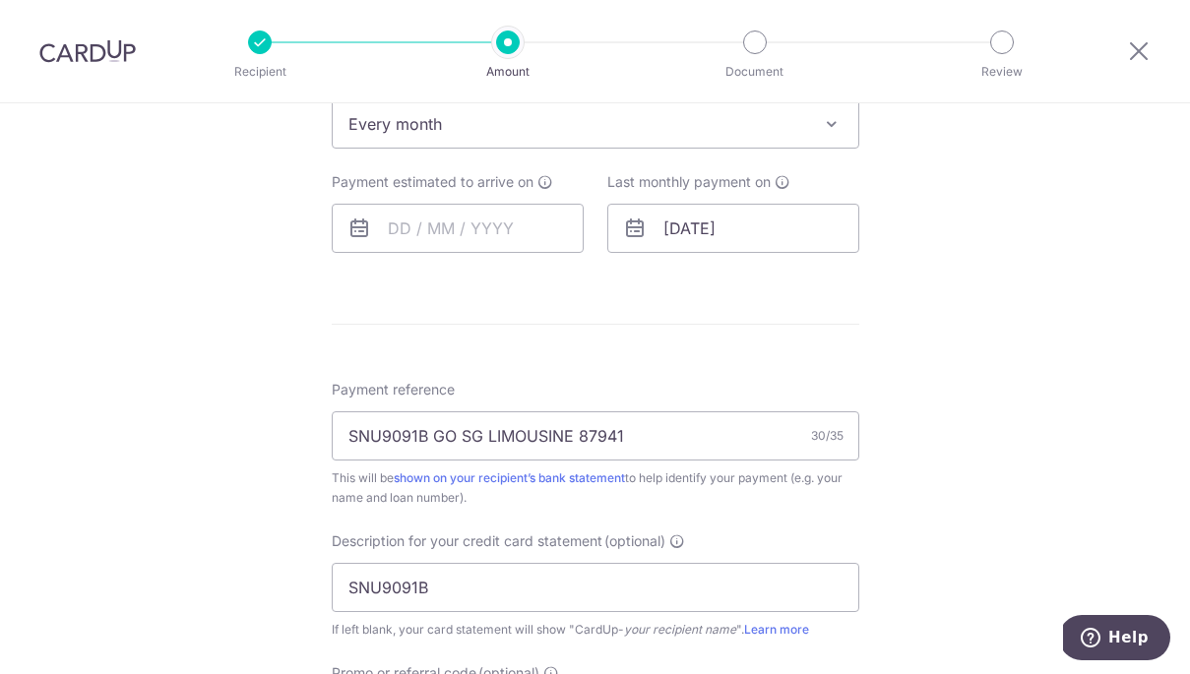
scroll to position [822, 0]
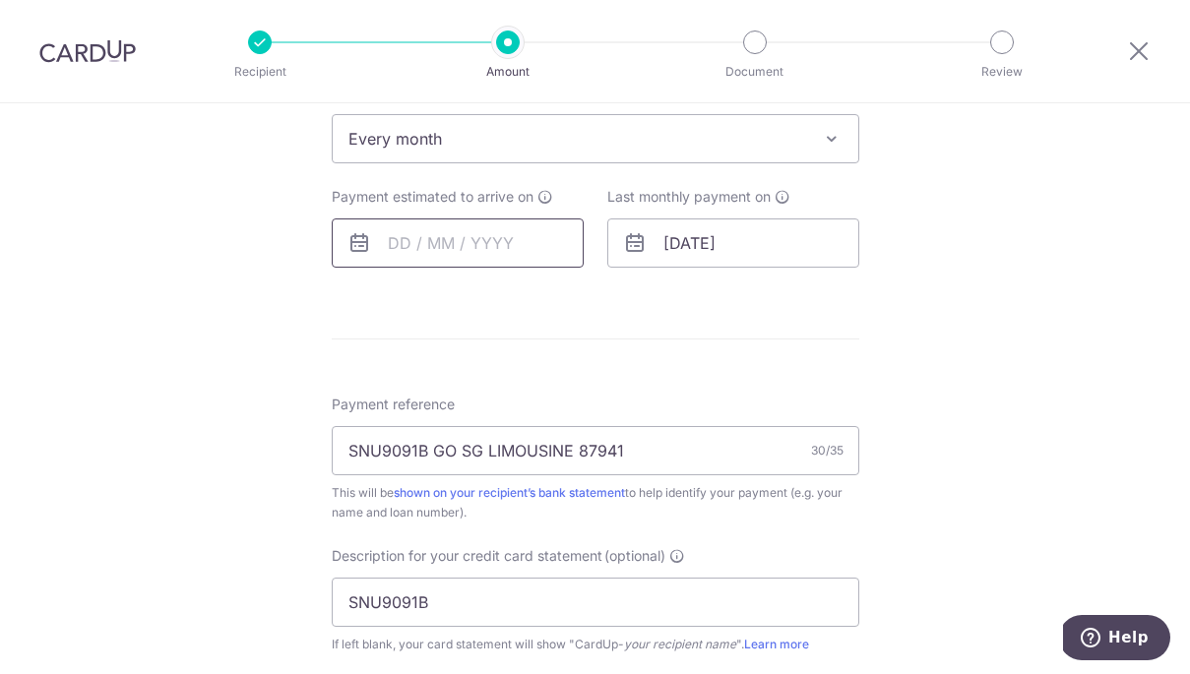
click at [420, 238] on input "text" at bounding box center [458, 242] width 252 height 49
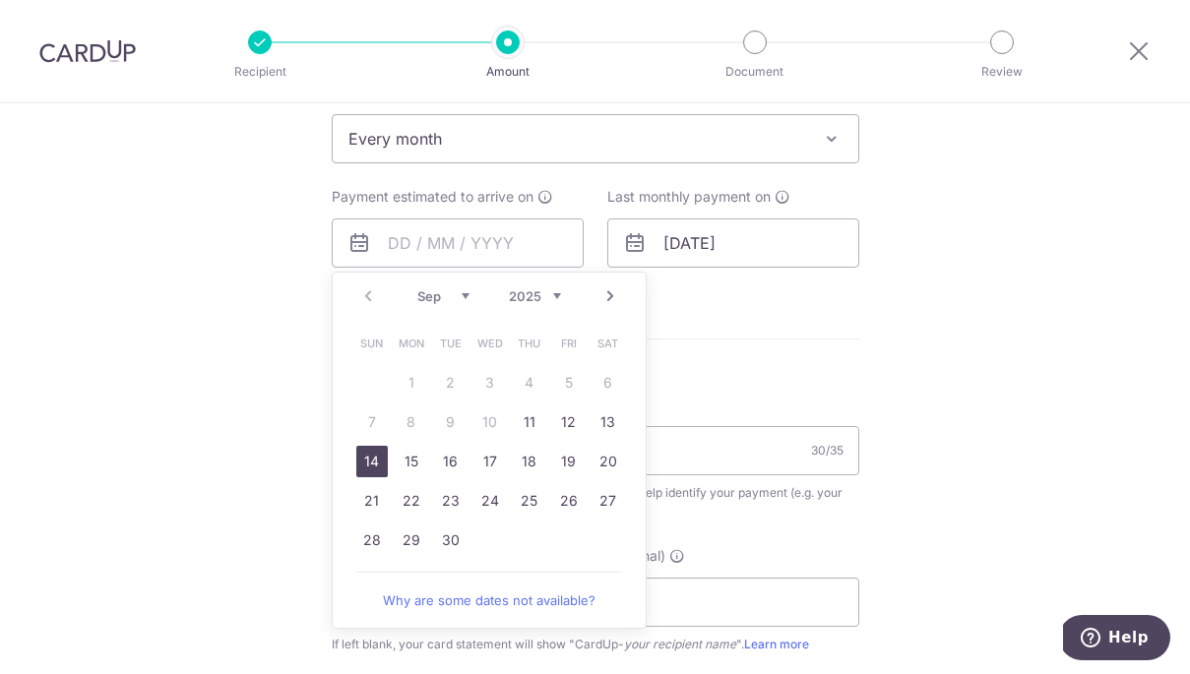
click at [375, 459] on link "14" at bounding box center [371, 461] width 31 height 31
type input "[DATE]"
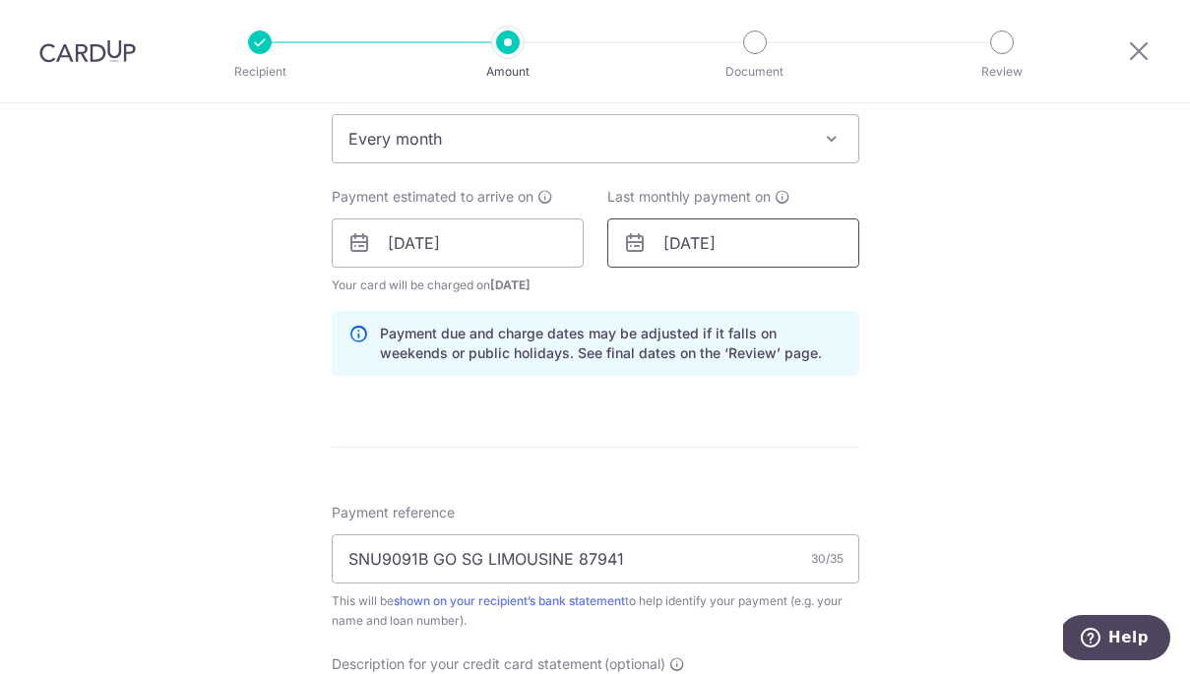
scroll to position [824, 0]
click at [749, 238] on input "[DATE]" at bounding box center [733, 240] width 252 height 49
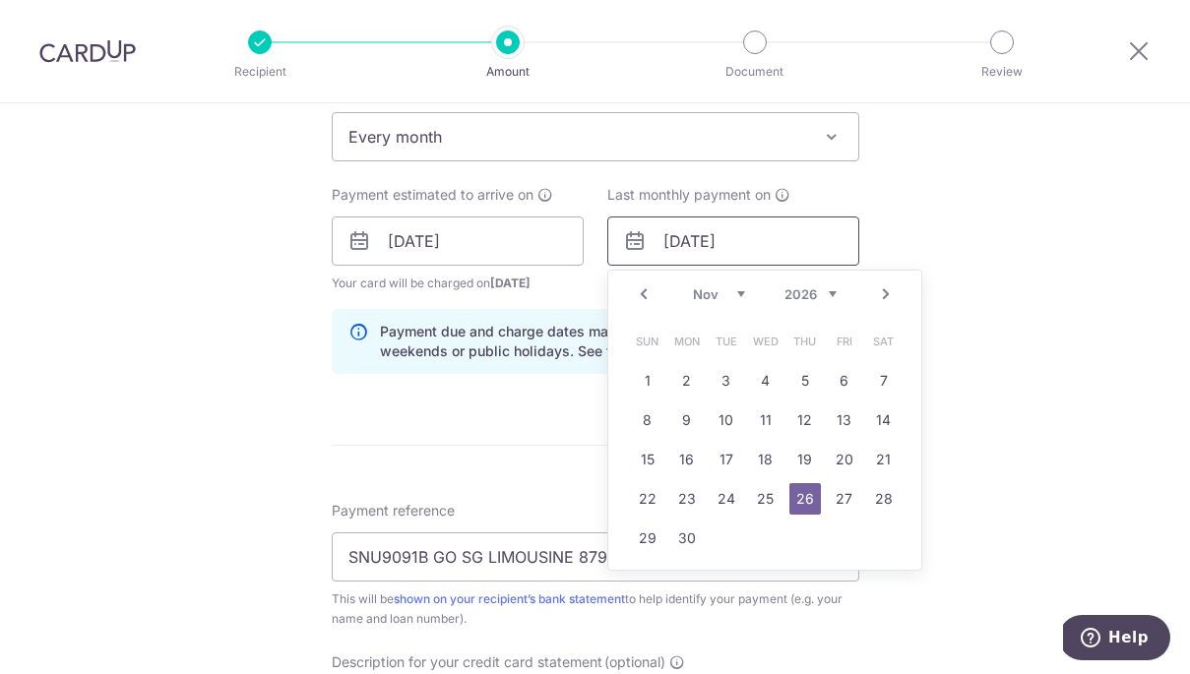
scroll to position [825, 0]
click at [701, 237] on input "26/11/2026" at bounding box center [733, 239] width 252 height 49
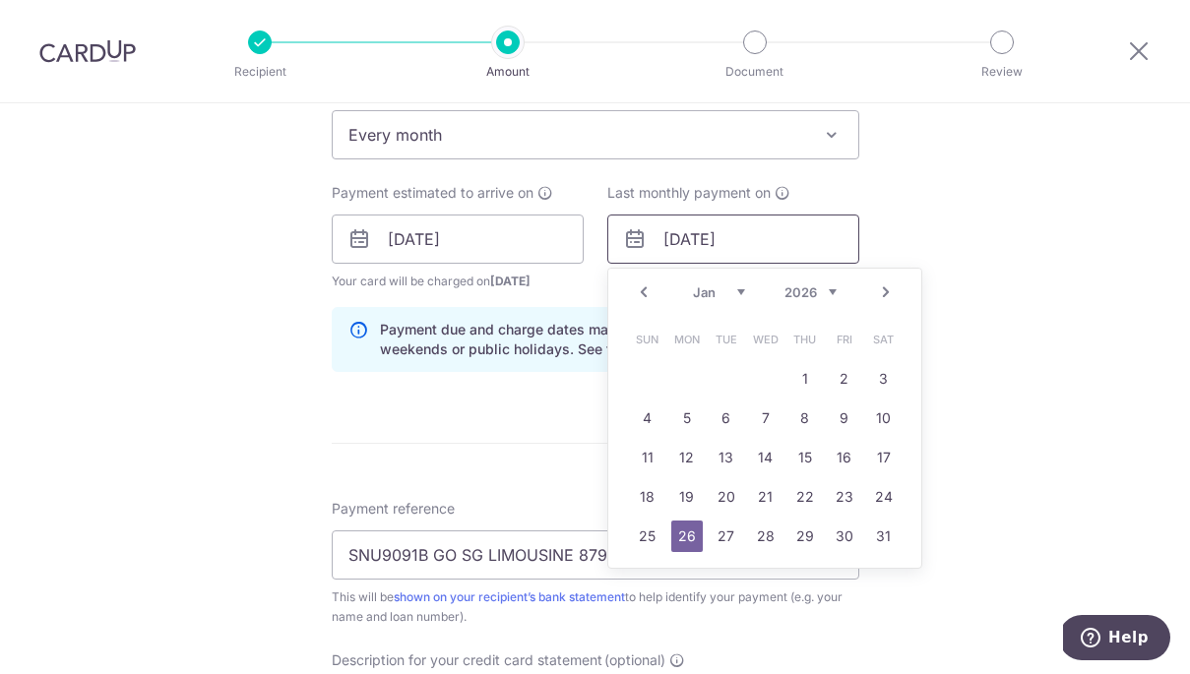
click at [679, 238] on input "26/1/2026" at bounding box center [733, 238] width 252 height 49
click at [768, 456] on link "14" at bounding box center [765, 457] width 31 height 31
type input "14/01/2026"
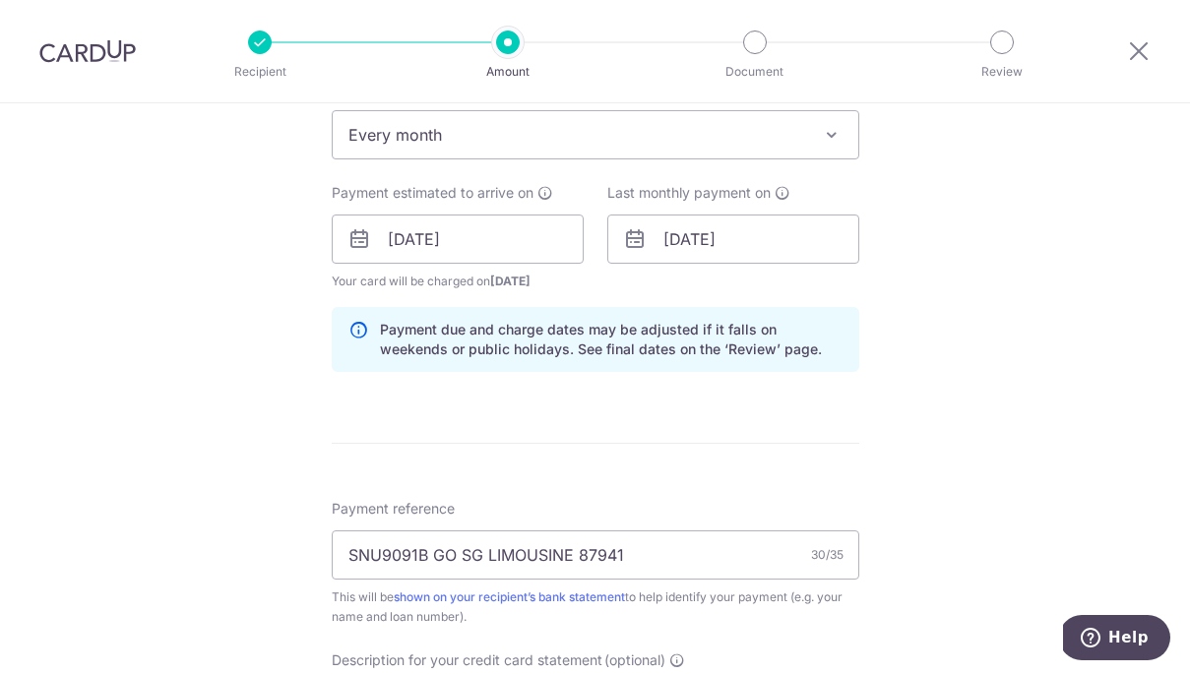
click at [936, 345] on div "Tell us more about your payment Enter payment amount SGD 4,520.00 4520.00 Selec…" at bounding box center [595, 332] width 1190 height 2109
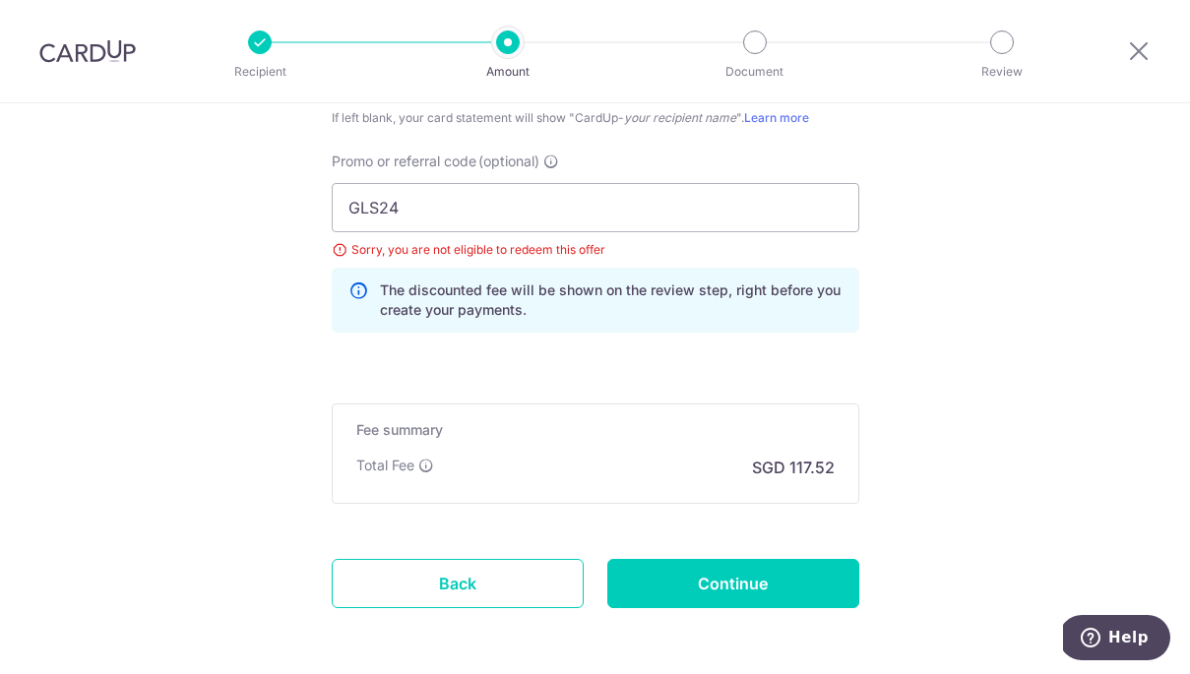
scroll to position [1538, 0]
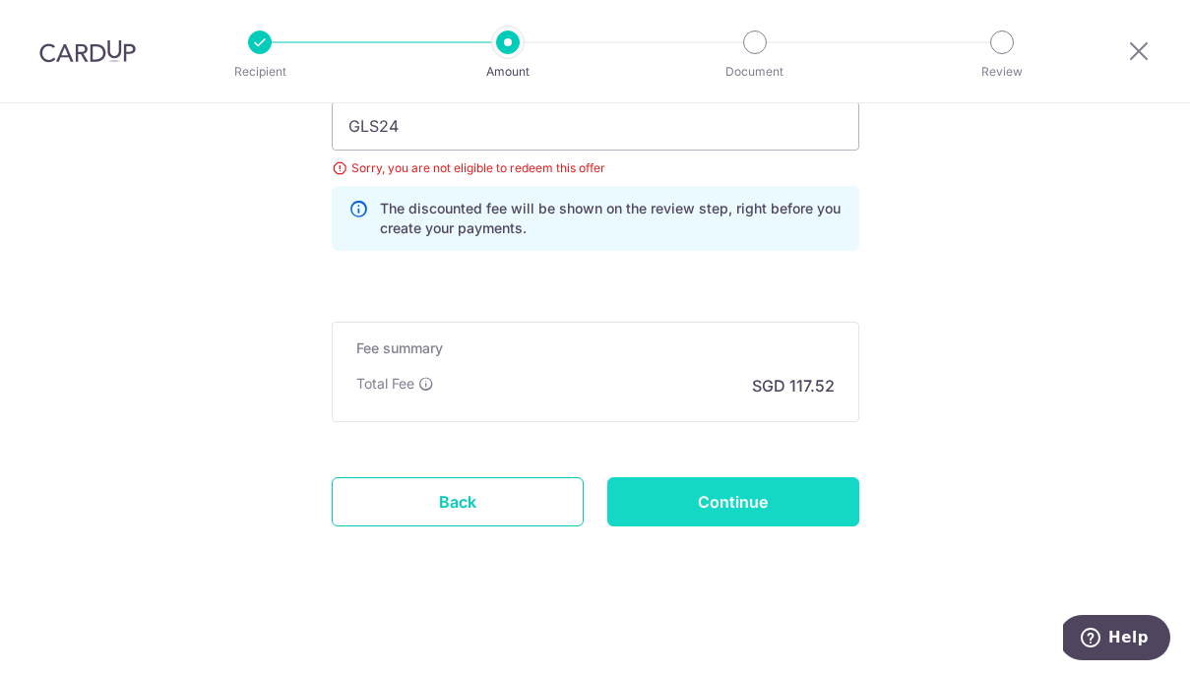
click at [770, 493] on input "Continue" at bounding box center [733, 501] width 252 height 49
type input "Update Schedule"
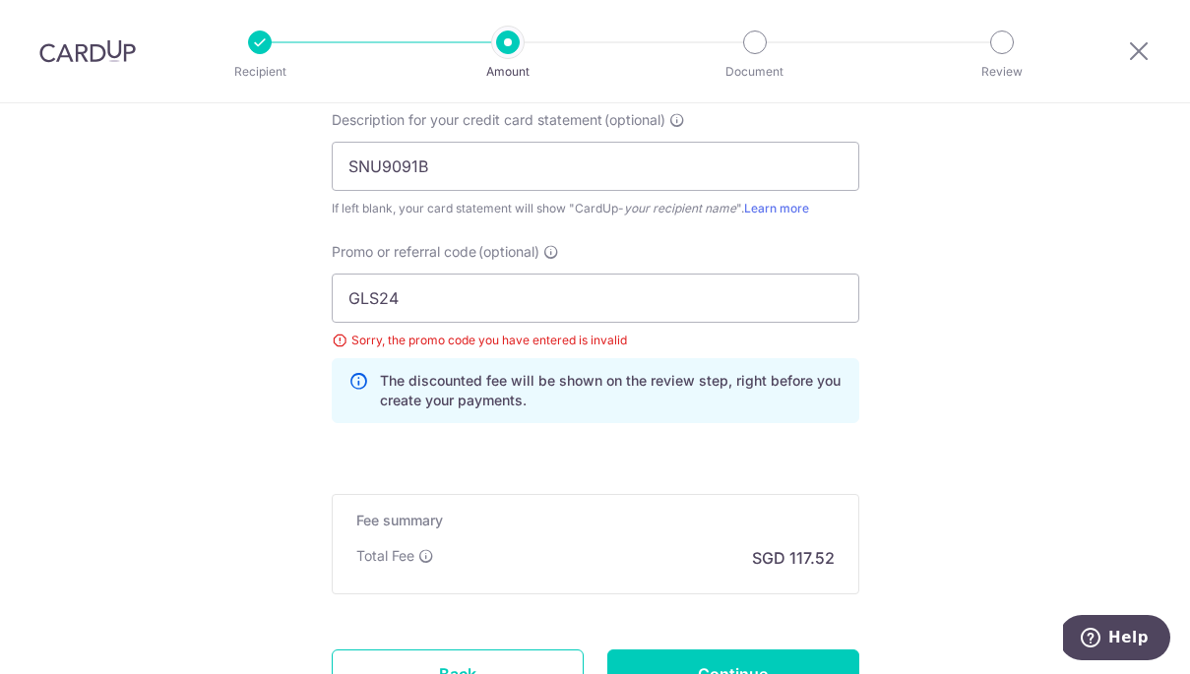
scroll to position [1277, 0]
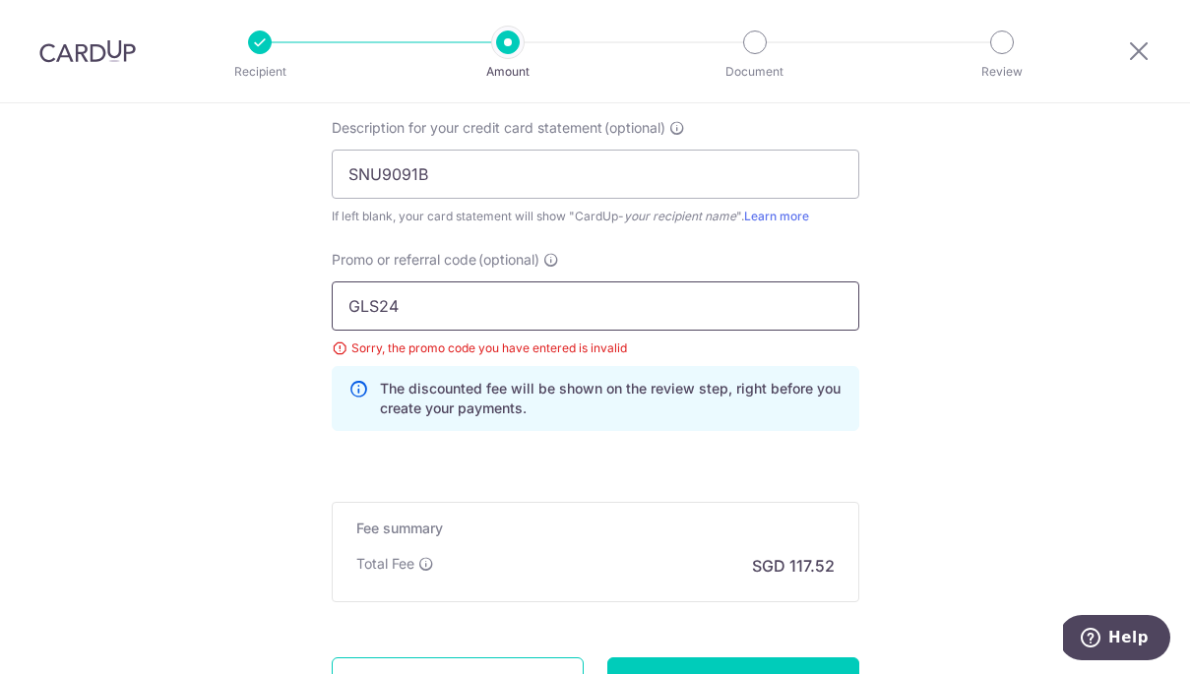
drag, startPoint x: 482, startPoint y: 321, endPoint x: 409, endPoint y: 316, distance: 73.0
click at [409, 316] on input "GLS24" at bounding box center [595, 305] width 527 height 49
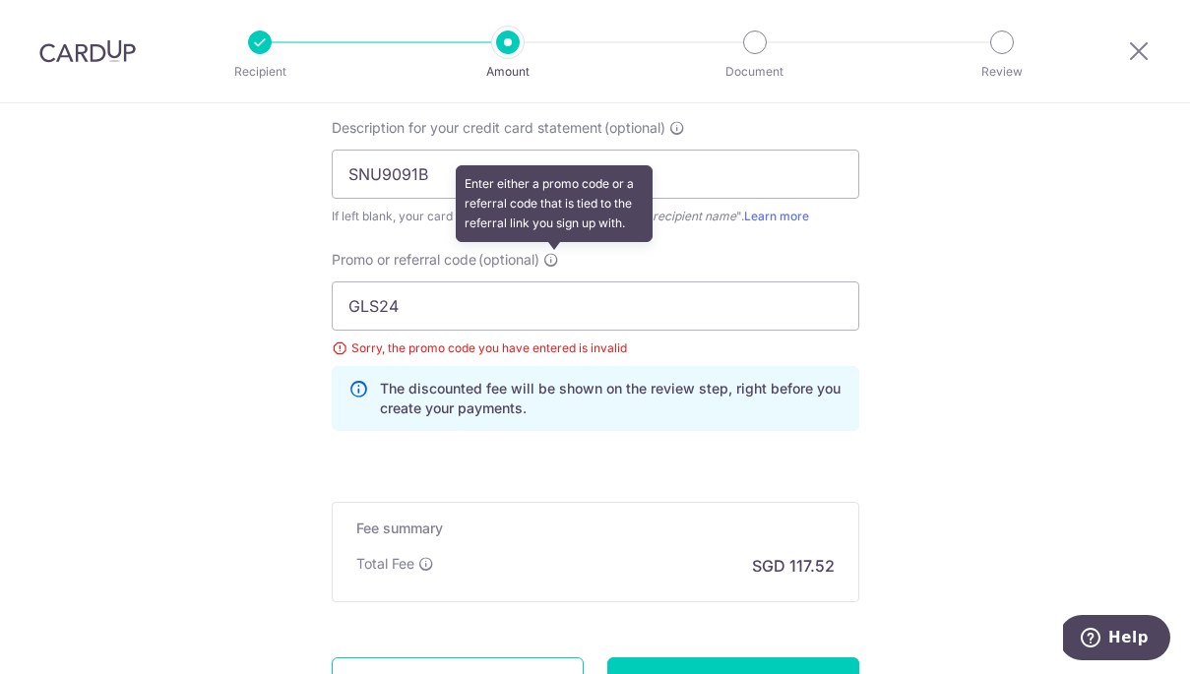
click at [552, 257] on icon at bounding box center [551, 260] width 16 height 16
click at [552, 281] on input "GLS24" at bounding box center [595, 305] width 527 height 49
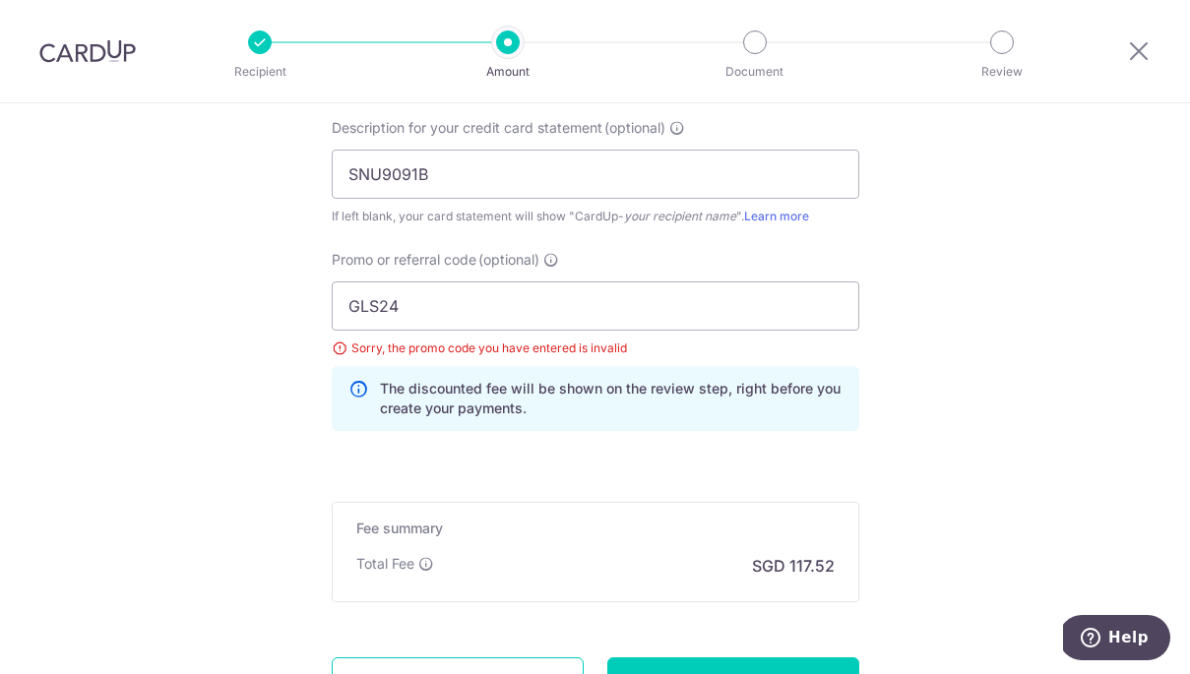
click at [651, 252] on div "Promo or referral code (optional) GLS24 Sorry, the promo code you have entered …" at bounding box center [595, 340] width 527 height 181
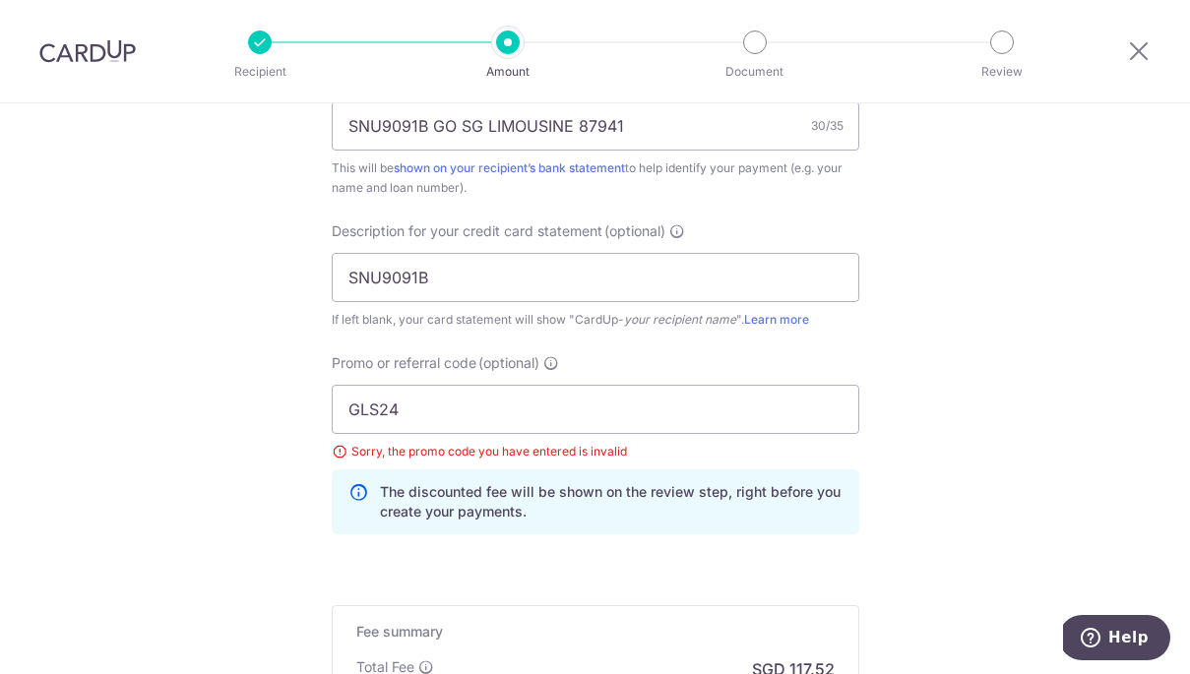
scroll to position [1246, 0]
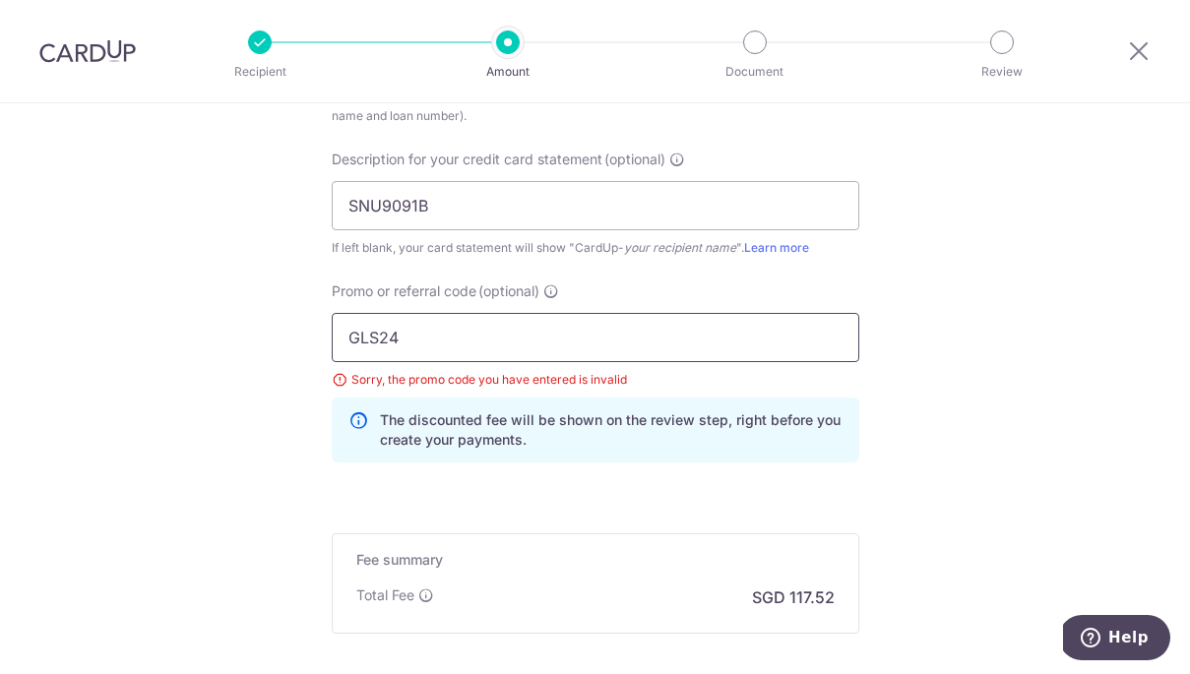
drag, startPoint x: 419, startPoint y: 344, endPoint x: 293, endPoint y: 338, distance: 126.1
type input "GSL24"
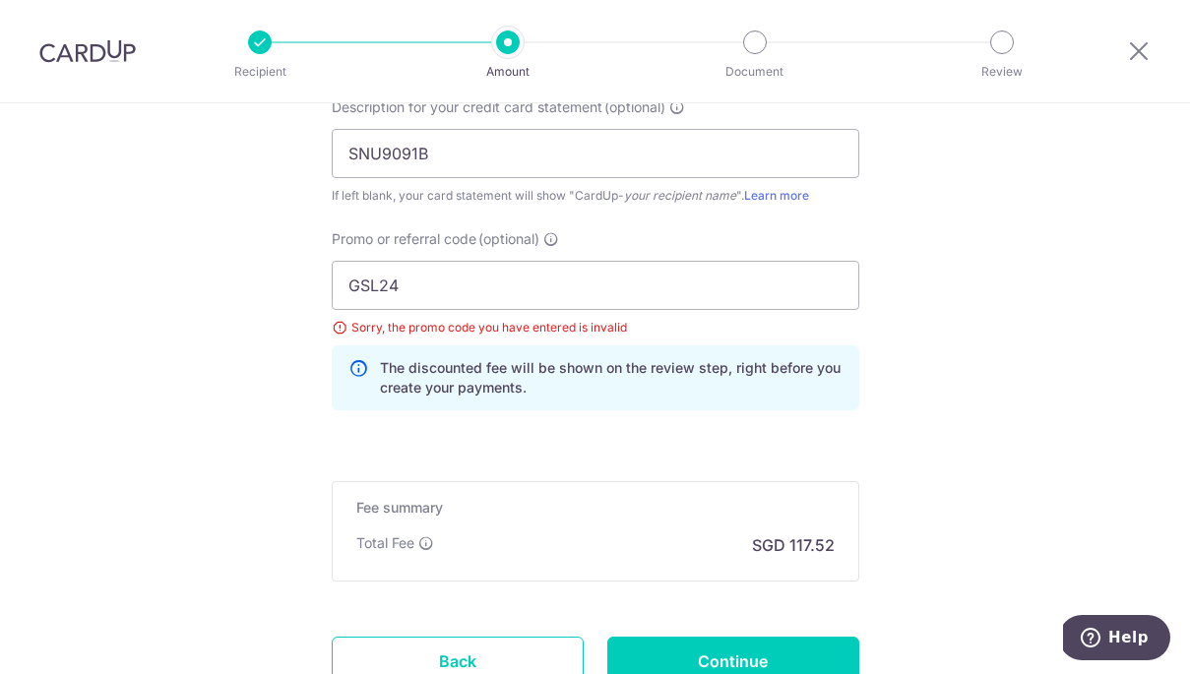
scroll to position [1413, 0]
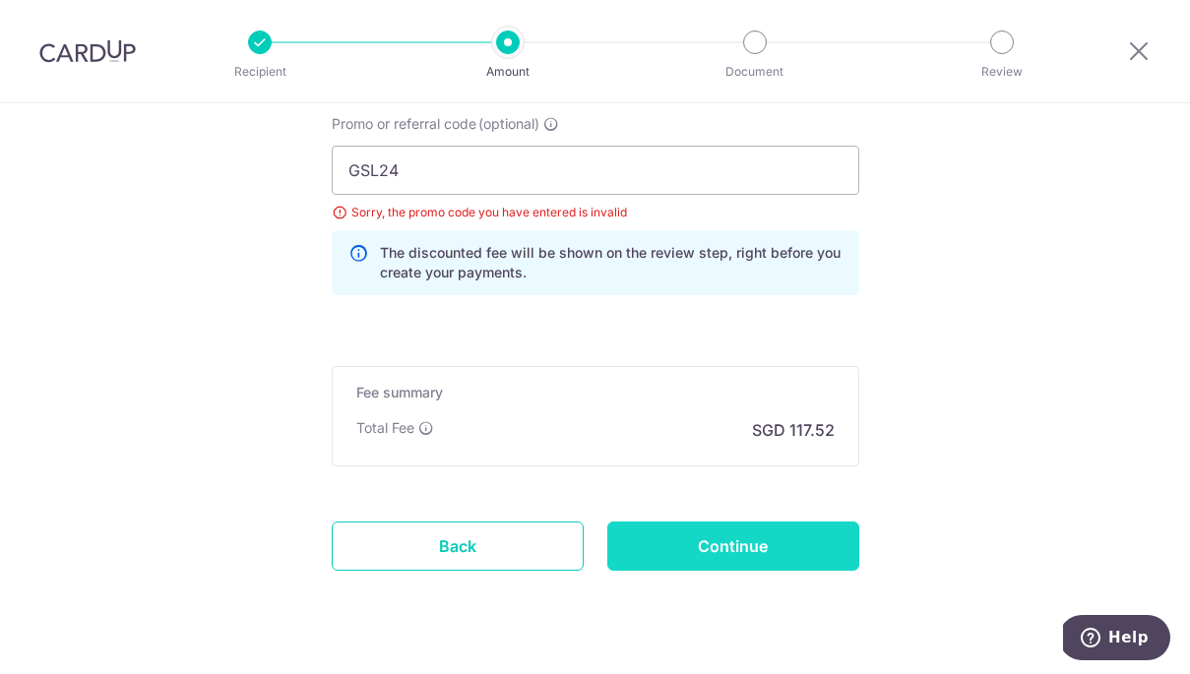
click at [744, 543] on input "Continue" at bounding box center [733, 545] width 252 height 49
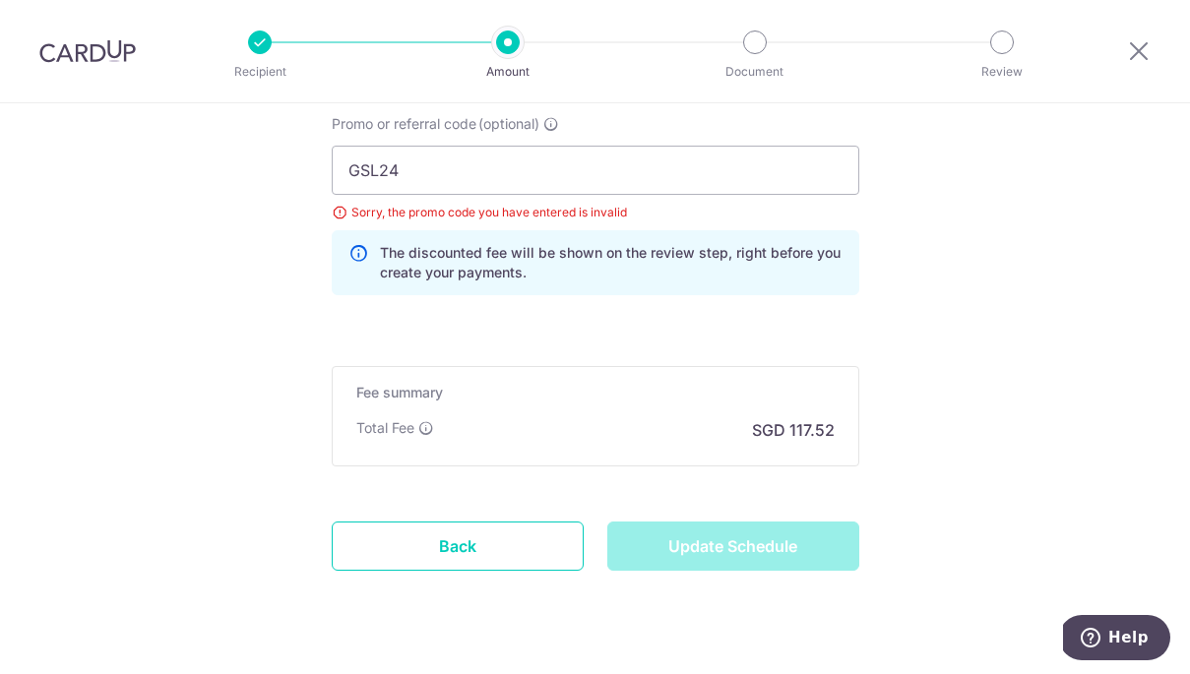
type input "Update Schedule"
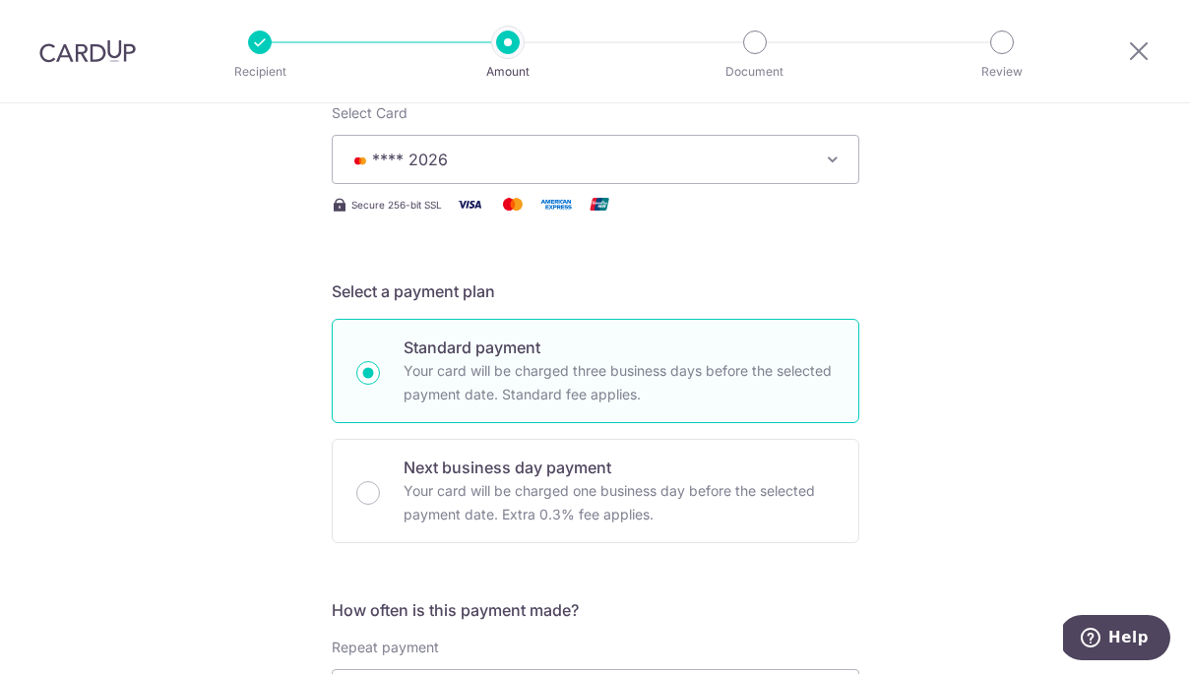
scroll to position [261, 0]
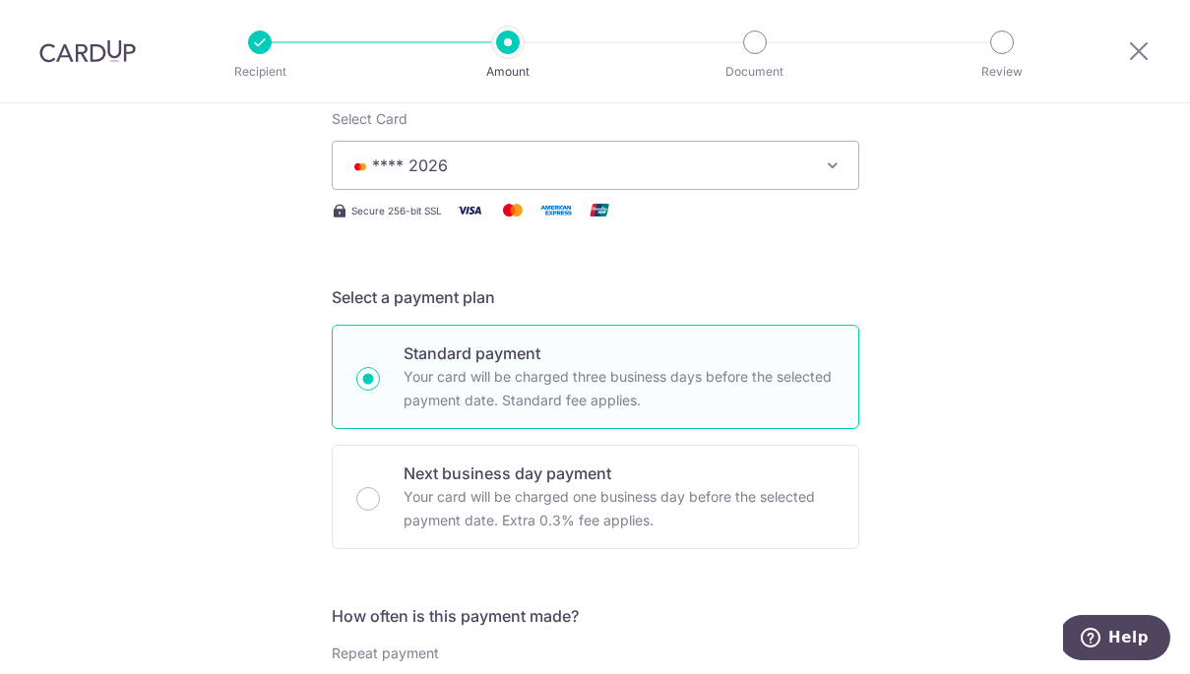
click at [765, 164] on span "**** 2026" at bounding box center [577, 165] width 459 height 24
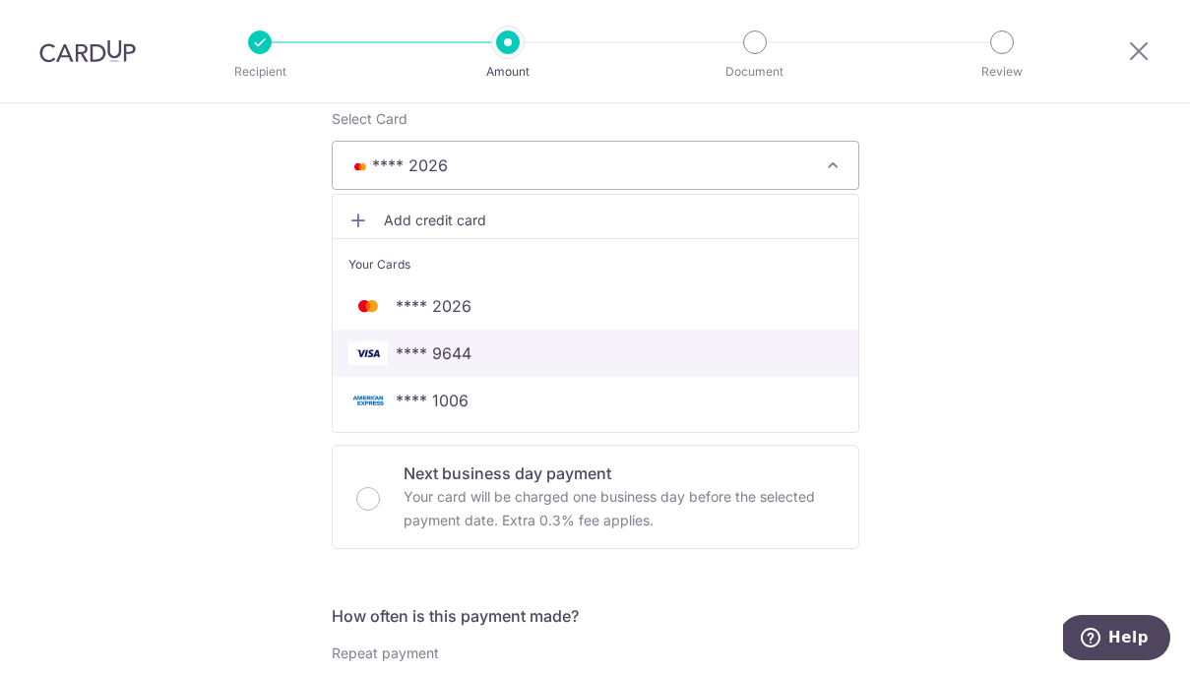
click at [704, 359] on span "**** 9644" at bounding box center [595, 353] width 494 height 24
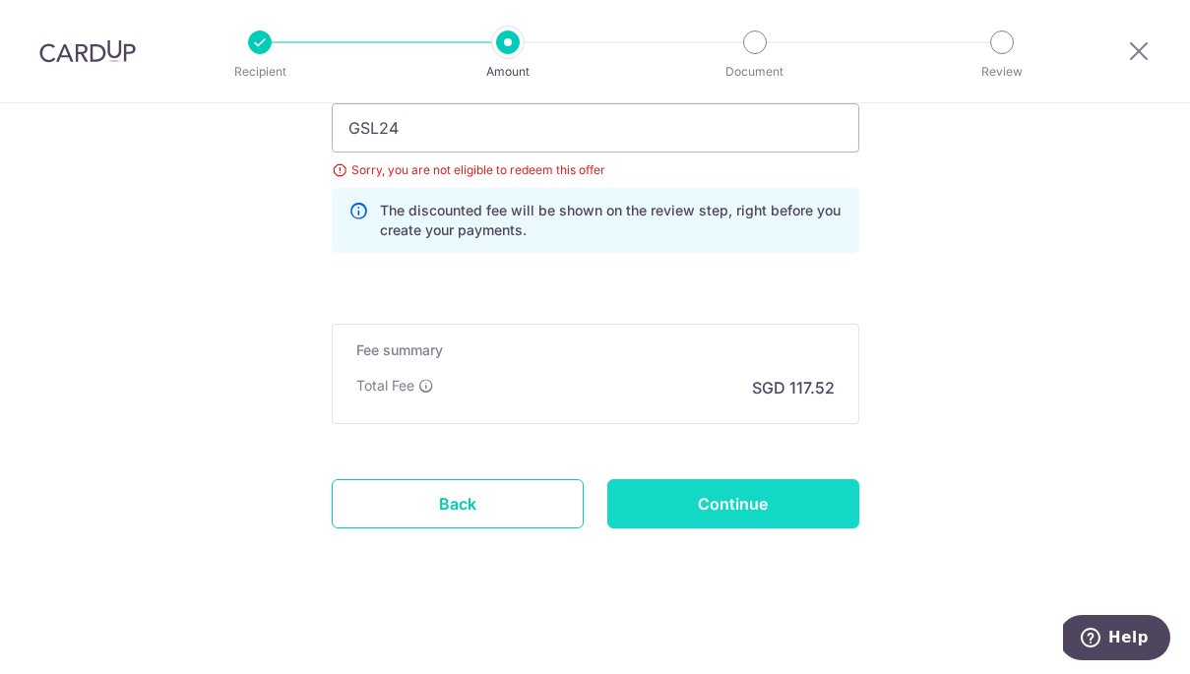
scroll to position [1534, 0]
click at [792, 499] on input "Continue" at bounding box center [733, 501] width 252 height 49
type input "Update Schedule"
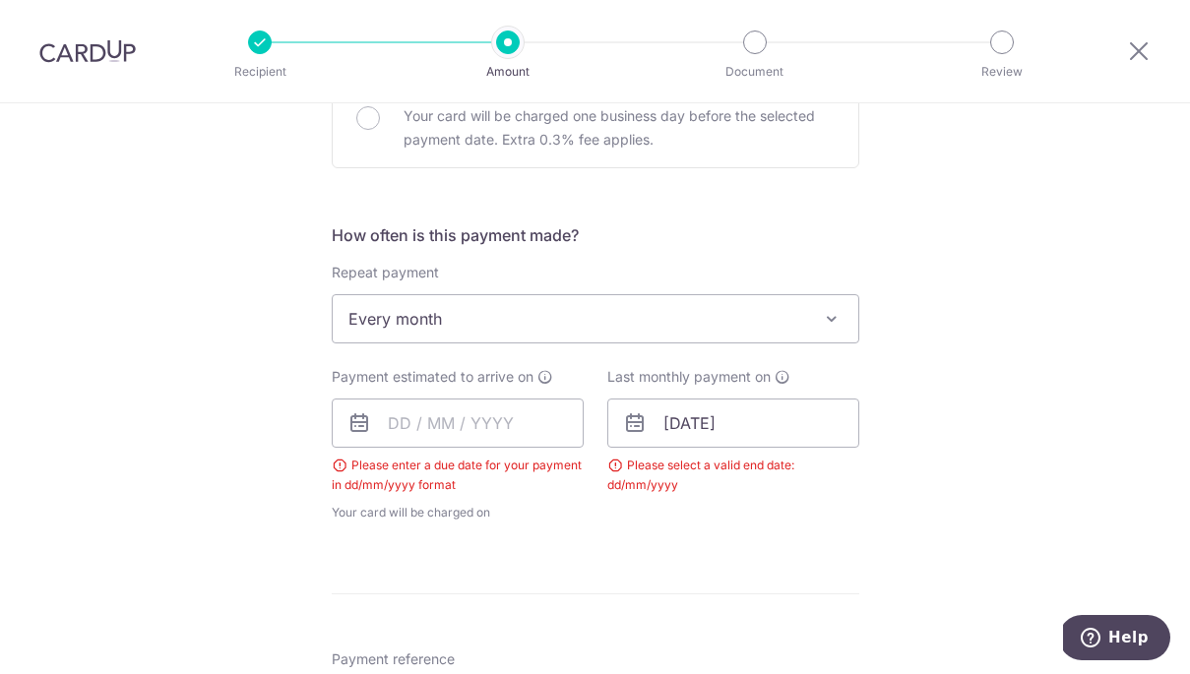
scroll to position [711, 0]
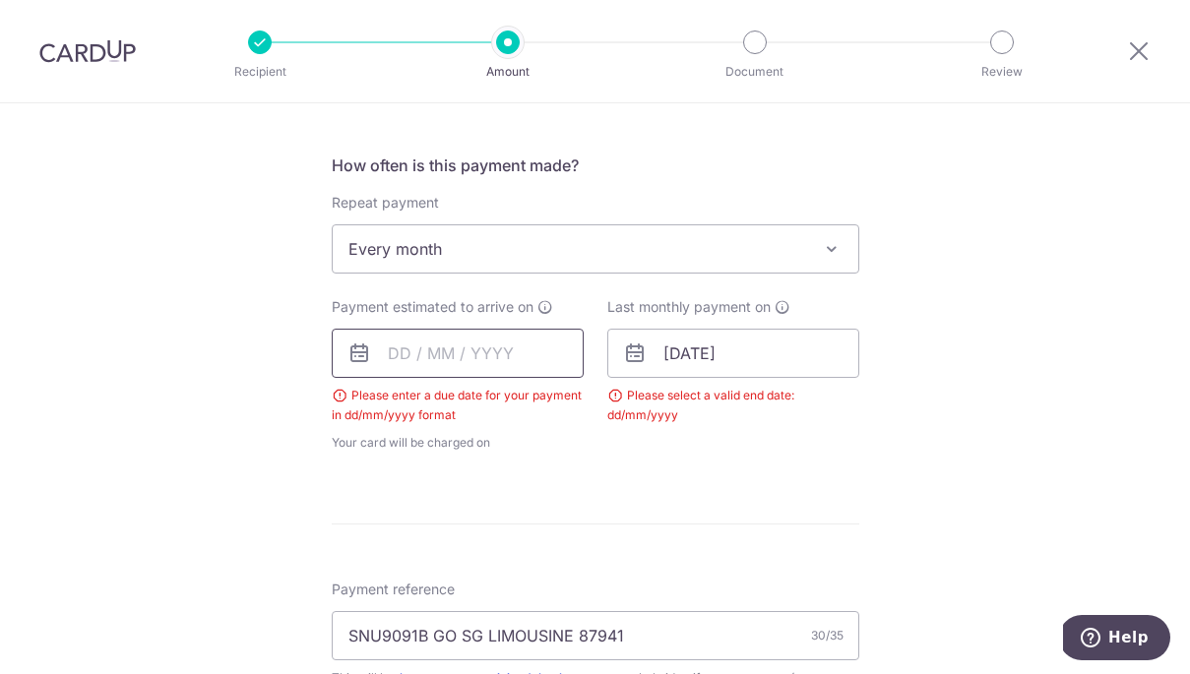
click at [390, 356] on input "text" at bounding box center [458, 353] width 252 height 49
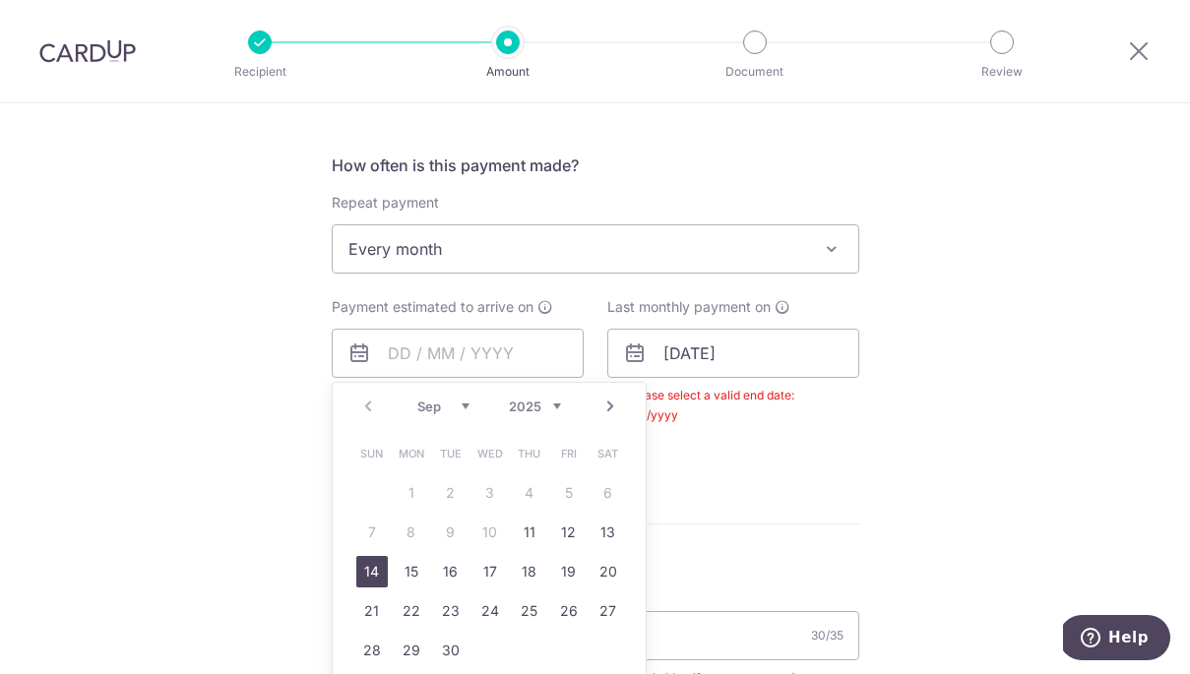
click at [373, 574] on link "14" at bounding box center [371, 571] width 31 height 31
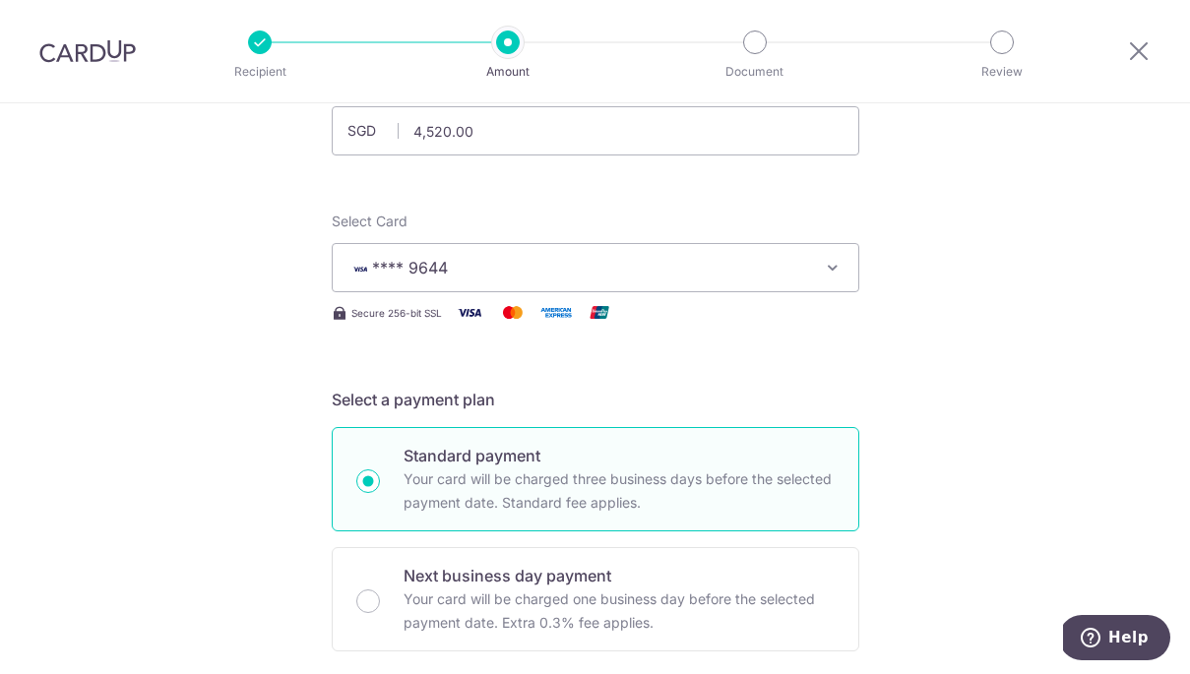
scroll to position [156, 0]
click at [584, 271] on span "**** 9644" at bounding box center [577, 270] width 459 height 24
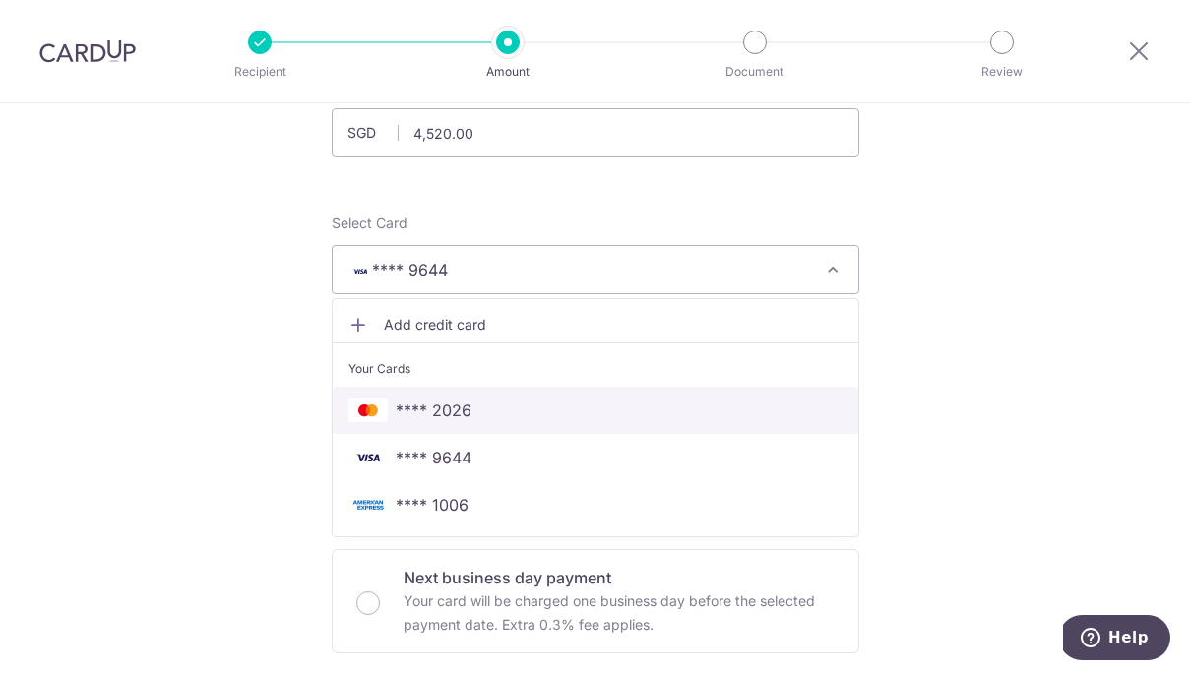
click at [564, 416] on span "**** 2026" at bounding box center [595, 410] width 494 height 24
type input "[DATE]"
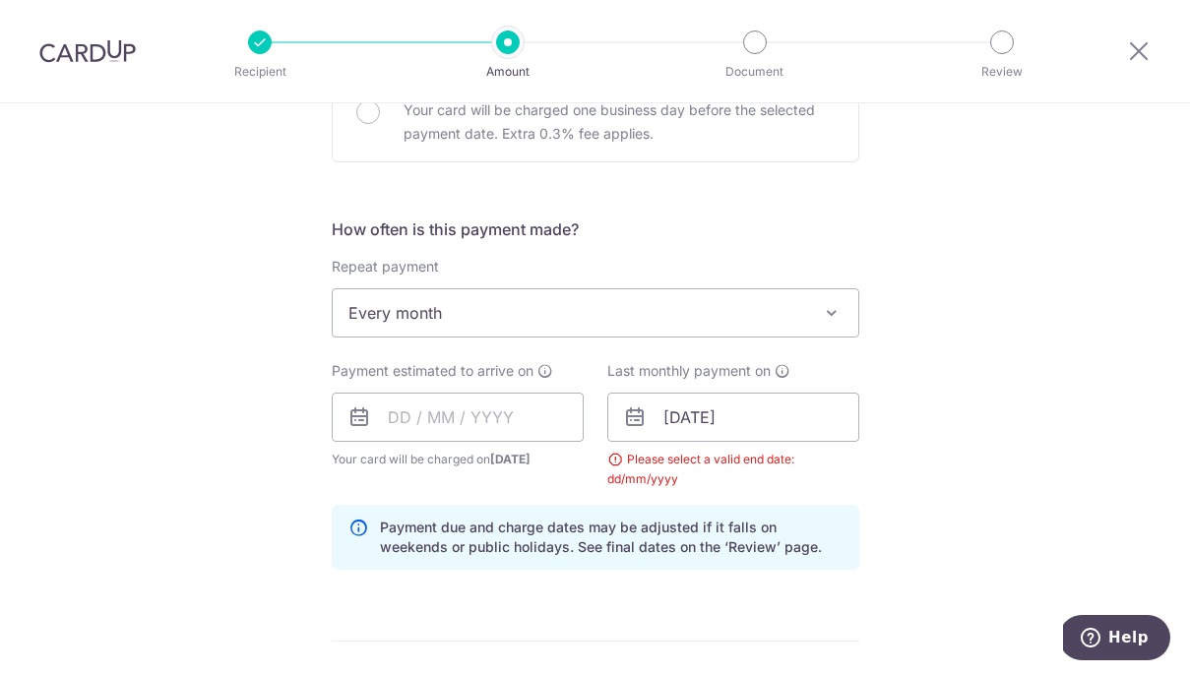
scroll to position [707, 0]
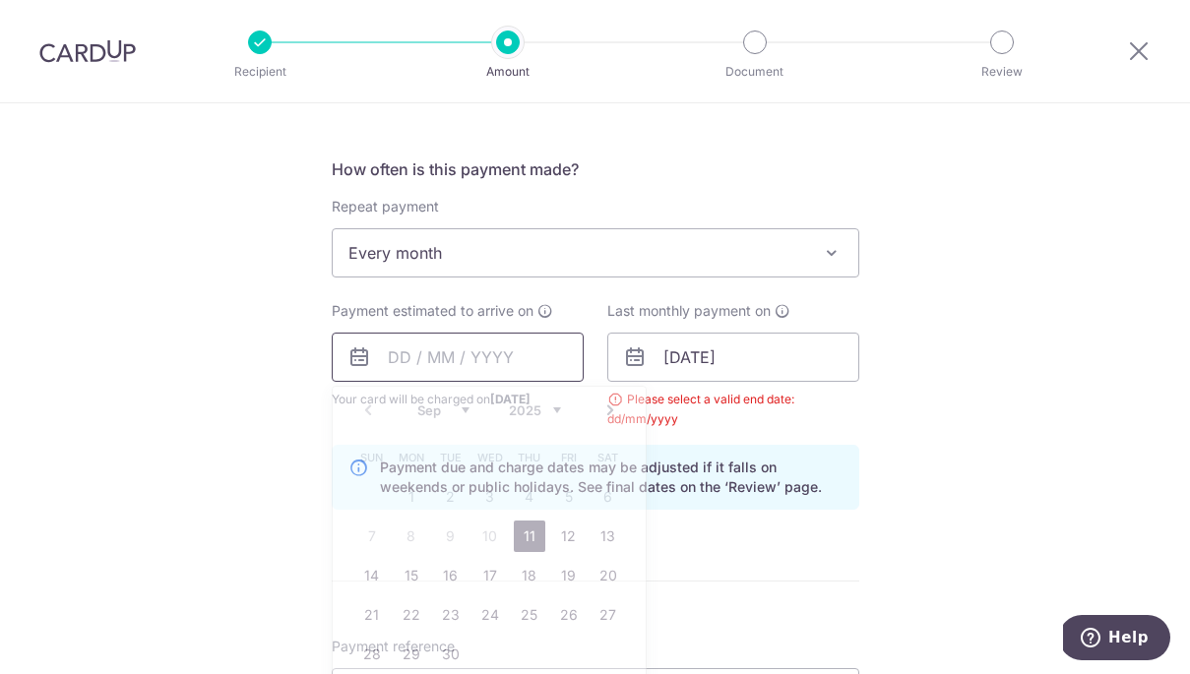
click at [398, 360] on input "text" at bounding box center [458, 357] width 252 height 49
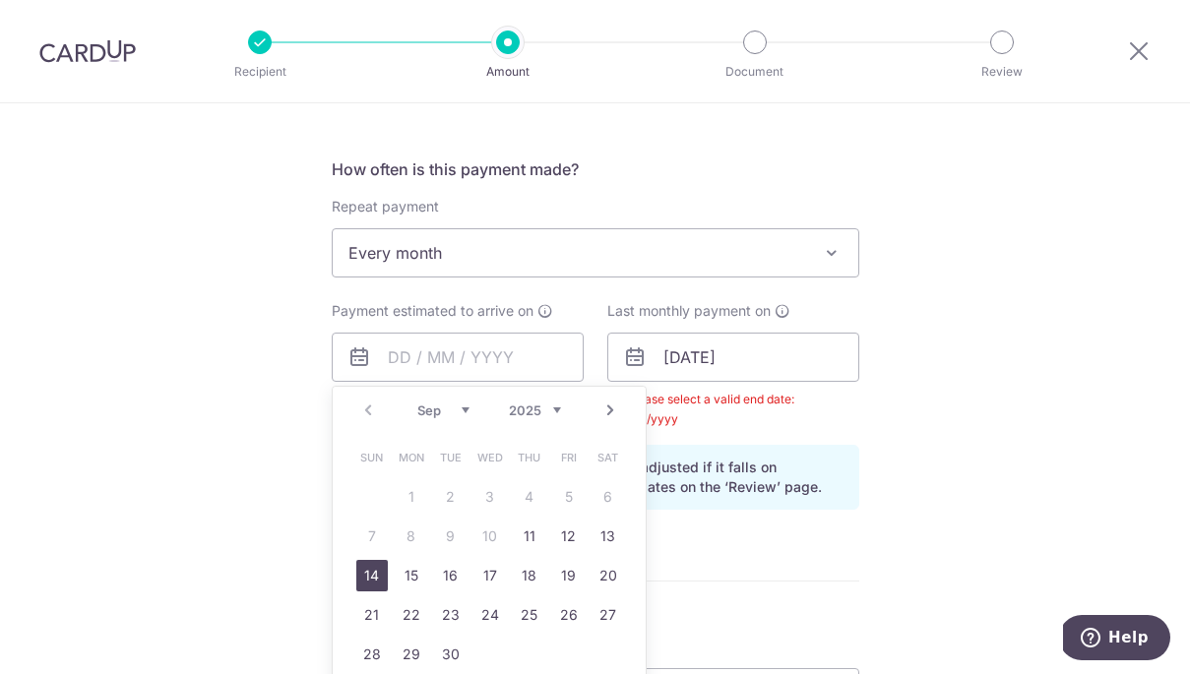
drag, startPoint x: 369, startPoint y: 568, endPoint x: 699, endPoint y: 399, distance: 370.1
click at [368, 568] on link "14" at bounding box center [371, 575] width 31 height 31
type input "[DATE]"
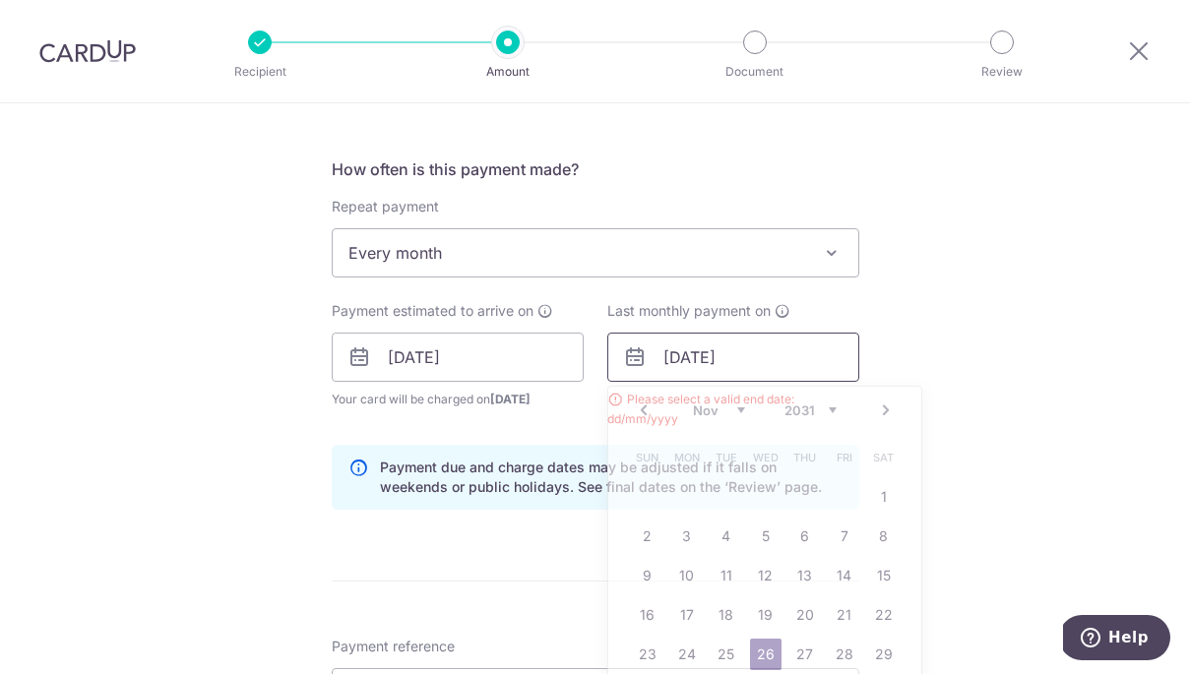
click at [684, 353] on input "[DATE]" at bounding box center [733, 357] width 252 height 49
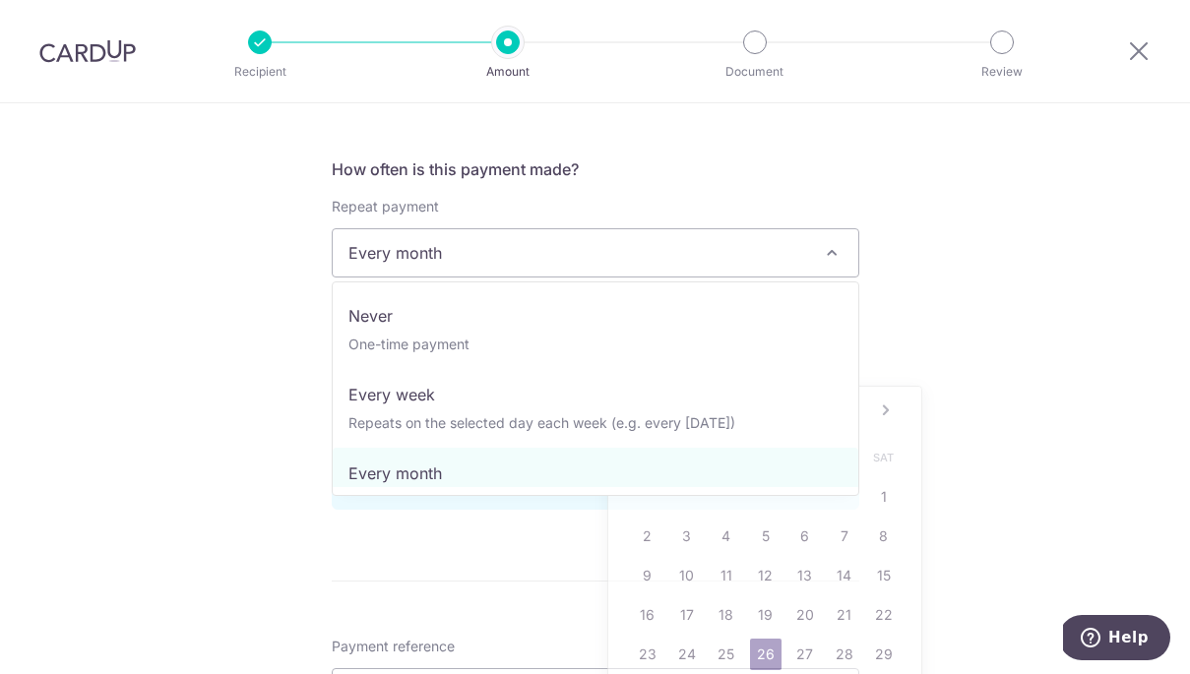
click at [748, 265] on span "Every month" at bounding box center [595, 252] width 525 height 47
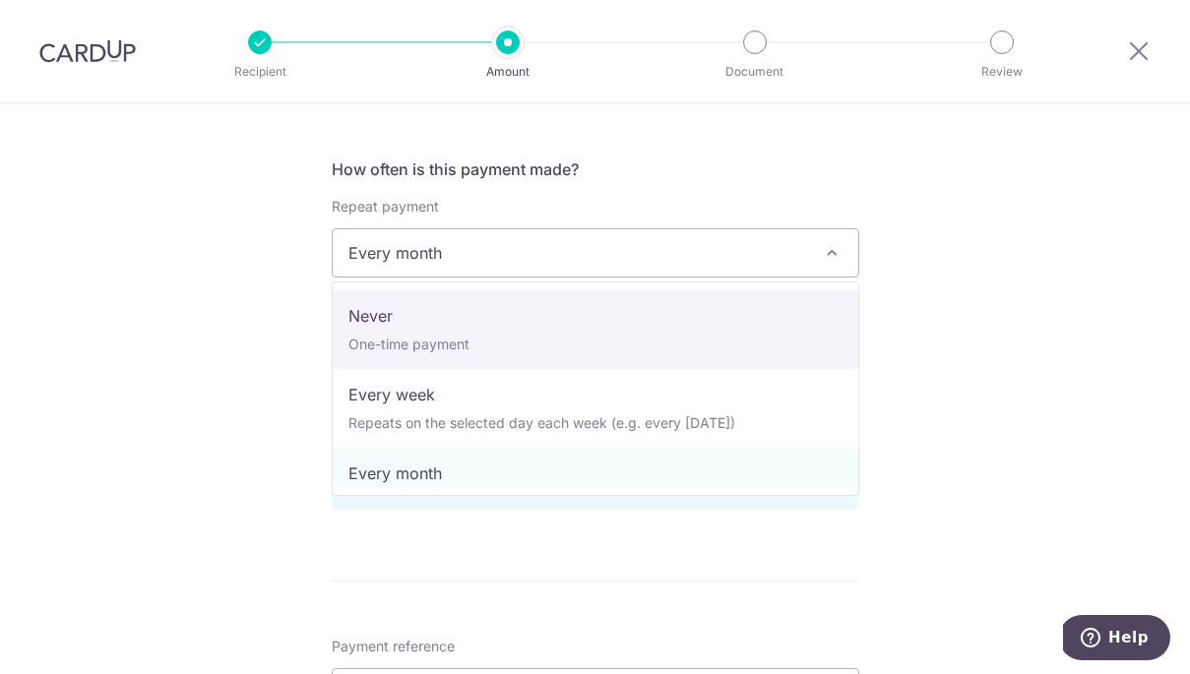
select select "1"
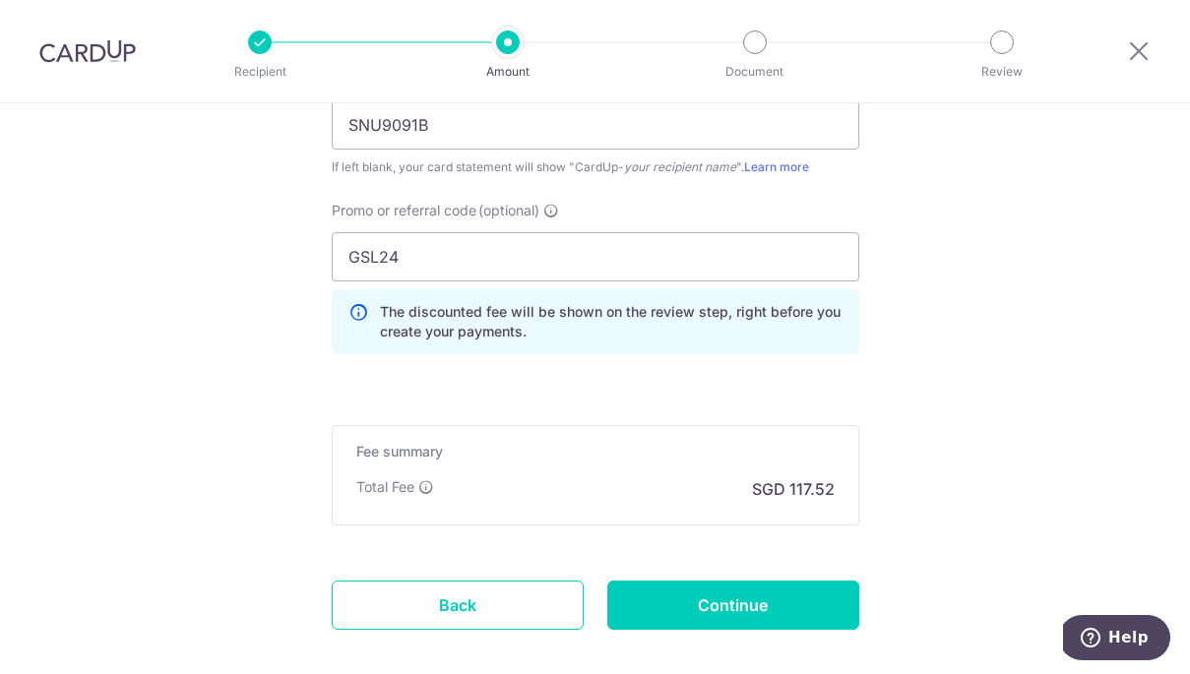
scroll to position [1411, 0]
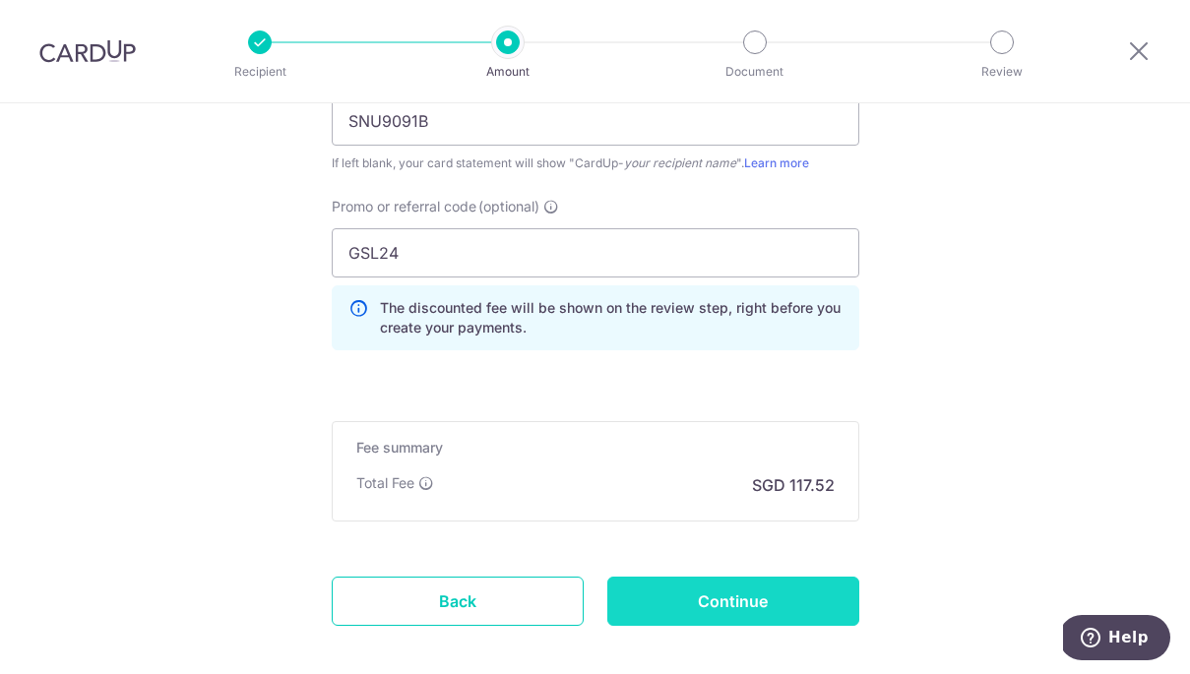
click at [764, 596] on input "Continue" at bounding box center [733, 601] width 252 height 49
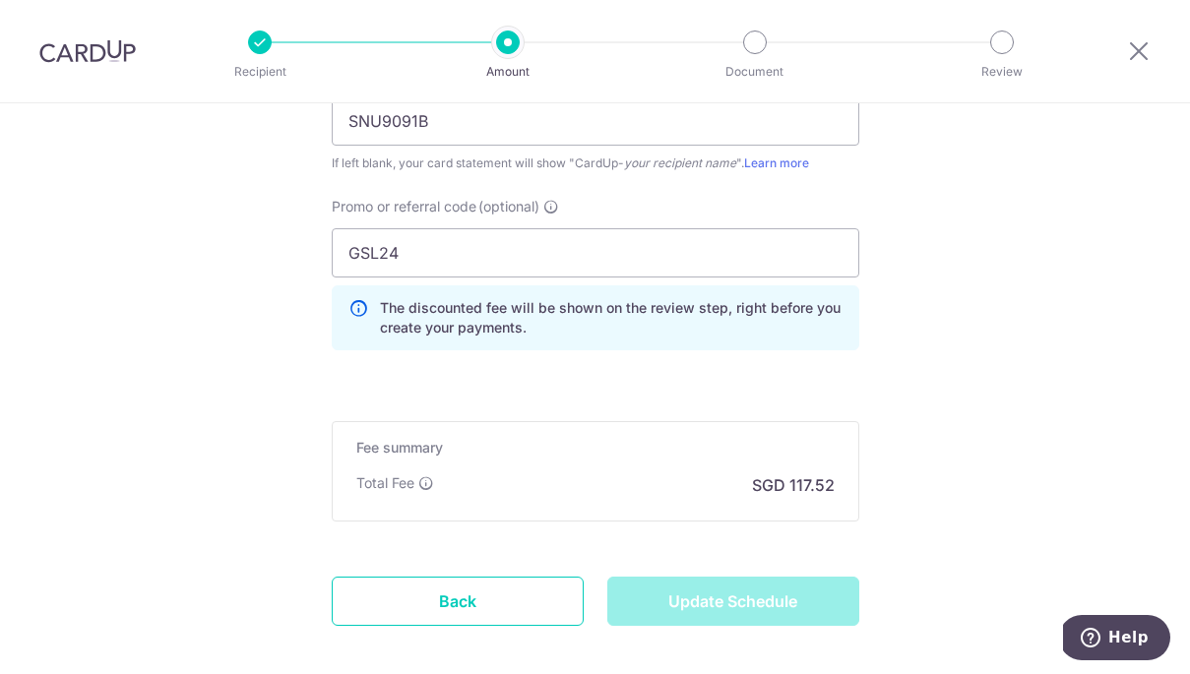
type input "Update Schedule"
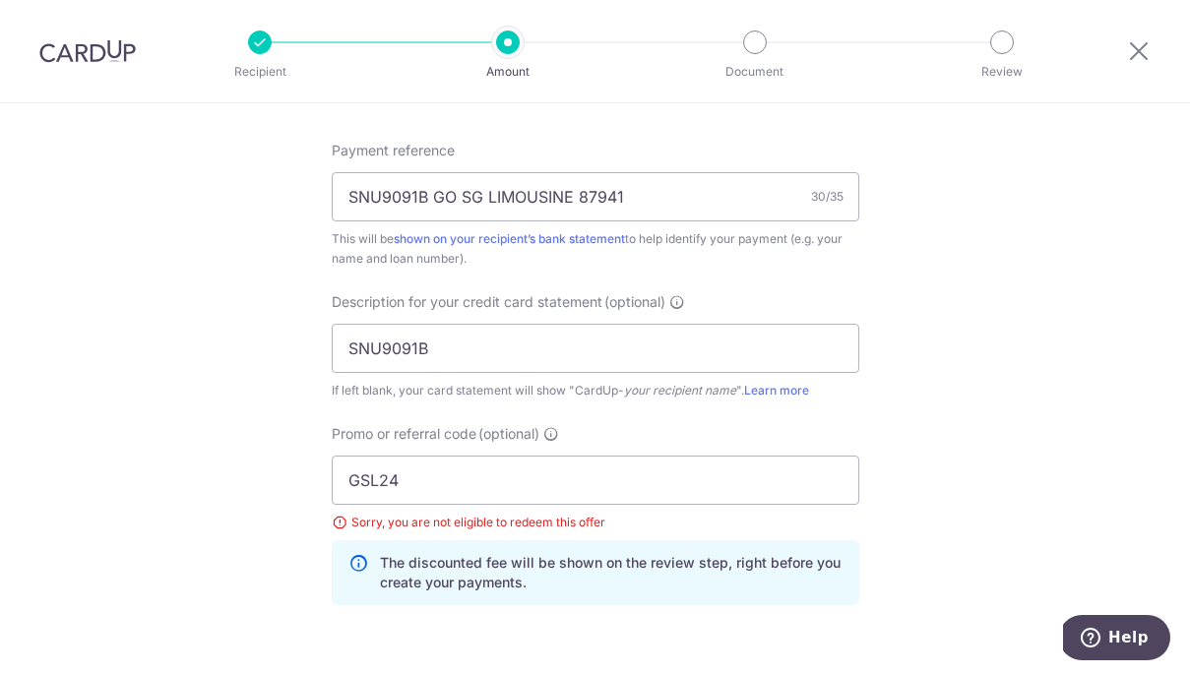
scroll to position [1241, 0]
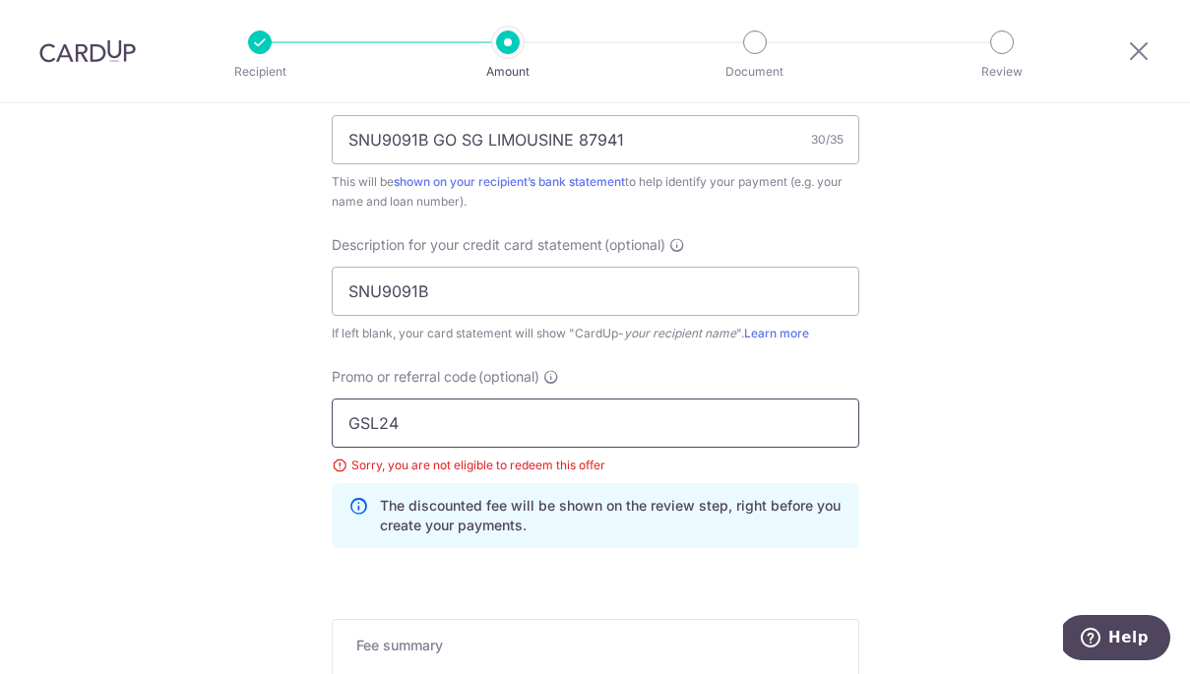
drag, startPoint x: 422, startPoint y: 422, endPoint x: 315, endPoint y: 428, distance: 107.4
paste input "BREC179"
drag, startPoint x: 460, startPoint y: 425, endPoint x: 331, endPoint y: 424, distance: 129.9
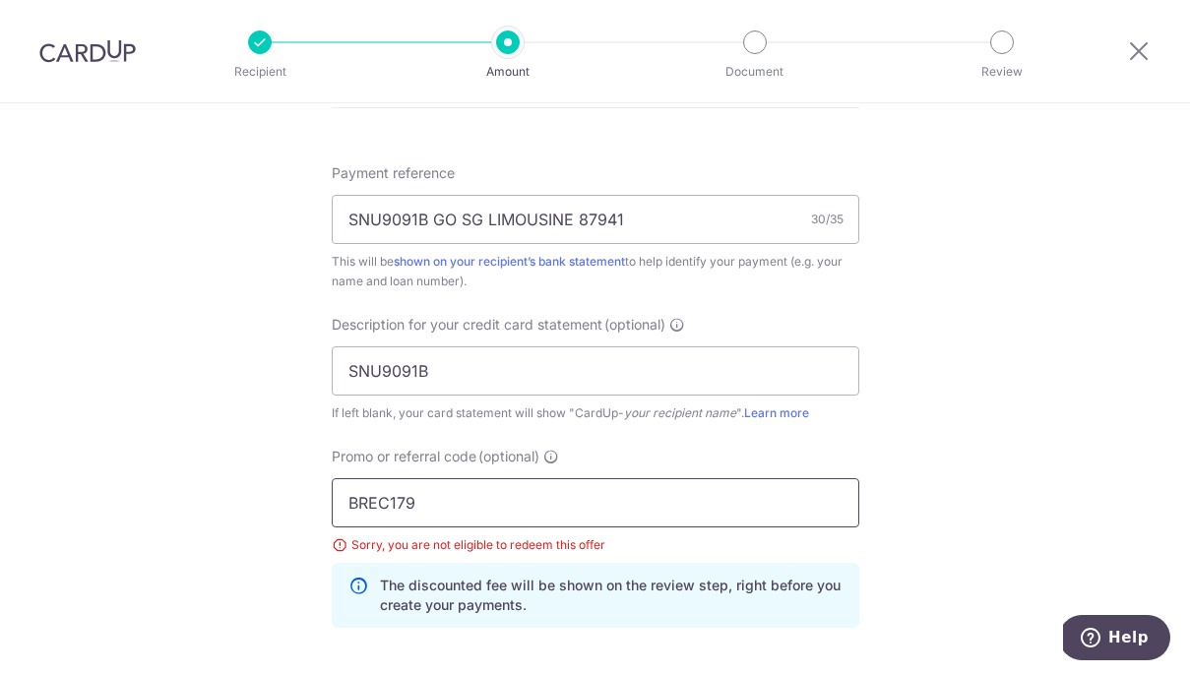
scroll to position [1155, 0]
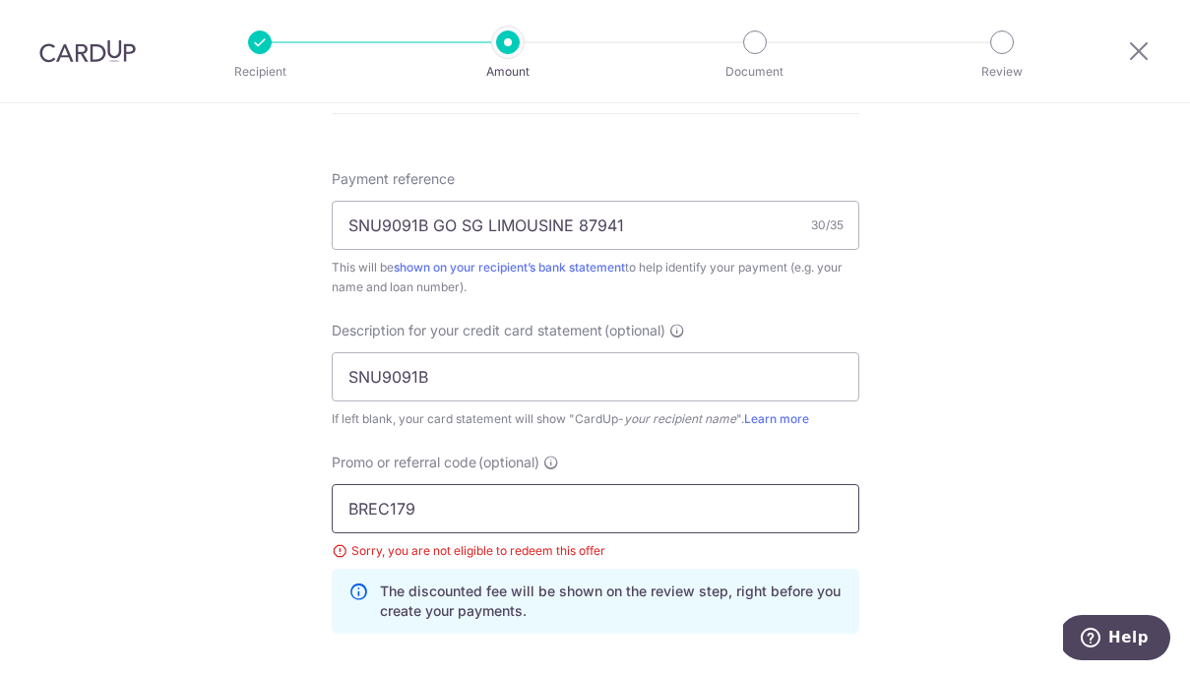
paste input "25AMEX21"
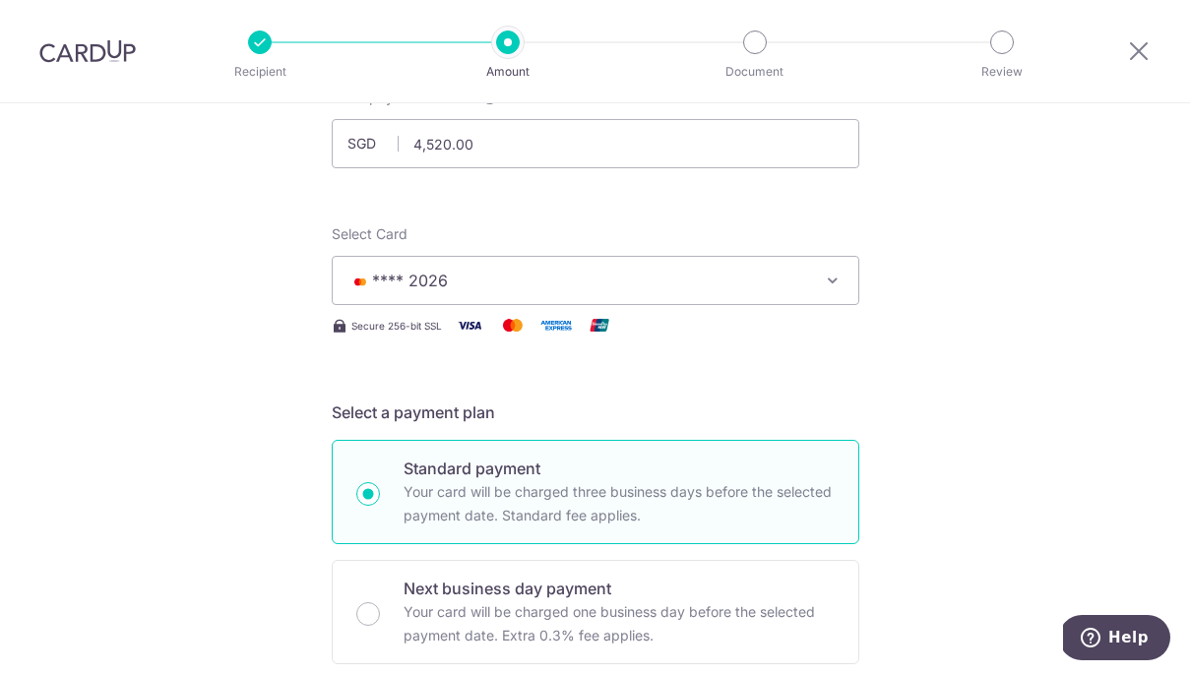
scroll to position [145, 0]
type input "25AMEX21"
click at [704, 293] on button "**** 2026" at bounding box center [595, 281] width 527 height 49
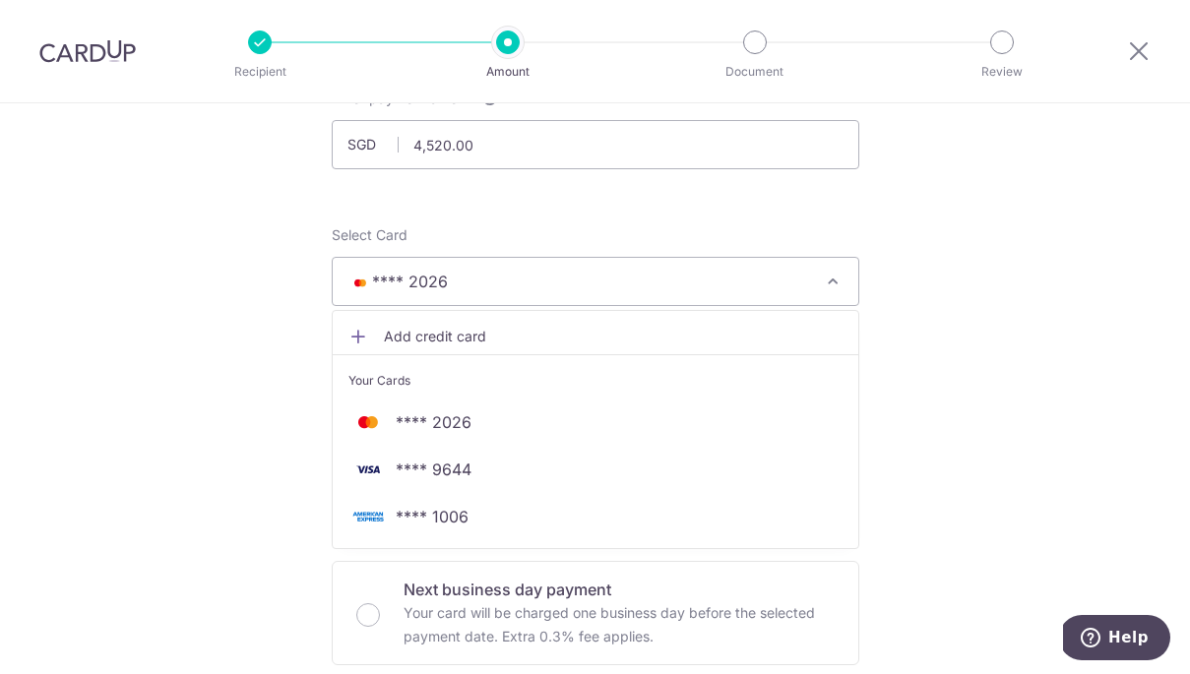
click at [639, 516] on span "**** 1006" at bounding box center [595, 517] width 494 height 24
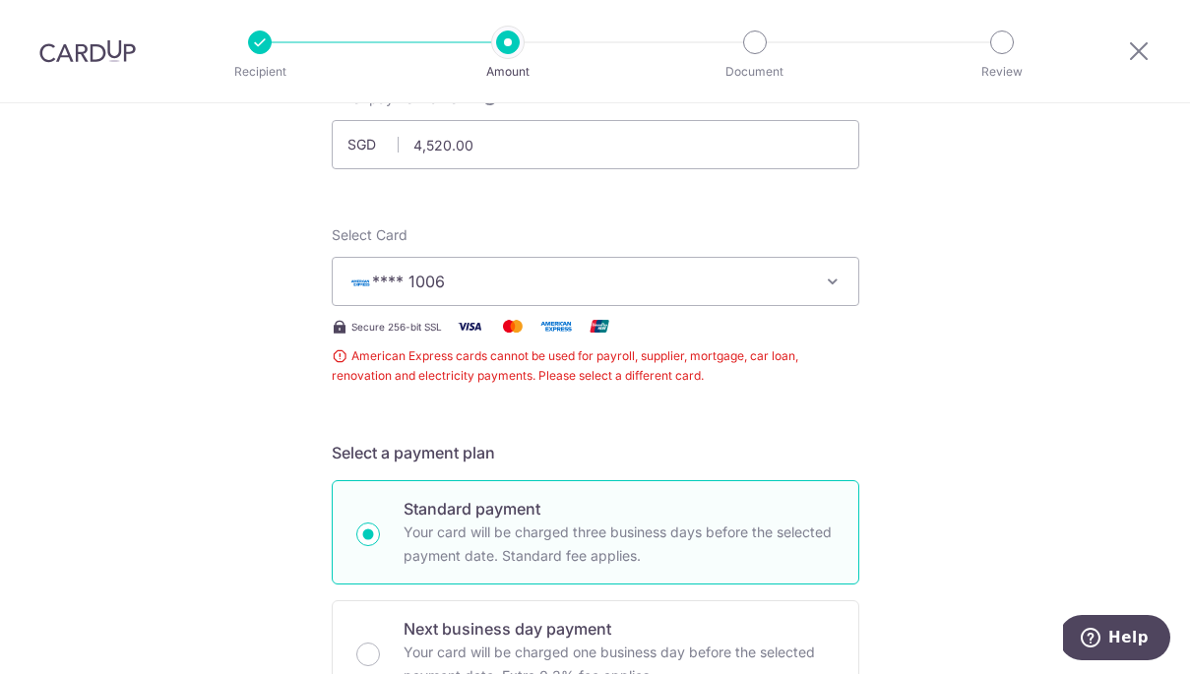
click at [668, 289] on span "**** 1006" at bounding box center [577, 282] width 459 height 24
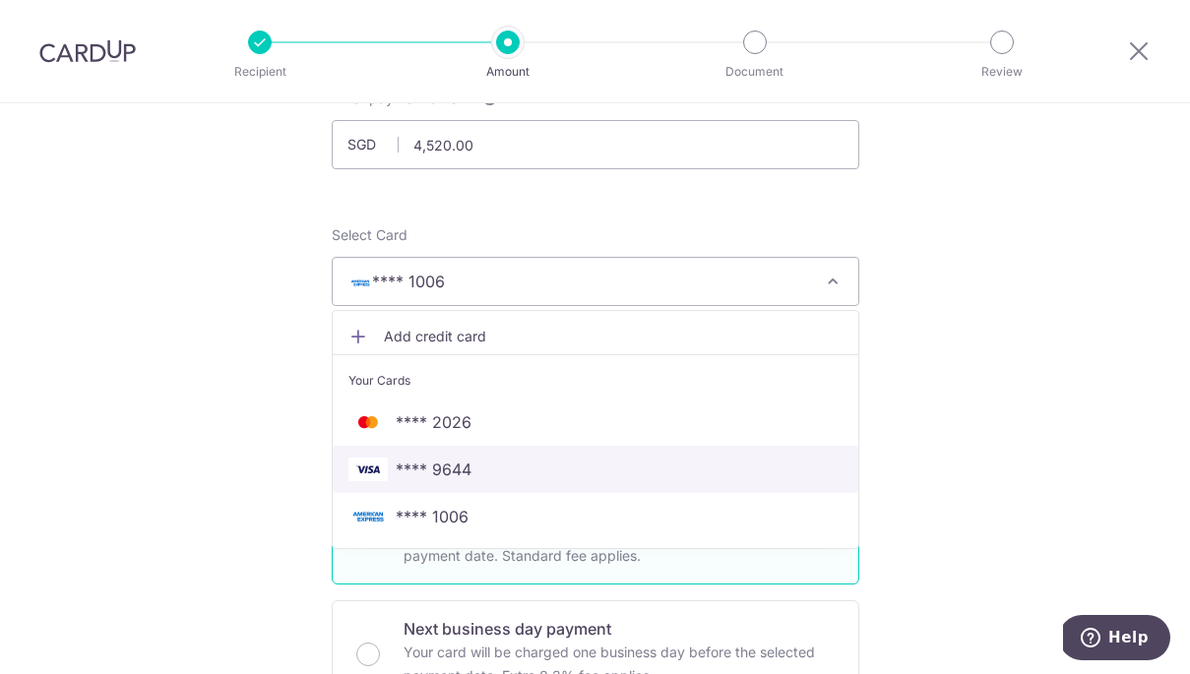
click at [636, 472] on span "**** 9644" at bounding box center [595, 470] width 494 height 24
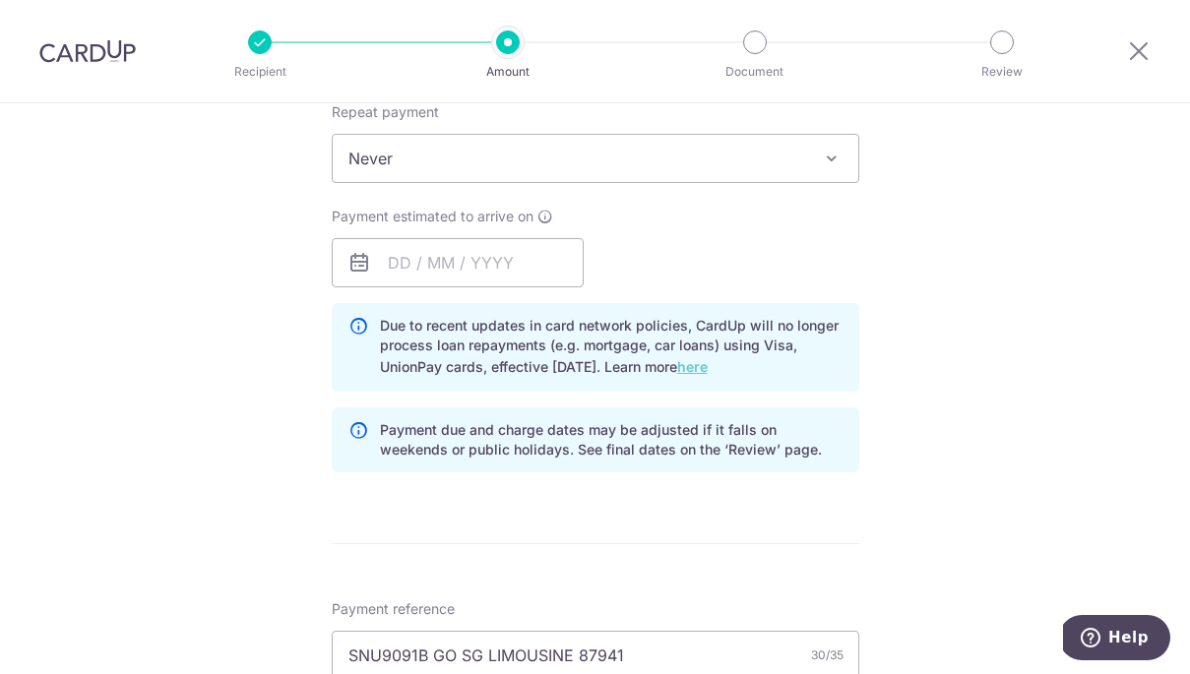
scroll to position [811, 0]
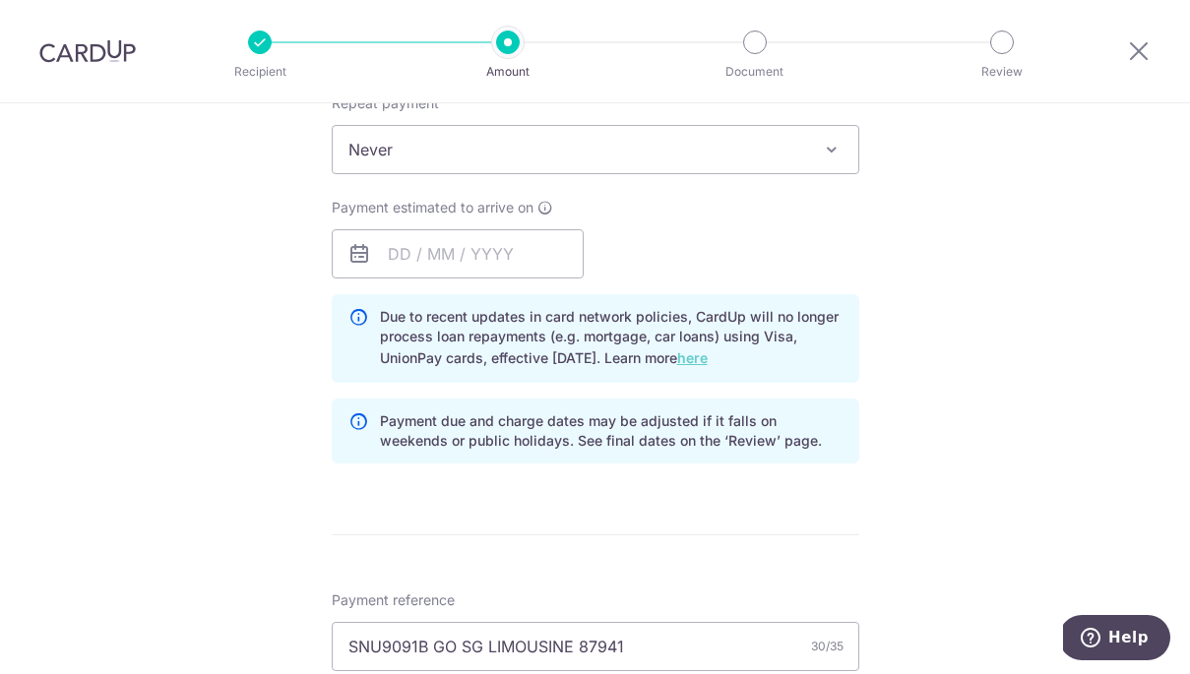
click at [707, 357] on link "here" at bounding box center [692, 357] width 31 height 17
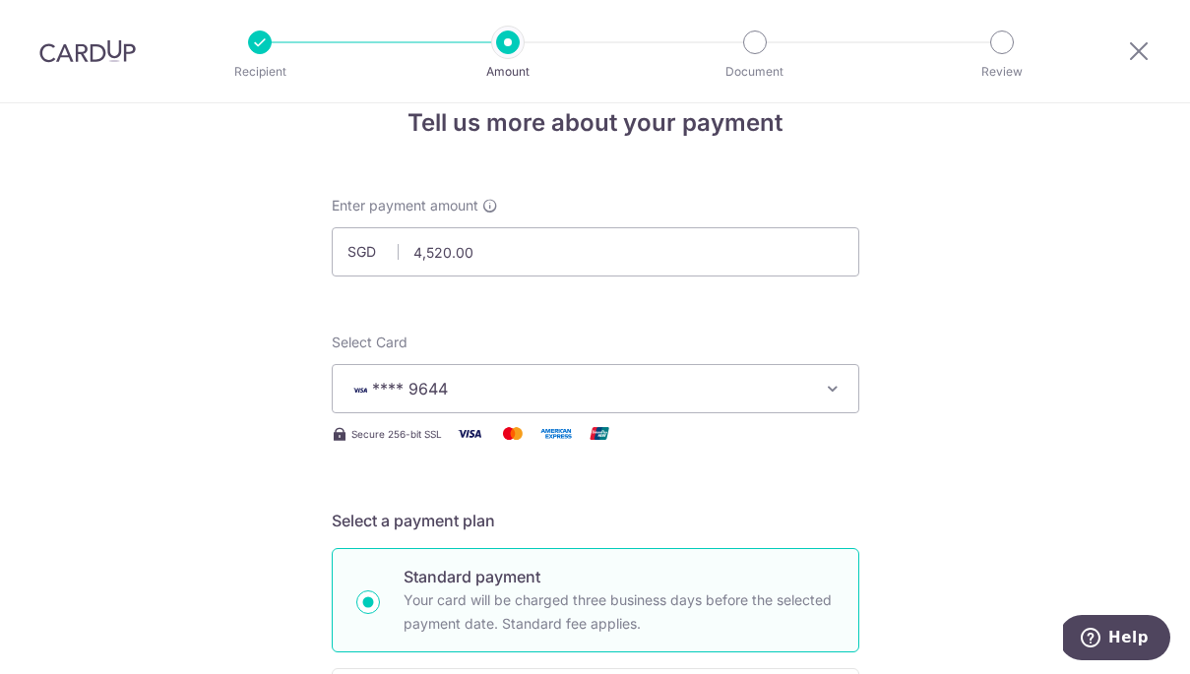
scroll to position [31, 0]
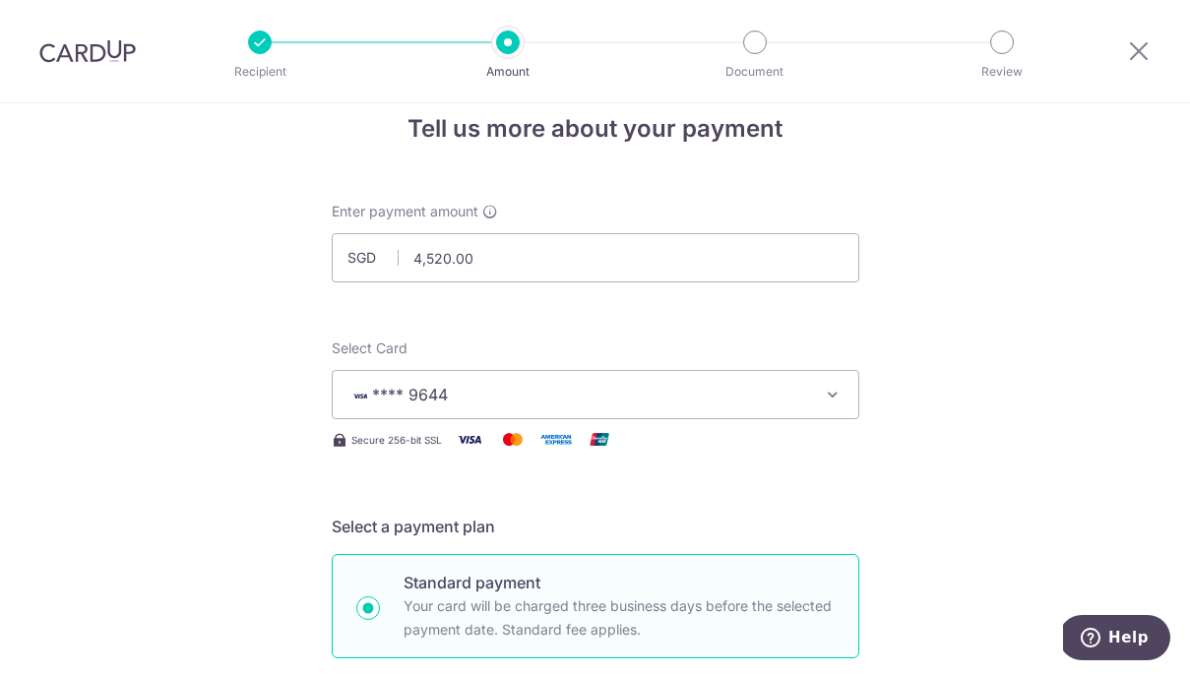
click at [592, 401] on span "**** 9644" at bounding box center [577, 395] width 459 height 24
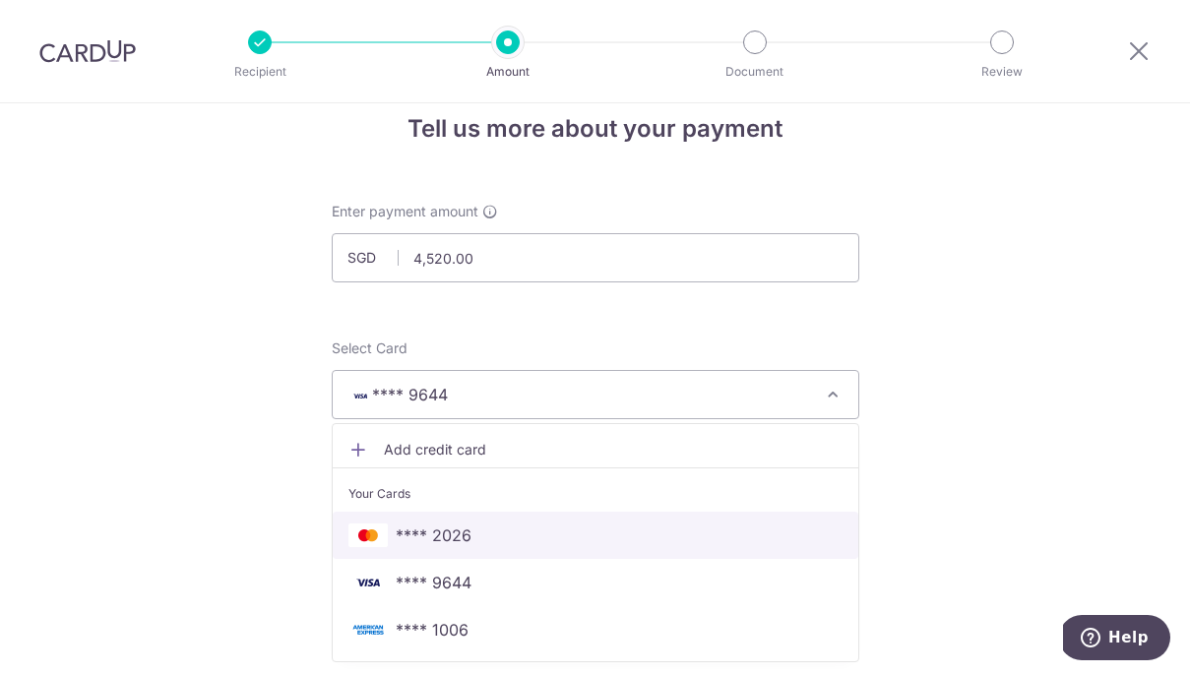
click at [589, 531] on span "**** 2026" at bounding box center [595, 535] width 494 height 24
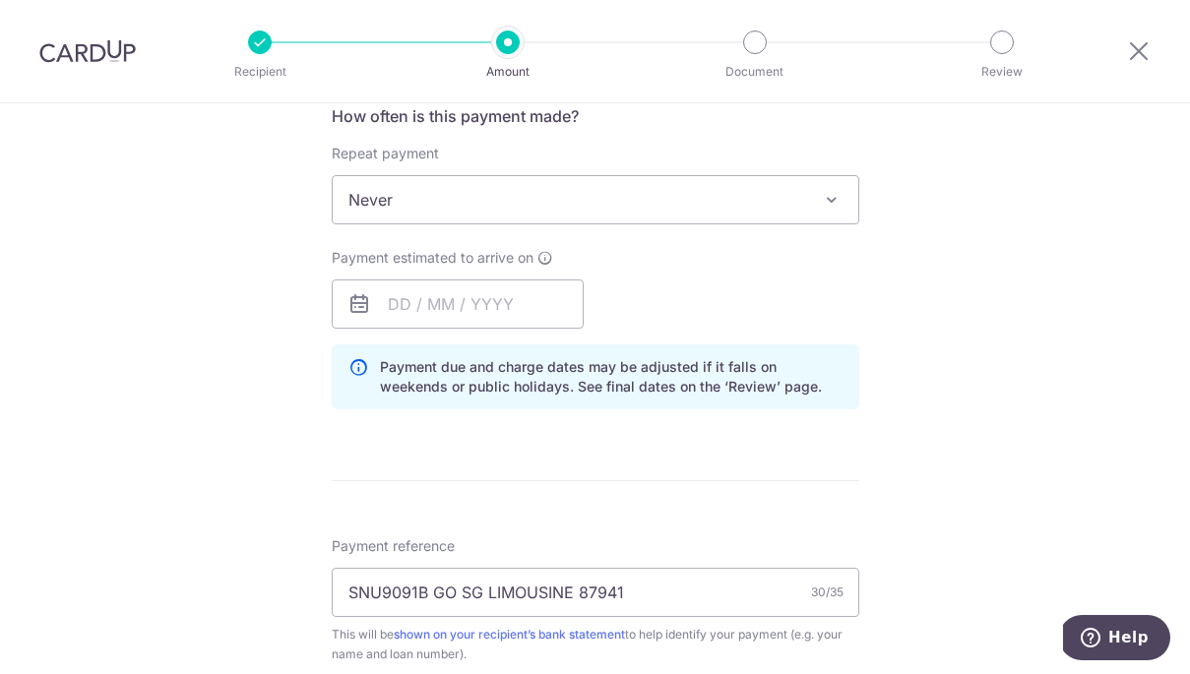
scroll to position [763, 0]
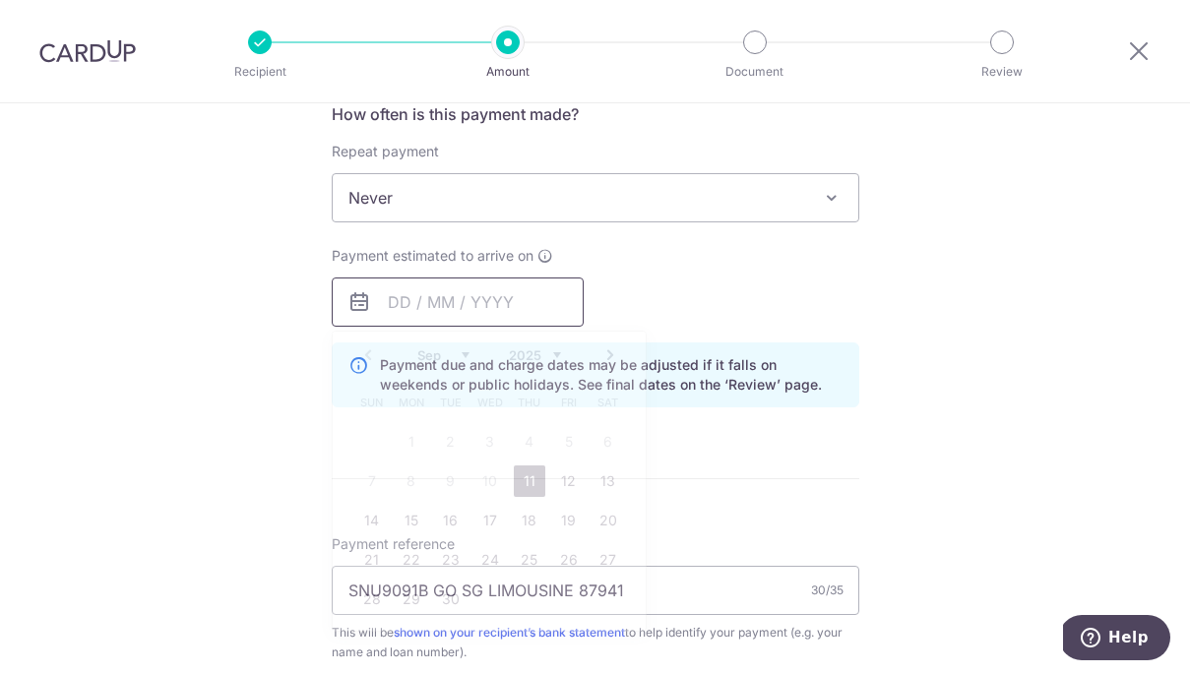
click at [402, 307] on input "text" at bounding box center [458, 301] width 252 height 49
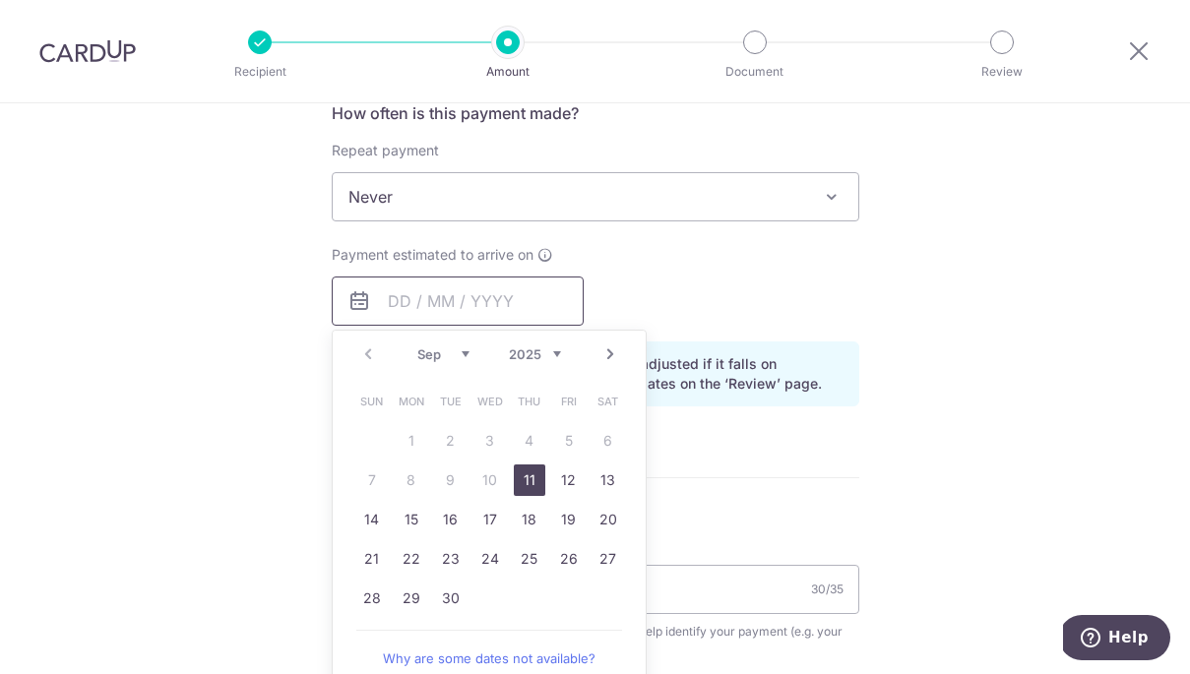
scroll to position [765, 0]
click at [528, 475] on link "11" at bounding box center [529, 478] width 31 height 31
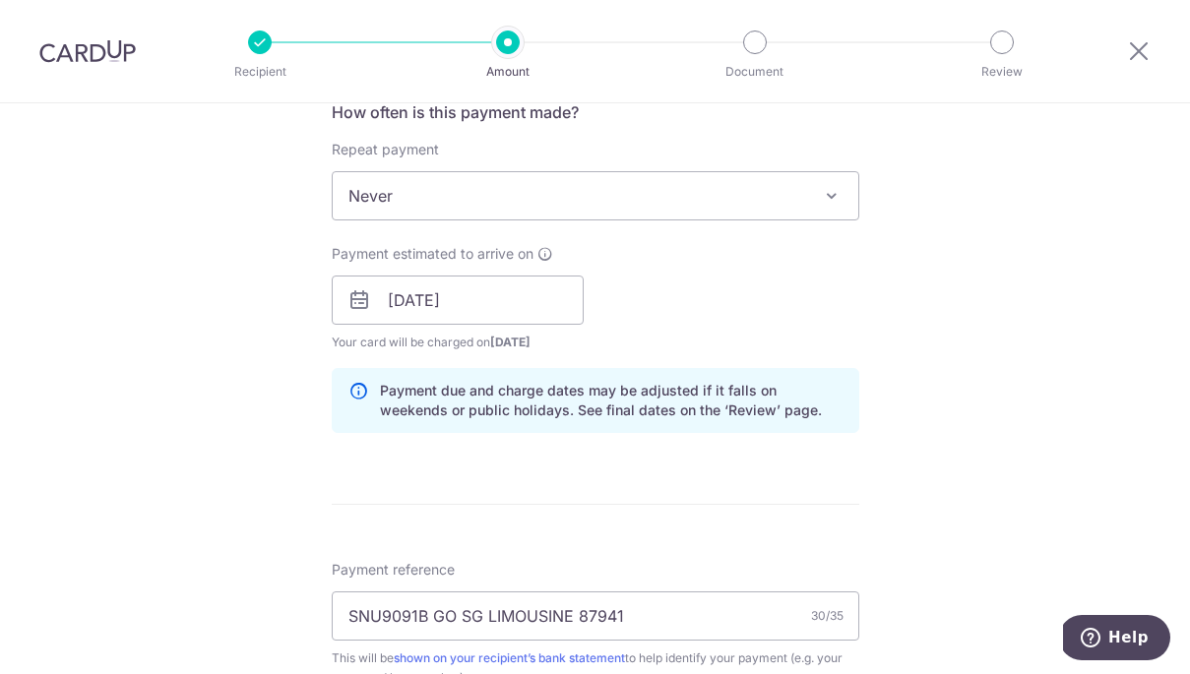
scroll to position [732, 0]
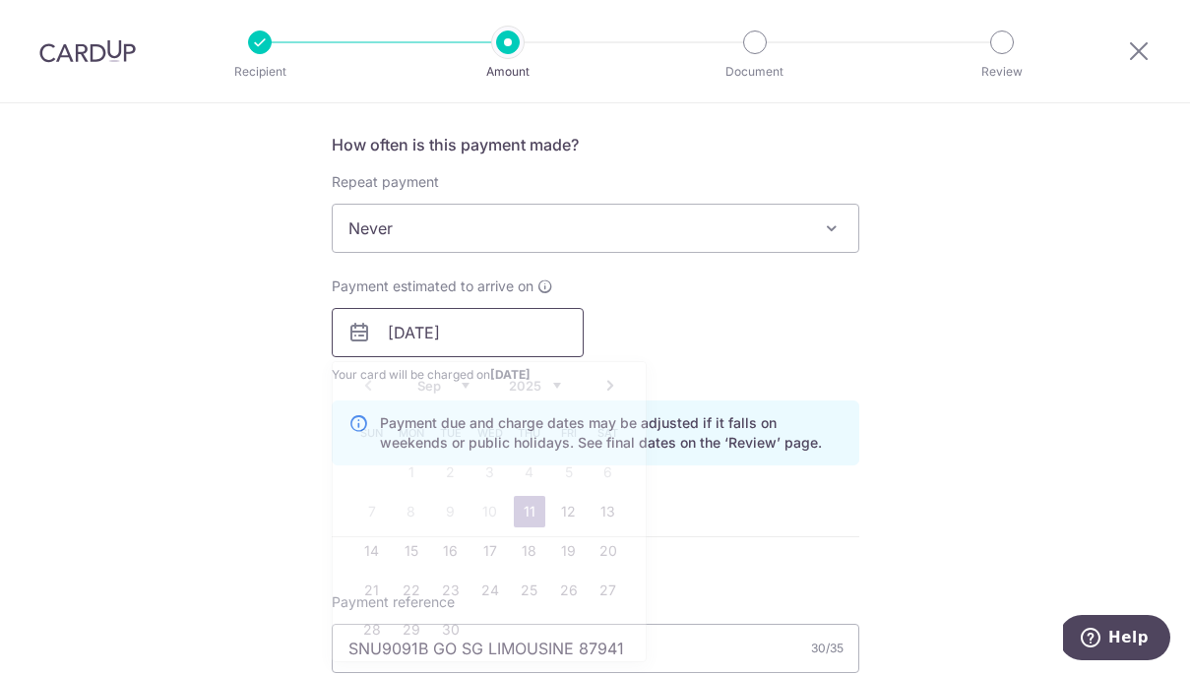
click at [400, 331] on input "11/09/2025" at bounding box center [458, 332] width 252 height 49
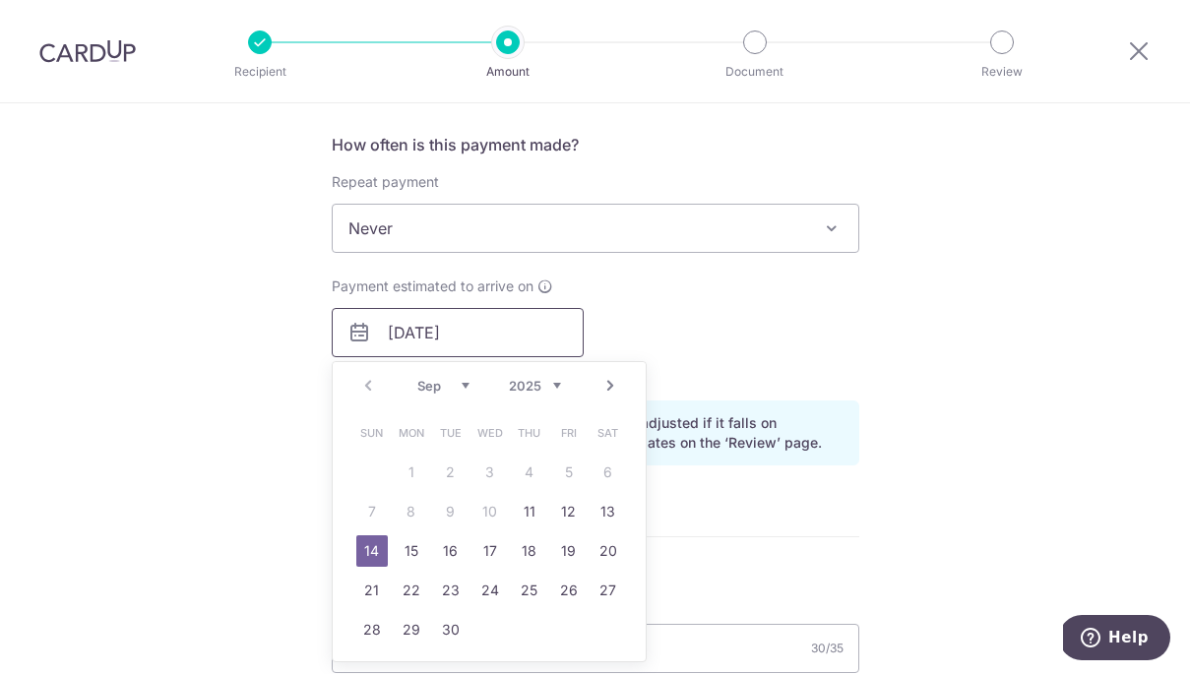
type input "14/09/2025"
click at [687, 332] on div "Payment estimated to arrive on 14/09/2025 Prev Next Sep Oct Nov Dec 2025 2026 2…" at bounding box center [595, 330] width 551 height 108
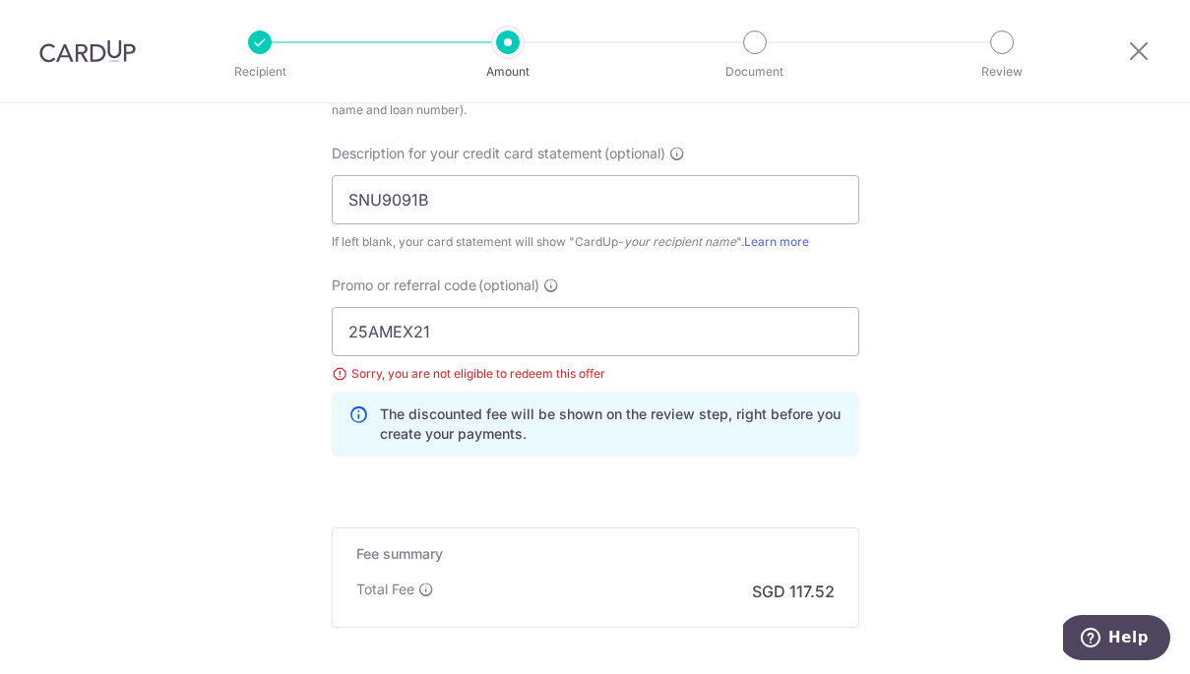
scroll to position [1359, 0]
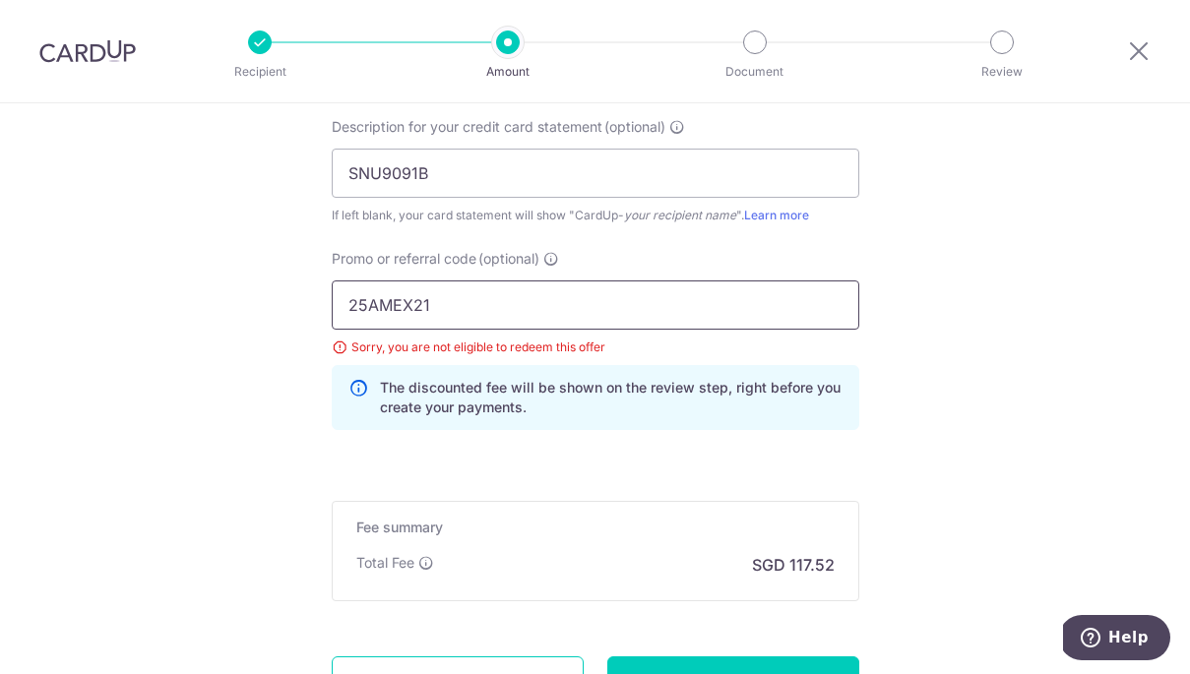
drag, startPoint x: 463, startPoint y: 304, endPoint x: 419, endPoint y: 310, distance: 44.7
click at [419, 310] on input "25AMEX21" at bounding box center [595, 304] width 527 height 49
type input "2"
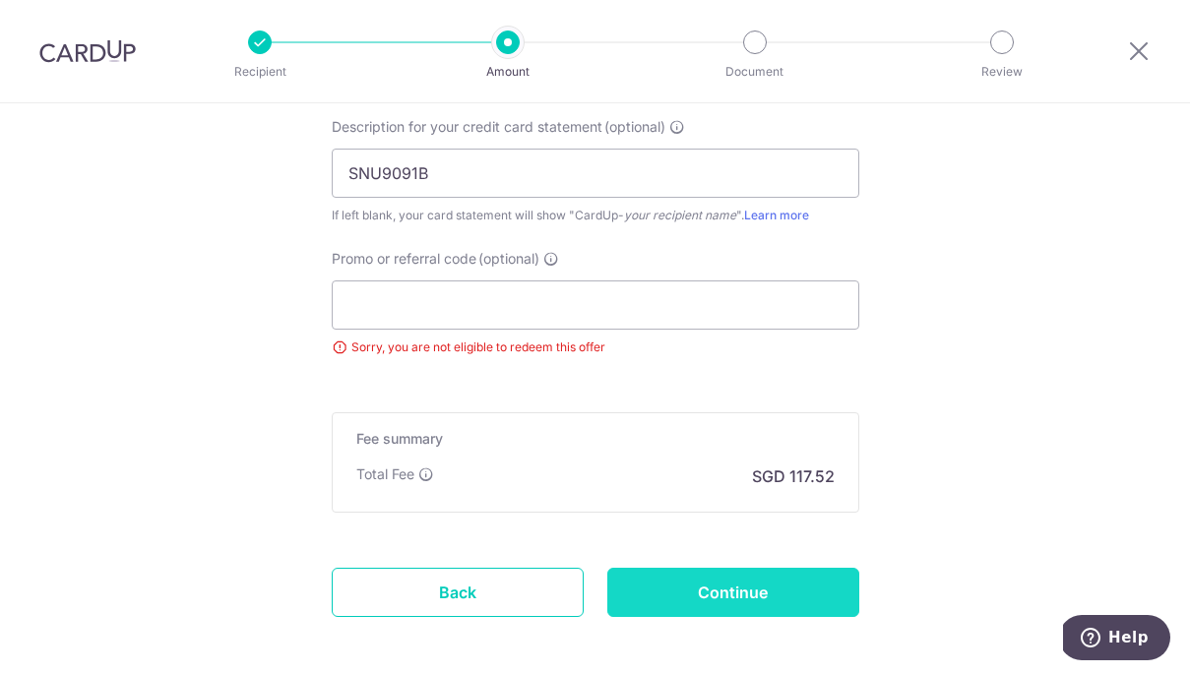
click at [795, 583] on input "Continue" at bounding box center [733, 592] width 252 height 49
type input "Update Schedule"
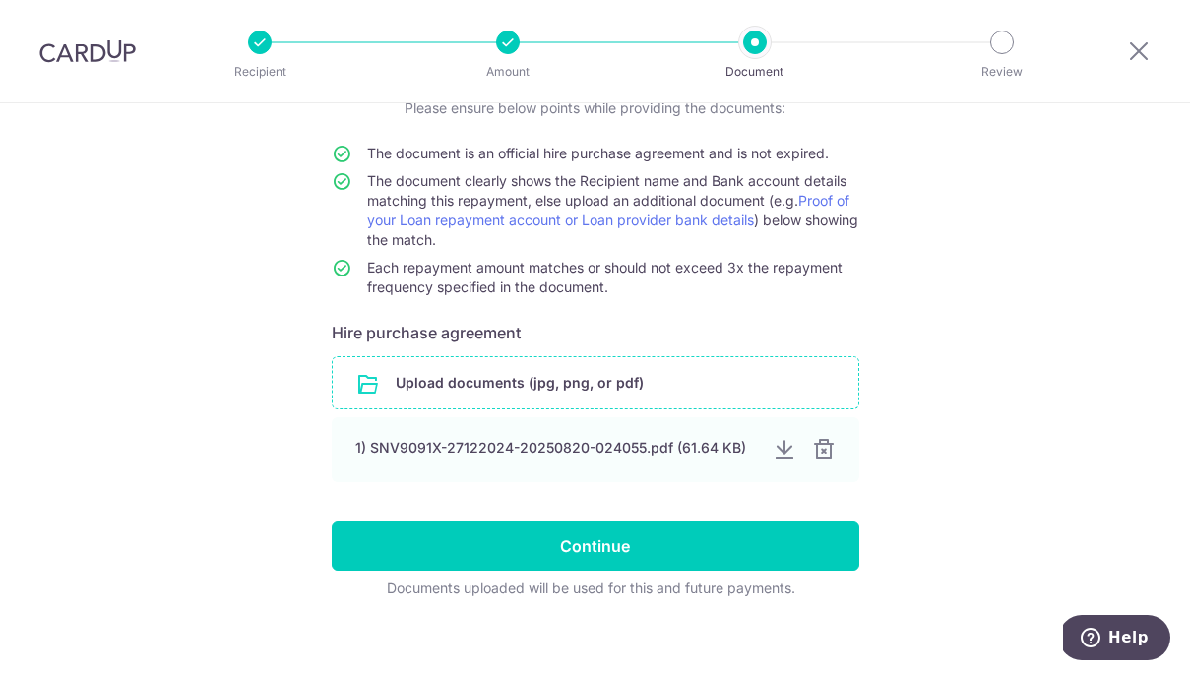
scroll to position [168, 0]
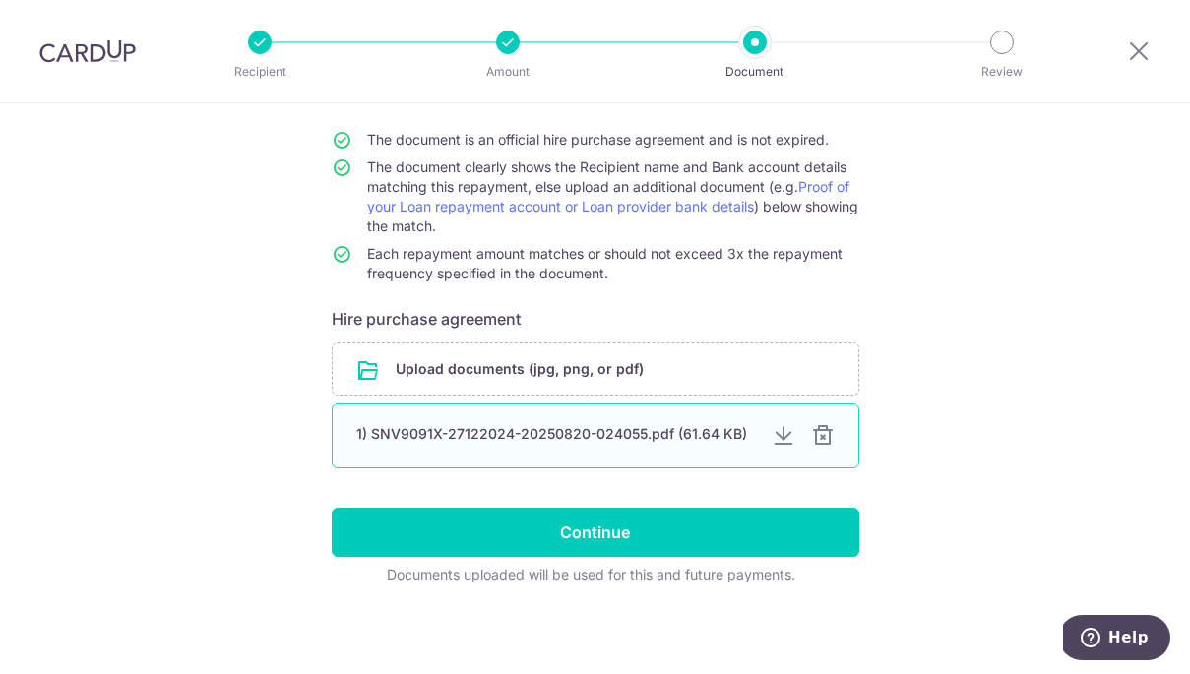
click at [825, 436] on div at bounding box center [823, 436] width 24 height 24
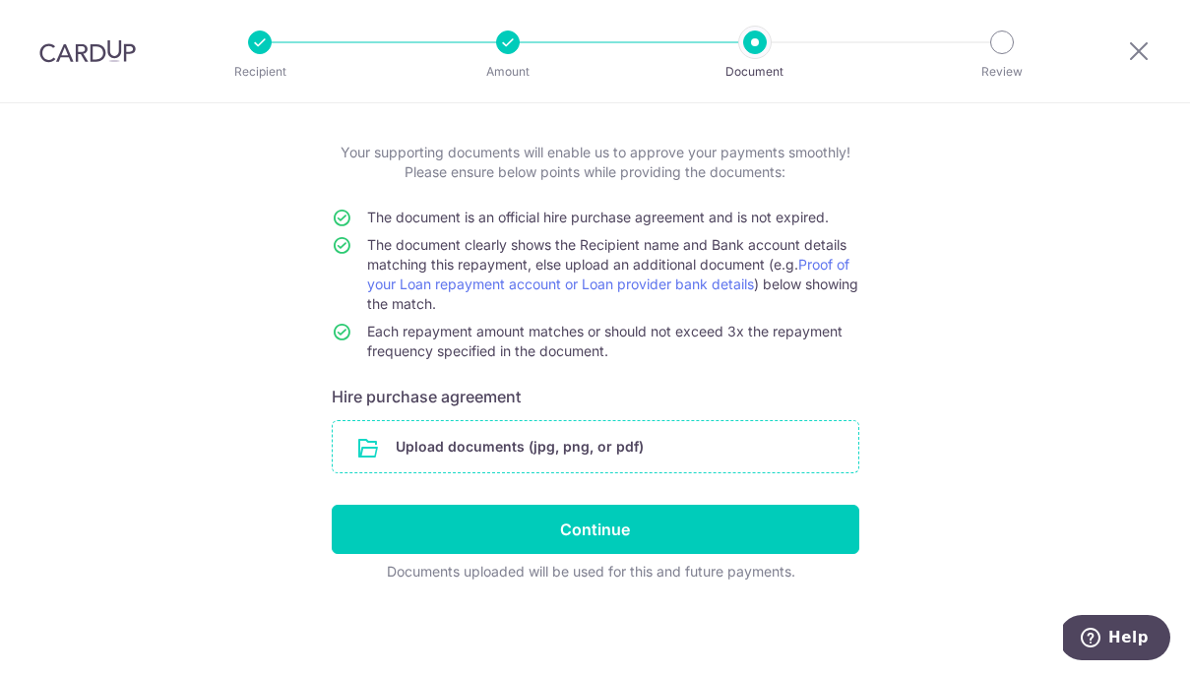
click at [675, 447] on input "file" at bounding box center [595, 446] width 525 height 51
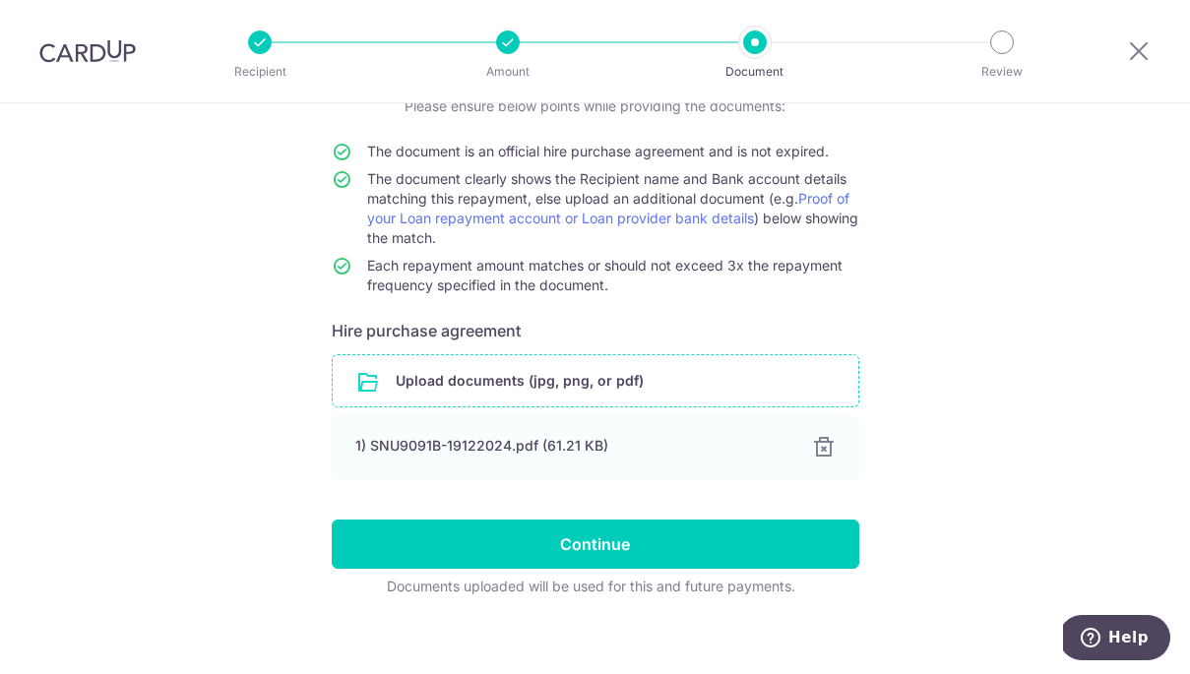
scroll to position [171, 0]
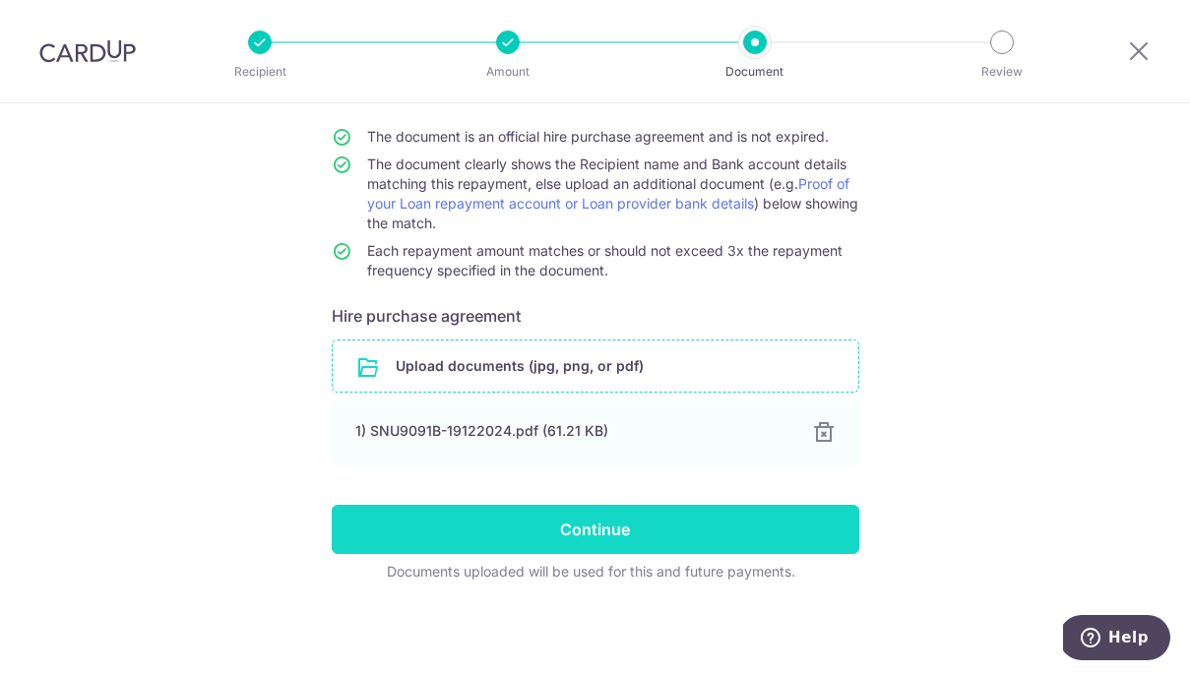
click at [785, 534] on input "Continue" at bounding box center [595, 529] width 527 height 49
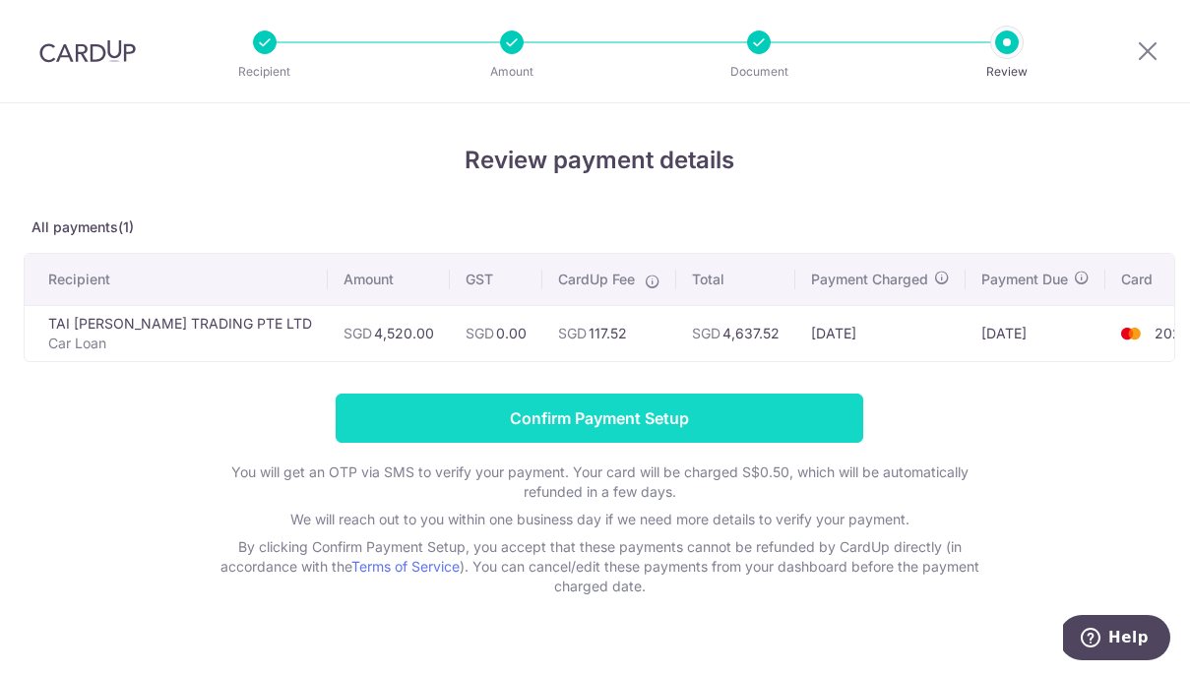
click at [638, 420] on input "Confirm Payment Setup" at bounding box center [599, 418] width 527 height 49
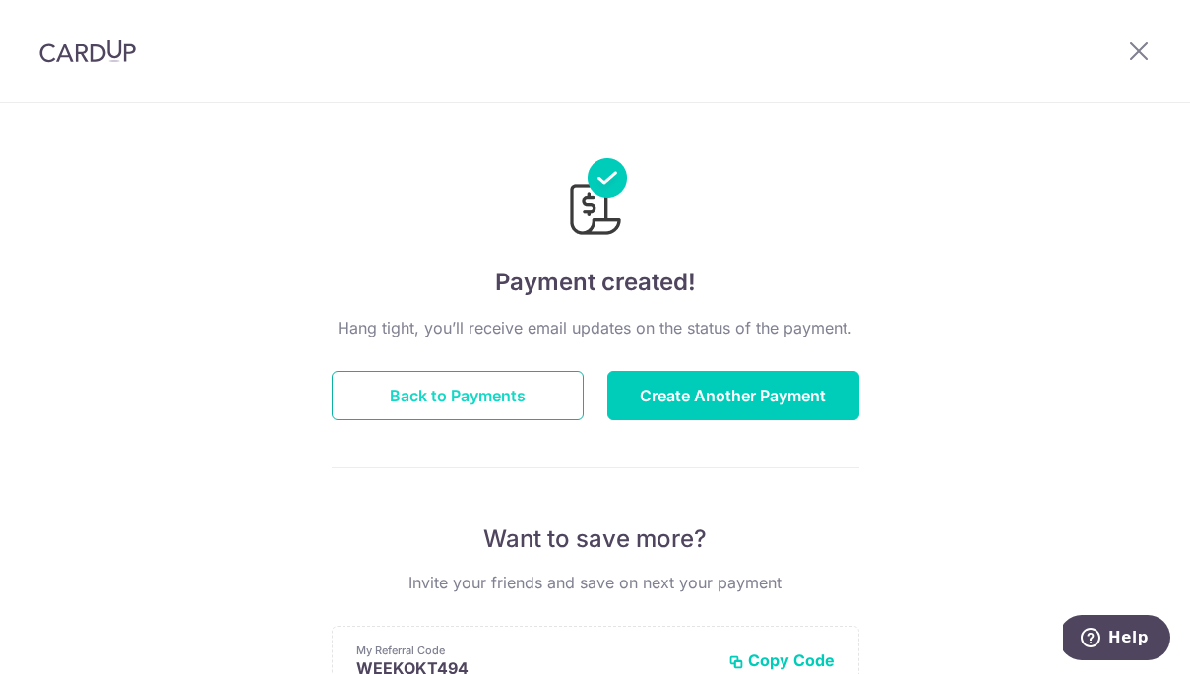
click at [521, 396] on button "Back to Payments" at bounding box center [458, 395] width 252 height 49
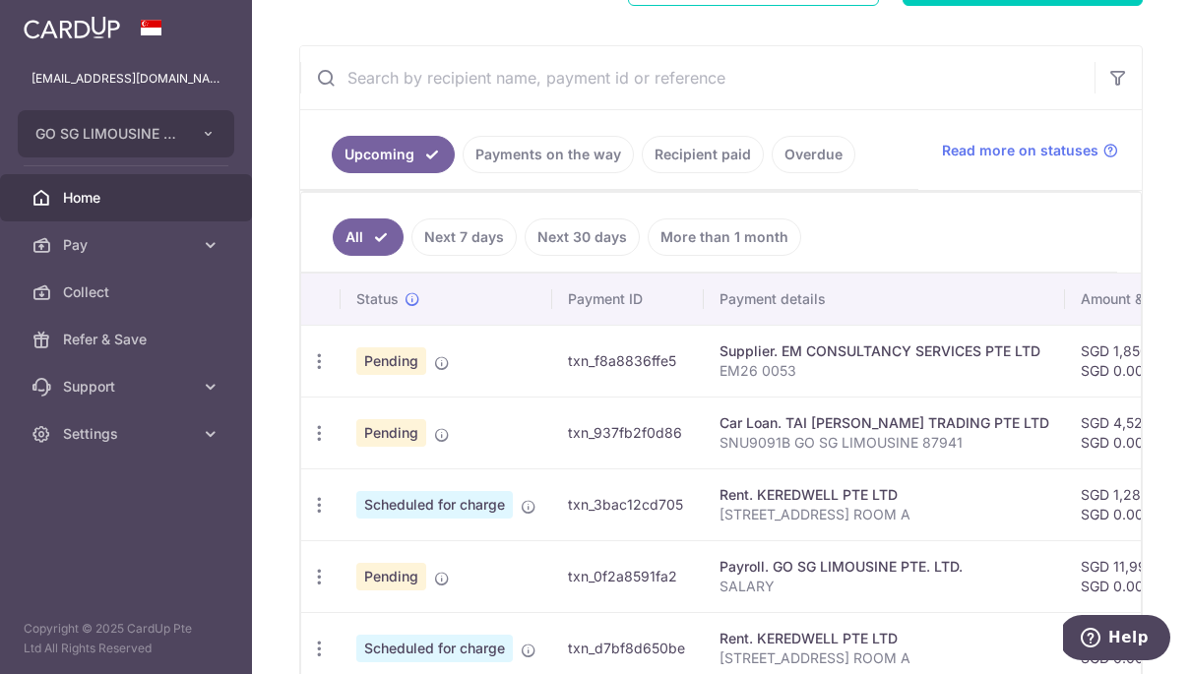
click at [462, 232] on link "Next 7 days" at bounding box center [463, 236] width 105 height 37
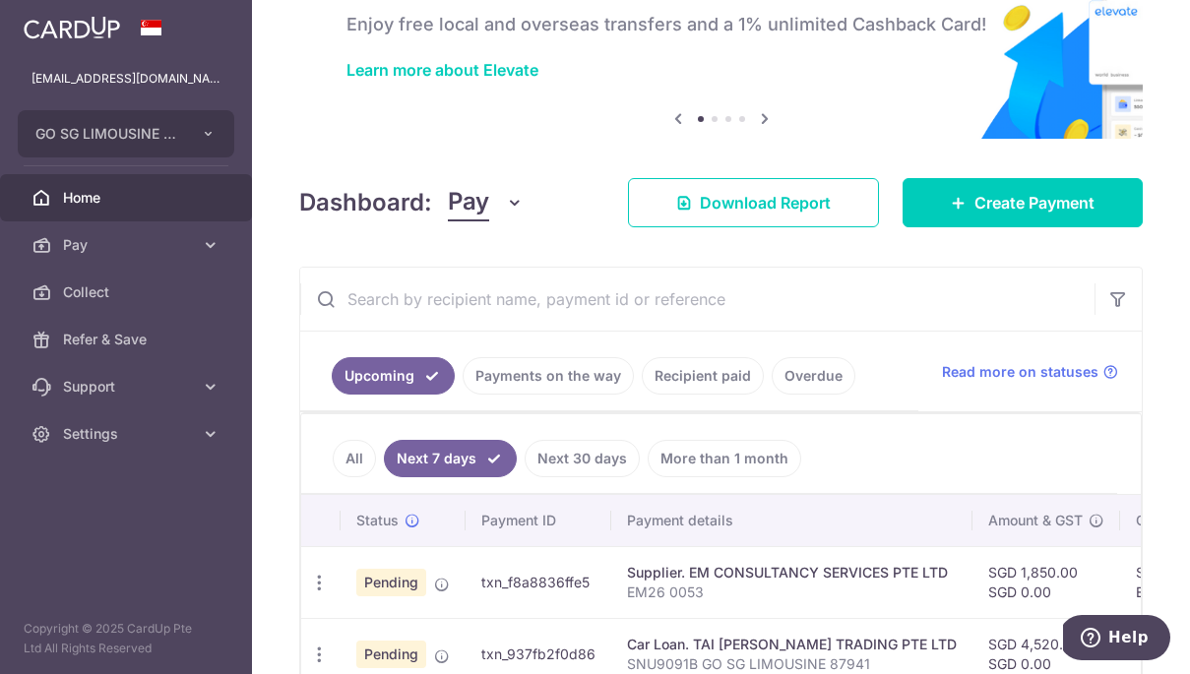
scroll to position [225, 0]
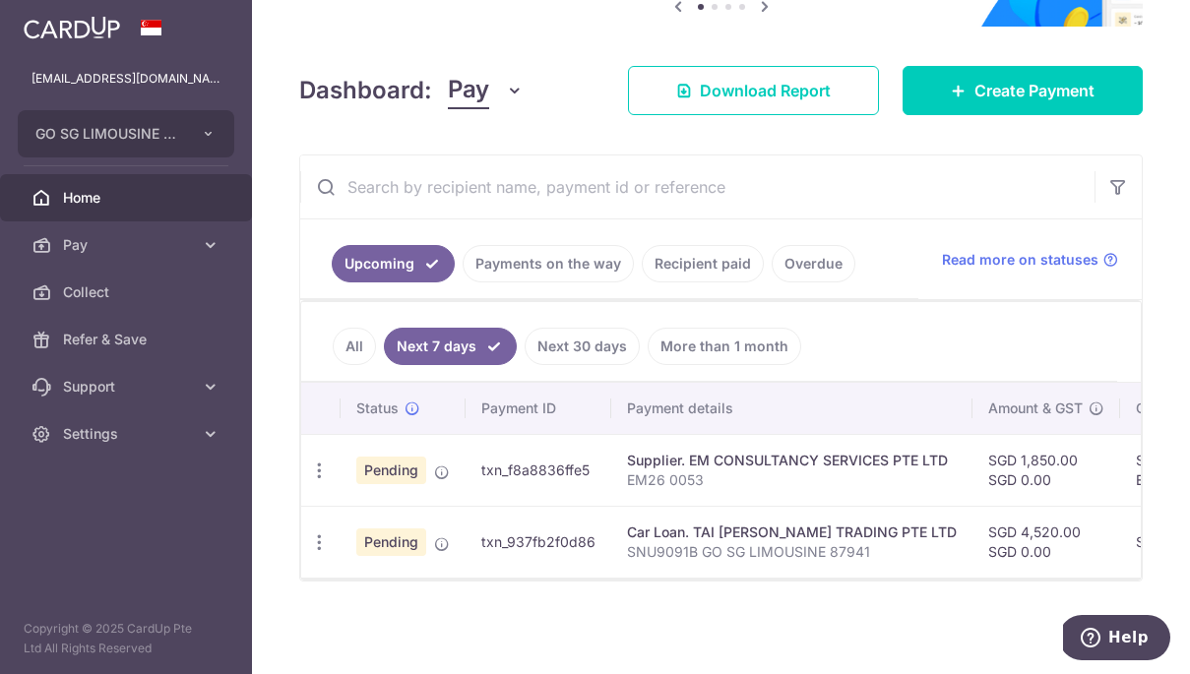
click at [352, 341] on link "All" at bounding box center [354, 346] width 43 height 37
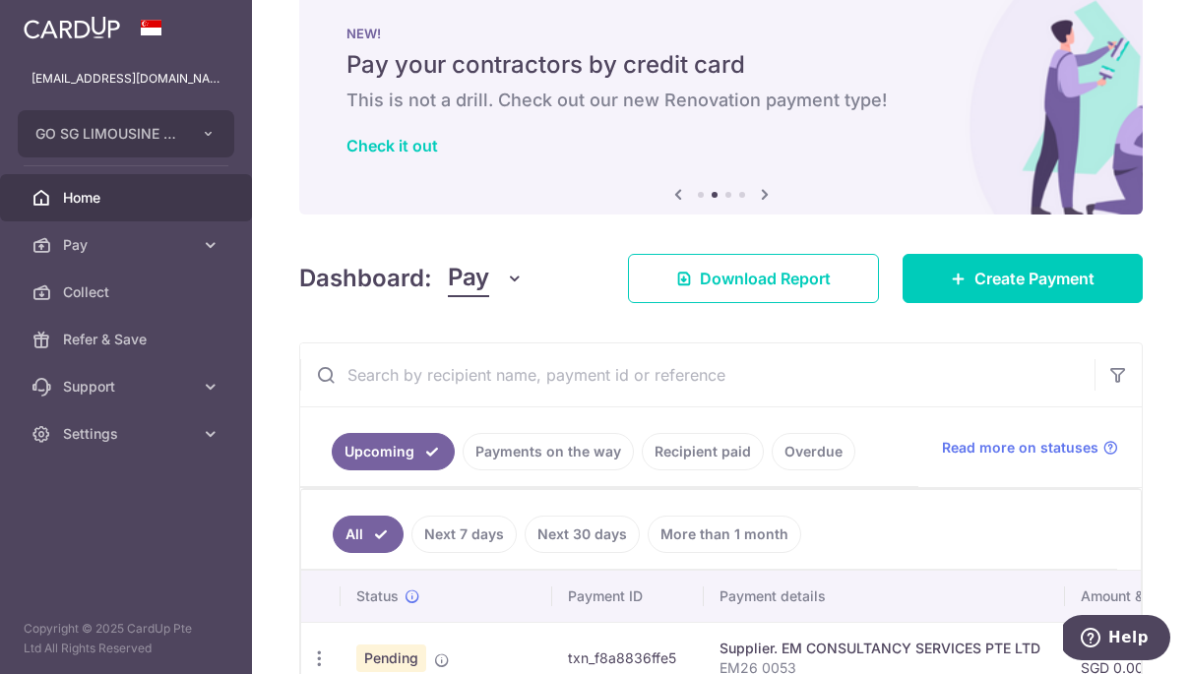
scroll to position [0, 0]
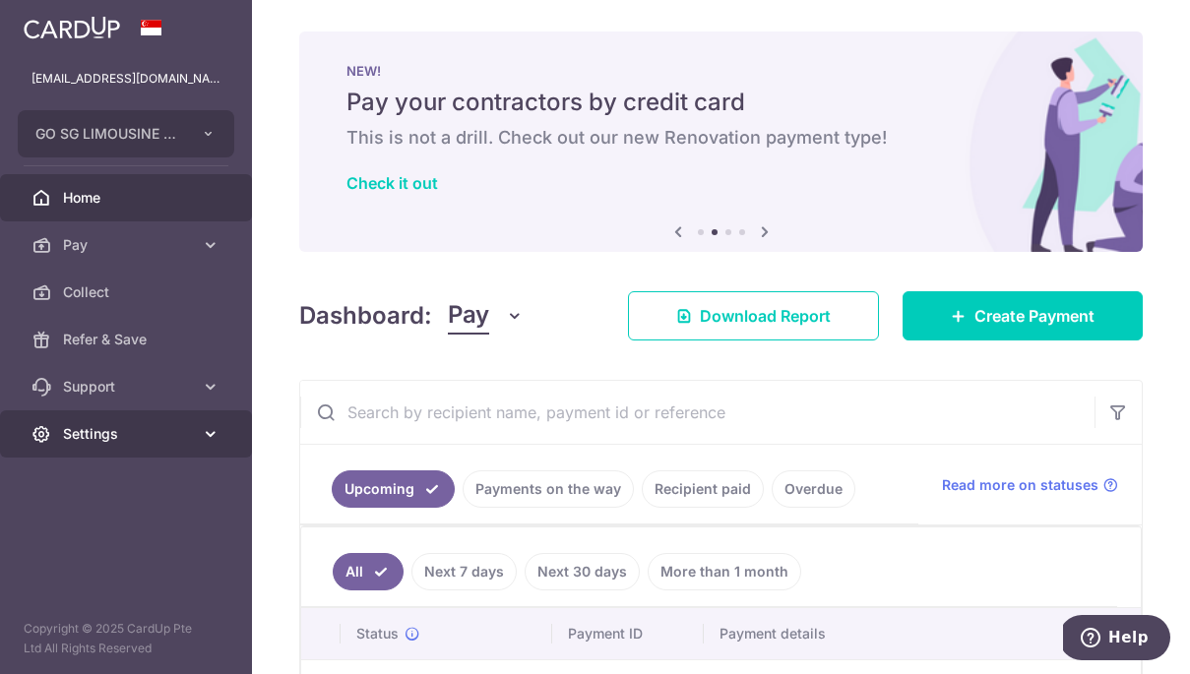
click at [187, 442] on span "Settings" at bounding box center [128, 434] width 130 height 20
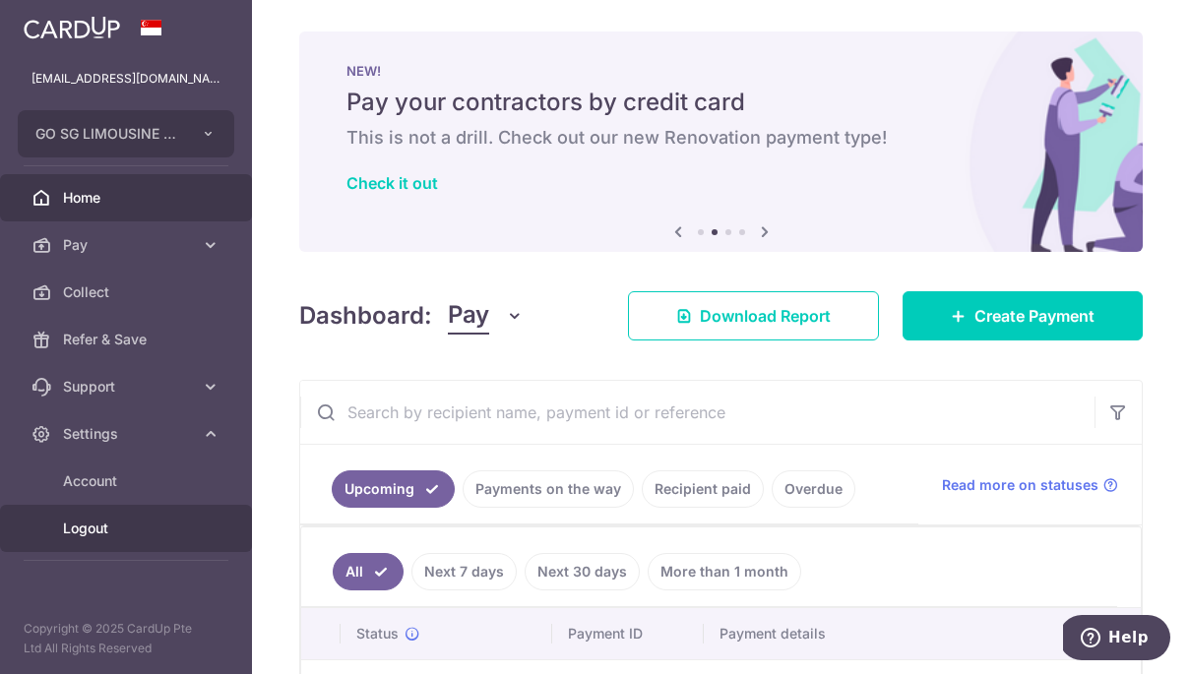
click at [124, 526] on span "Logout" at bounding box center [128, 529] width 130 height 20
